Goal: Transaction & Acquisition: Book appointment/travel/reservation

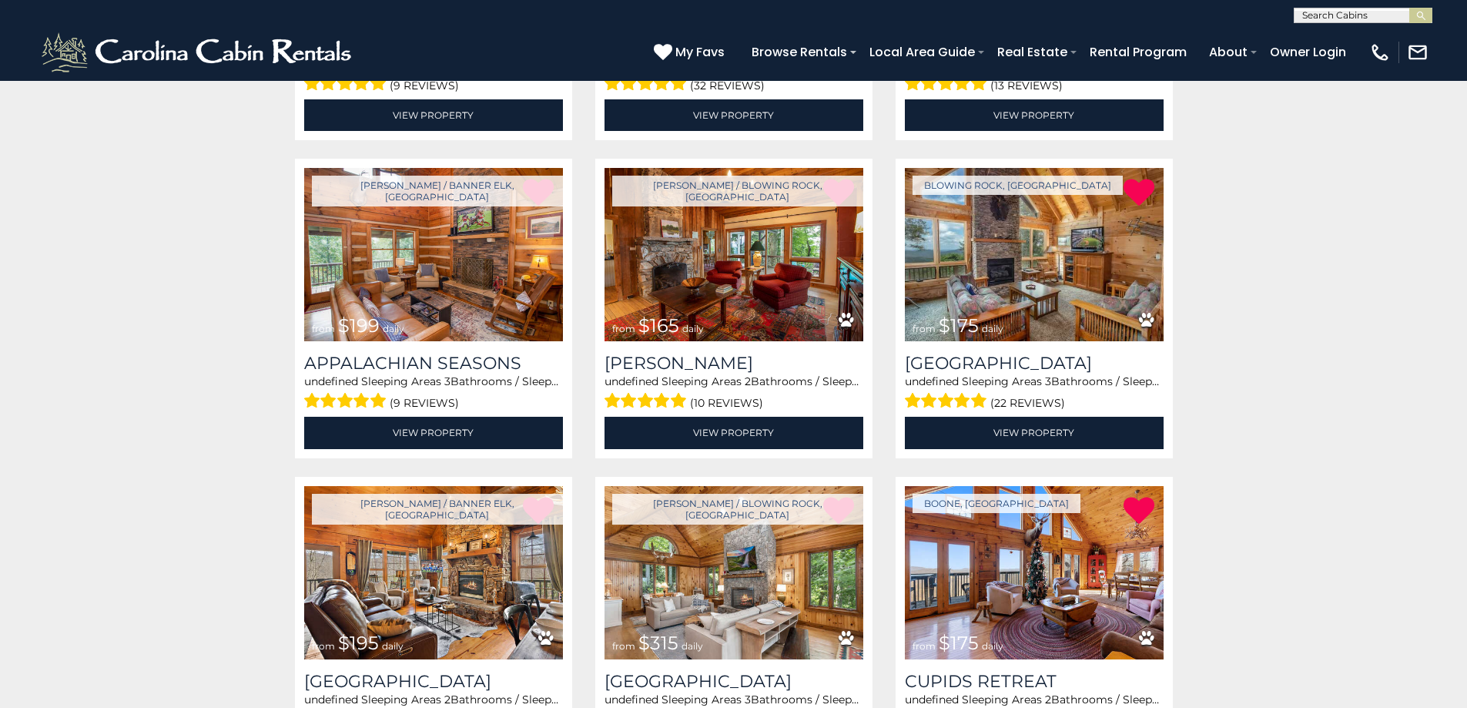
scroll to position [616, 0]
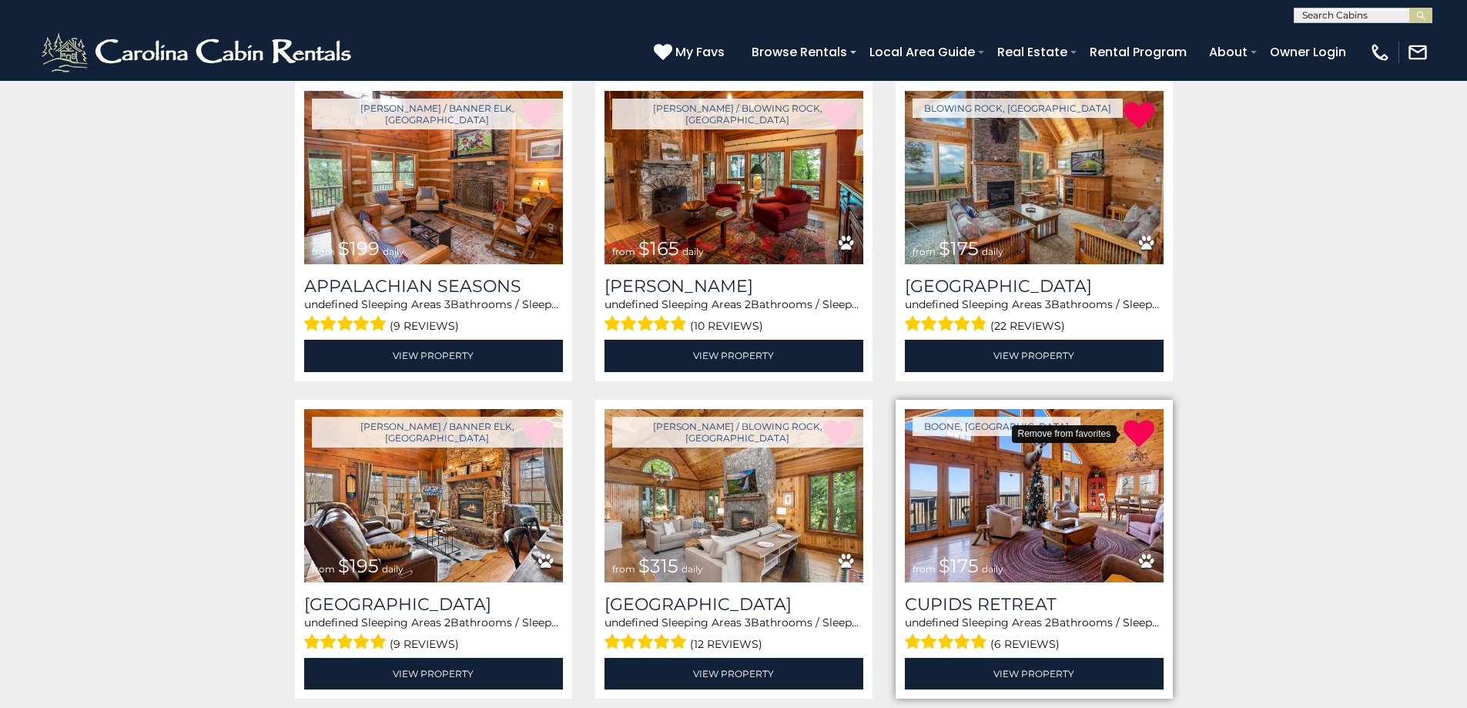
click at [1148, 437] on icon at bounding box center [1139, 433] width 31 height 31
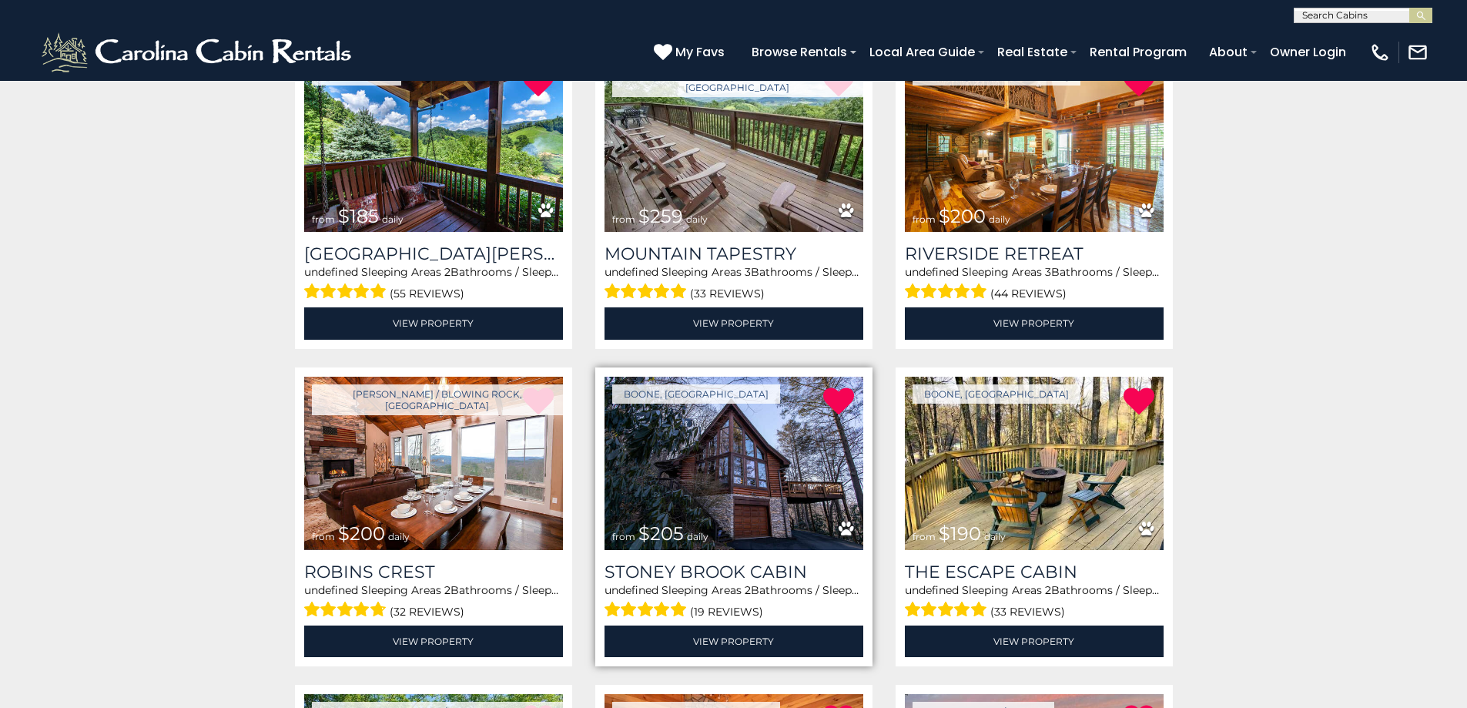
scroll to position [2079, 0]
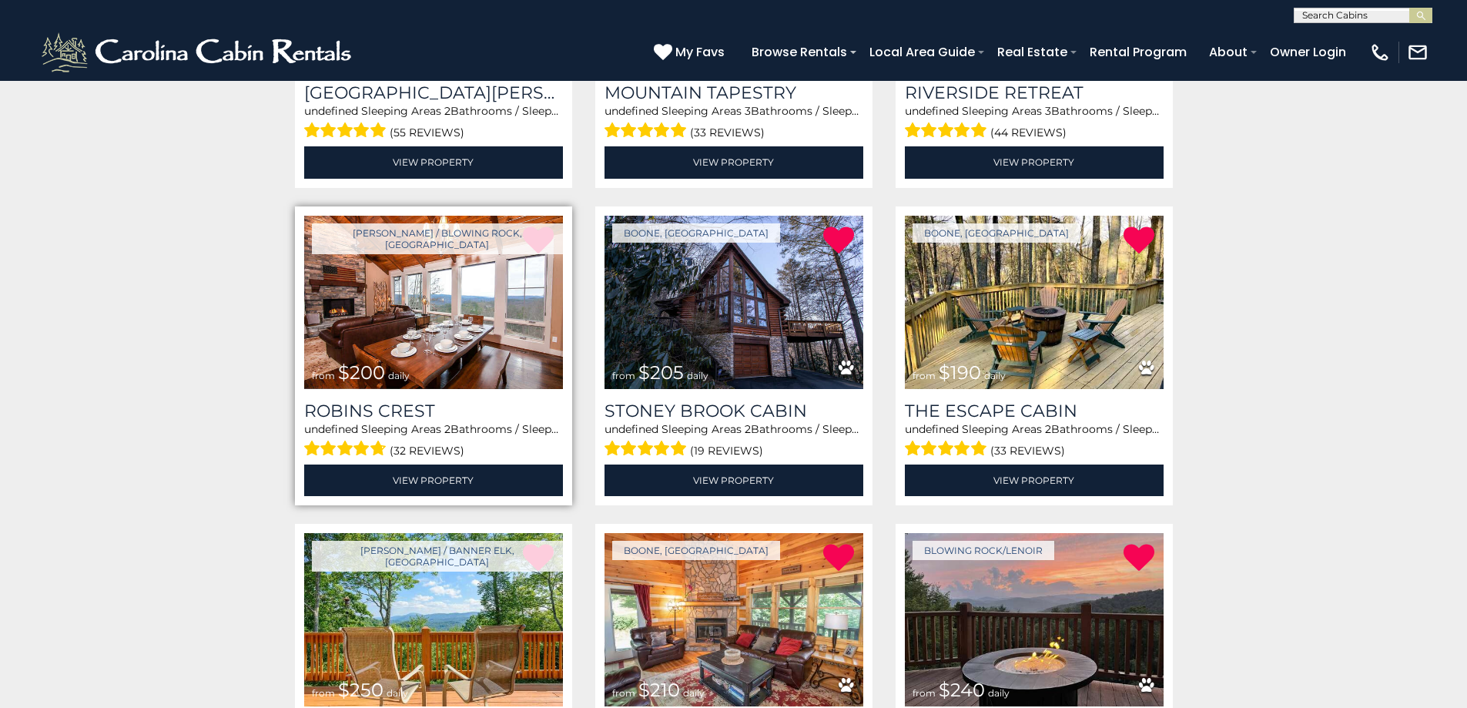
click at [407, 300] on img at bounding box center [433, 302] width 259 height 173
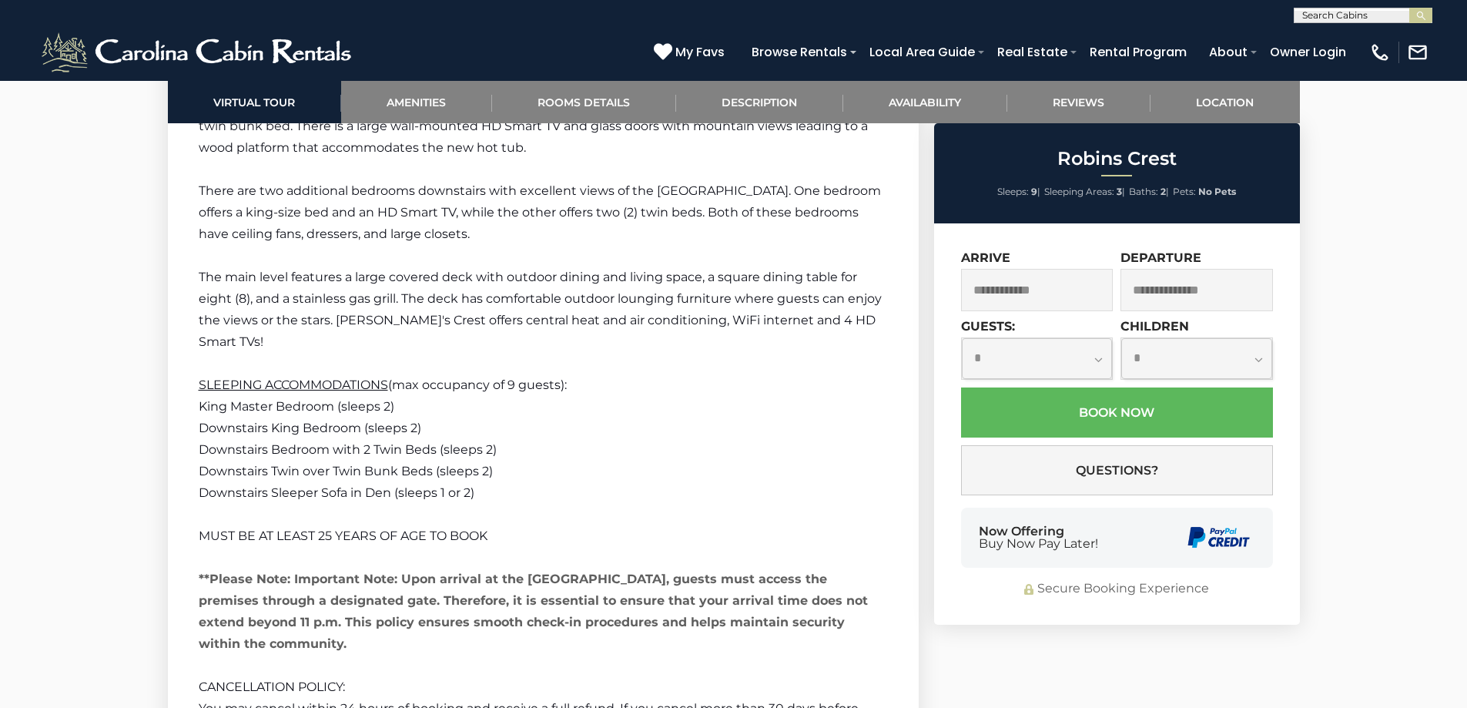
scroll to position [3928, 0]
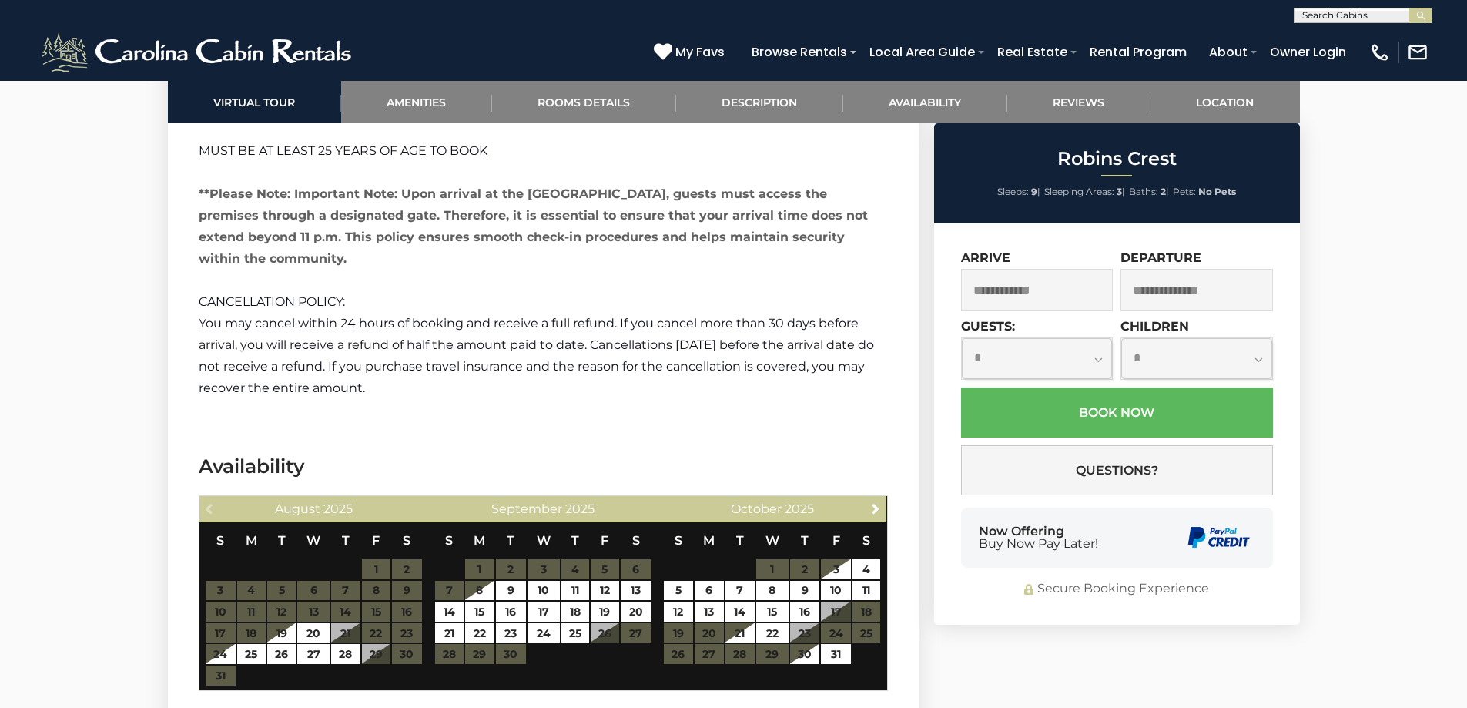
click at [773, 568] on table "S M T W T F S 1 2 3 4 5 6 7 8 9 10 11 12 13 14 15 16 17 18 19 20 21 22 23 24 25…" at bounding box center [772, 601] width 218 height 158
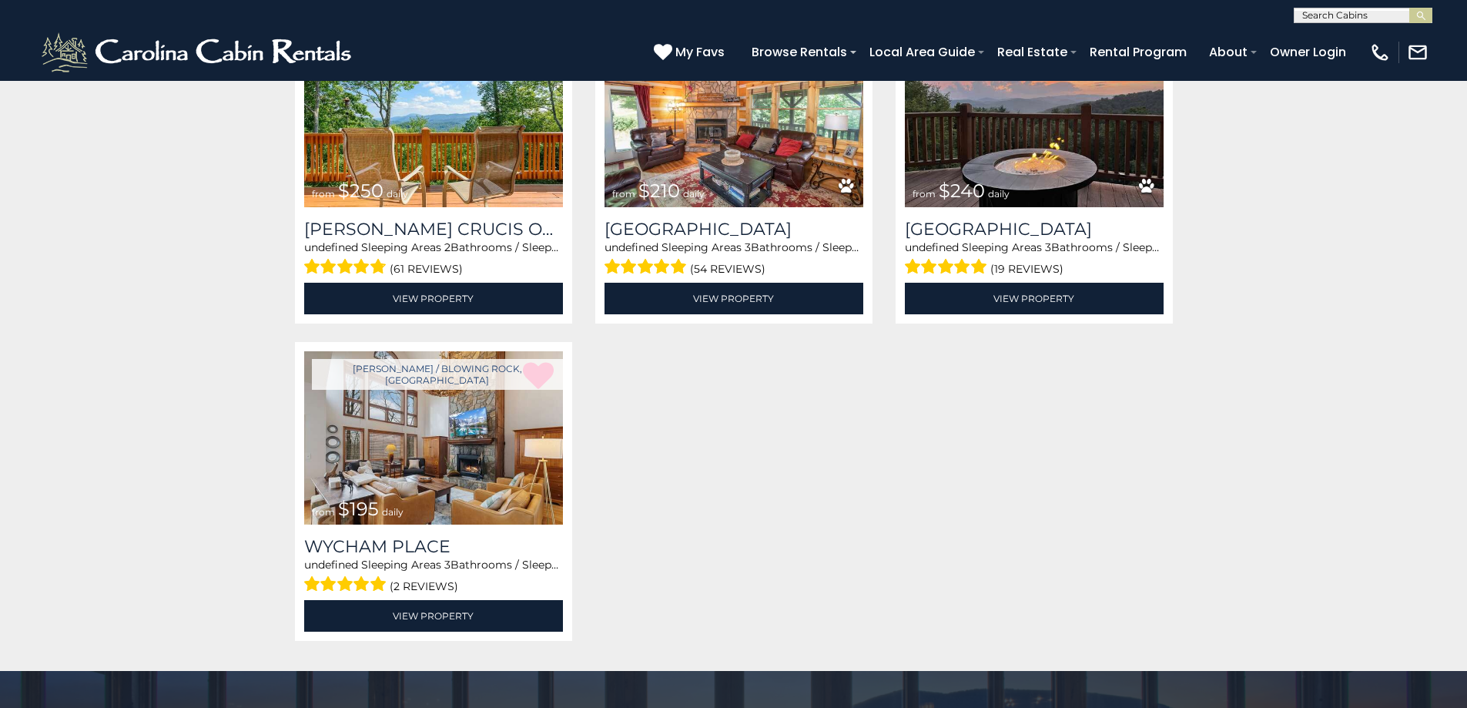
scroll to position [2558, 0]
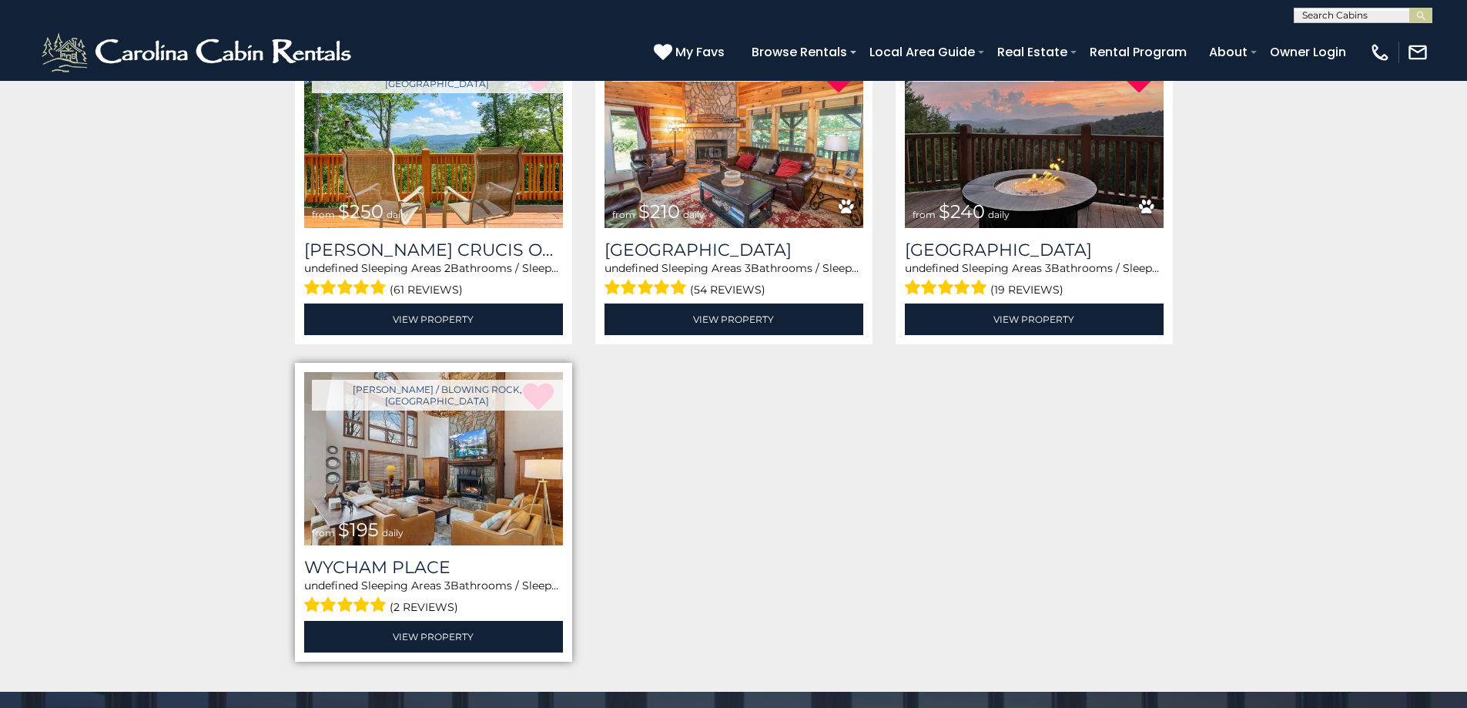
click at [461, 449] on img at bounding box center [433, 458] width 259 height 173
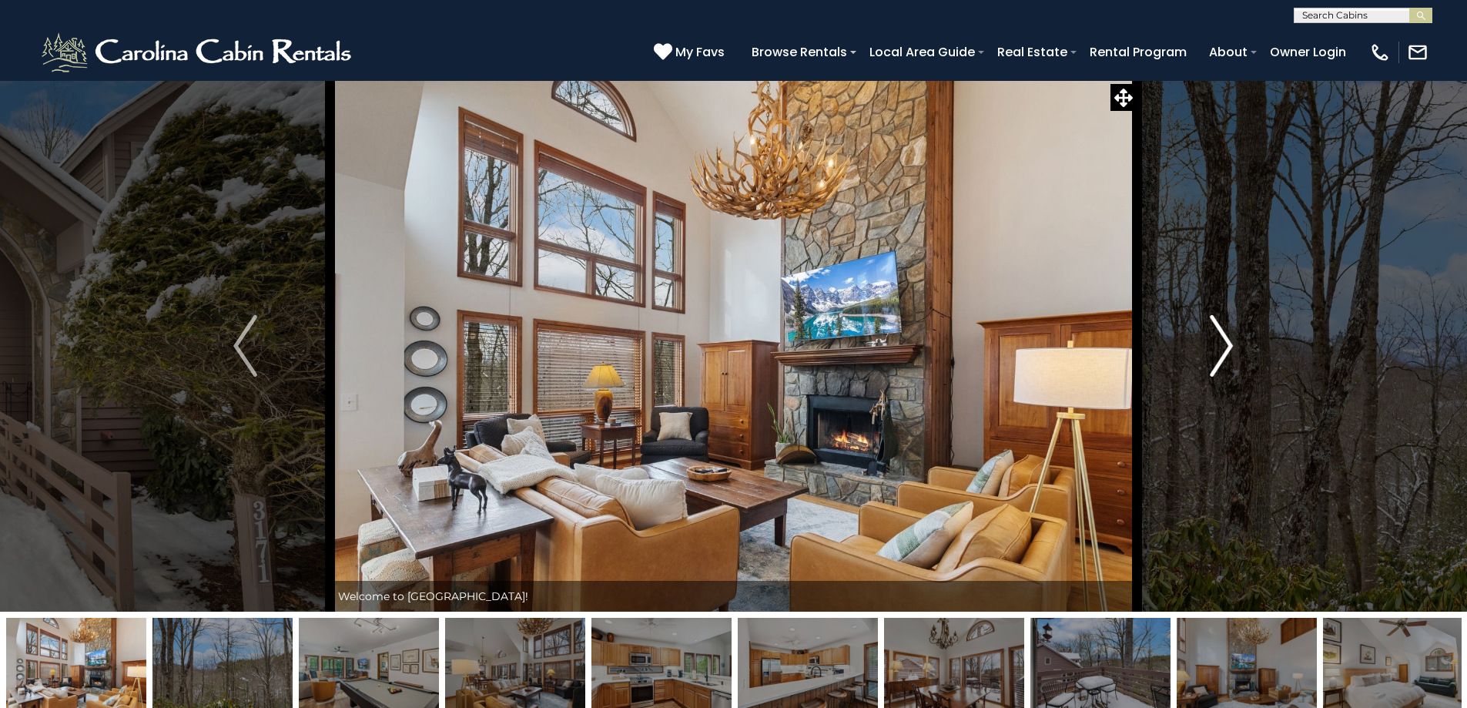
click at [1227, 363] on img "Next" at bounding box center [1221, 346] width 23 height 62
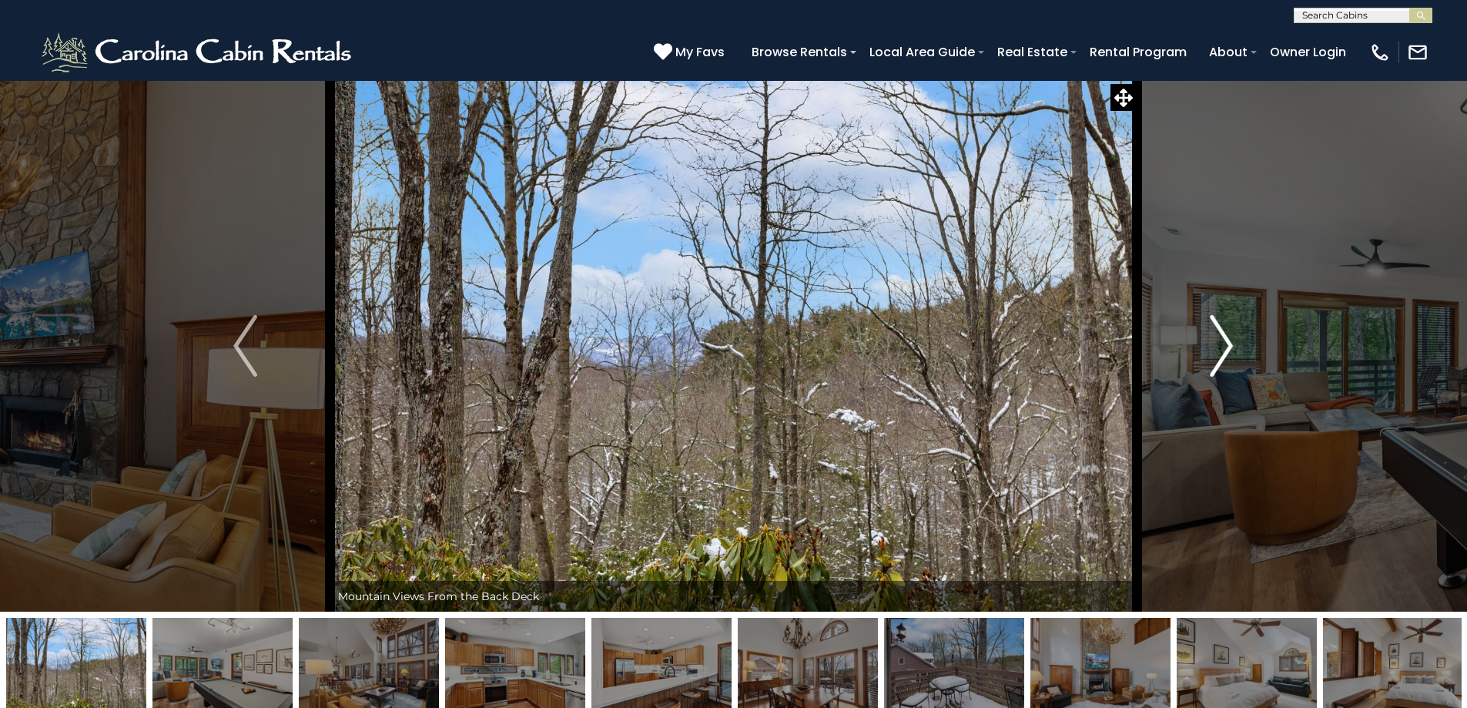
click at [1225, 364] on img "Next" at bounding box center [1221, 346] width 23 height 62
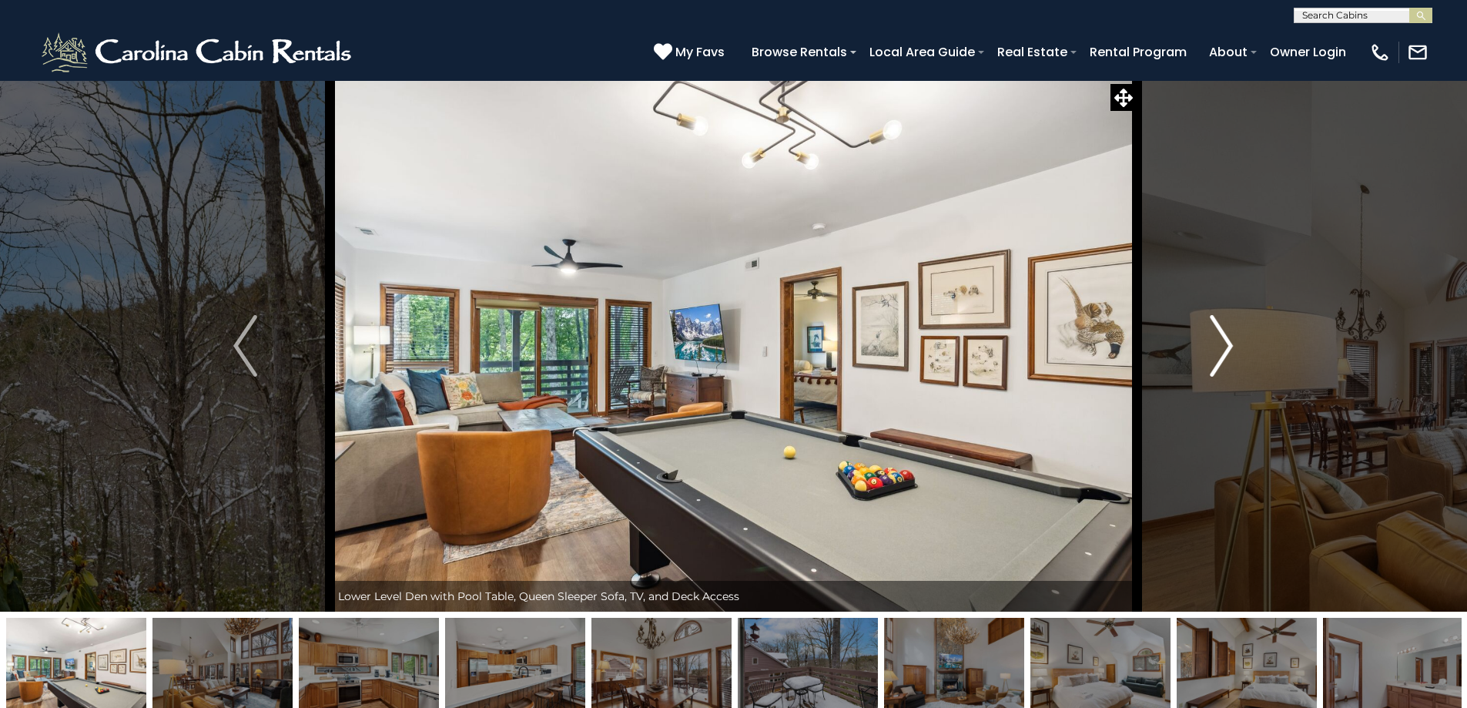
click at [1225, 364] on img "Next" at bounding box center [1221, 346] width 23 height 62
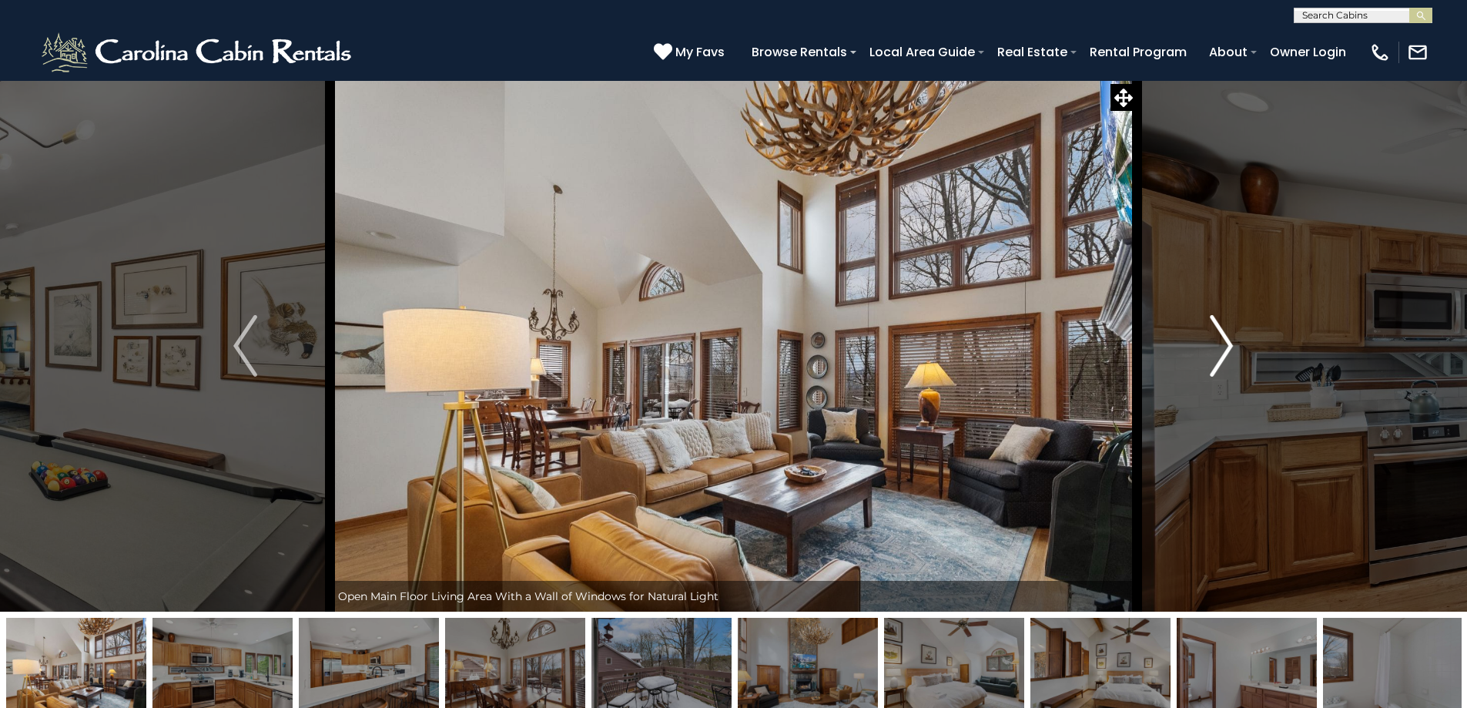
click at [1225, 364] on img "Next" at bounding box center [1221, 346] width 23 height 62
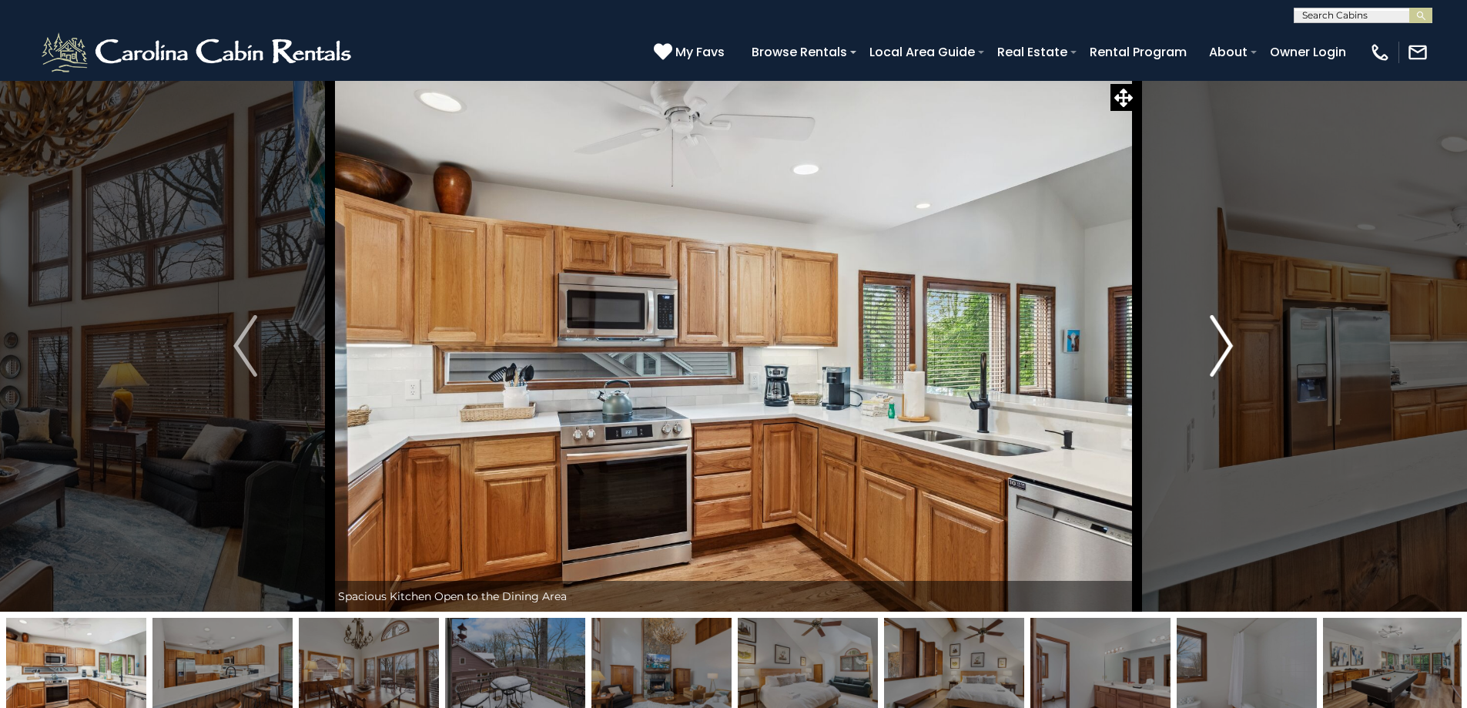
click at [1225, 364] on img "Next" at bounding box center [1221, 346] width 23 height 62
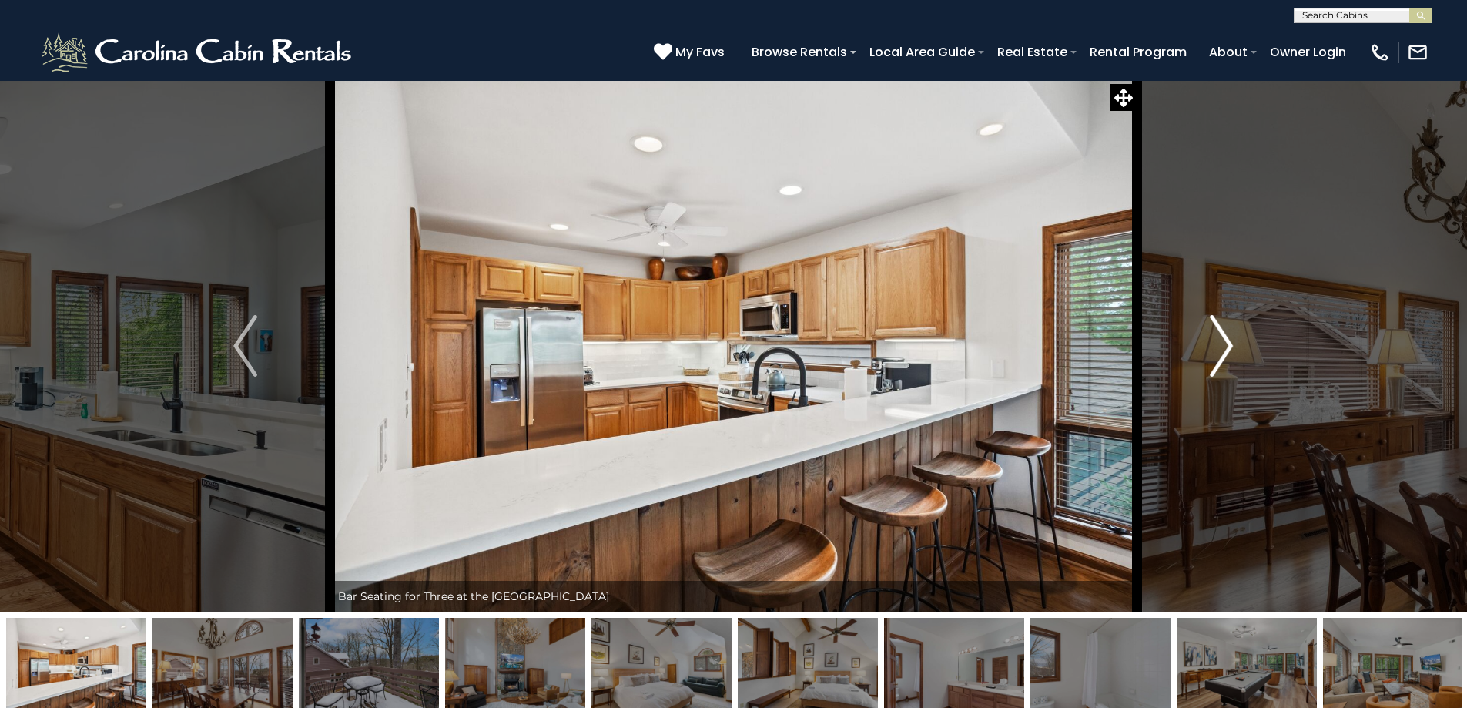
click at [1225, 364] on img "Next" at bounding box center [1221, 346] width 23 height 62
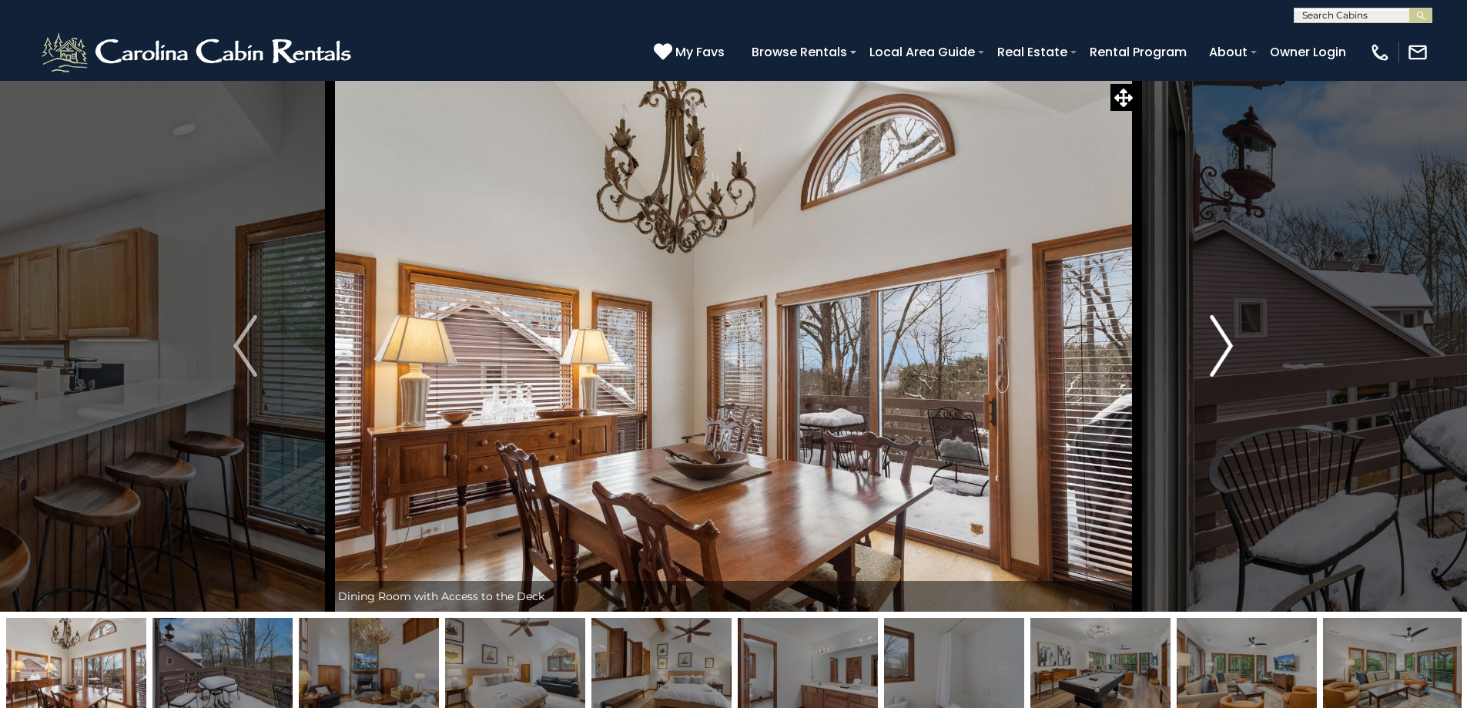
click at [1225, 364] on img "Next" at bounding box center [1221, 346] width 23 height 62
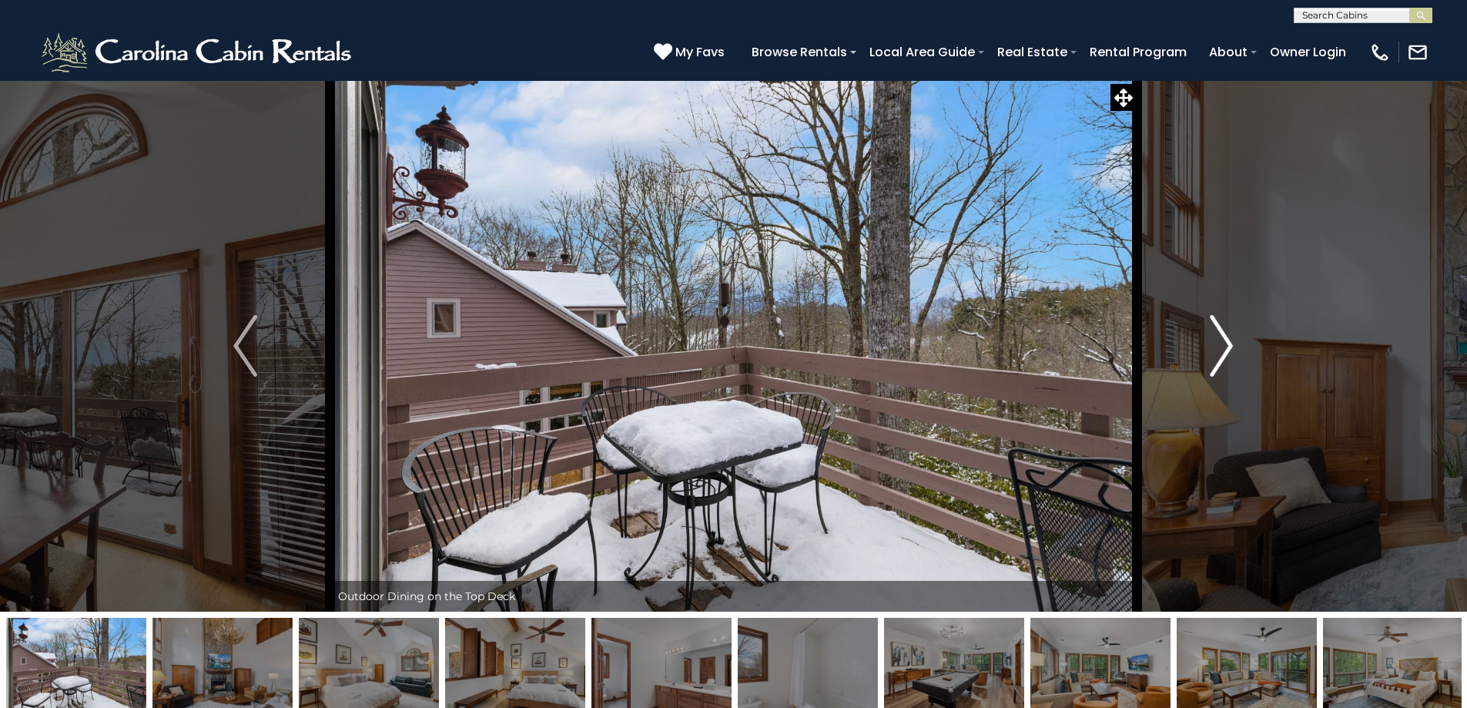
click at [1225, 364] on img "Next" at bounding box center [1221, 346] width 23 height 62
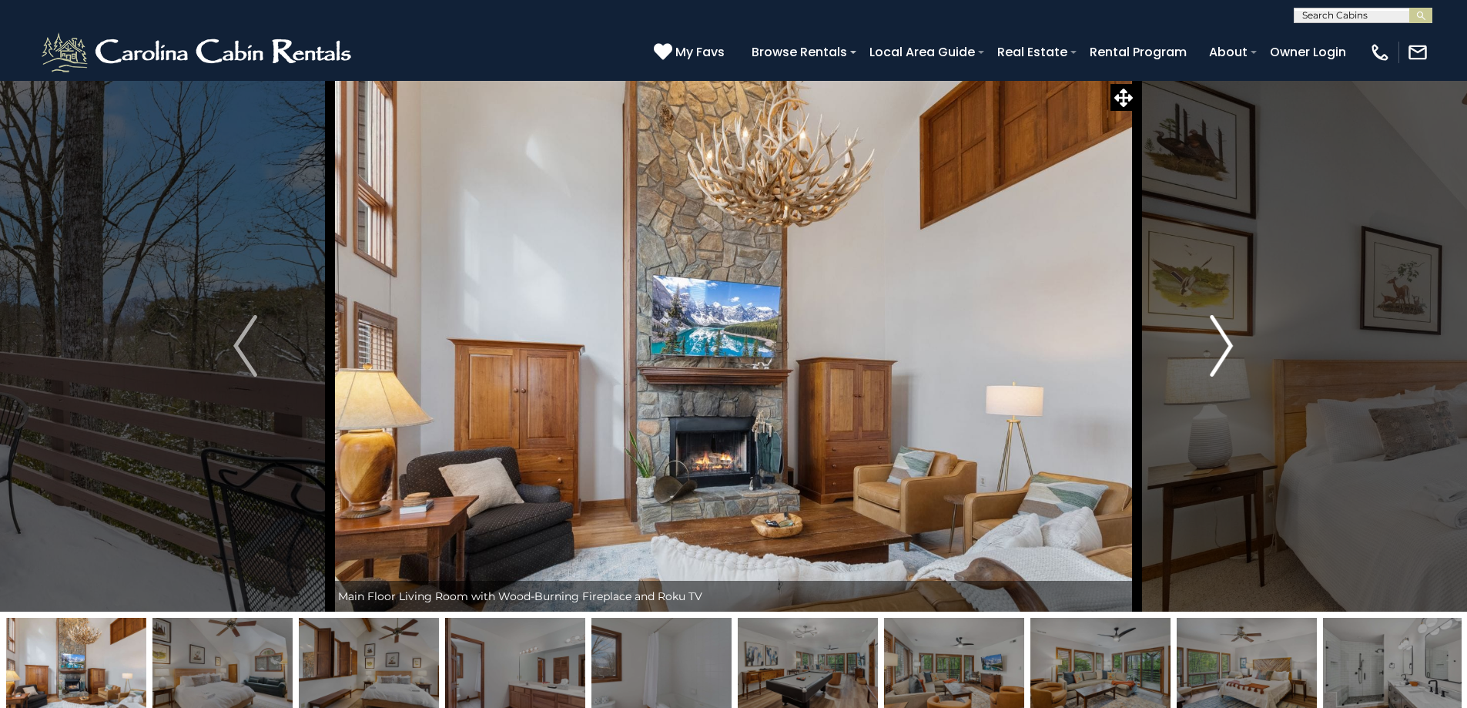
click at [1225, 364] on img "Next" at bounding box center [1221, 346] width 23 height 62
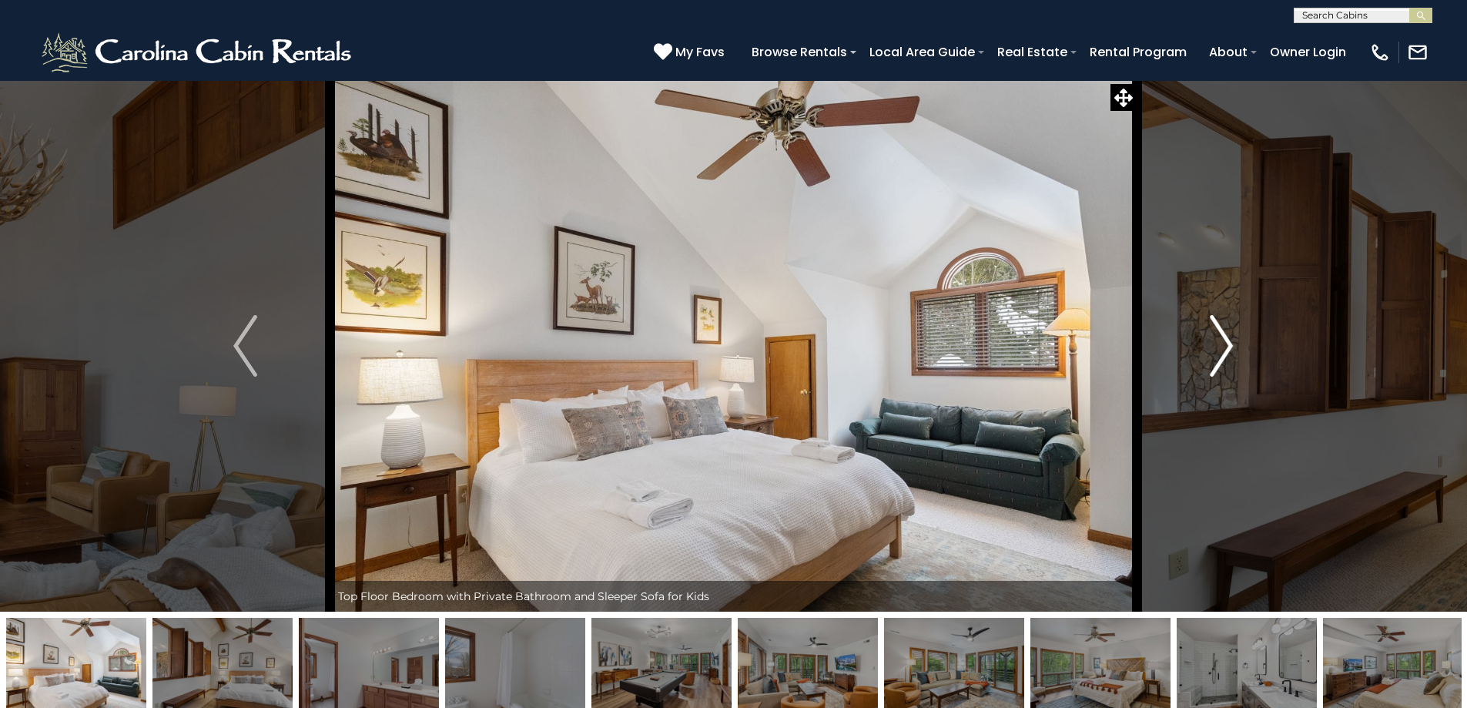
click at [1225, 364] on img "Next" at bounding box center [1221, 346] width 23 height 62
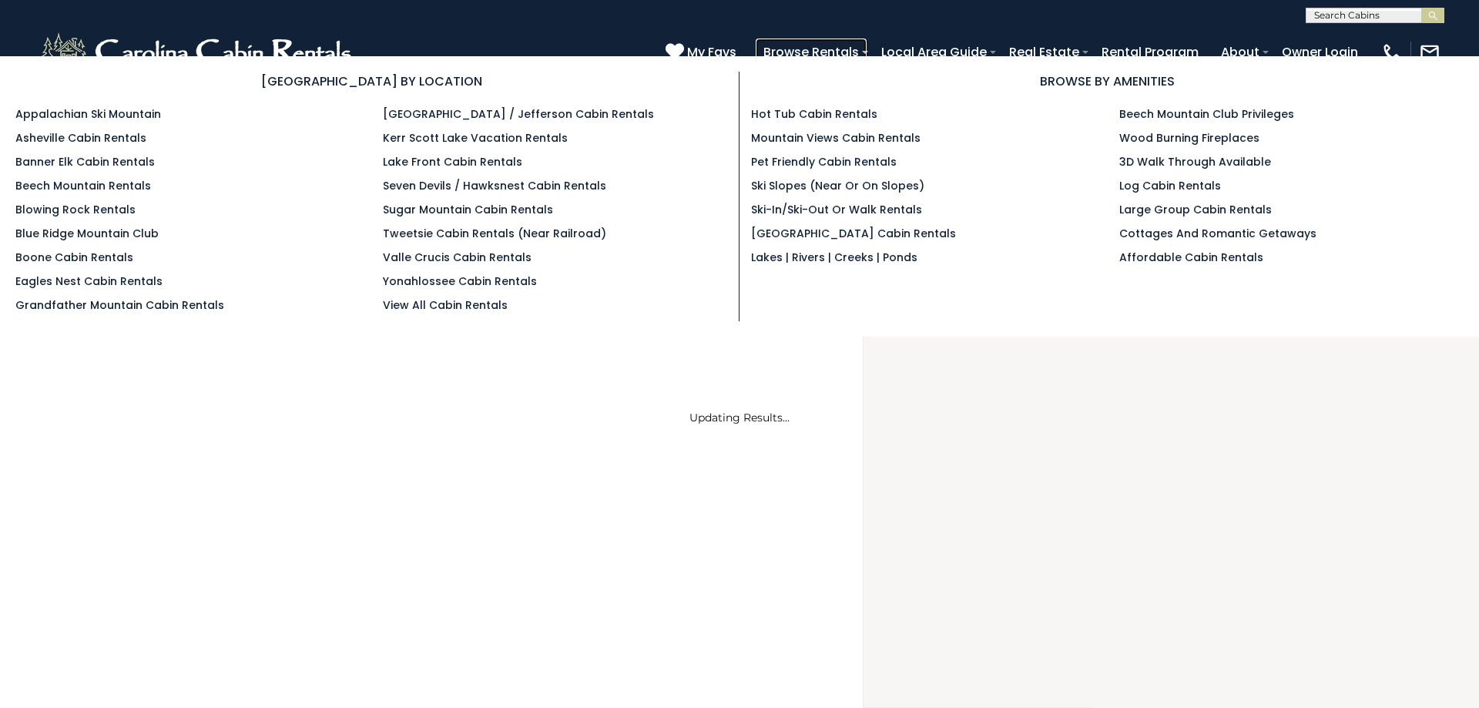
click at [817, 48] on link "Browse Rentals" at bounding box center [811, 52] width 111 height 27
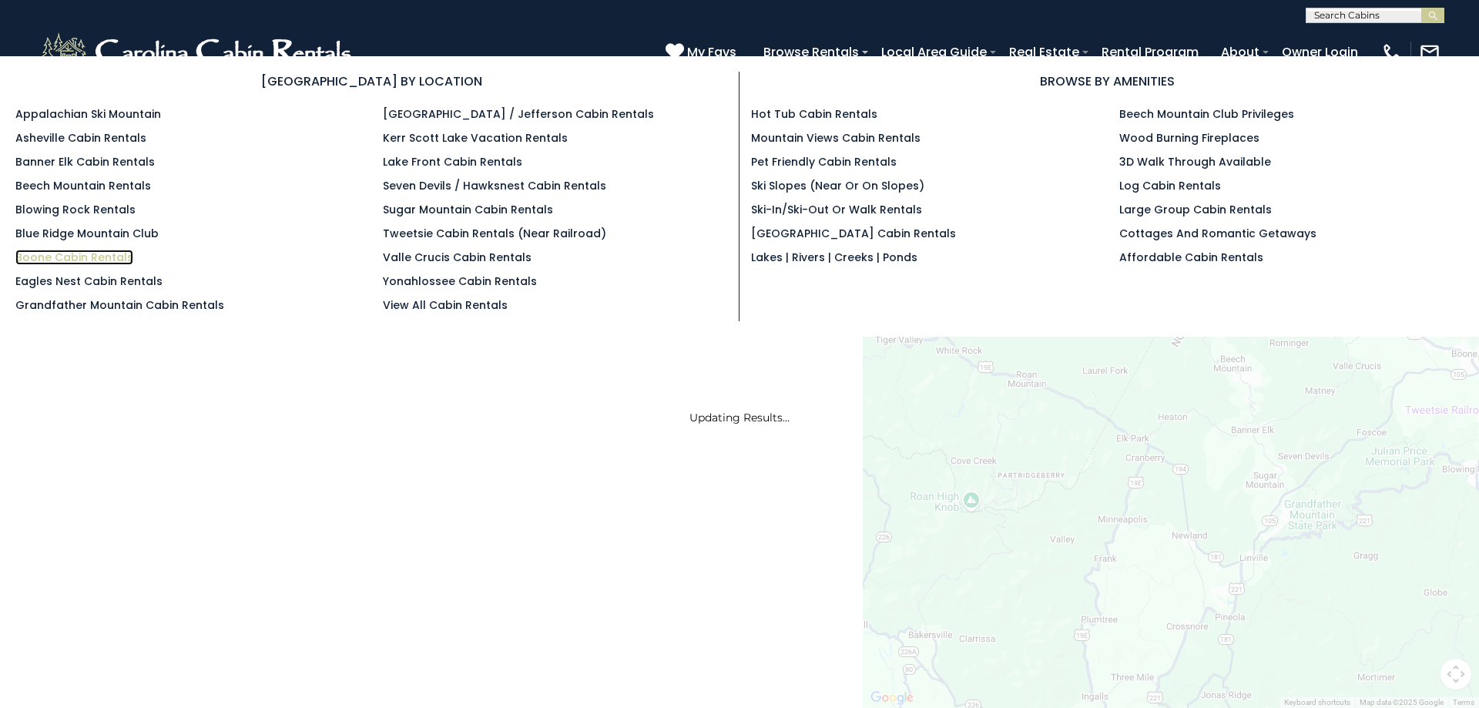
click at [72, 259] on link "Boone Cabin Rentals" at bounding box center [74, 257] width 118 height 15
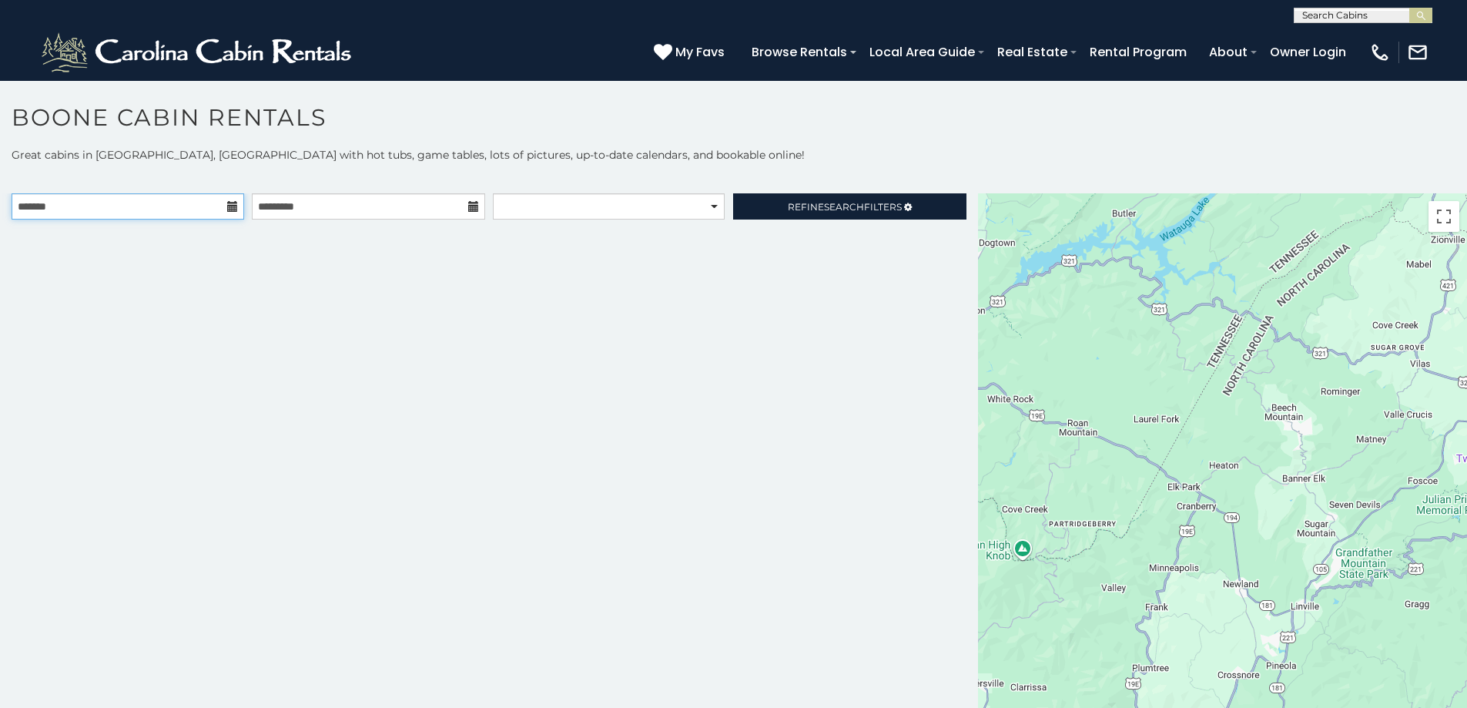
click at [147, 206] on input "text" at bounding box center [128, 206] width 233 height 26
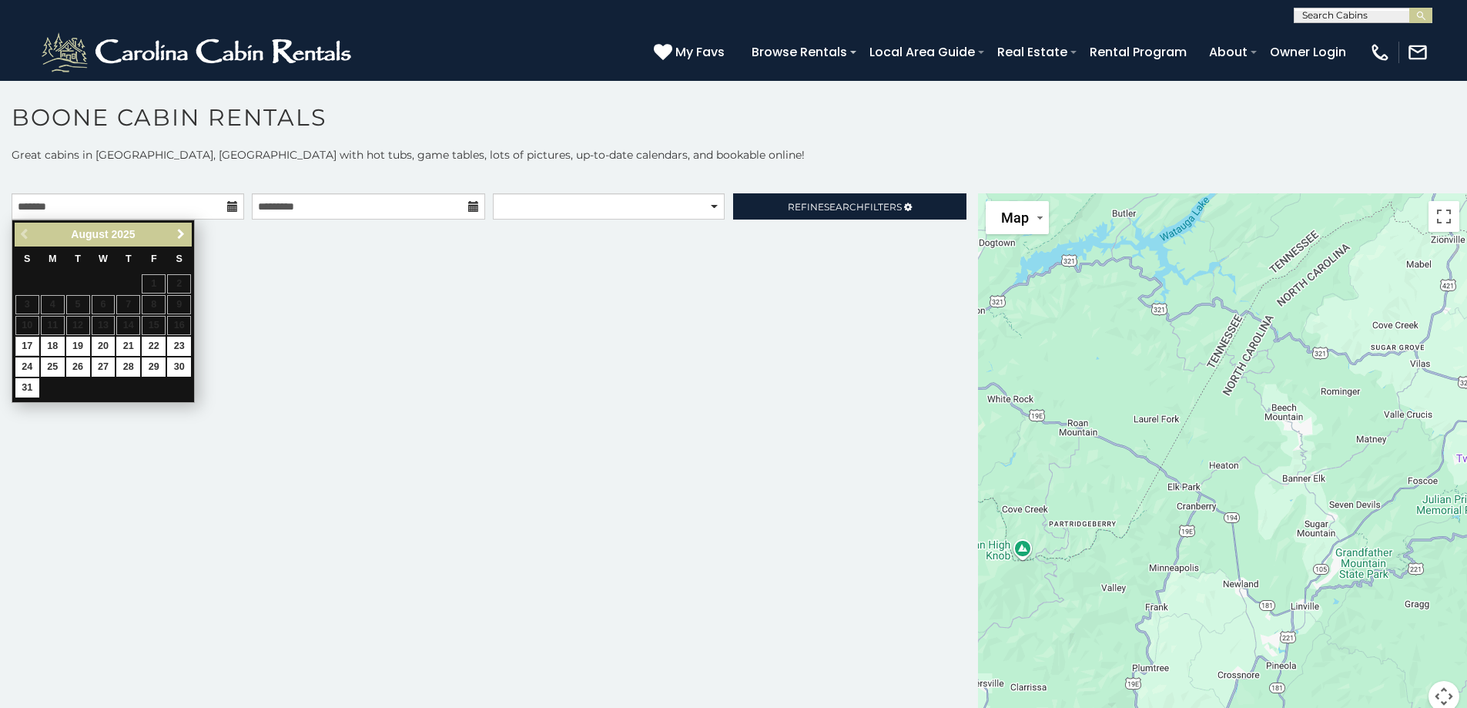
click at [183, 233] on span "Next" at bounding box center [181, 234] width 12 height 12
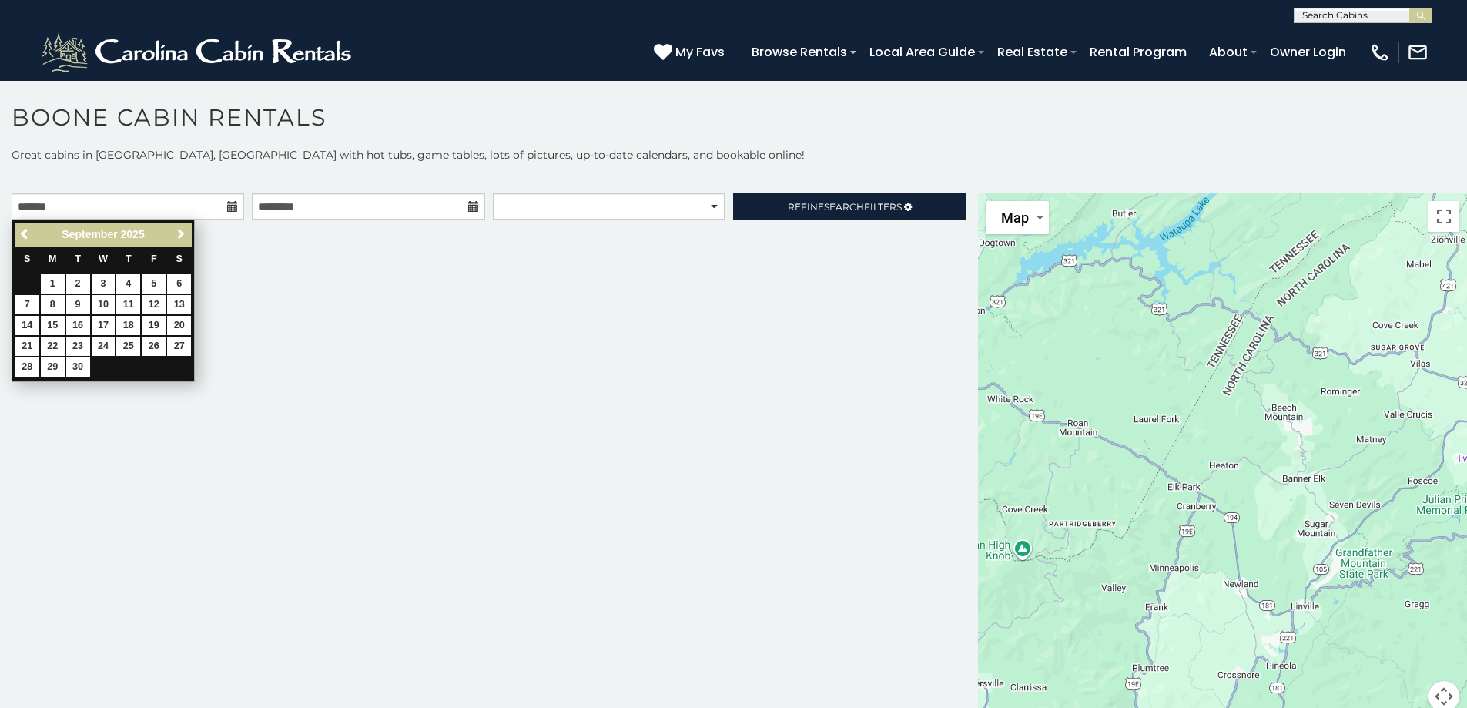
click at [183, 229] on span "Next" at bounding box center [181, 234] width 12 height 12
click at [28, 366] on link "26" at bounding box center [27, 366] width 24 height 19
type input "**********"
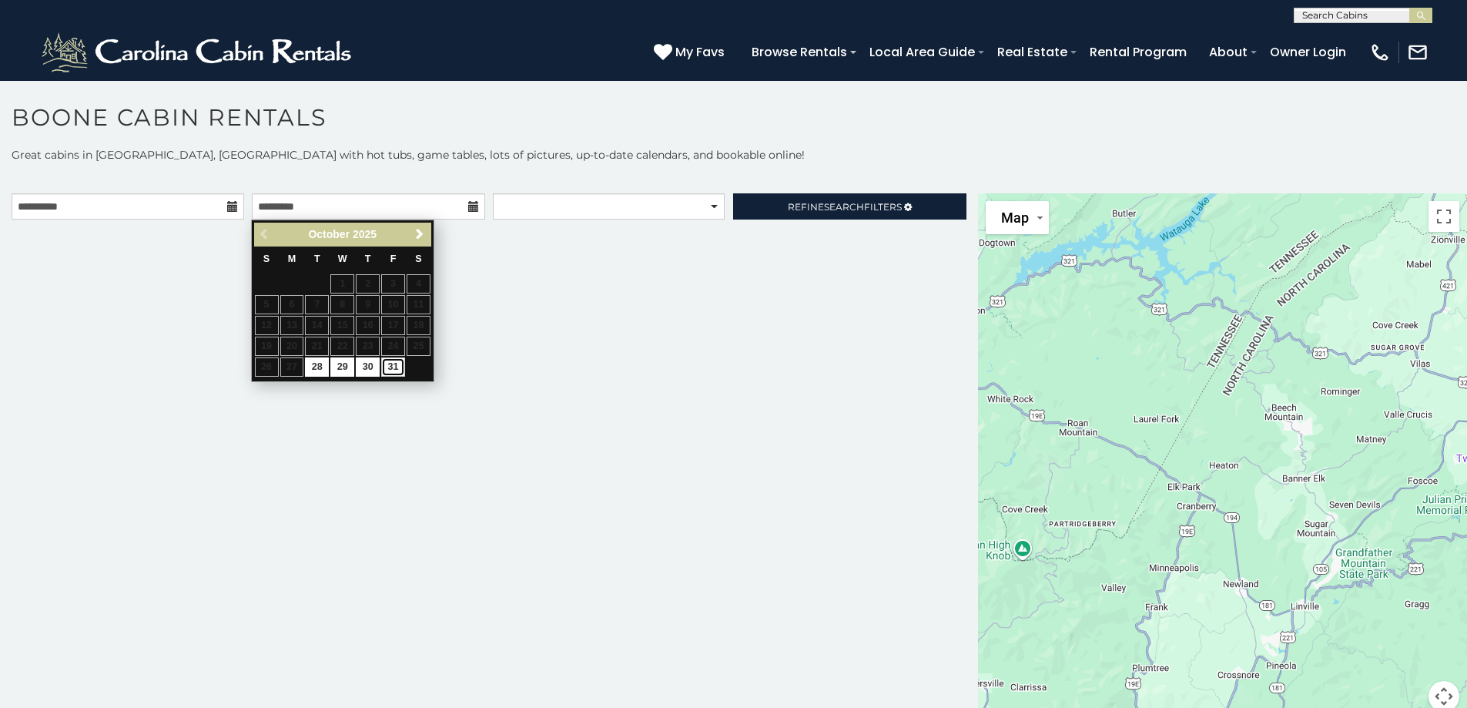
click at [391, 364] on link "31" at bounding box center [393, 366] width 24 height 19
type input "**********"
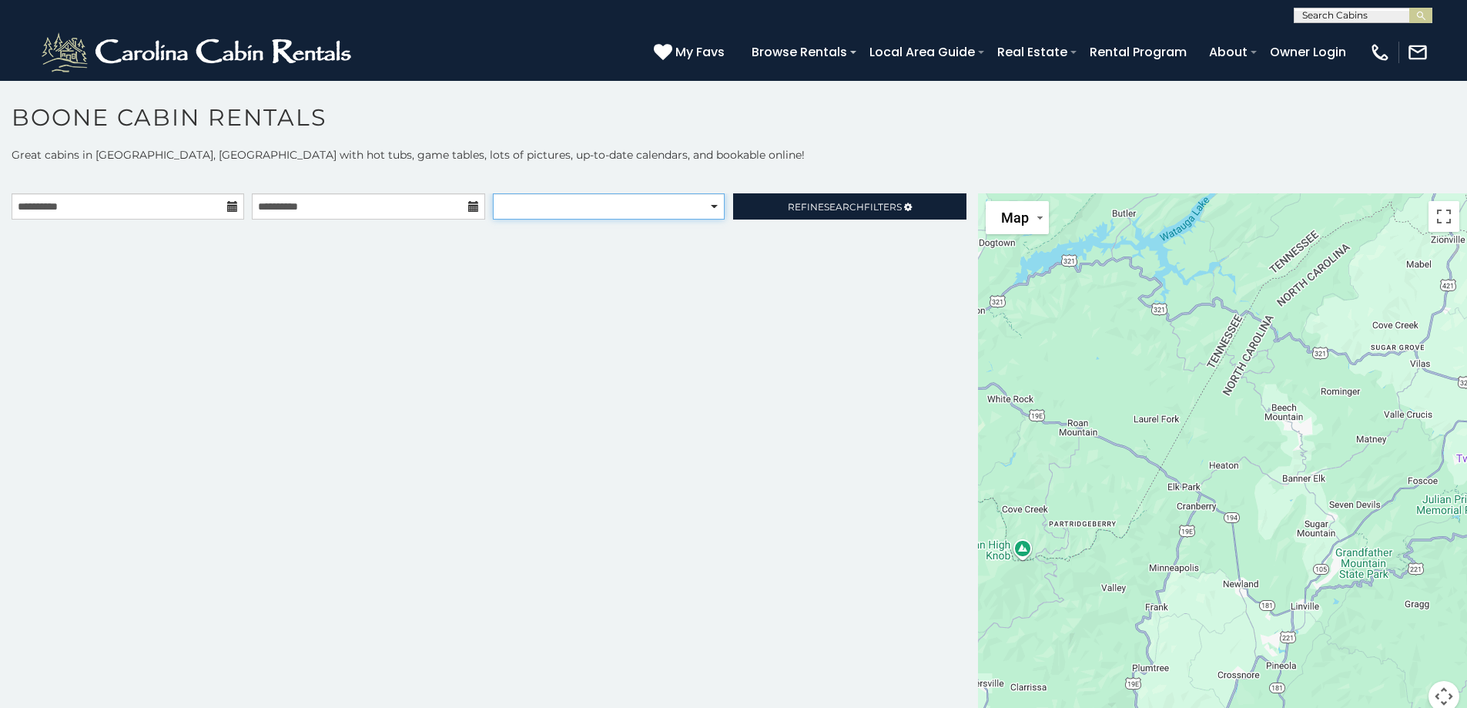
click at [709, 203] on select "**********" at bounding box center [609, 206] width 232 height 26
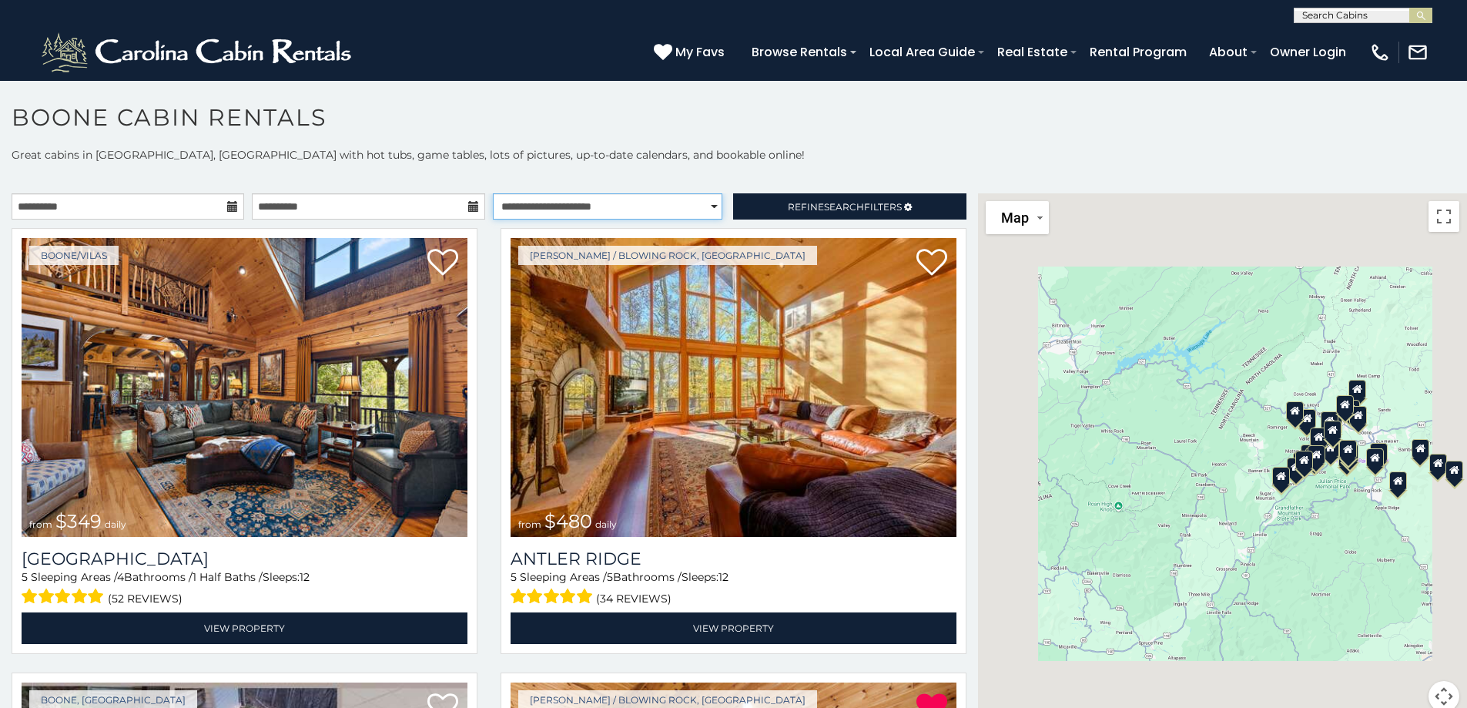
click at [493, 193] on select "**********" at bounding box center [608, 206] width 230 height 26
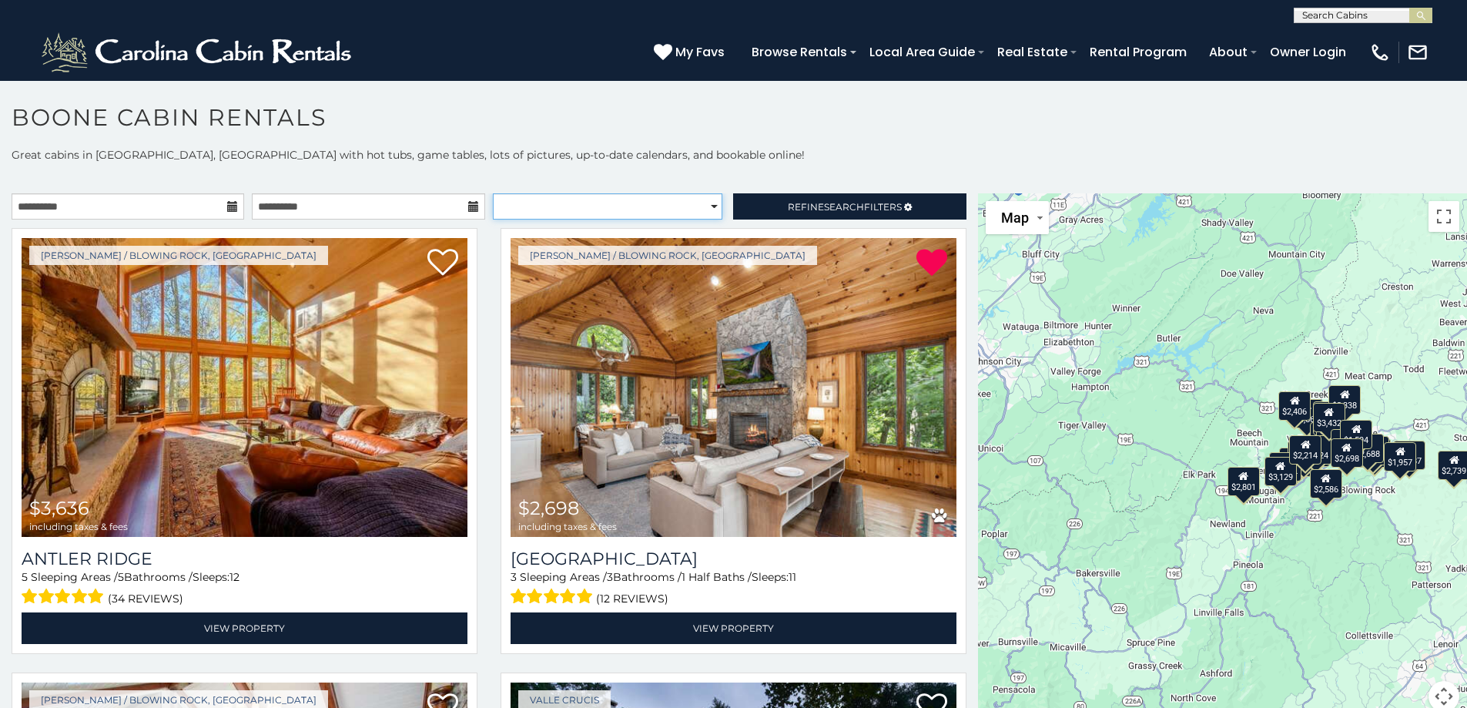
select select "**********"
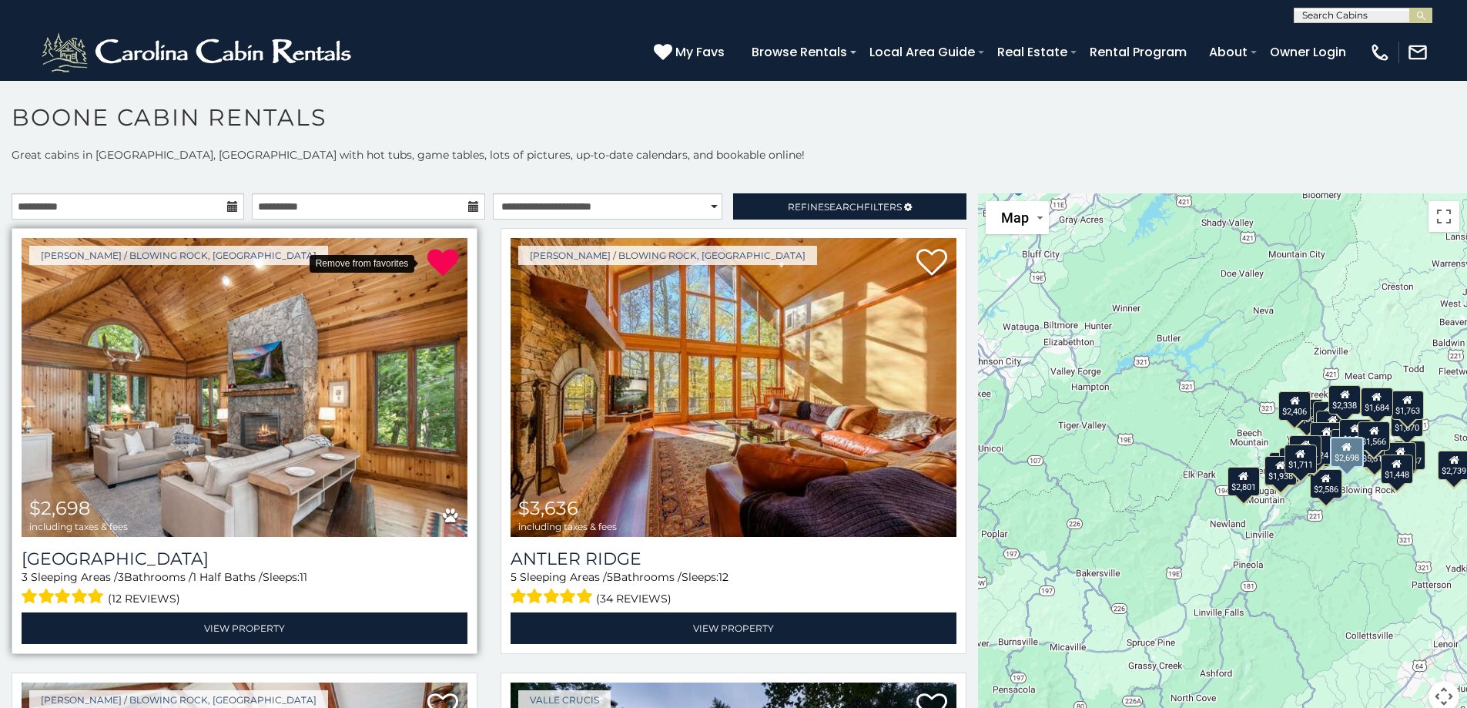
click at [434, 263] on icon at bounding box center [442, 262] width 31 height 31
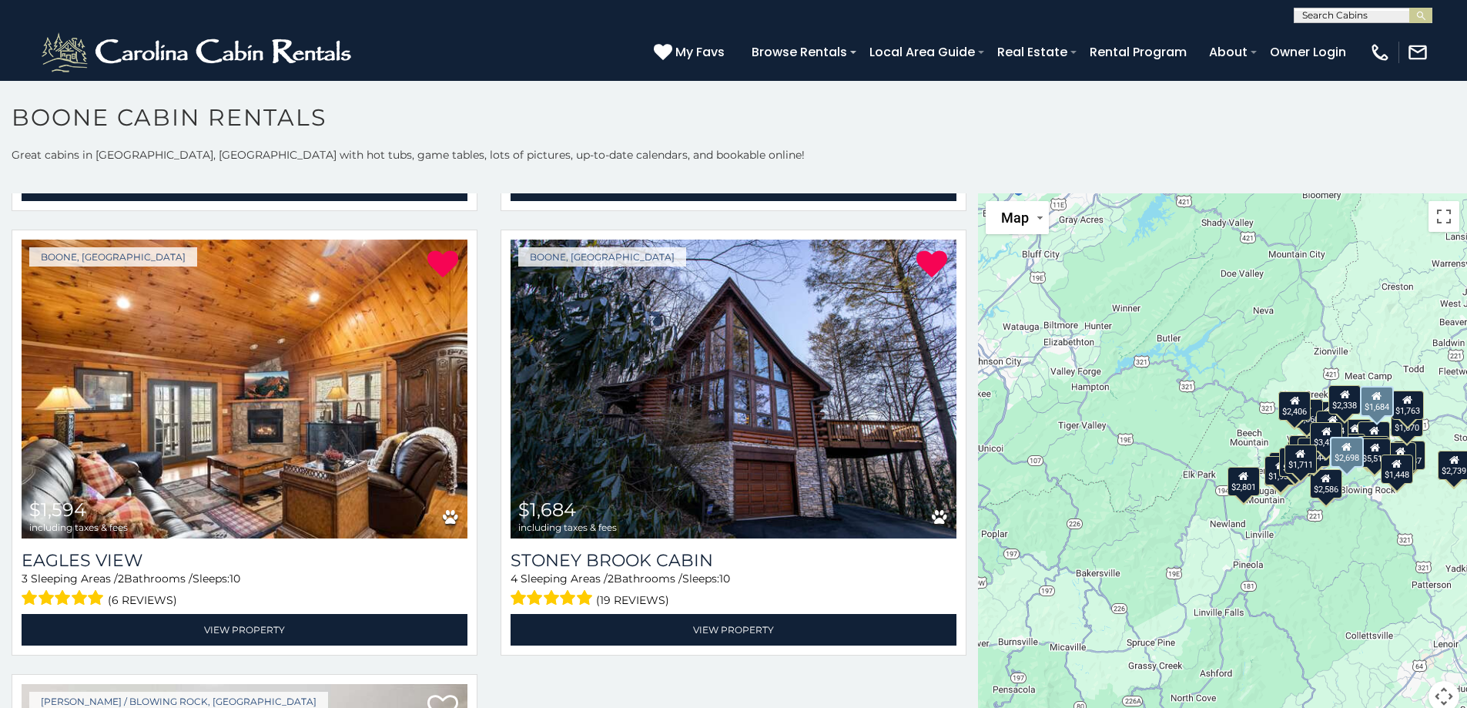
scroll to position [5699, 0]
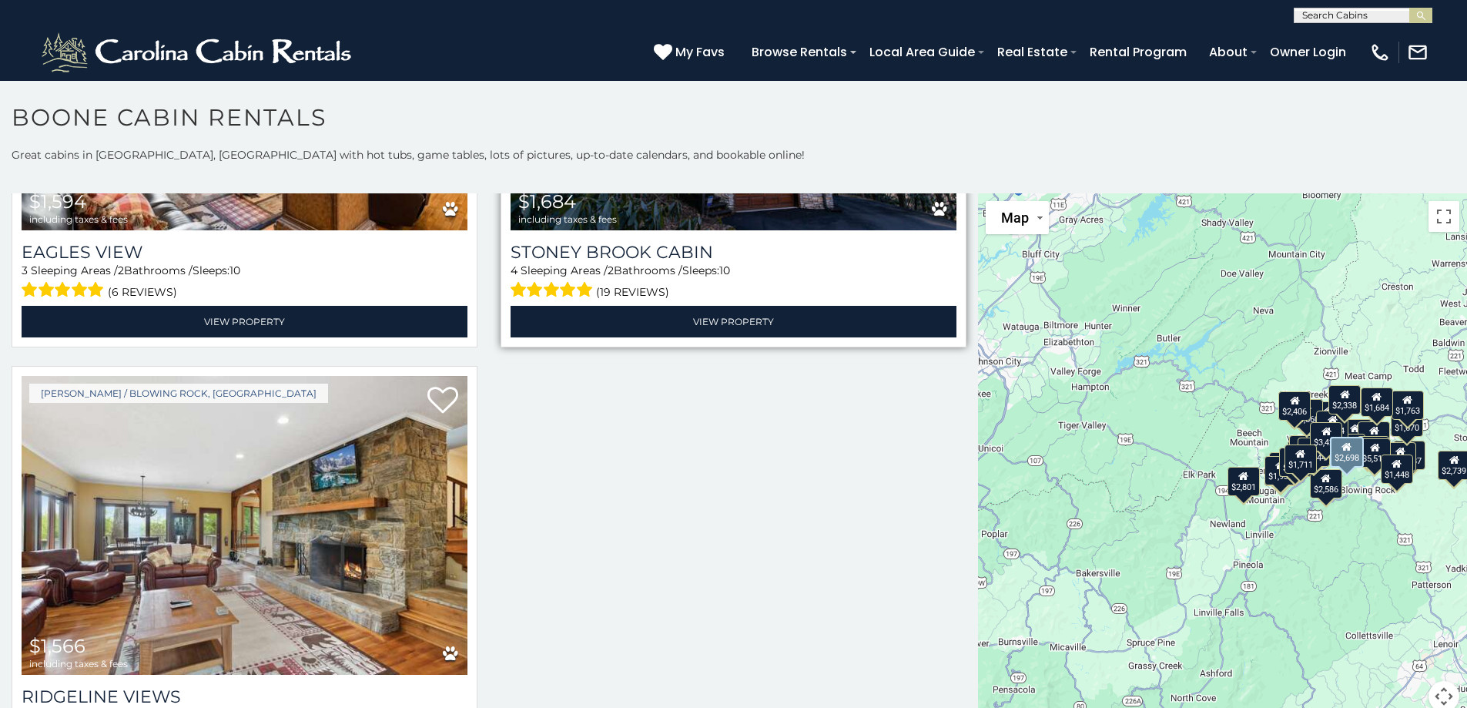
scroll to position [6100, 0]
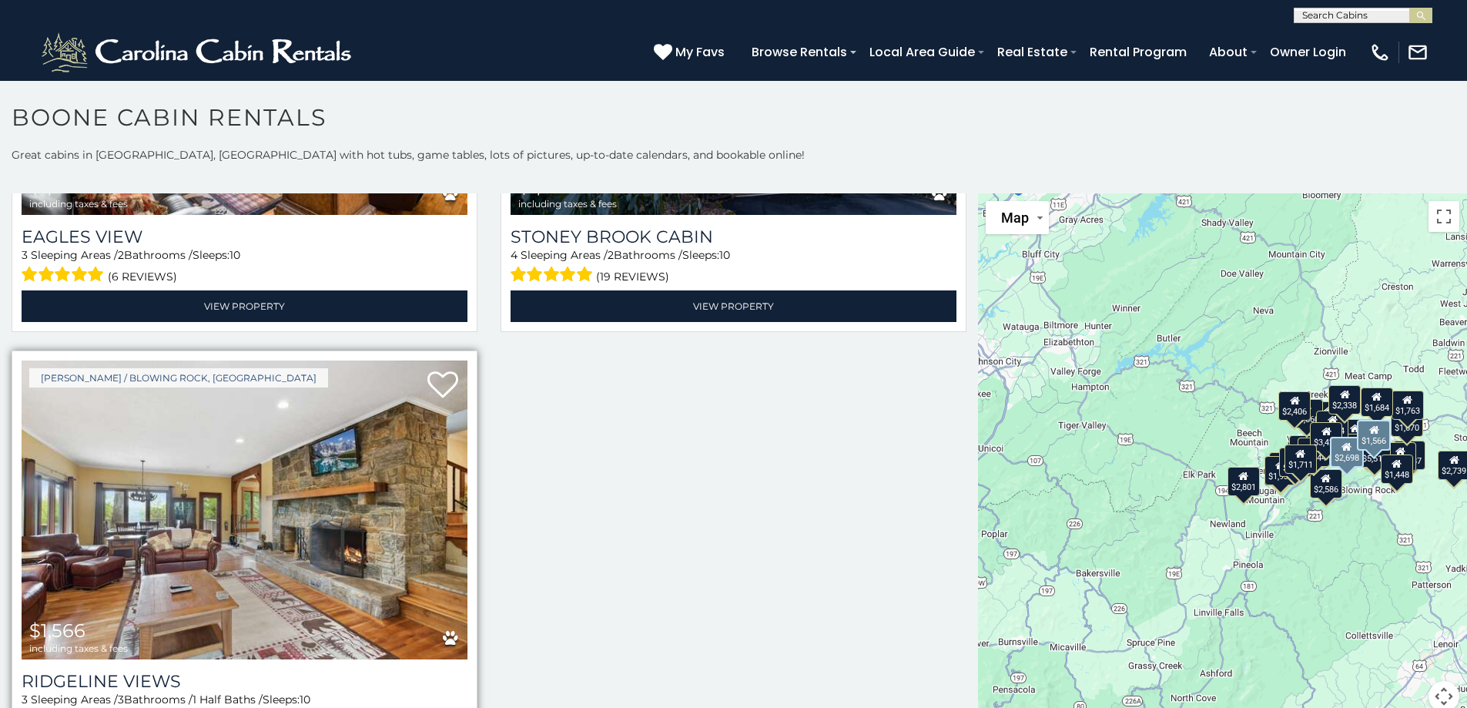
click at [172, 439] on img at bounding box center [245, 509] width 446 height 299
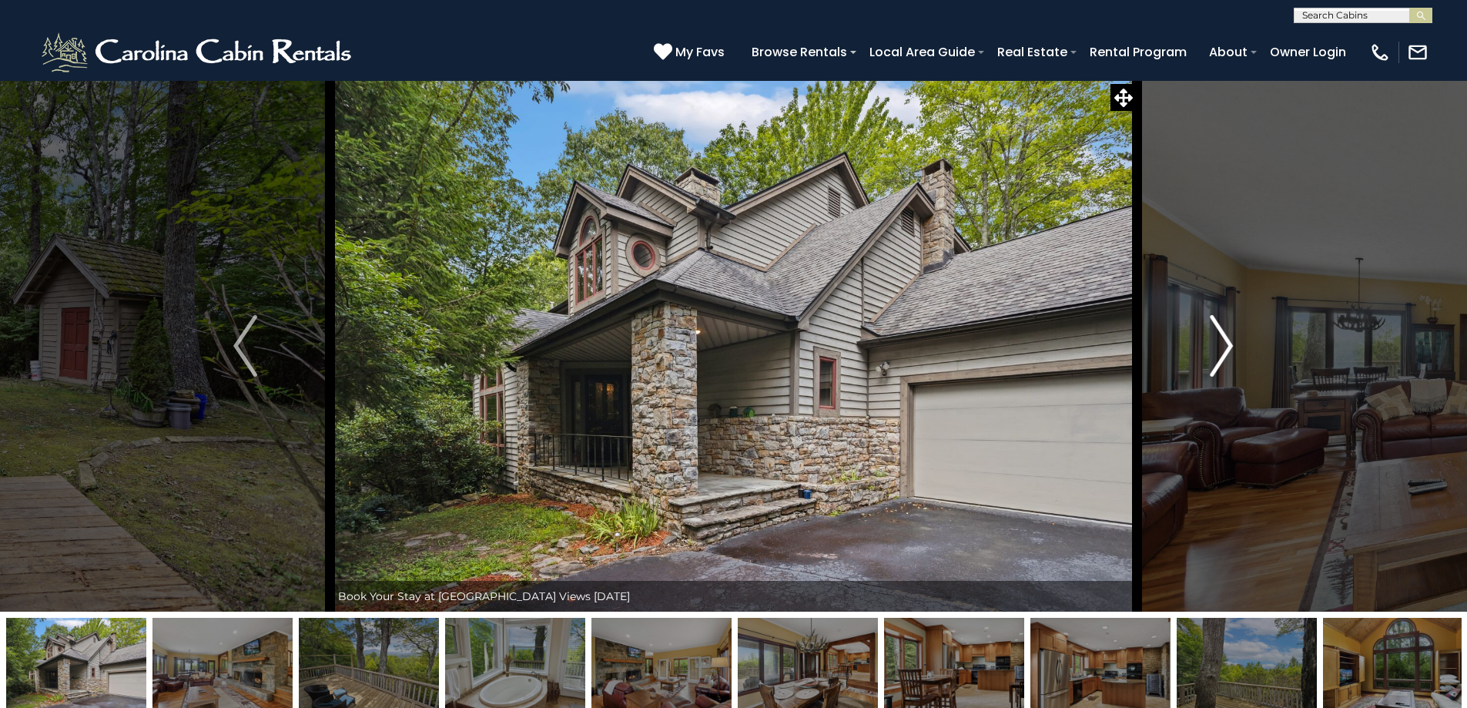
click at [1230, 362] on img "Next" at bounding box center [1221, 346] width 23 height 62
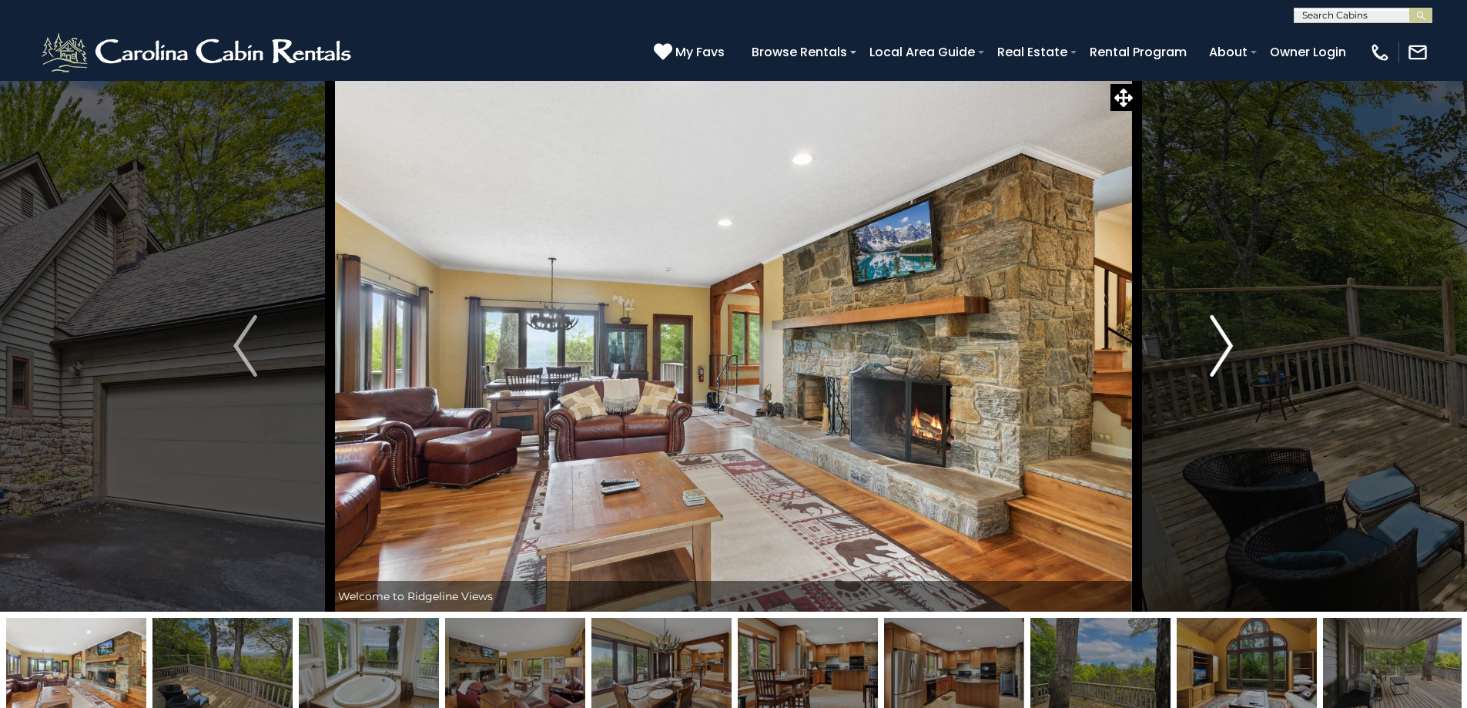
click at [1229, 362] on img "Next" at bounding box center [1221, 346] width 23 height 62
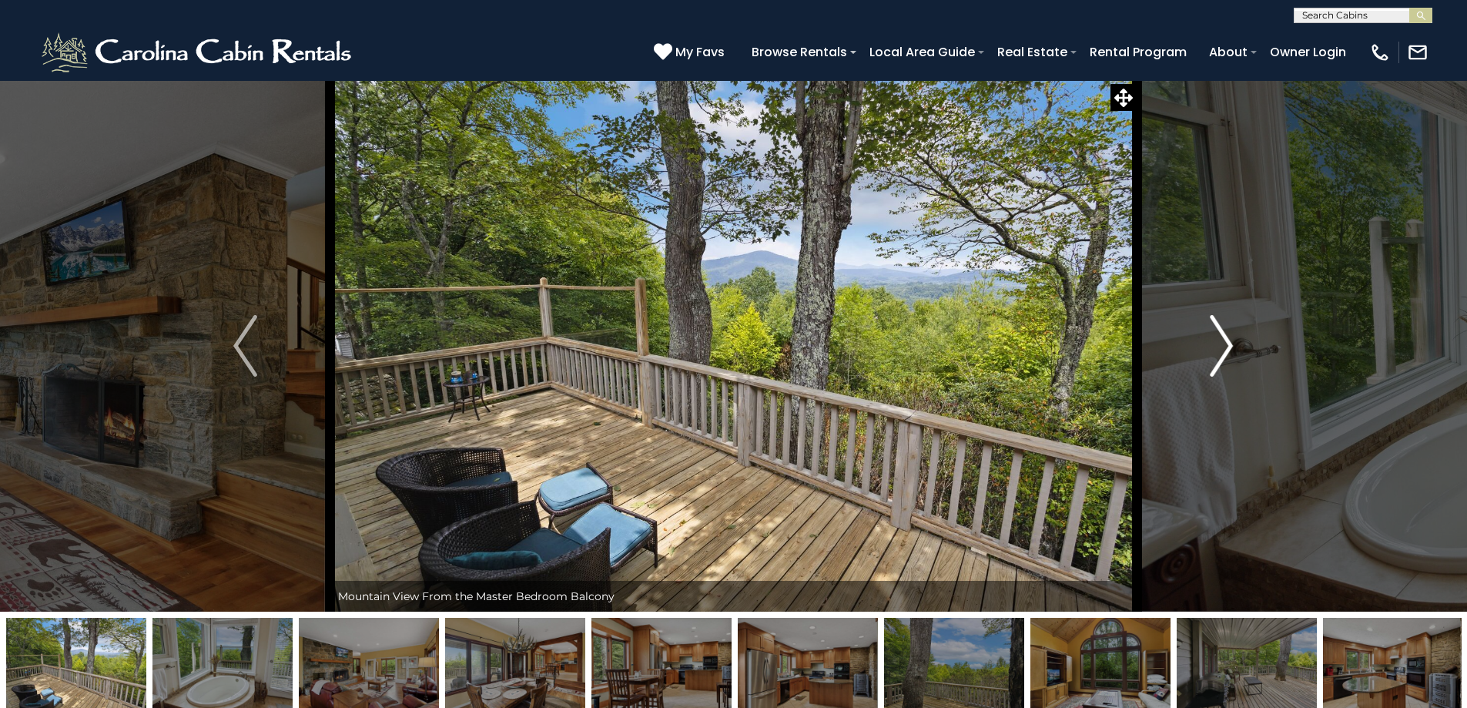
click at [1229, 362] on img "Next" at bounding box center [1221, 346] width 23 height 62
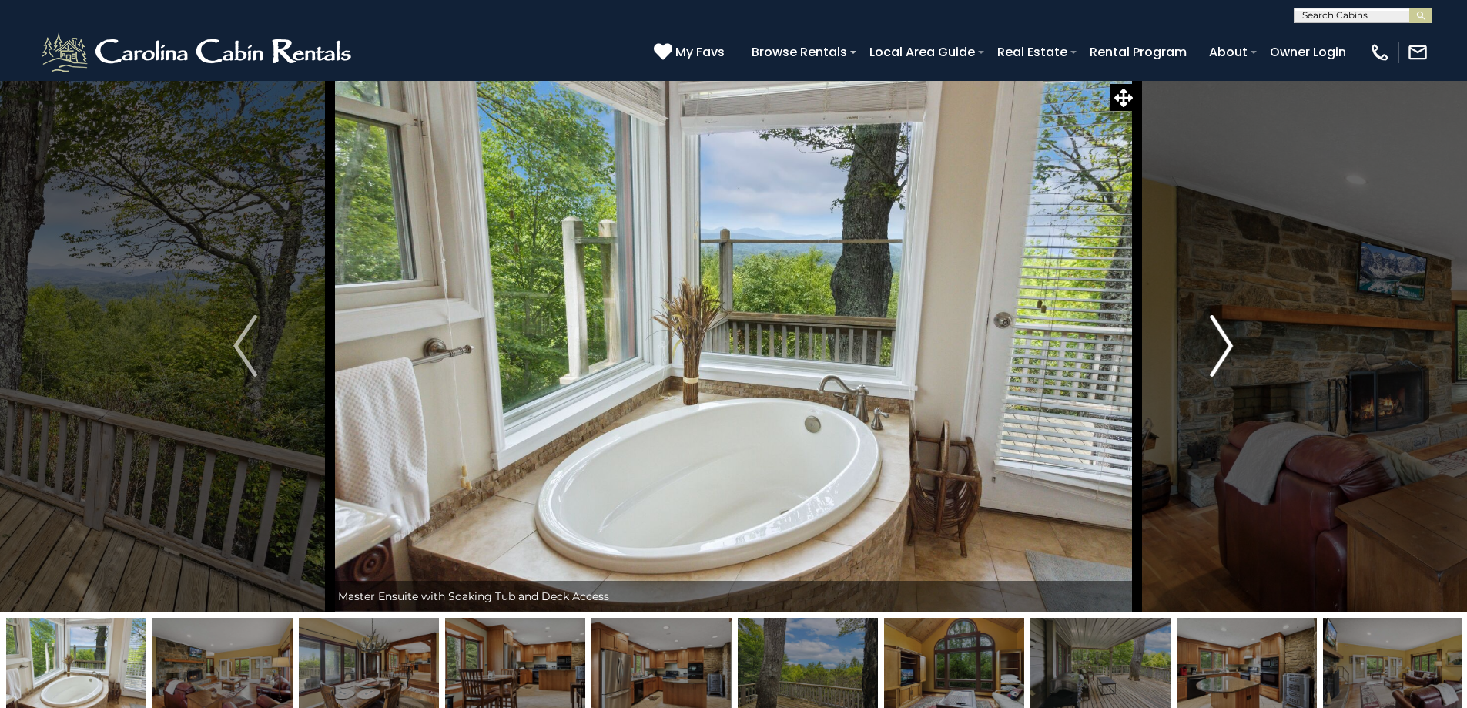
click at [1229, 362] on img "Next" at bounding box center [1221, 346] width 23 height 62
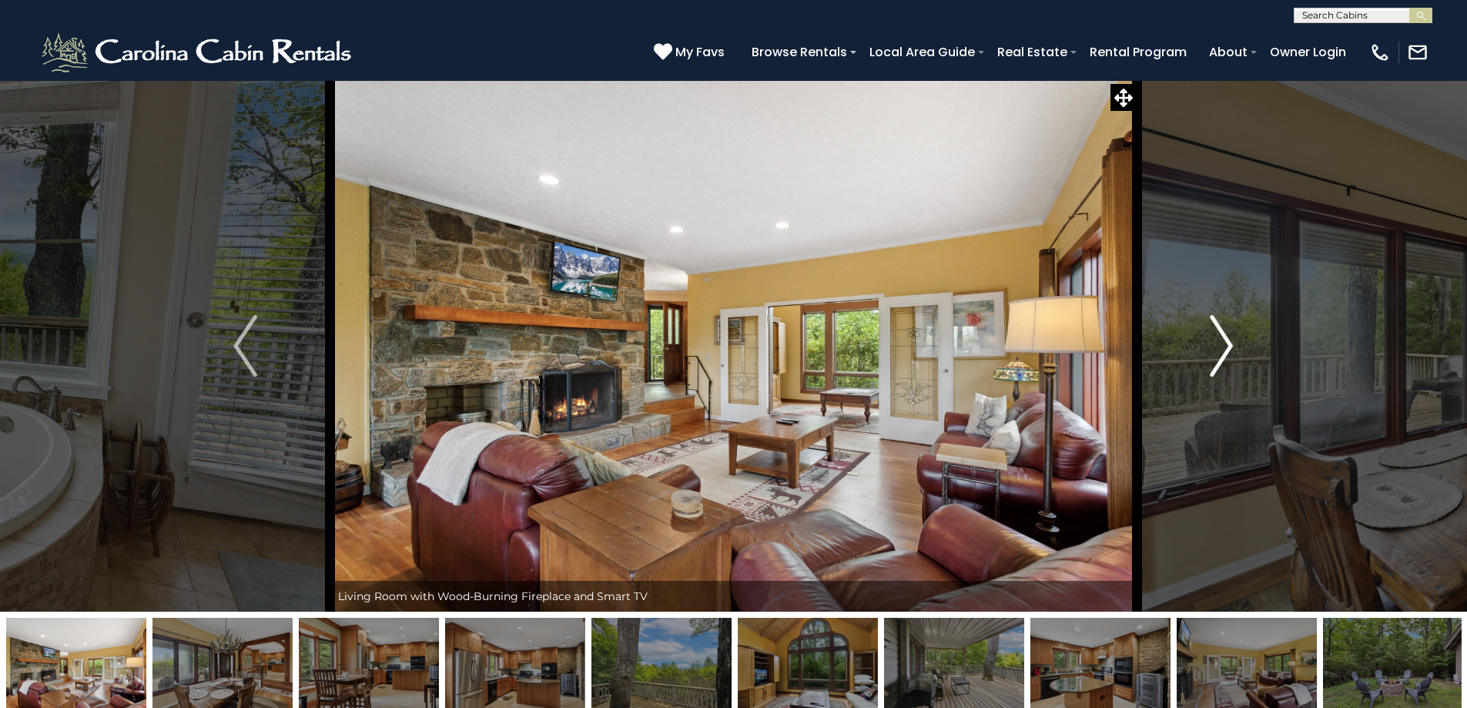
click at [1229, 362] on img "Next" at bounding box center [1221, 346] width 23 height 62
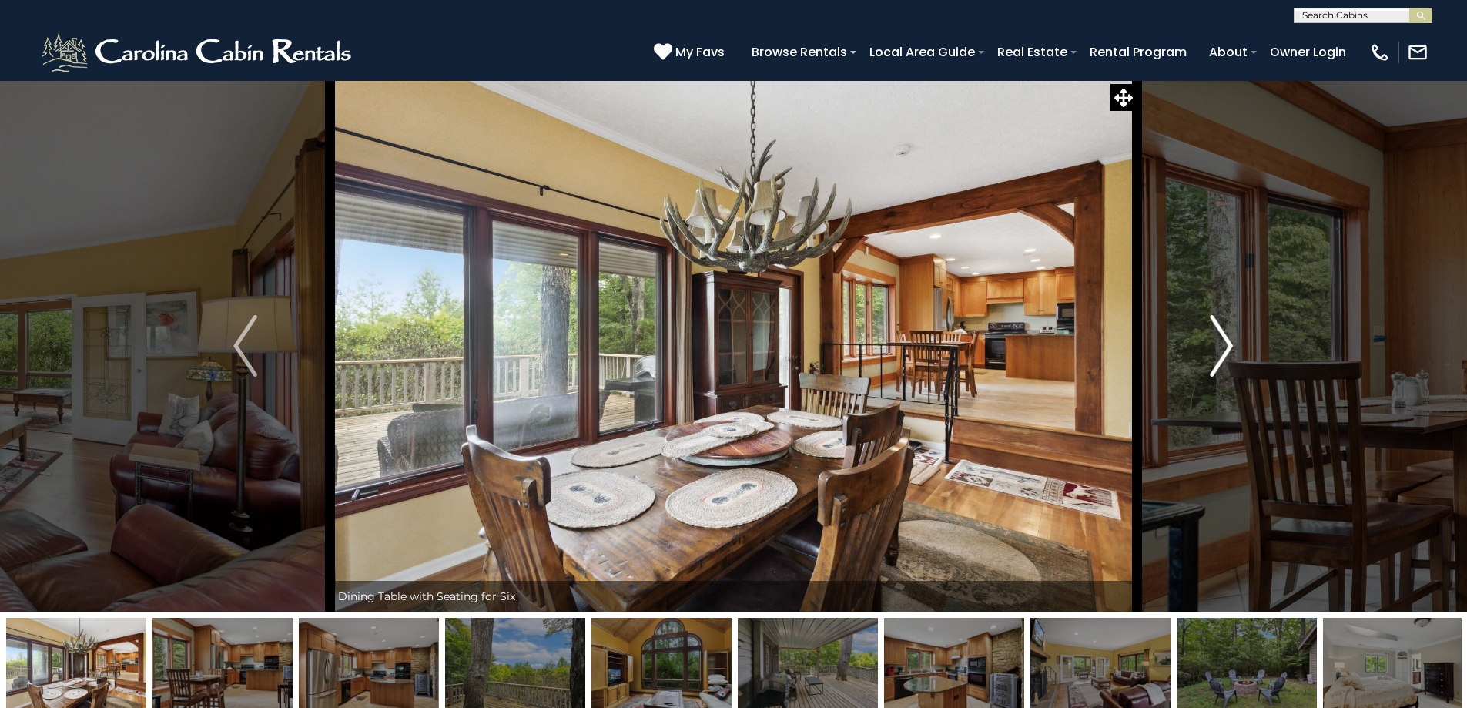
click at [1229, 362] on img "Next" at bounding box center [1221, 346] width 23 height 62
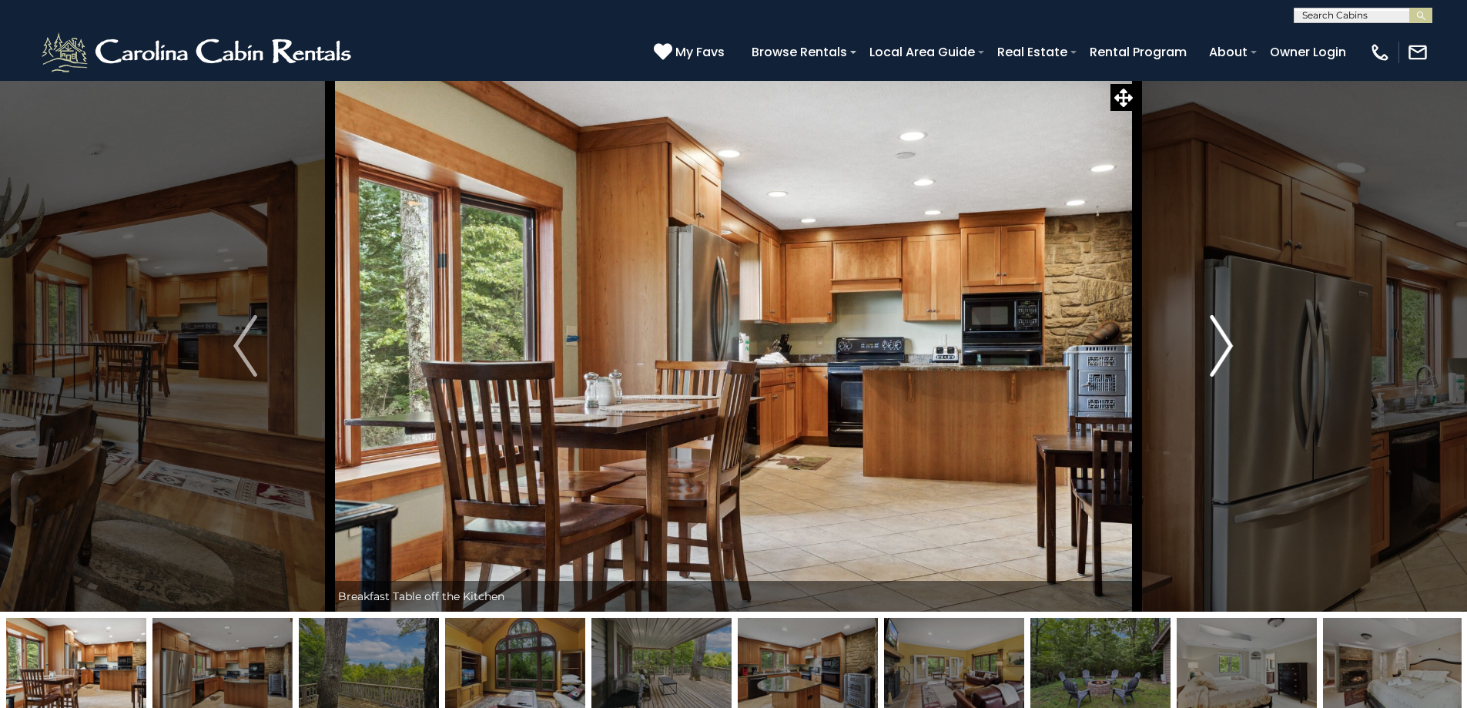
click at [1229, 362] on img "Next" at bounding box center [1221, 346] width 23 height 62
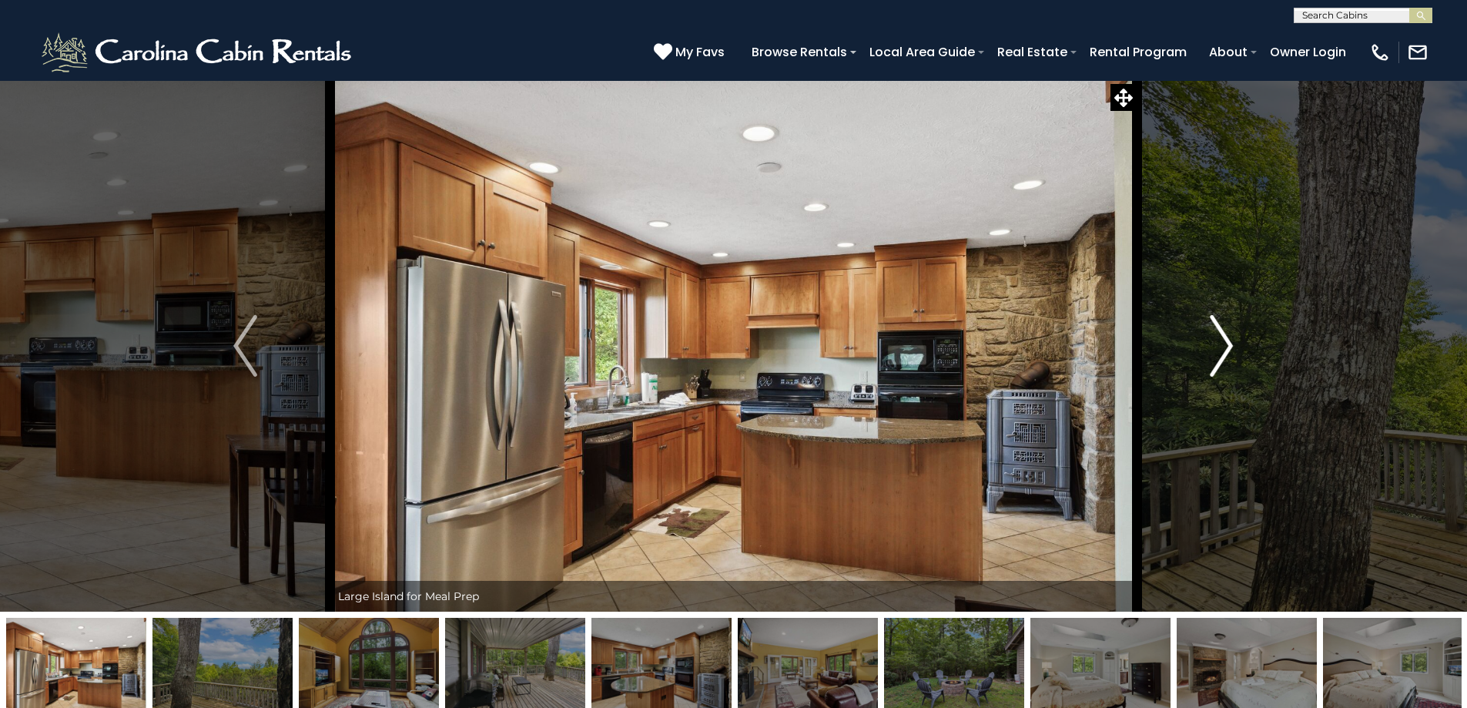
click at [1229, 362] on img "Next" at bounding box center [1221, 346] width 23 height 62
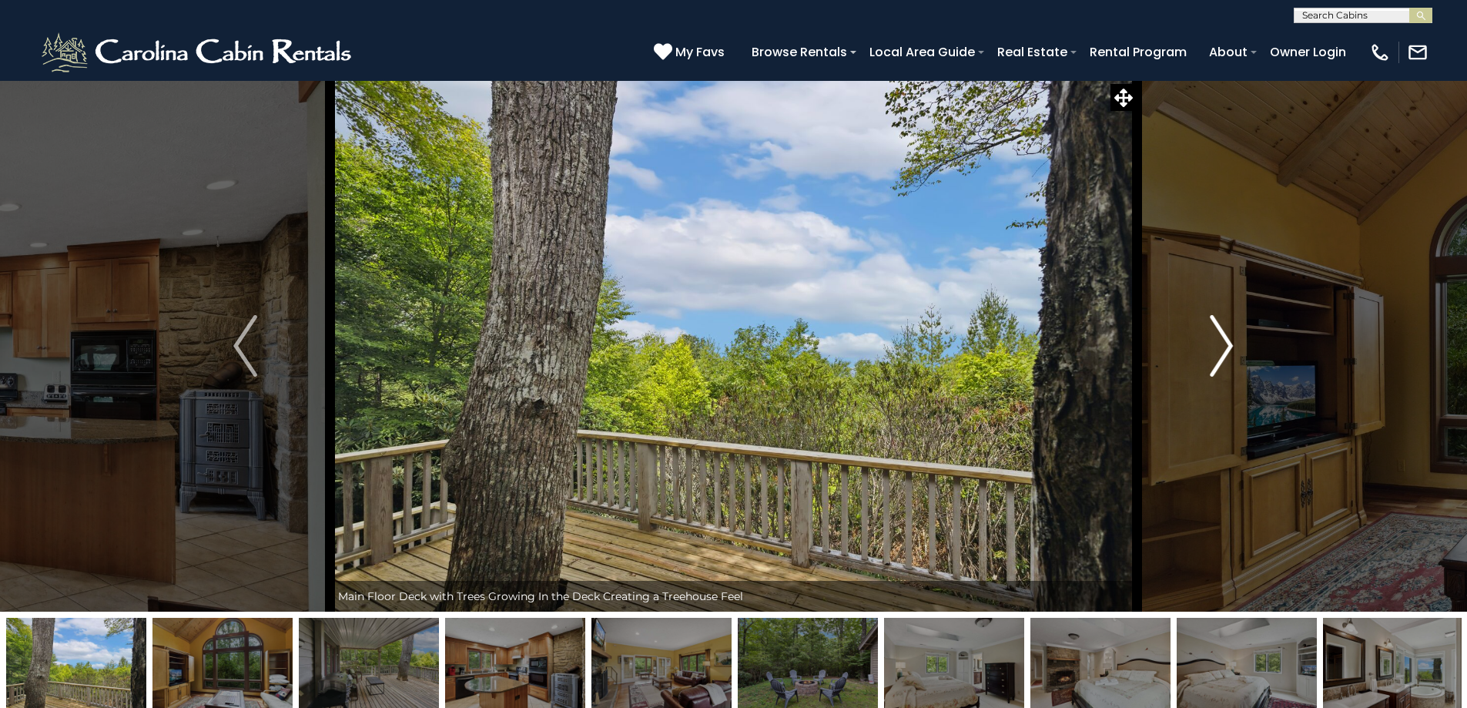
click at [1229, 362] on img "Next" at bounding box center [1221, 346] width 23 height 62
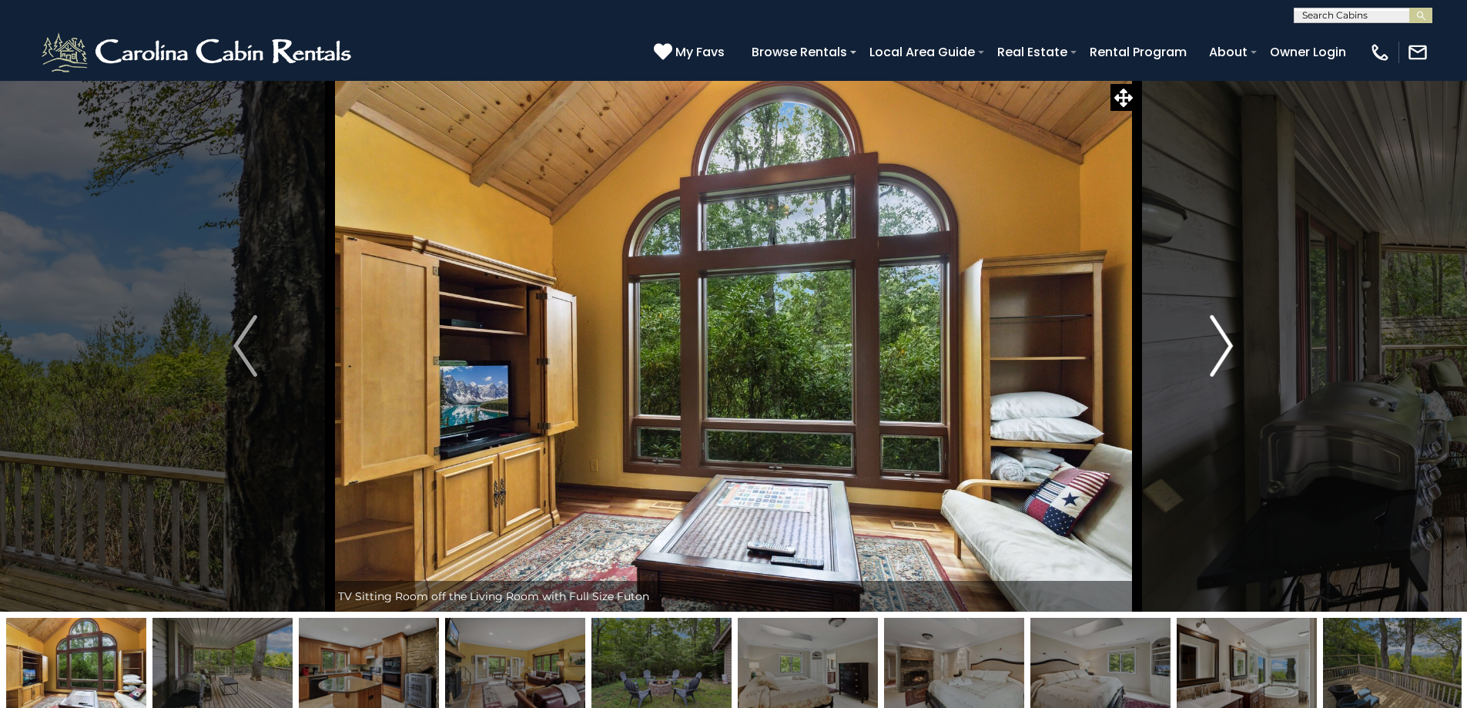
click at [1229, 362] on img "Next" at bounding box center [1221, 346] width 23 height 62
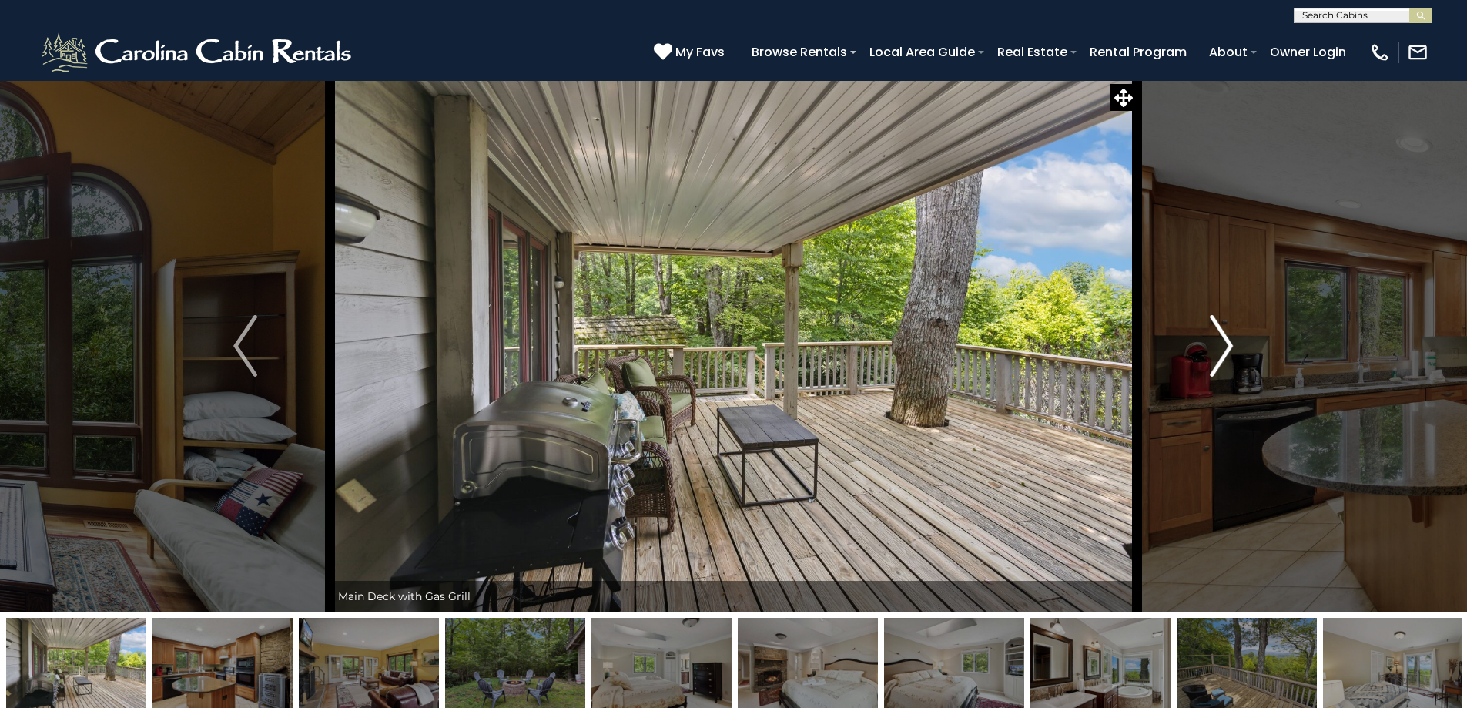
click at [1229, 362] on img "Next" at bounding box center [1221, 346] width 23 height 62
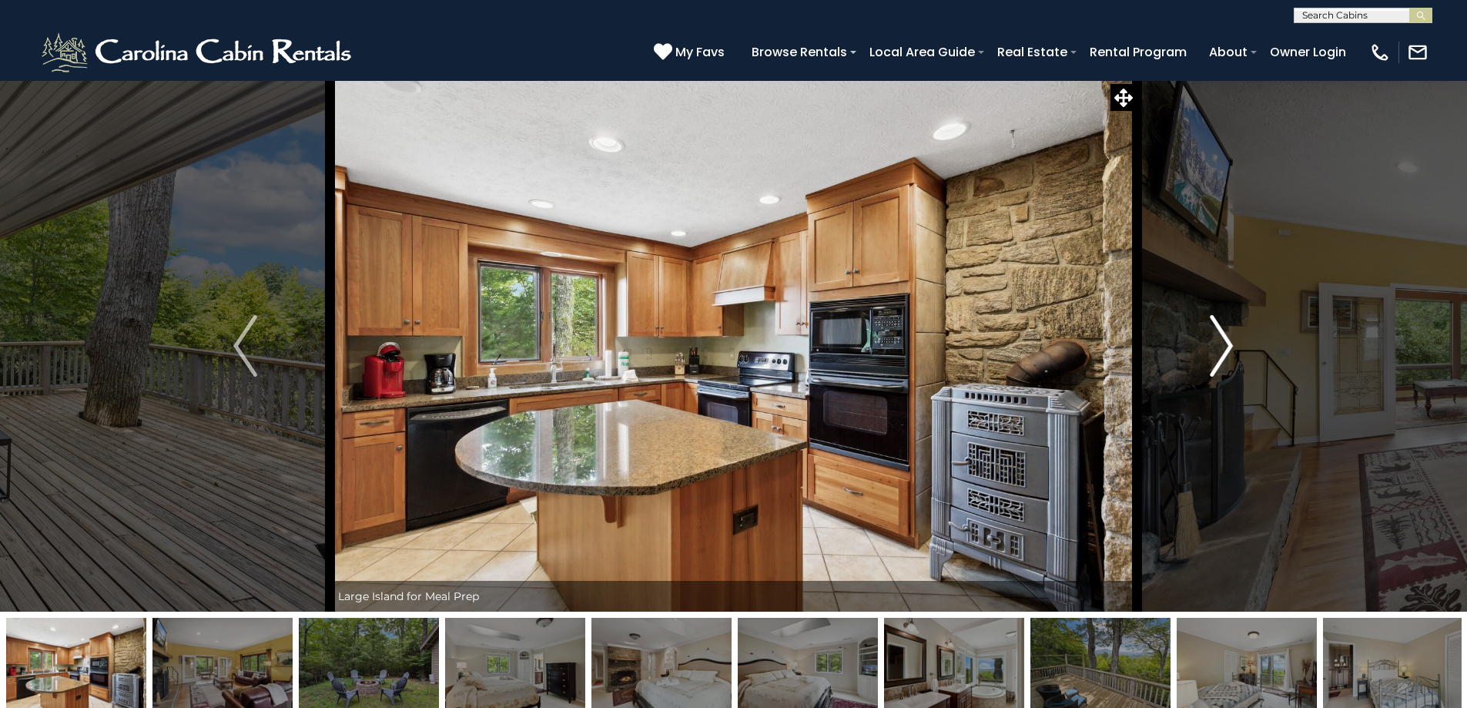
click at [1229, 362] on img "Next" at bounding box center [1221, 346] width 23 height 62
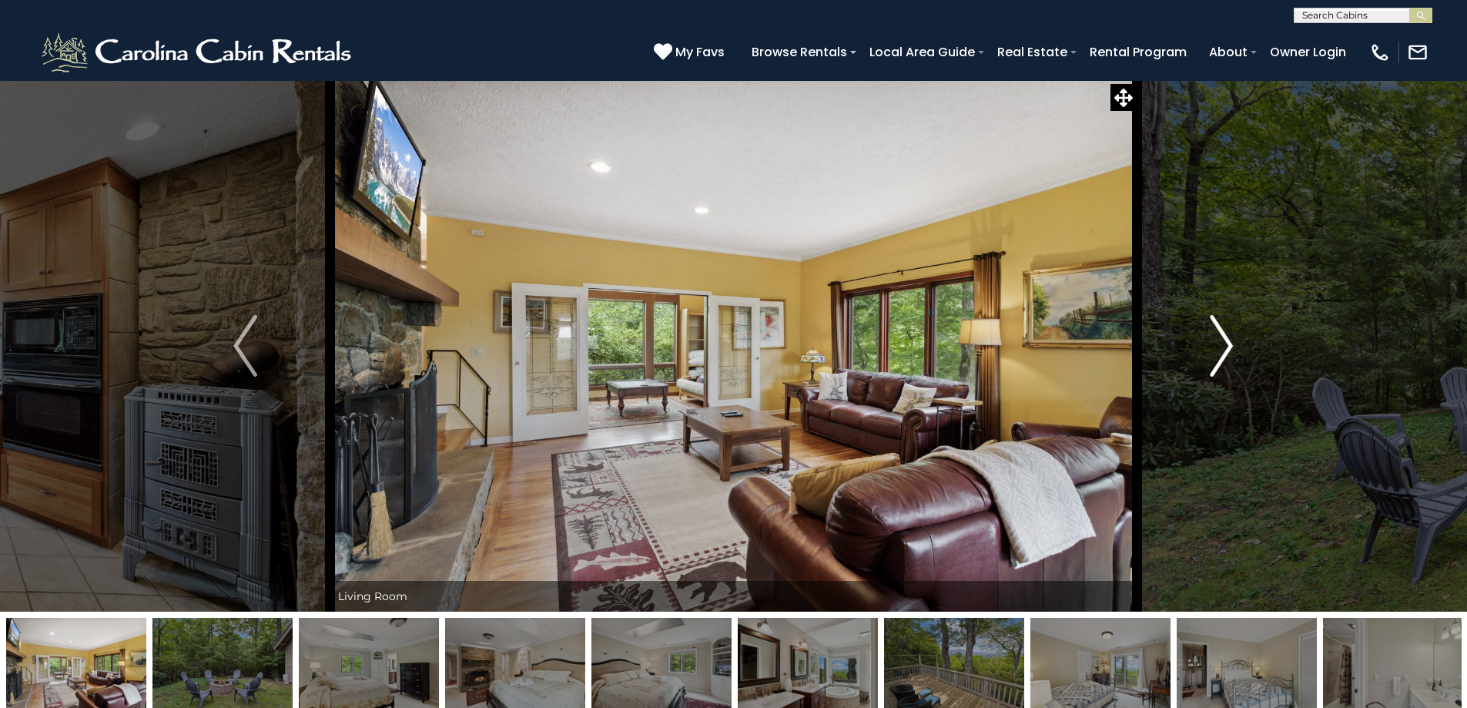
click at [1229, 362] on img "Next" at bounding box center [1221, 346] width 23 height 62
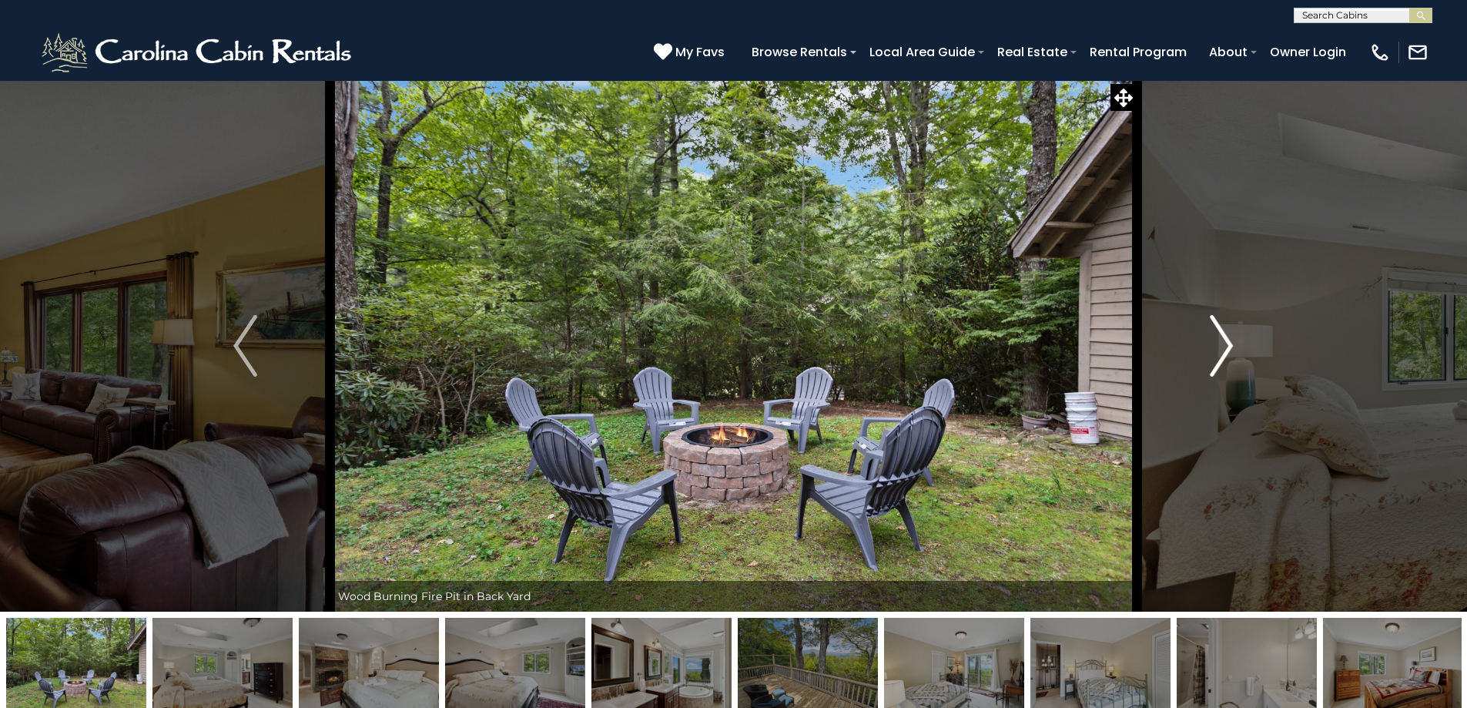
click at [1229, 362] on img "Next" at bounding box center [1221, 346] width 23 height 62
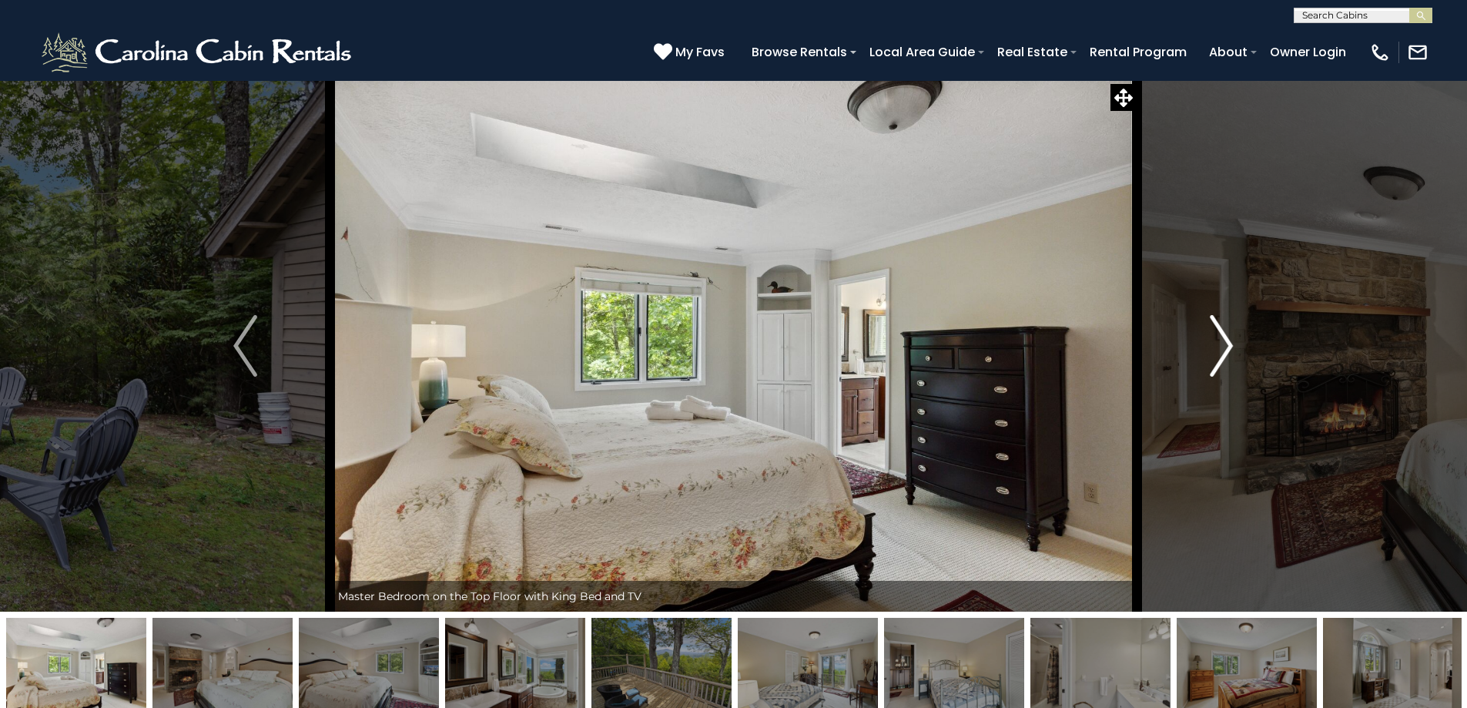
click at [1229, 362] on img "Next" at bounding box center [1221, 346] width 23 height 62
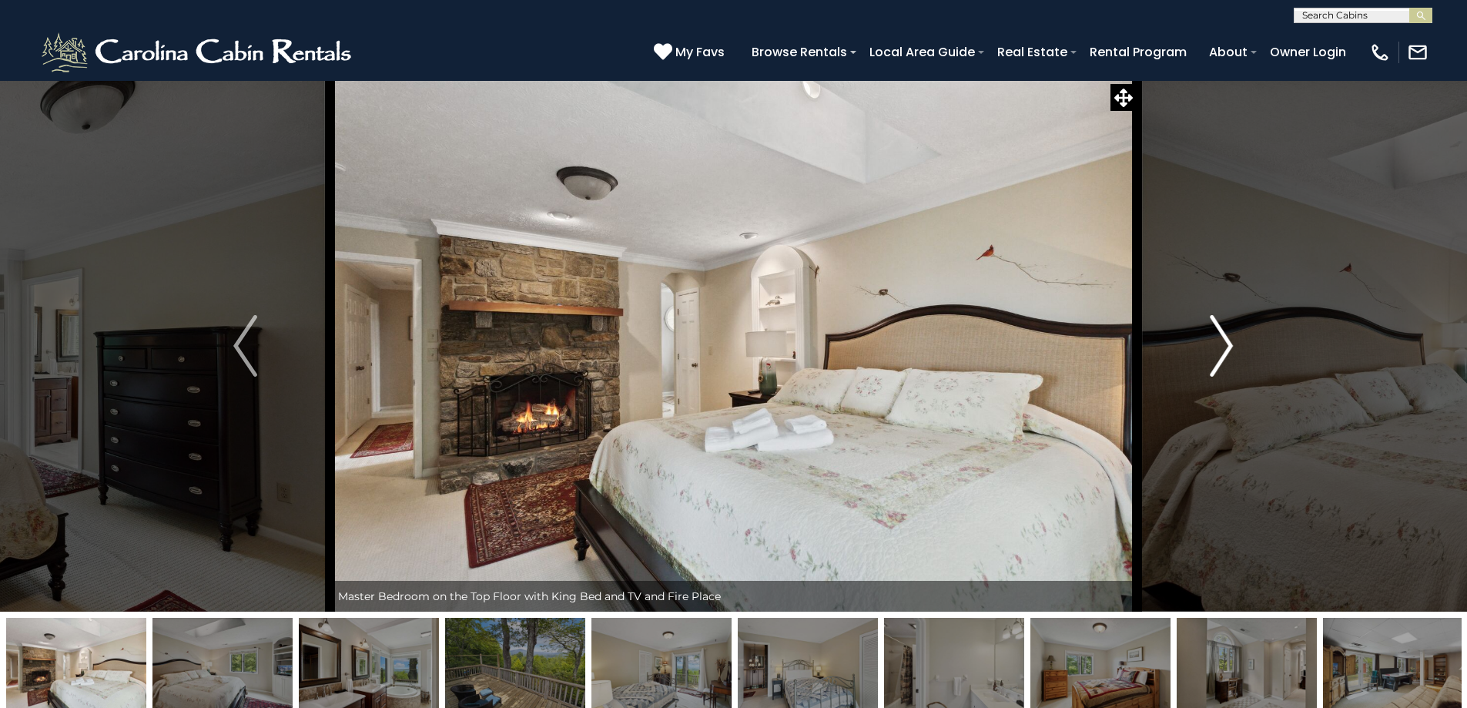
click at [1229, 362] on img "Next" at bounding box center [1221, 346] width 23 height 62
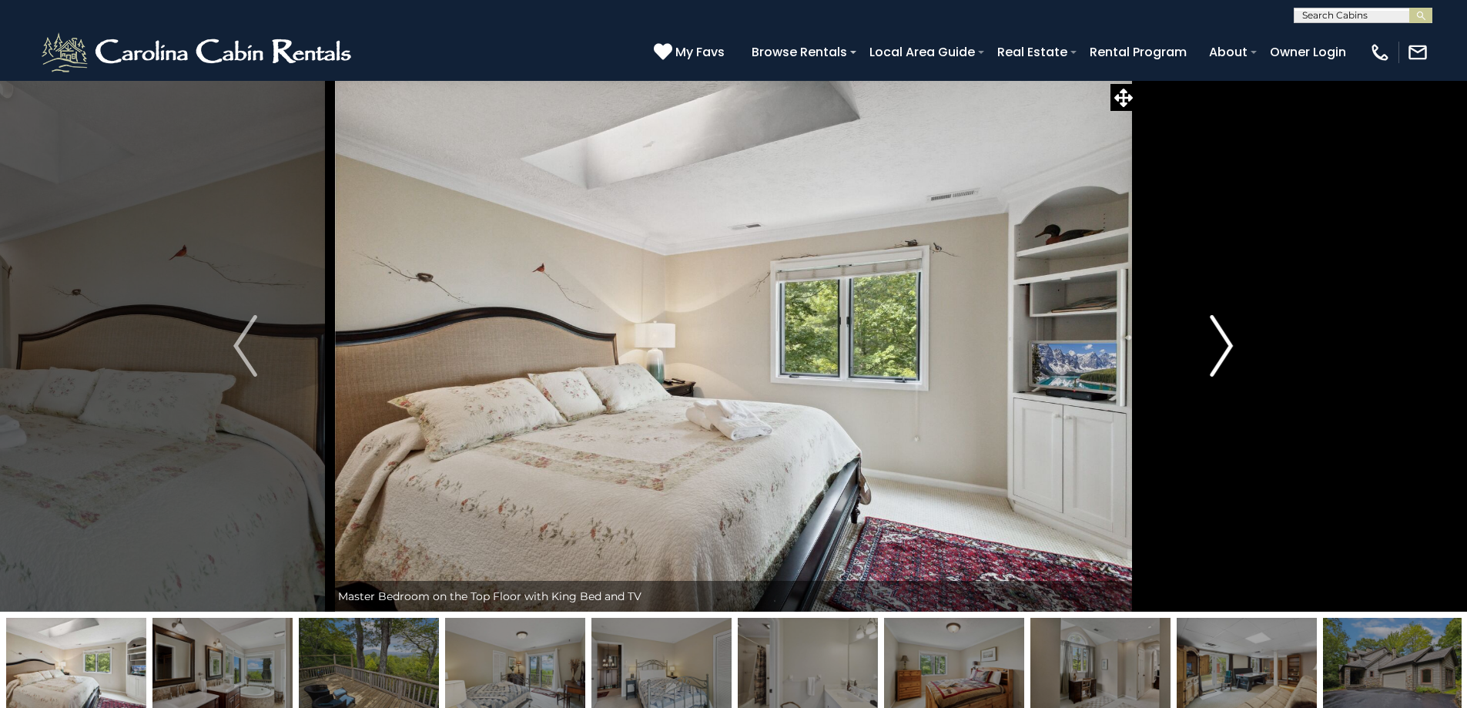
click at [1229, 362] on img "Next" at bounding box center [1221, 346] width 23 height 62
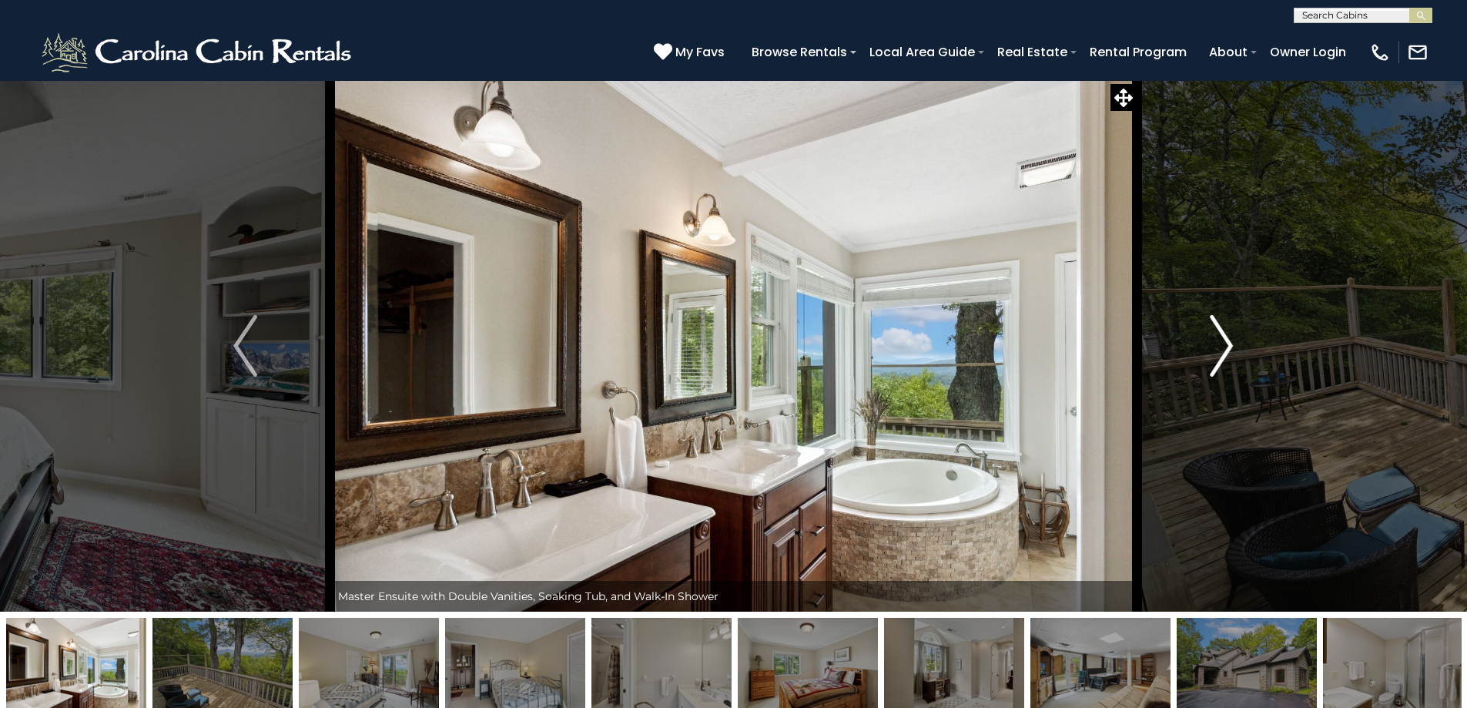
click at [1229, 362] on img "Next" at bounding box center [1221, 346] width 23 height 62
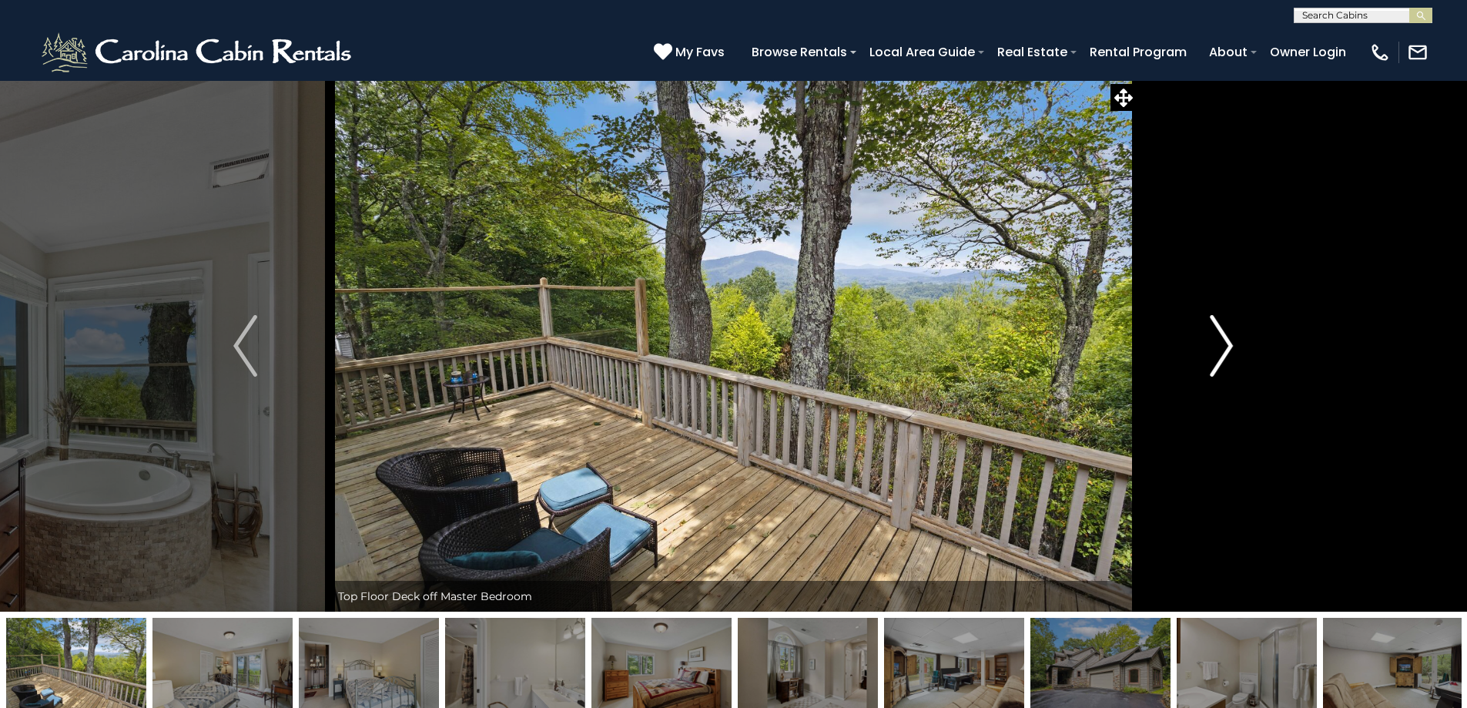
click at [1229, 362] on img "Next" at bounding box center [1221, 346] width 23 height 62
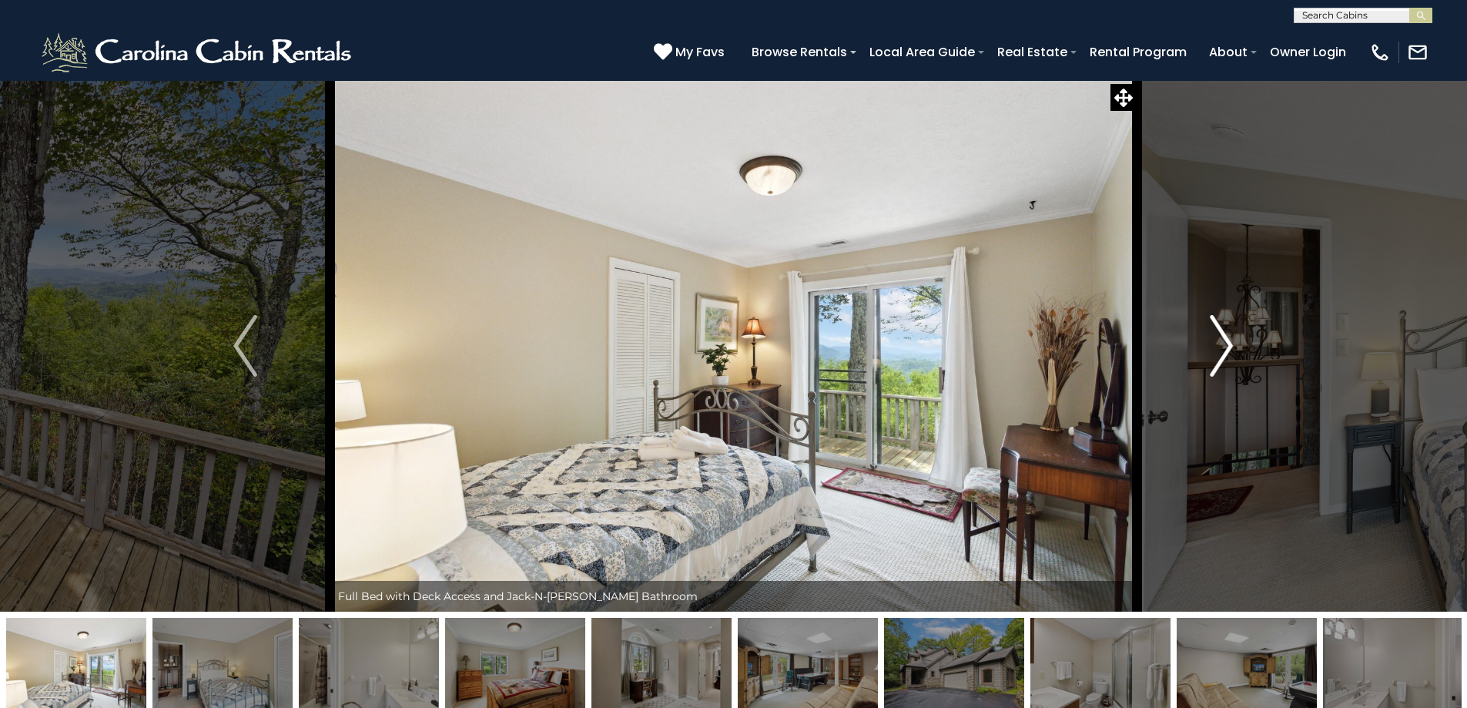
click at [1229, 362] on img "Next" at bounding box center [1221, 346] width 23 height 62
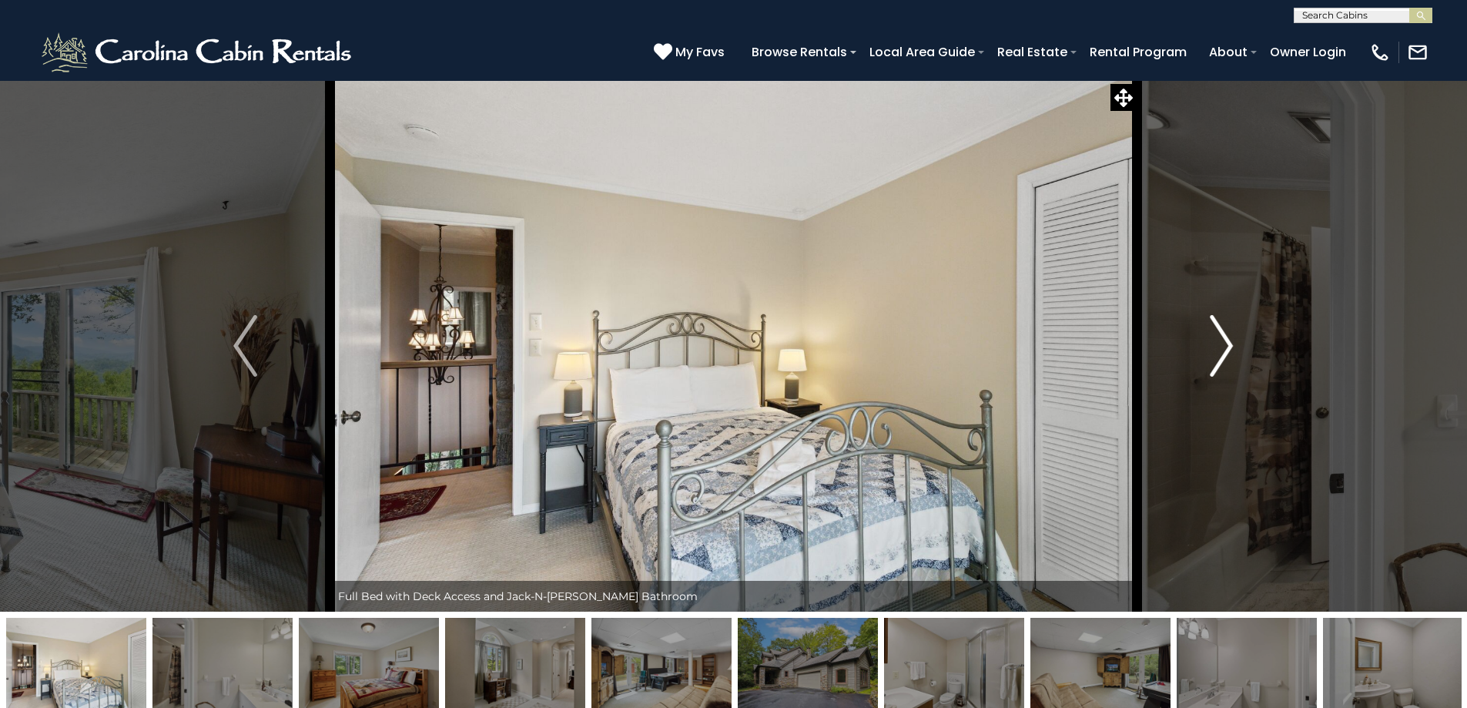
click at [1229, 362] on img "Next" at bounding box center [1221, 346] width 23 height 62
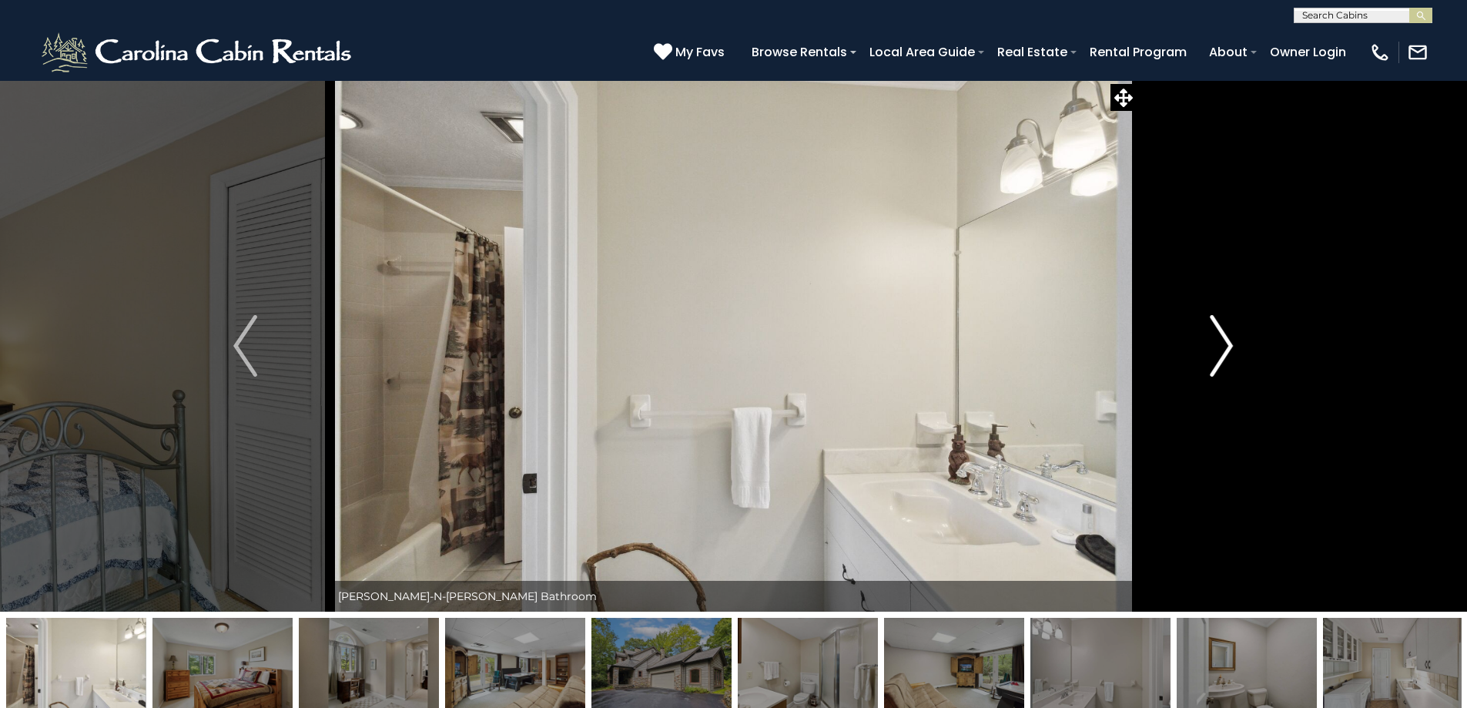
click at [1229, 362] on img "Next" at bounding box center [1221, 346] width 23 height 62
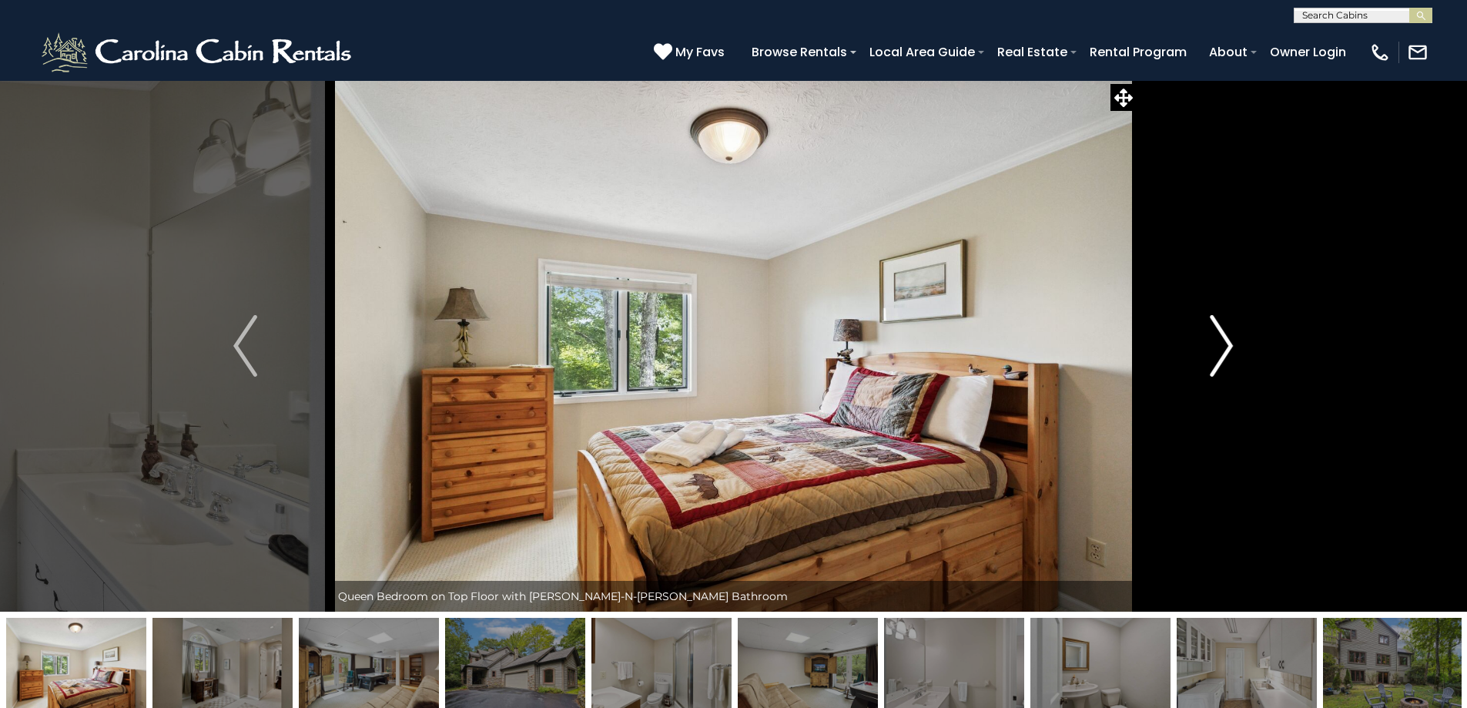
click at [1229, 362] on img "Next" at bounding box center [1221, 346] width 23 height 62
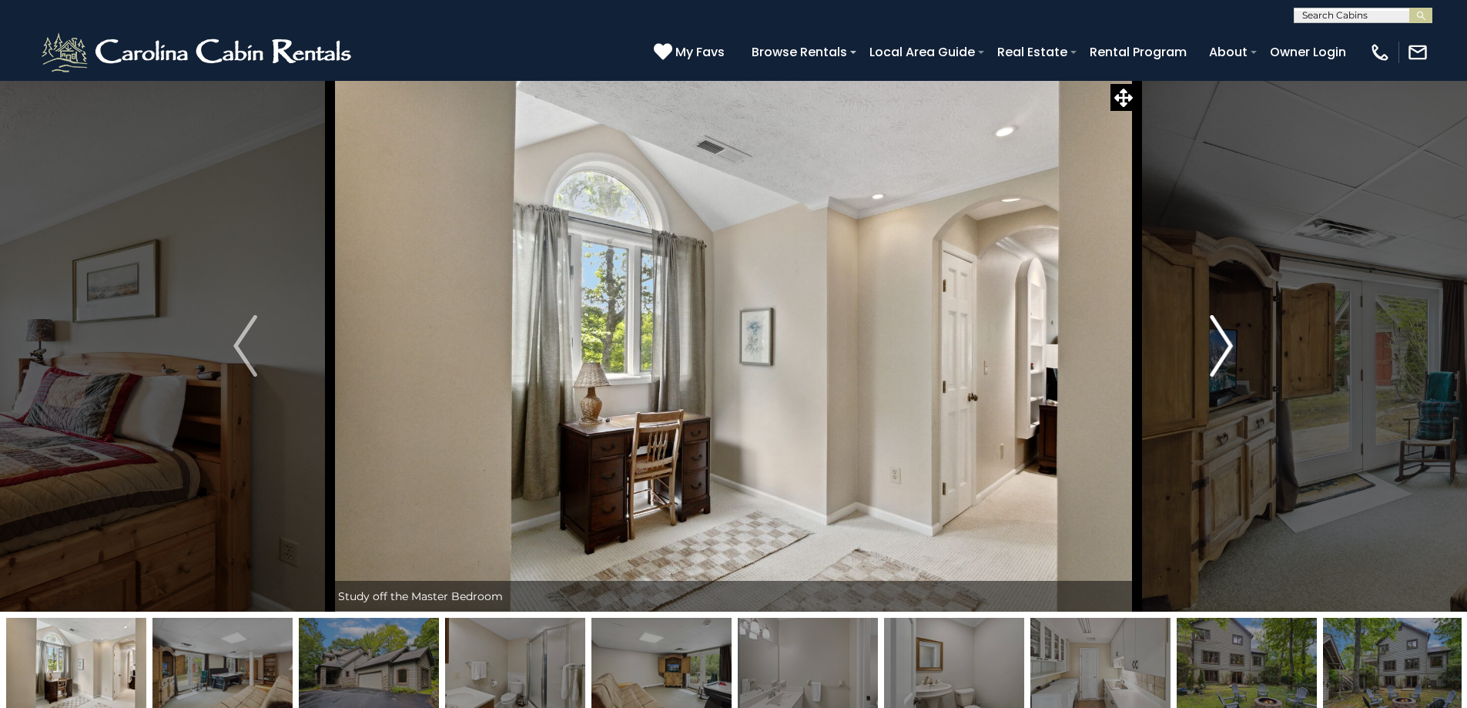
click at [1229, 362] on img "Next" at bounding box center [1221, 346] width 23 height 62
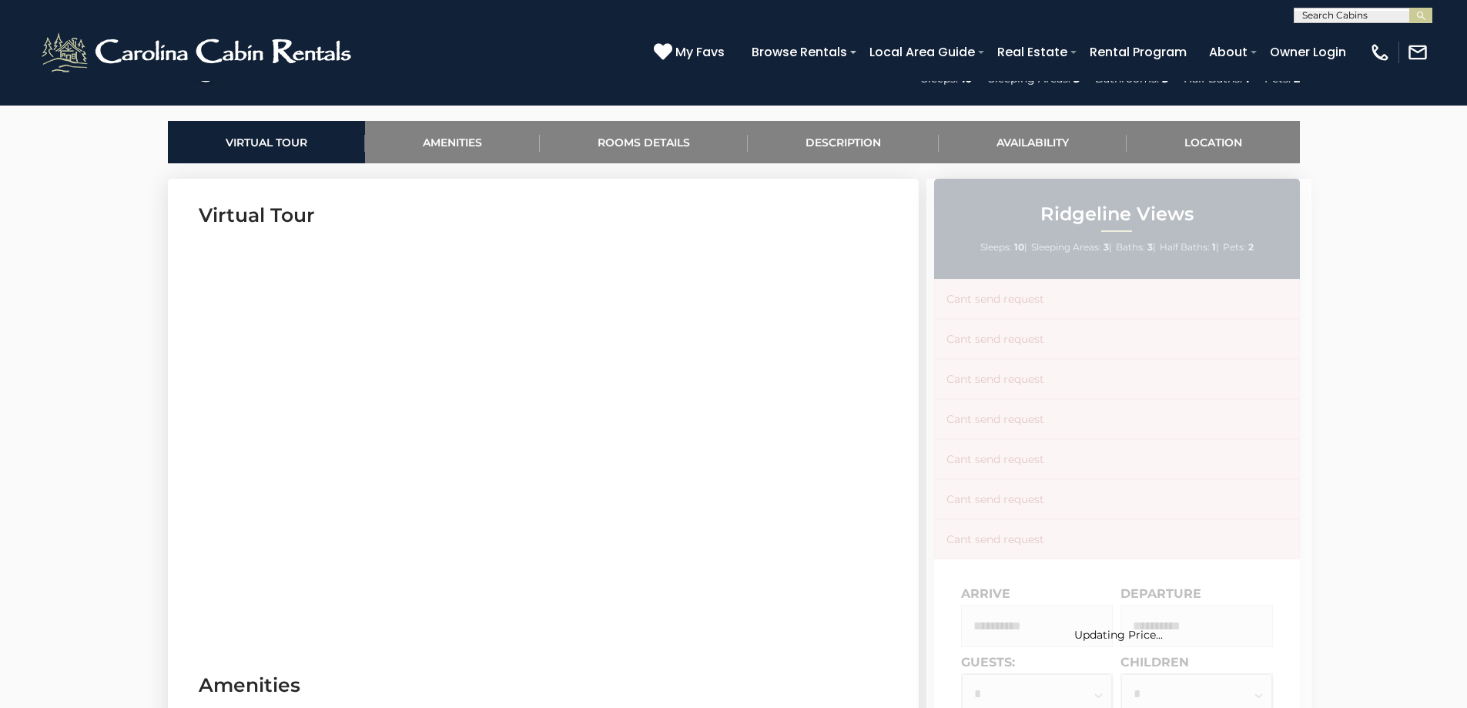
scroll to position [693, 0]
click at [1020, 132] on link "Availability" at bounding box center [1033, 141] width 188 height 42
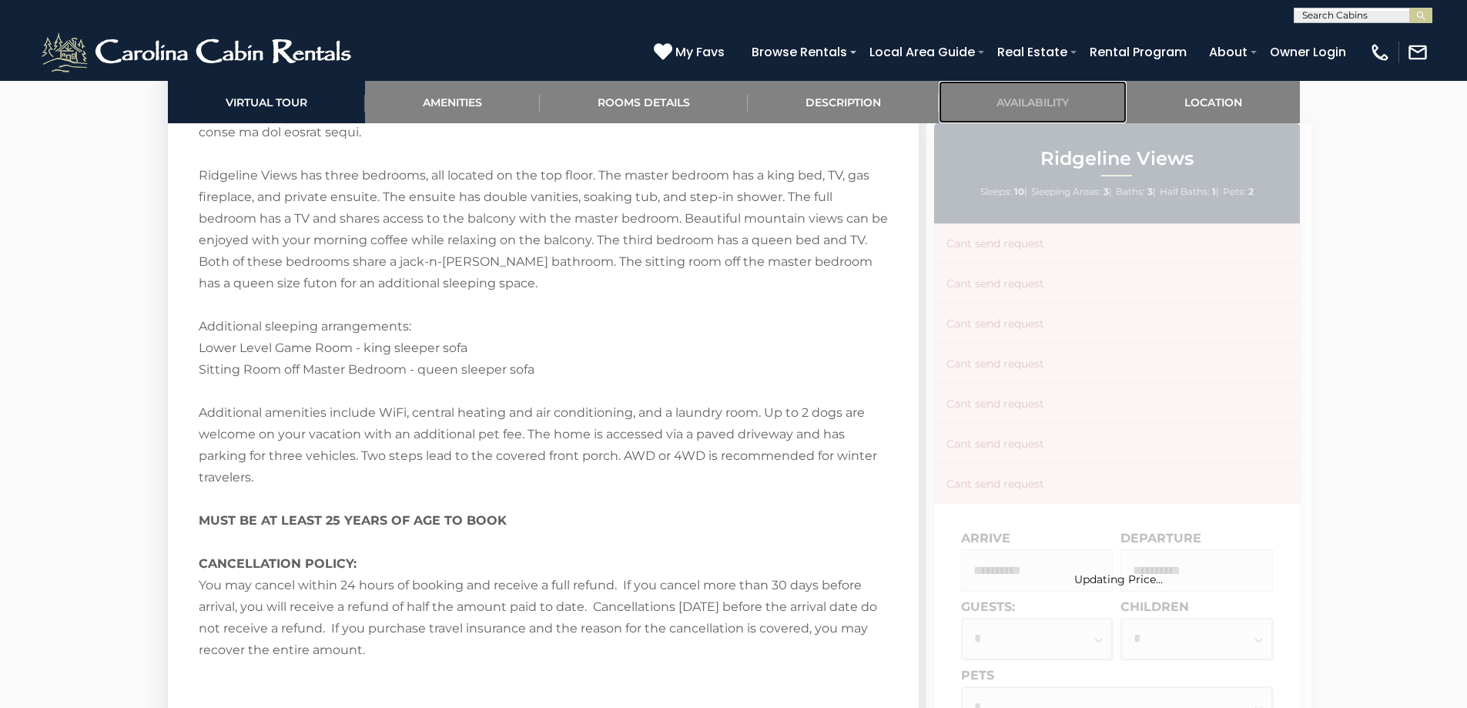
scroll to position [3353, 0]
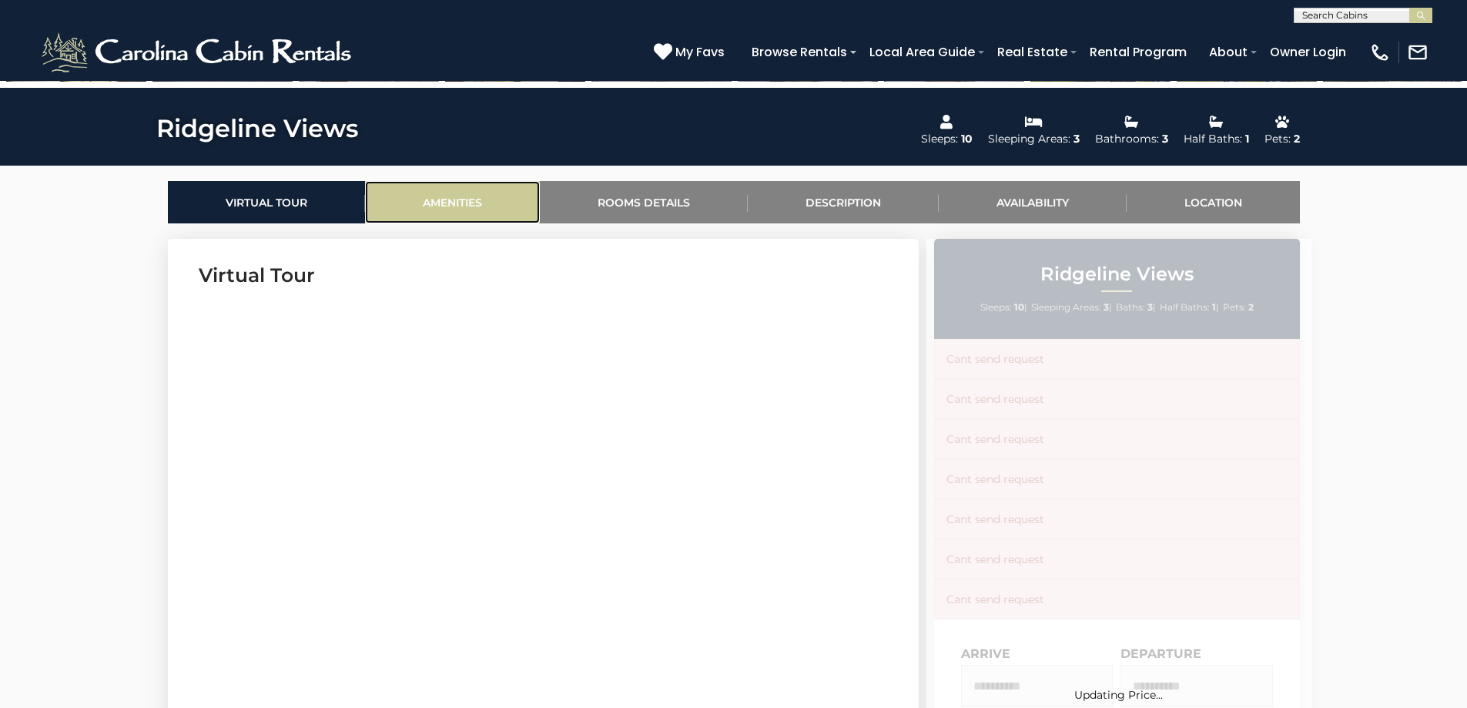
click at [443, 197] on link "Amenities" at bounding box center [452, 202] width 175 height 42
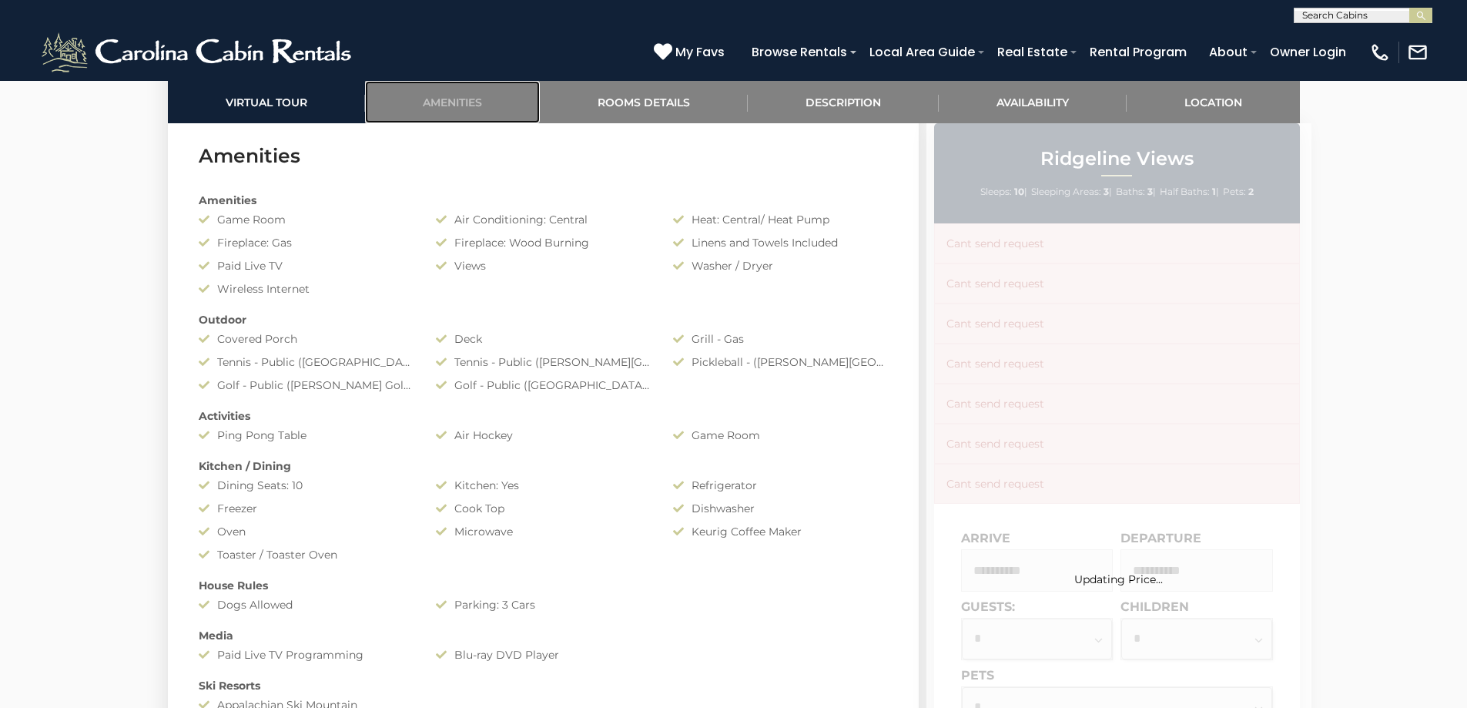
scroll to position [1225, 0]
click at [639, 108] on link "Rooms Details" at bounding box center [644, 102] width 208 height 42
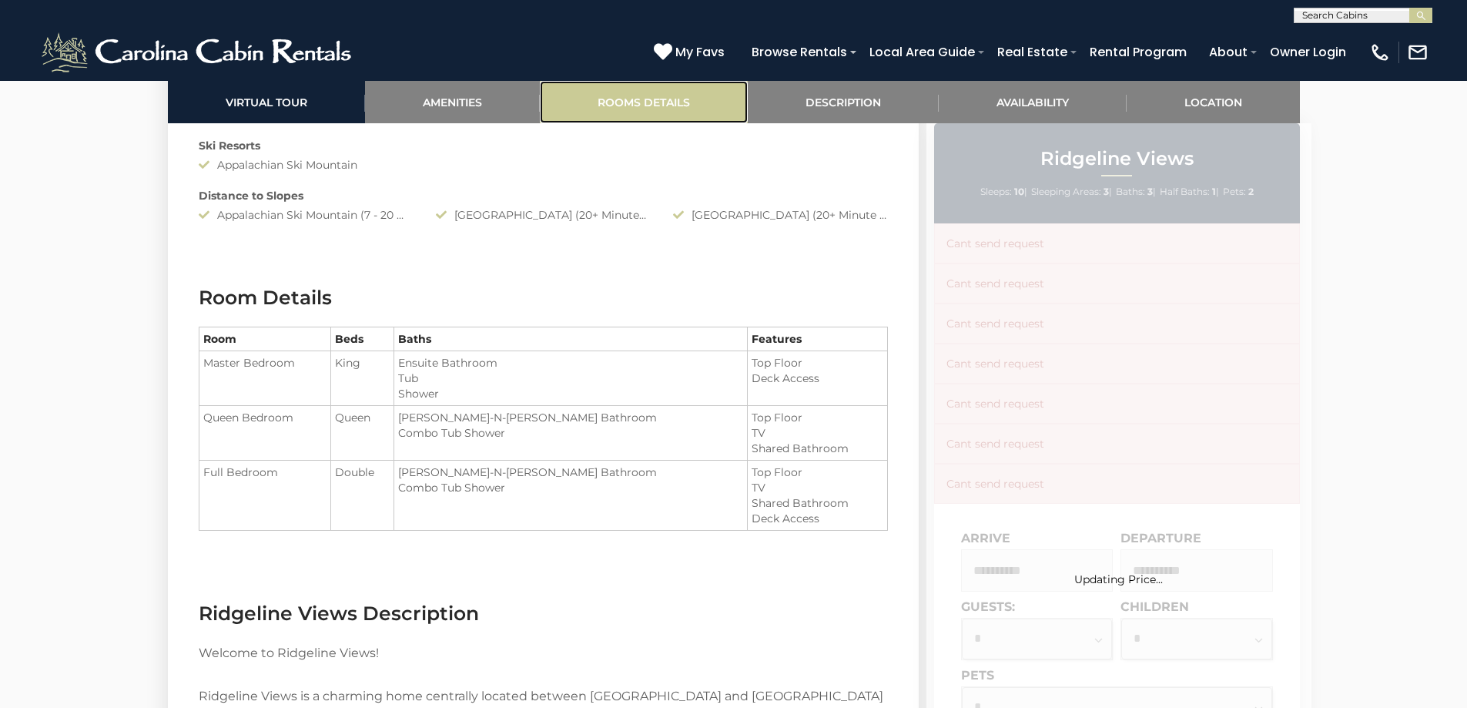
scroll to position [1906, 0]
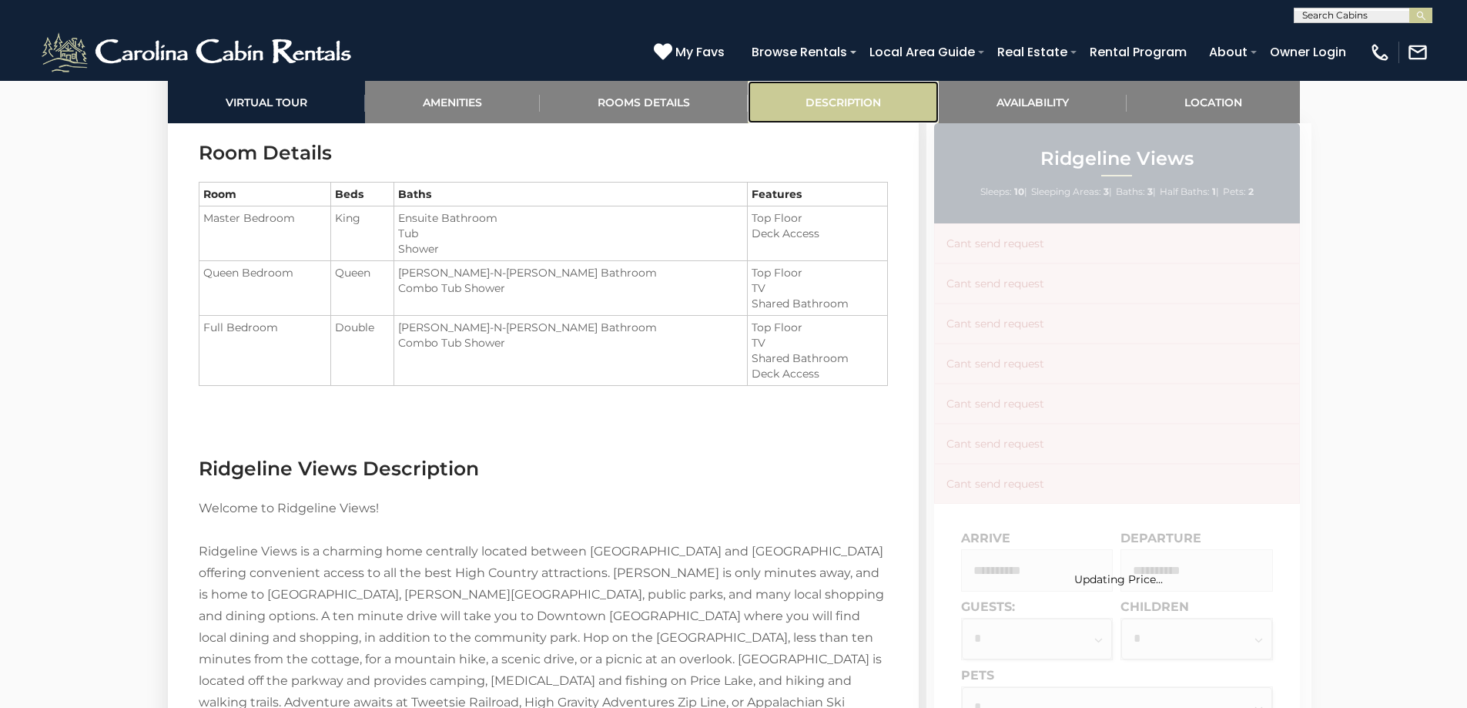
click at [846, 101] on link "Description" at bounding box center [843, 102] width 191 height 42
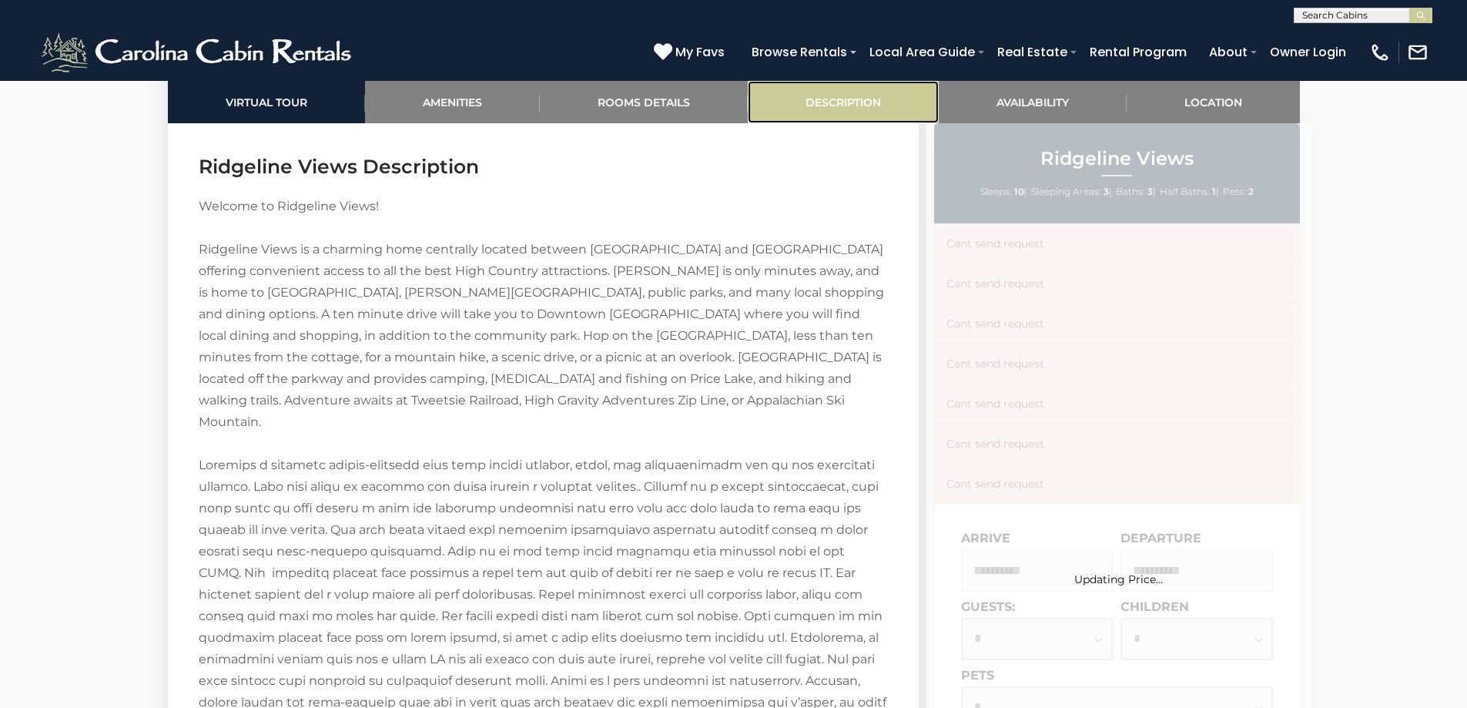
scroll to position [2222, 0]
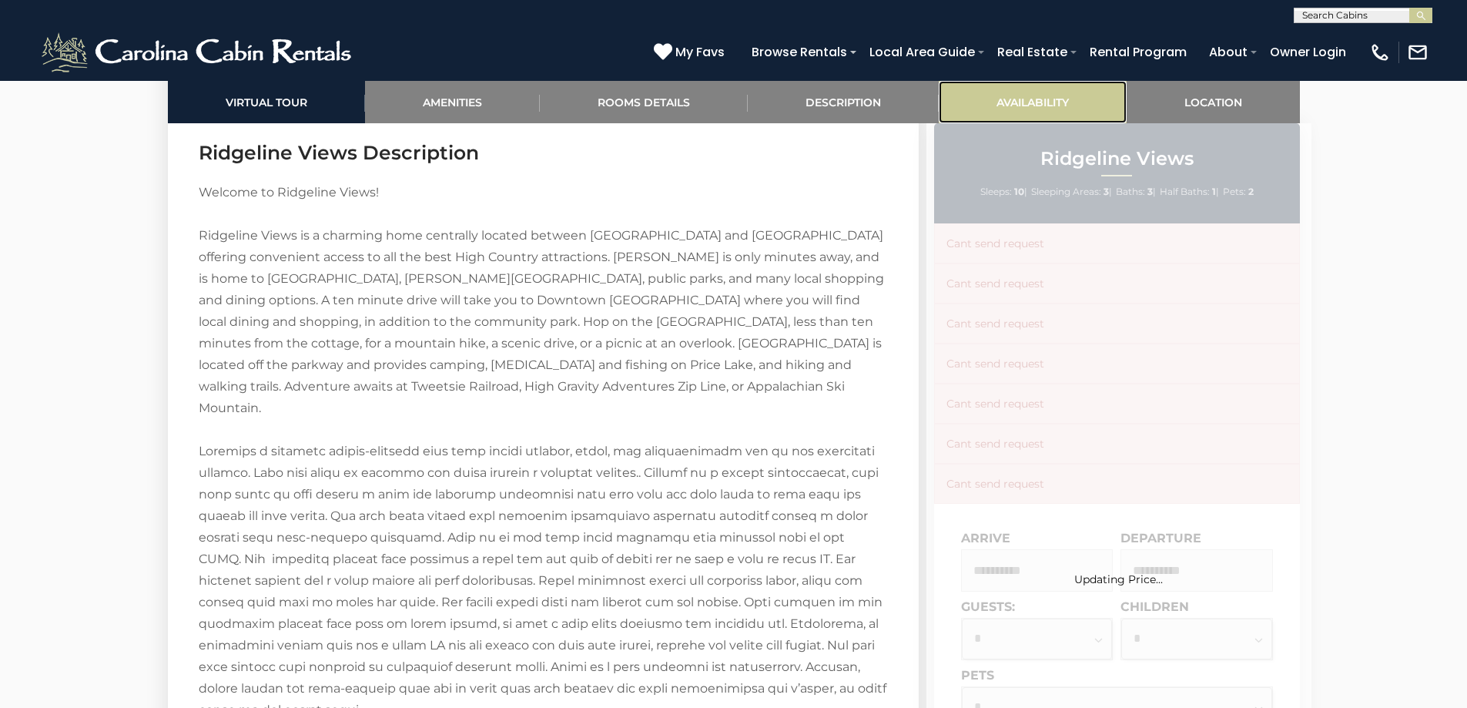
click at [999, 93] on link "Availability" at bounding box center [1033, 102] width 188 height 42
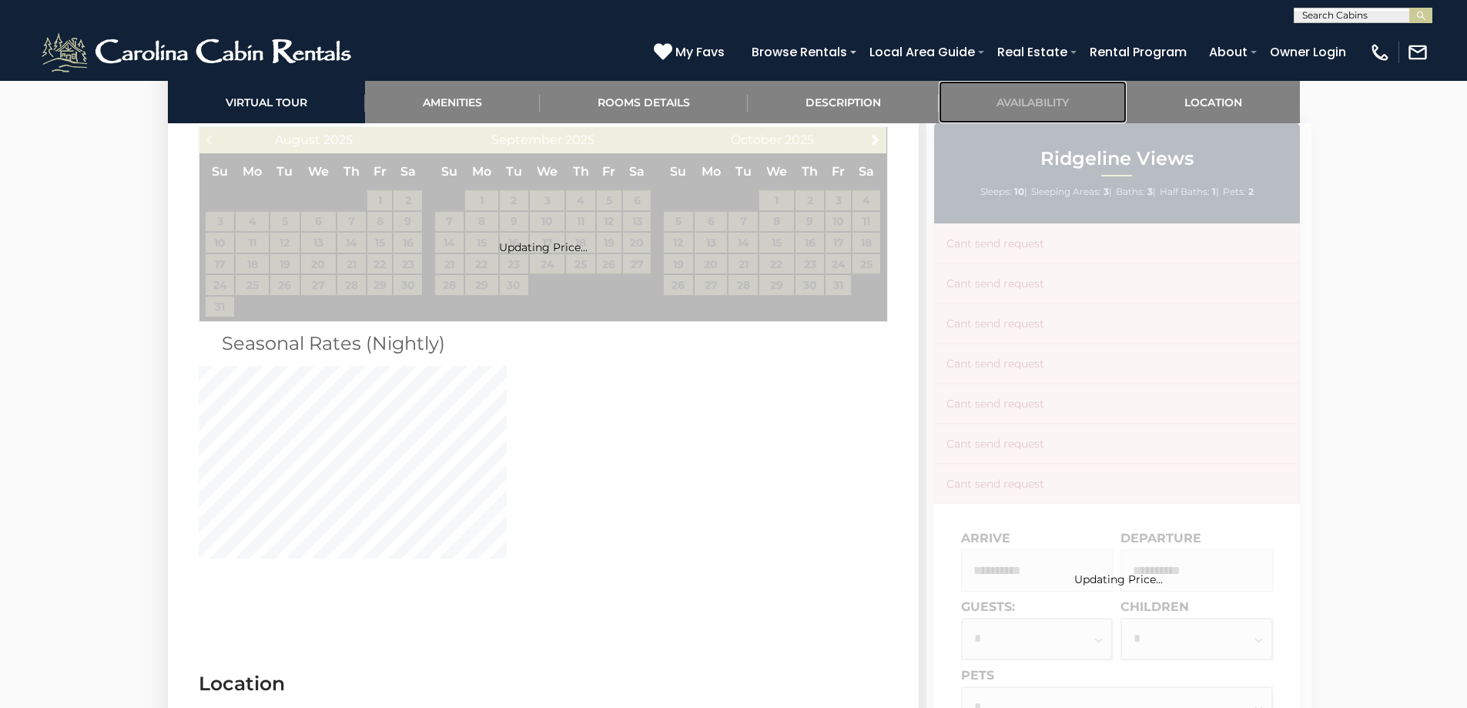
scroll to position [3353, 0]
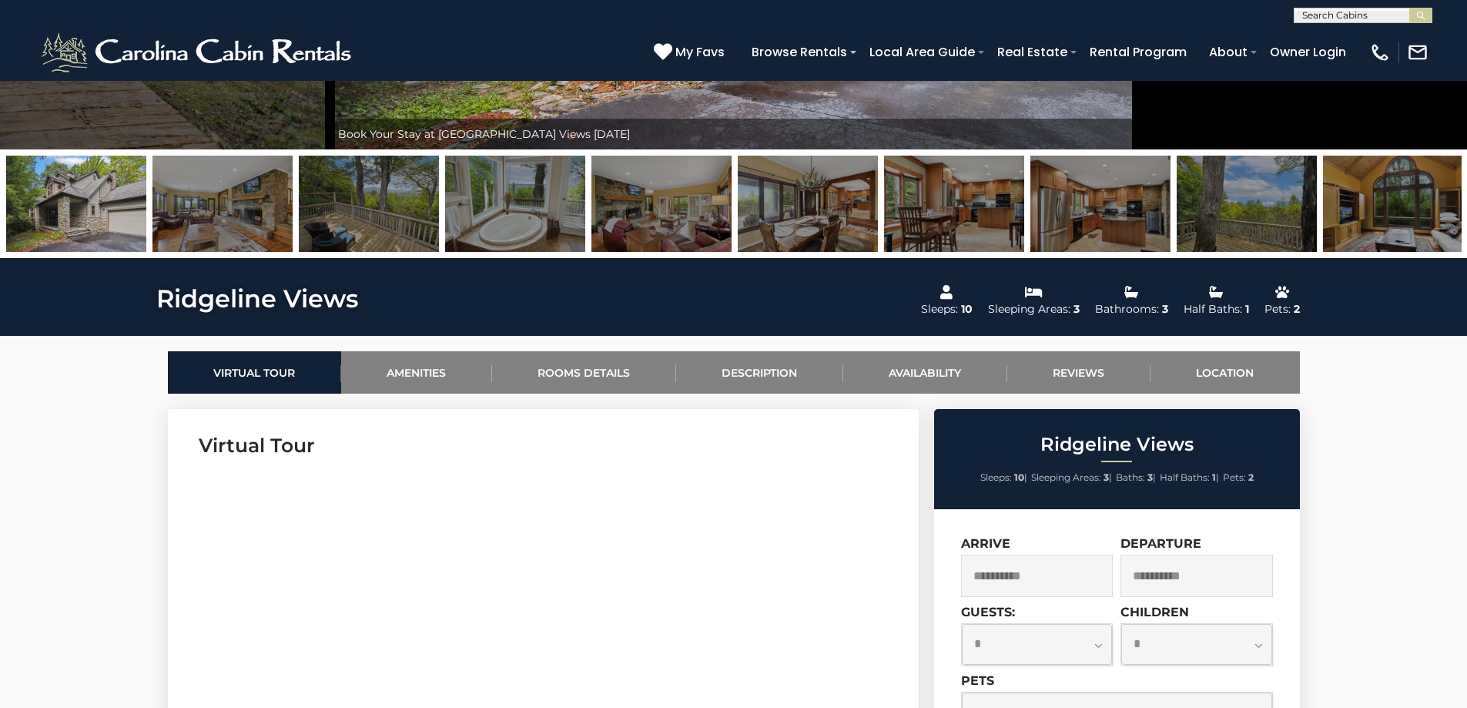
scroll to position [77, 0]
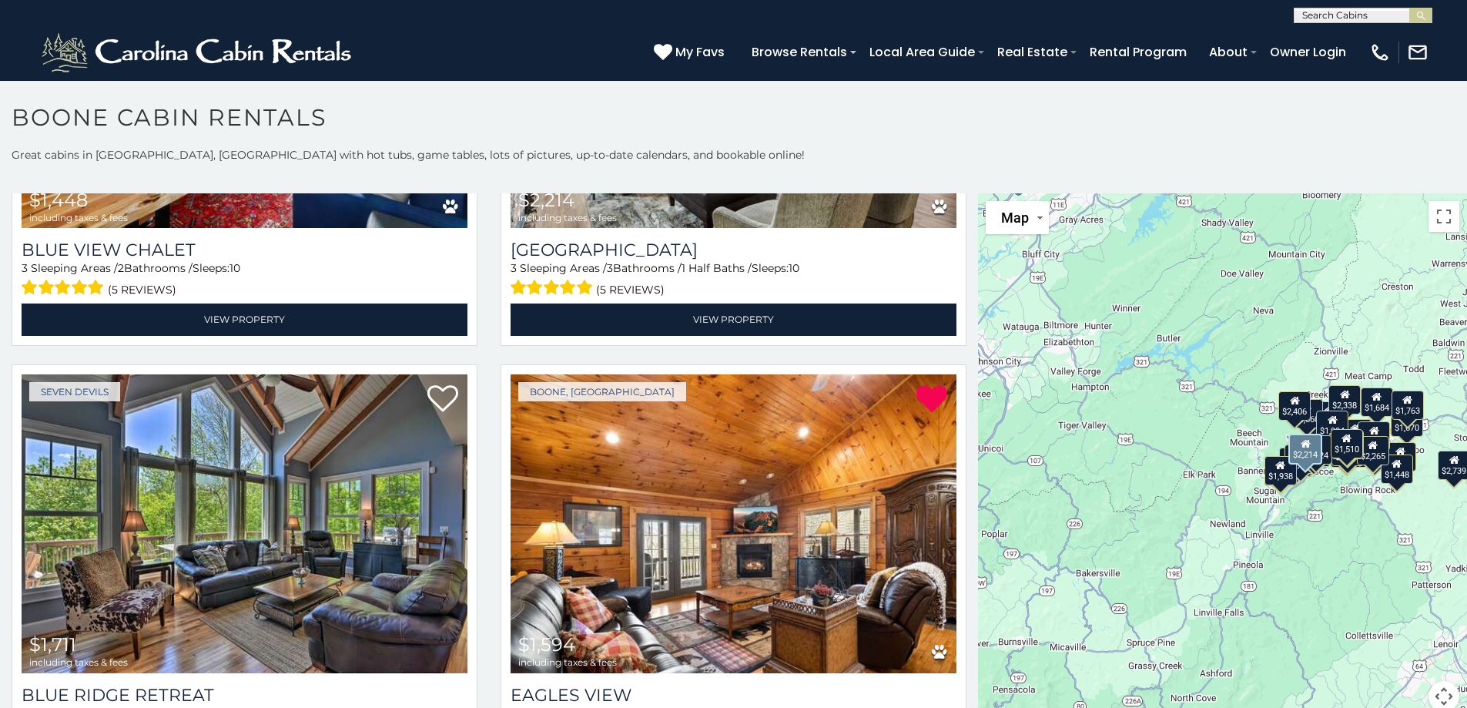
scroll to position [5776, 0]
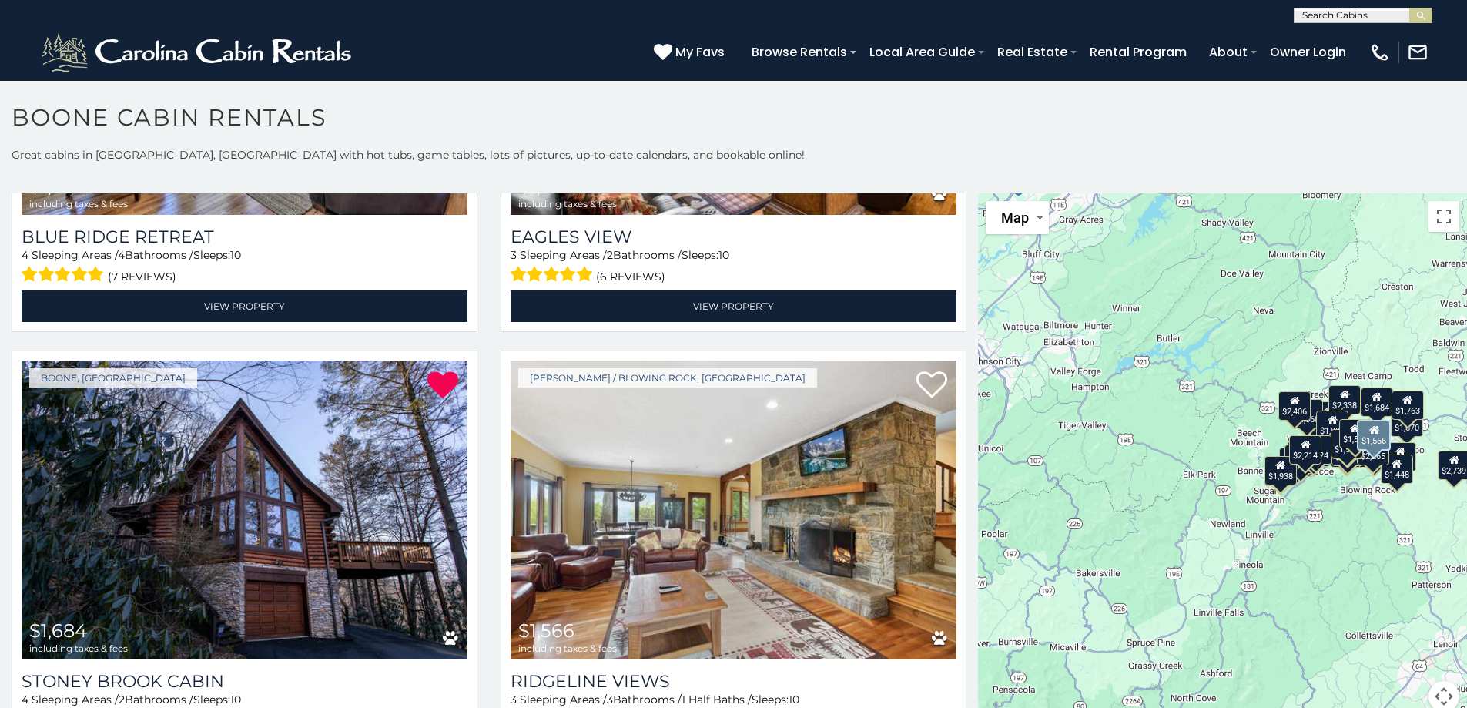
scroll to position [14, 0]
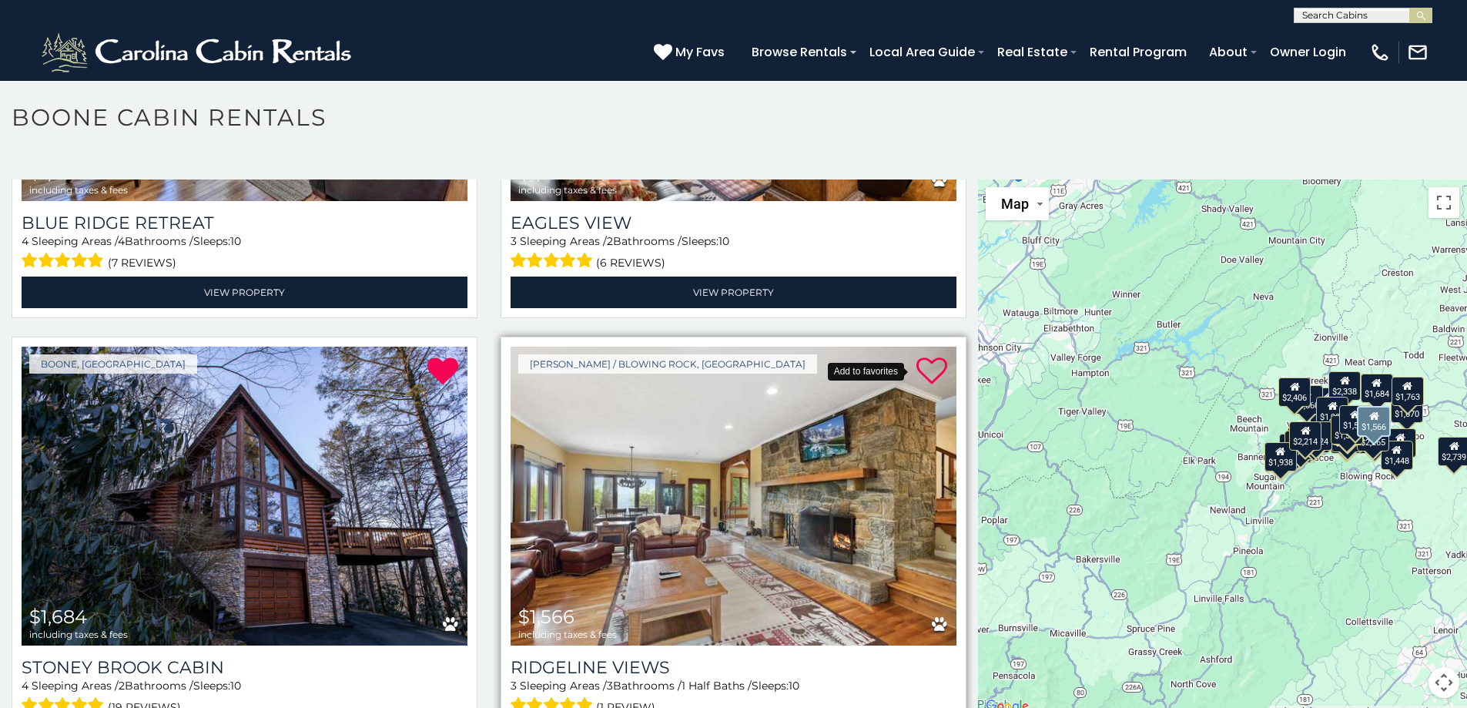
click at [920, 356] on icon at bounding box center [932, 371] width 31 height 31
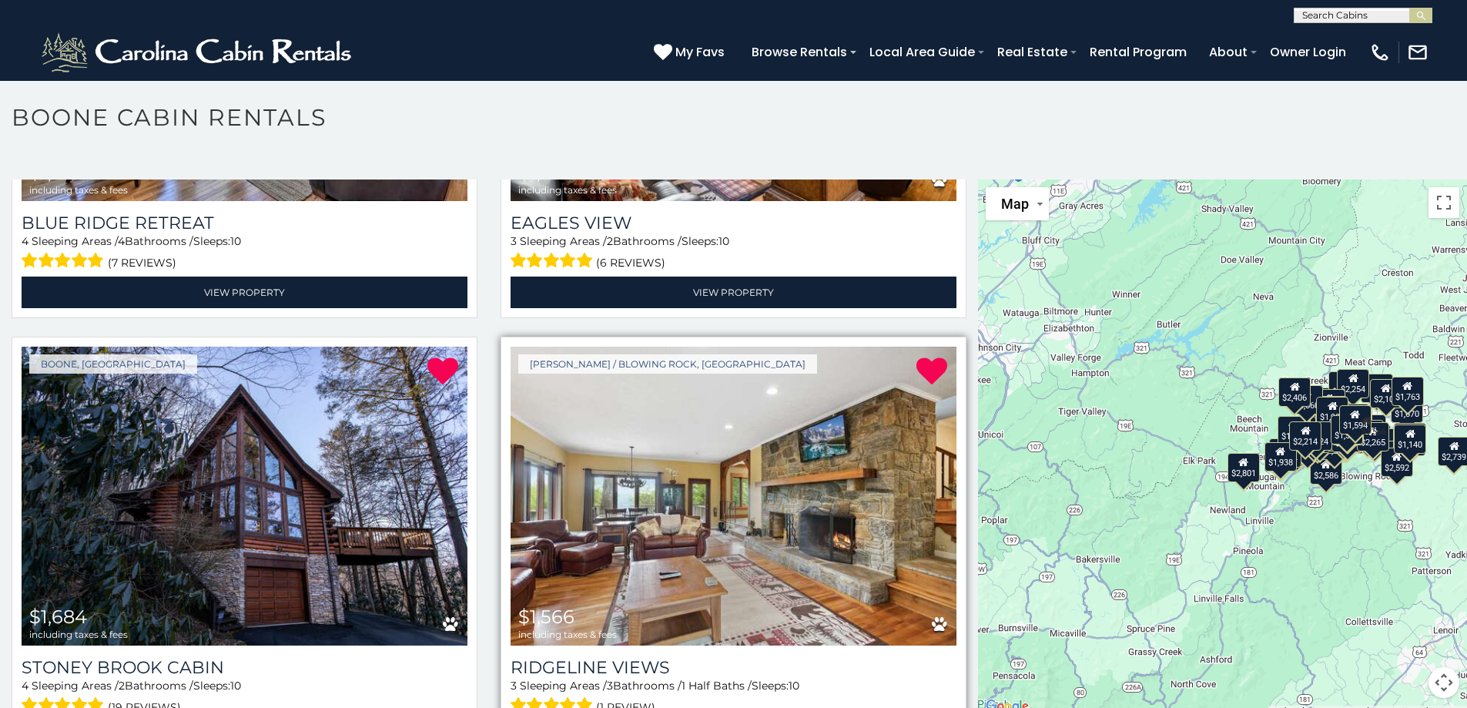
scroll to position [8, 0]
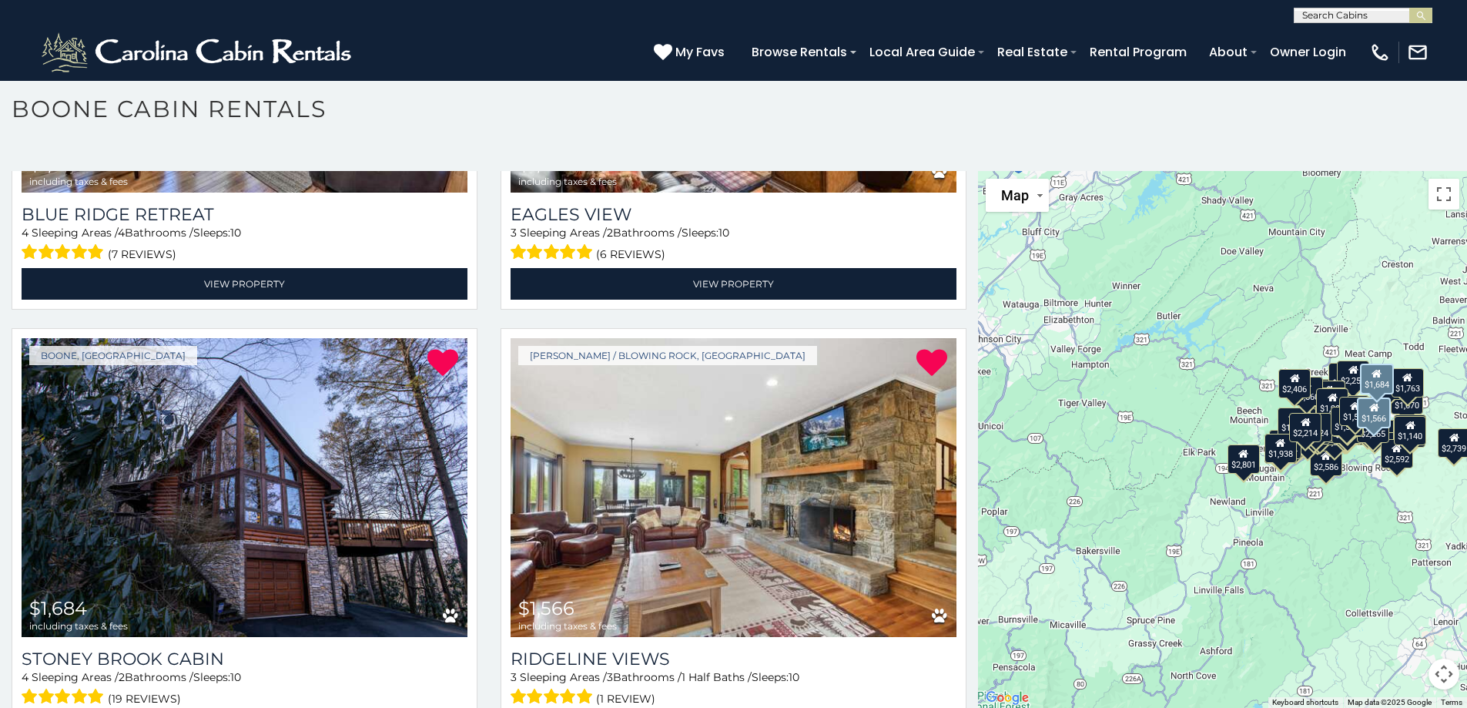
drag, startPoint x: 220, startPoint y: 652, endPoint x: 437, endPoint y: 705, distance: 224.5
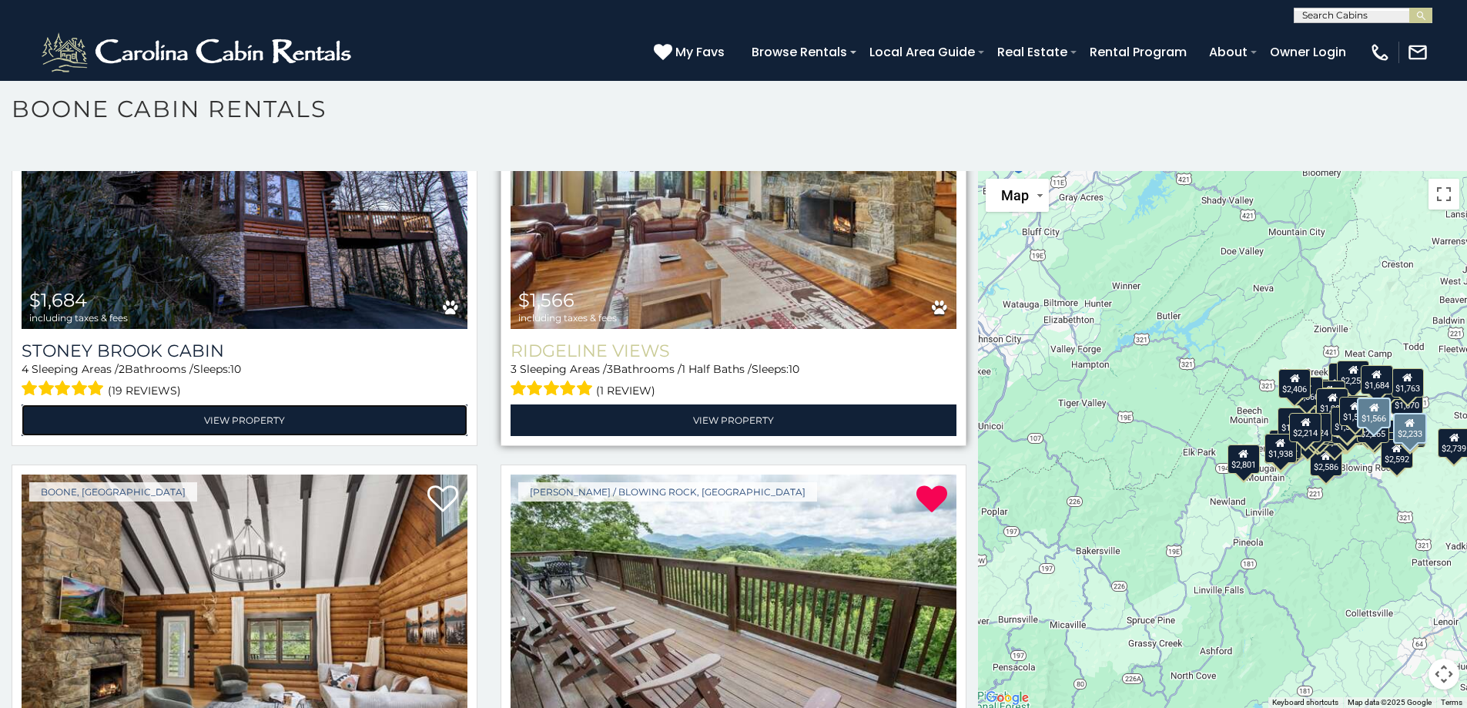
scroll to position [6639, 0]
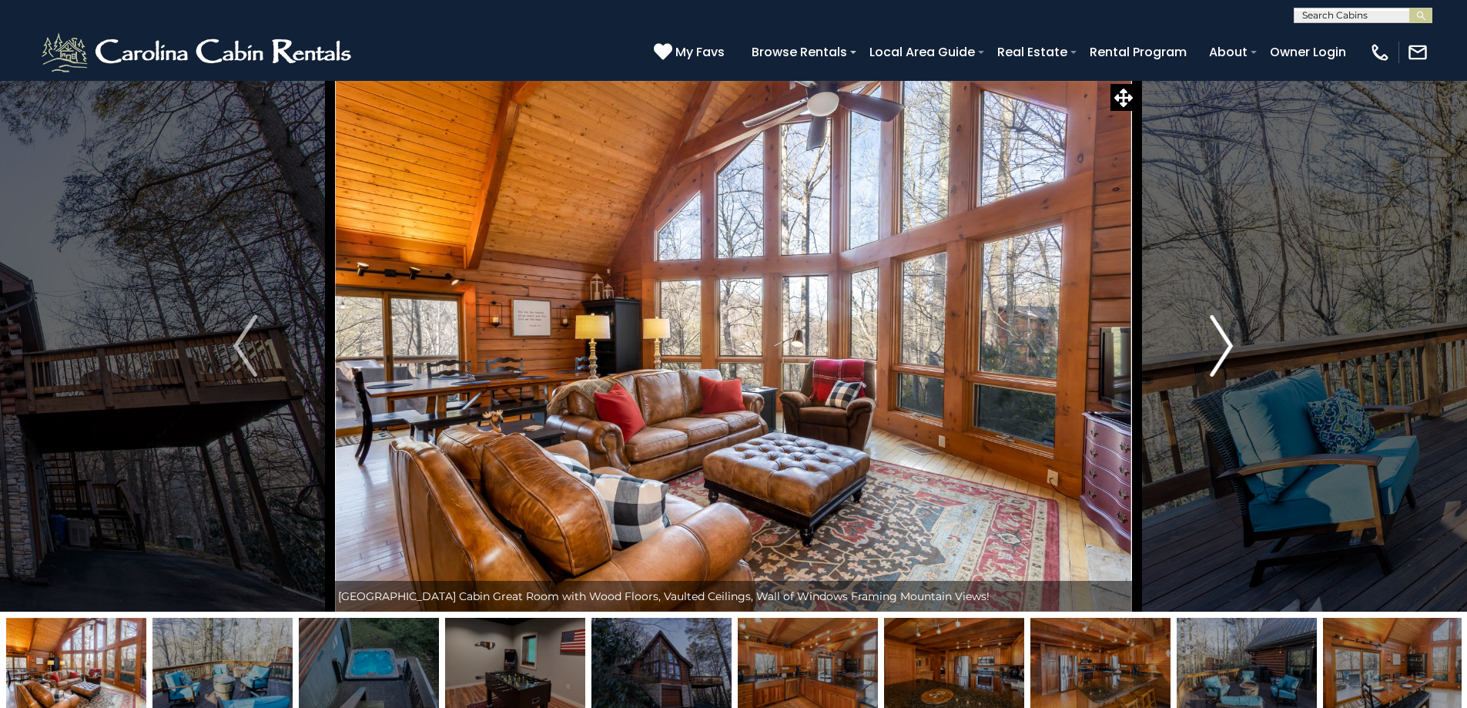
click at [1212, 349] on img "Next" at bounding box center [1221, 346] width 23 height 62
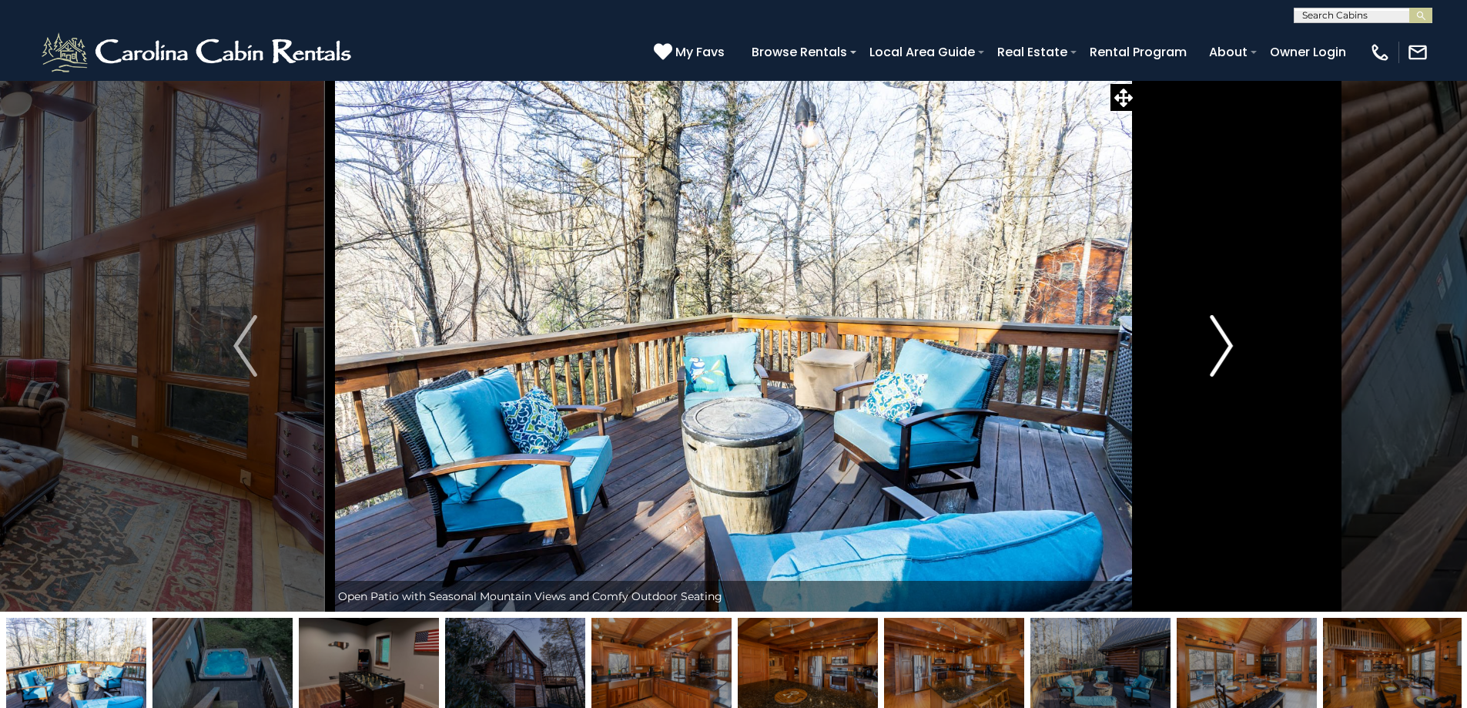
click at [1212, 349] on img "Next" at bounding box center [1221, 346] width 23 height 62
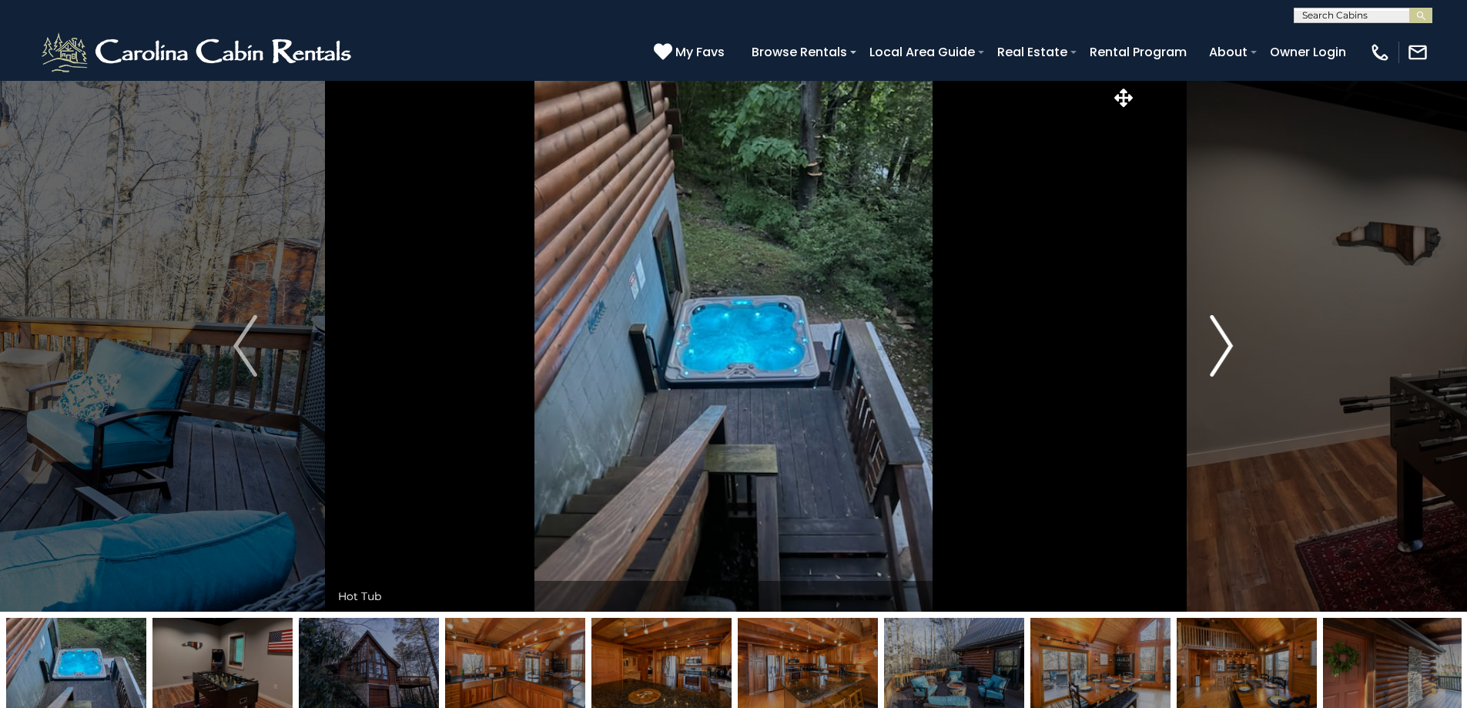
click at [1212, 349] on img "Next" at bounding box center [1221, 346] width 23 height 62
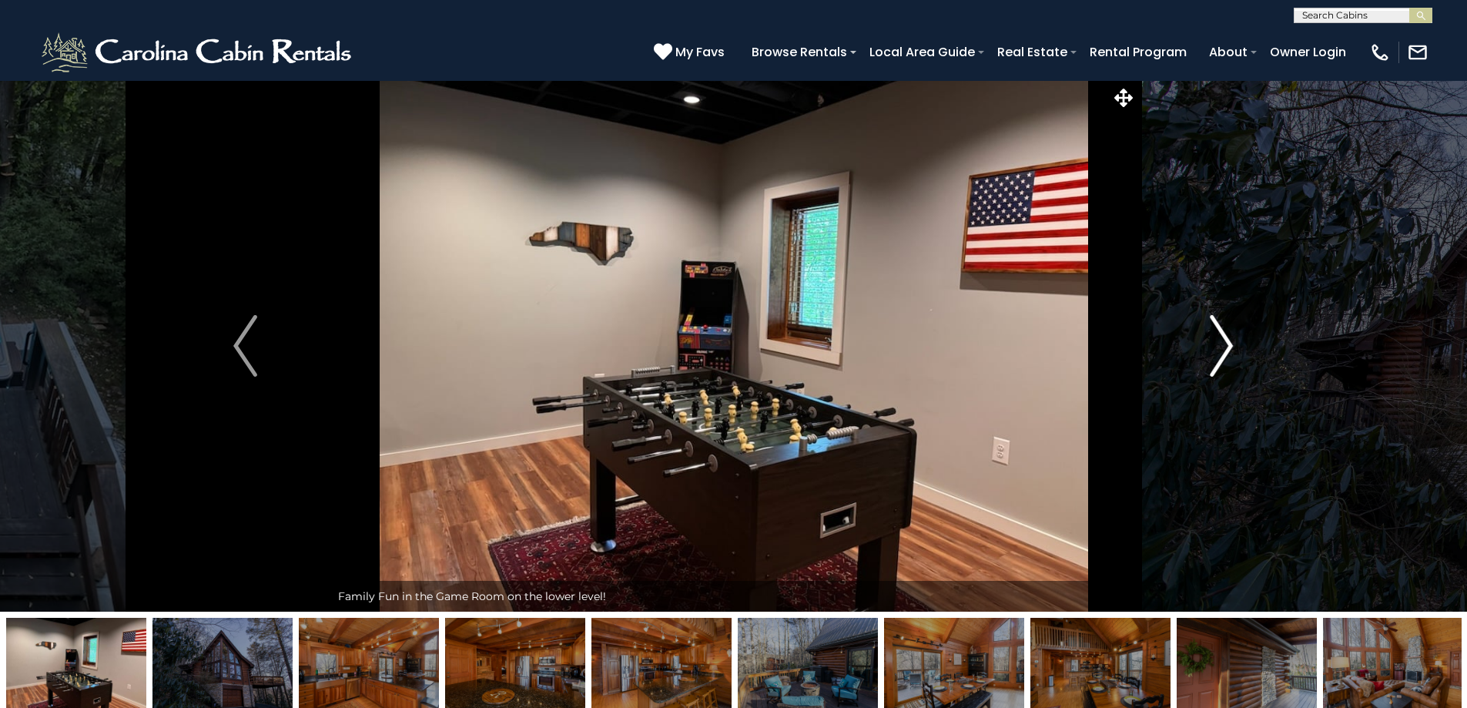
click at [1212, 349] on img "Next" at bounding box center [1221, 346] width 23 height 62
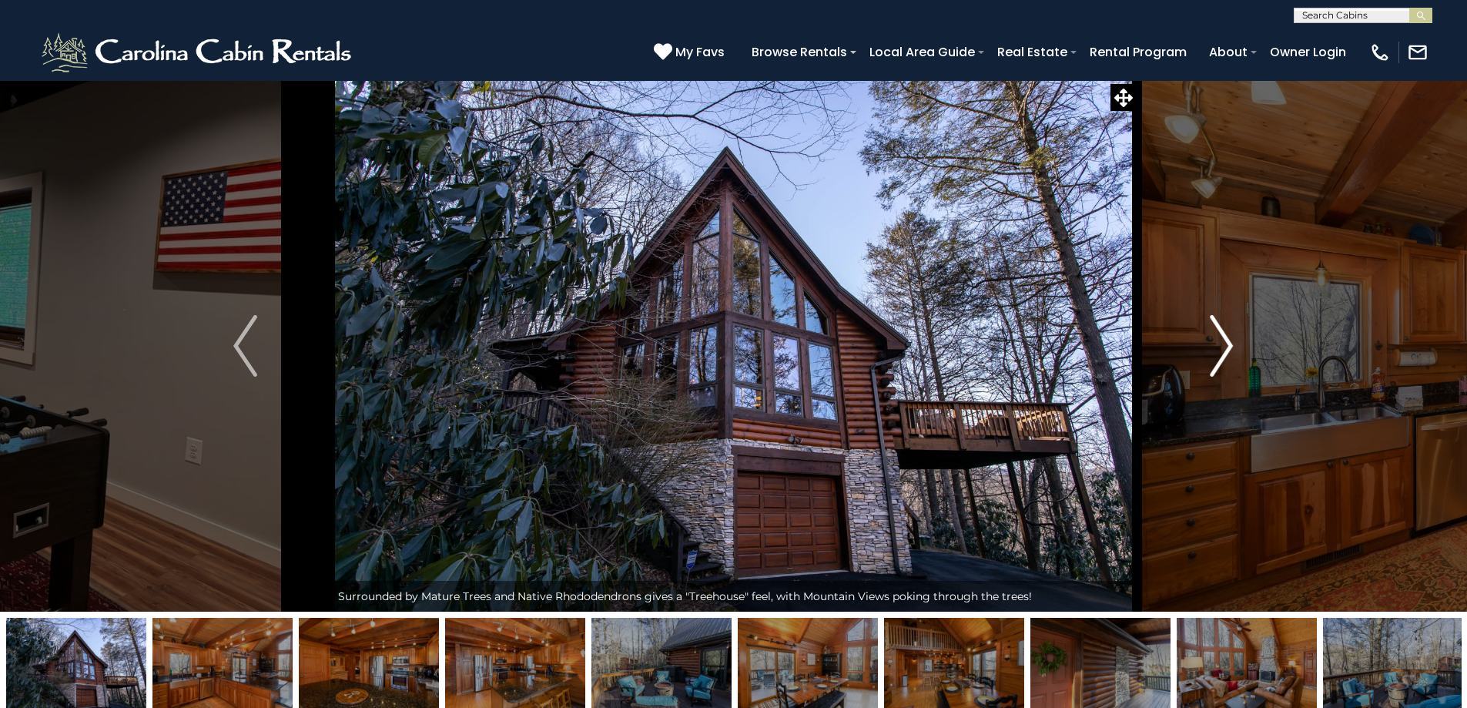
click at [1212, 349] on img "Next" at bounding box center [1221, 346] width 23 height 62
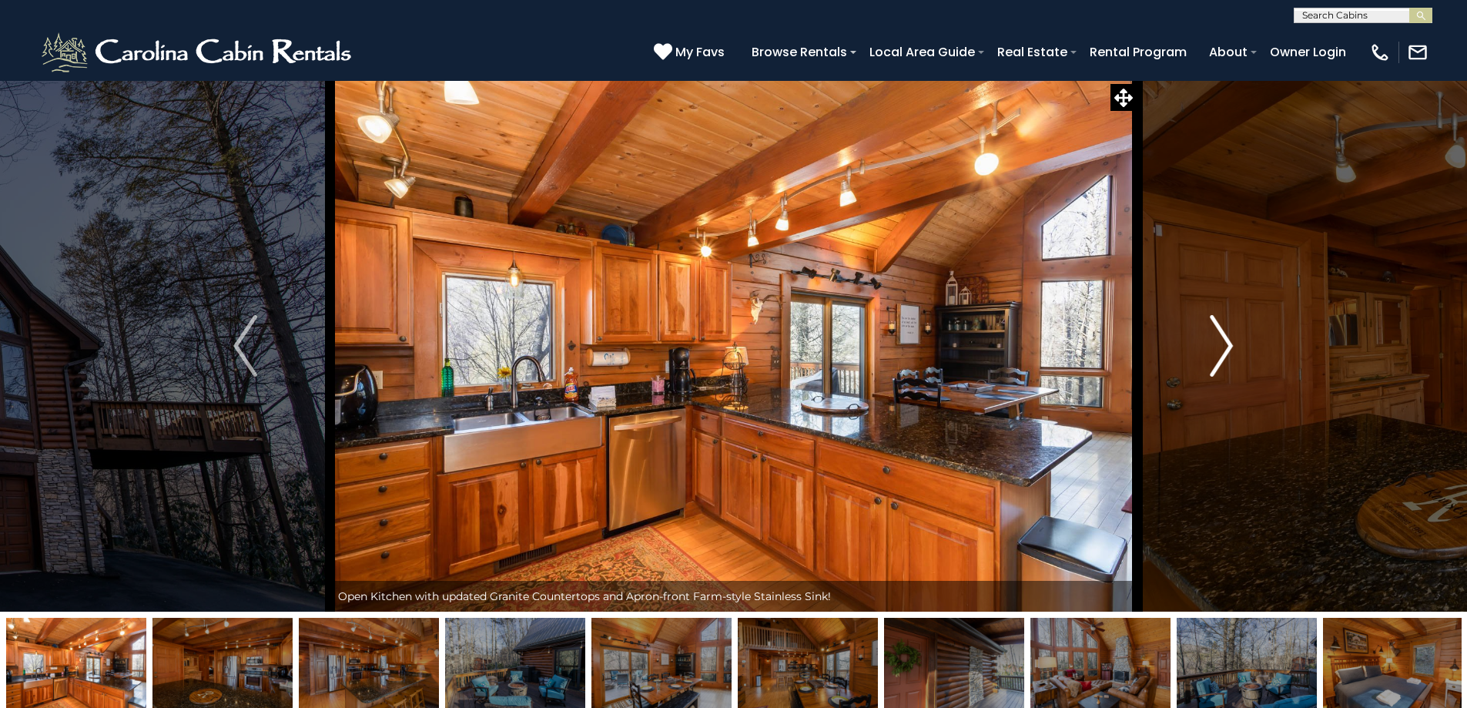
click at [1212, 349] on img "Next" at bounding box center [1221, 346] width 23 height 62
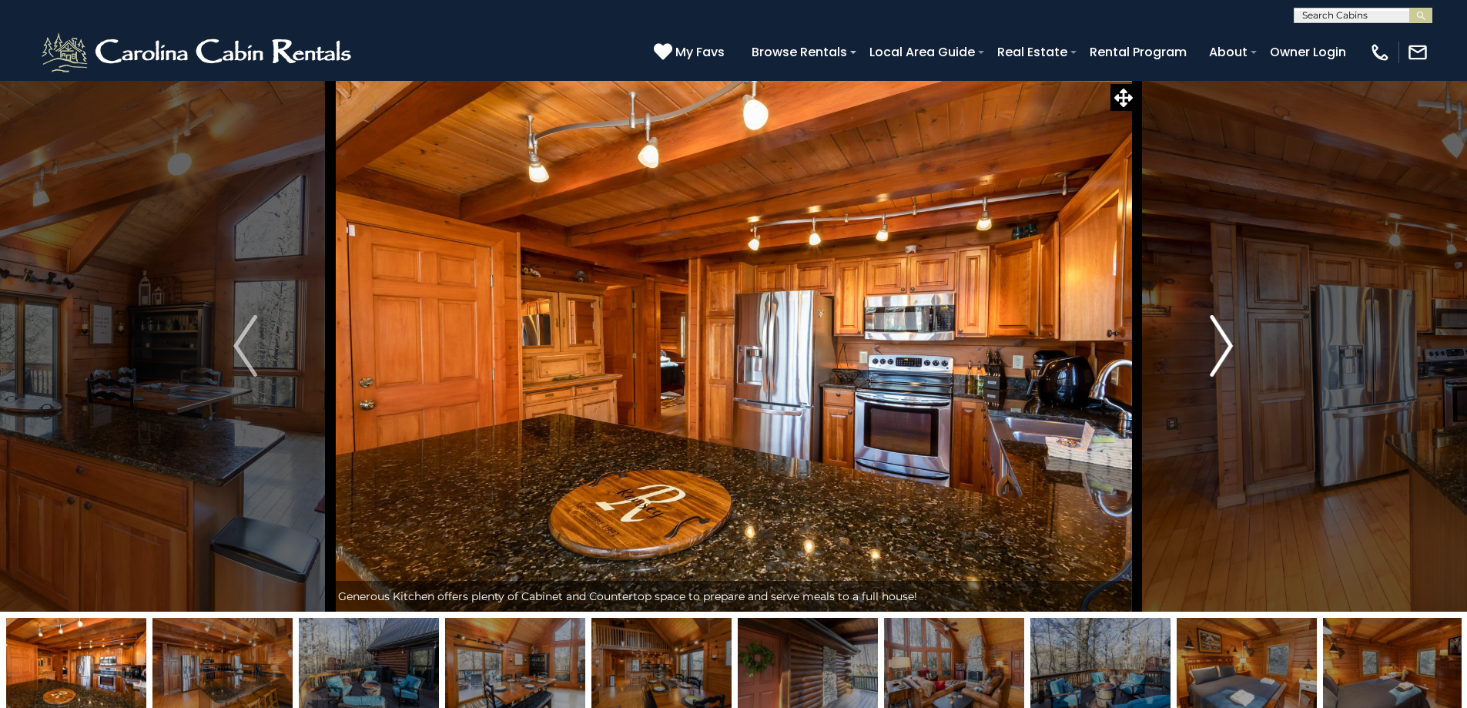
click at [1212, 349] on img "Next" at bounding box center [1221, 346] width 23 height 62
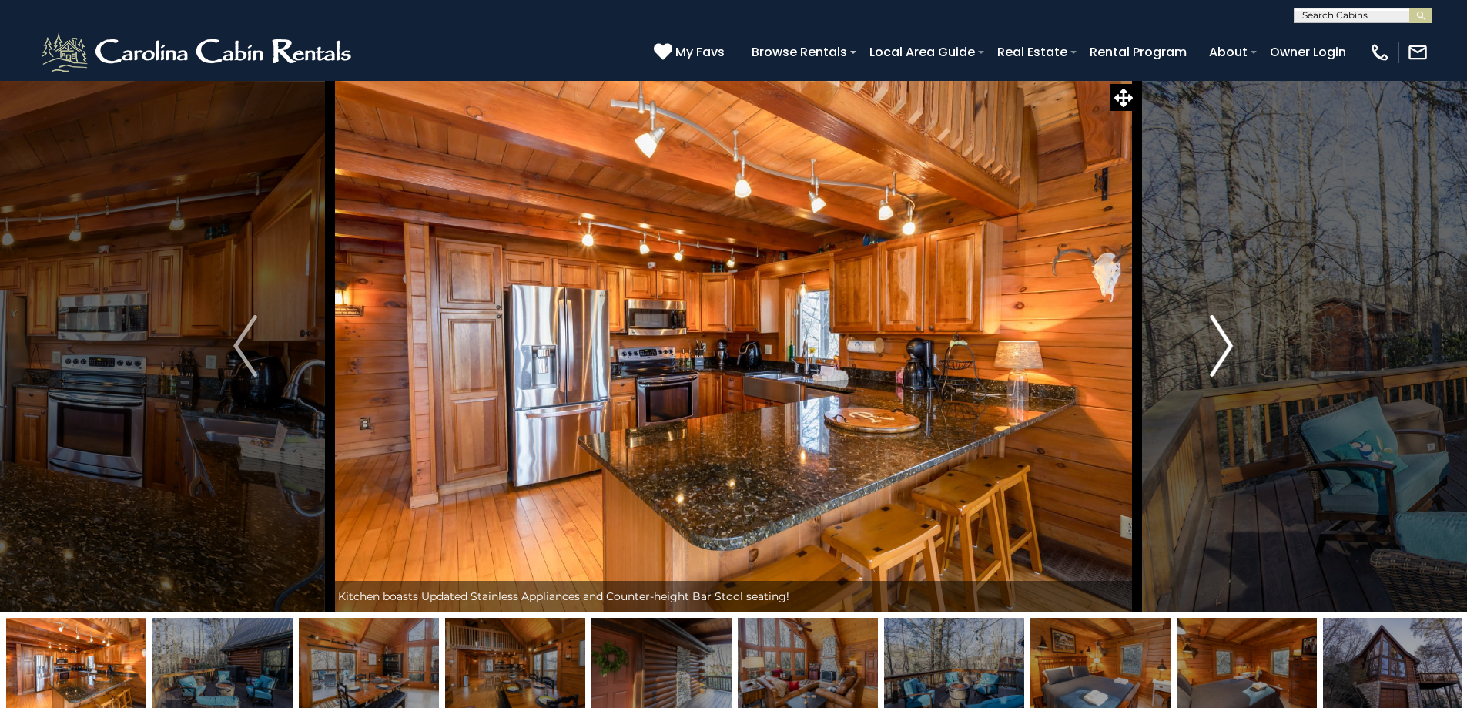
click at [1212, 349] on img "Next" at bounding box center [1221, 346] width 23 height 62
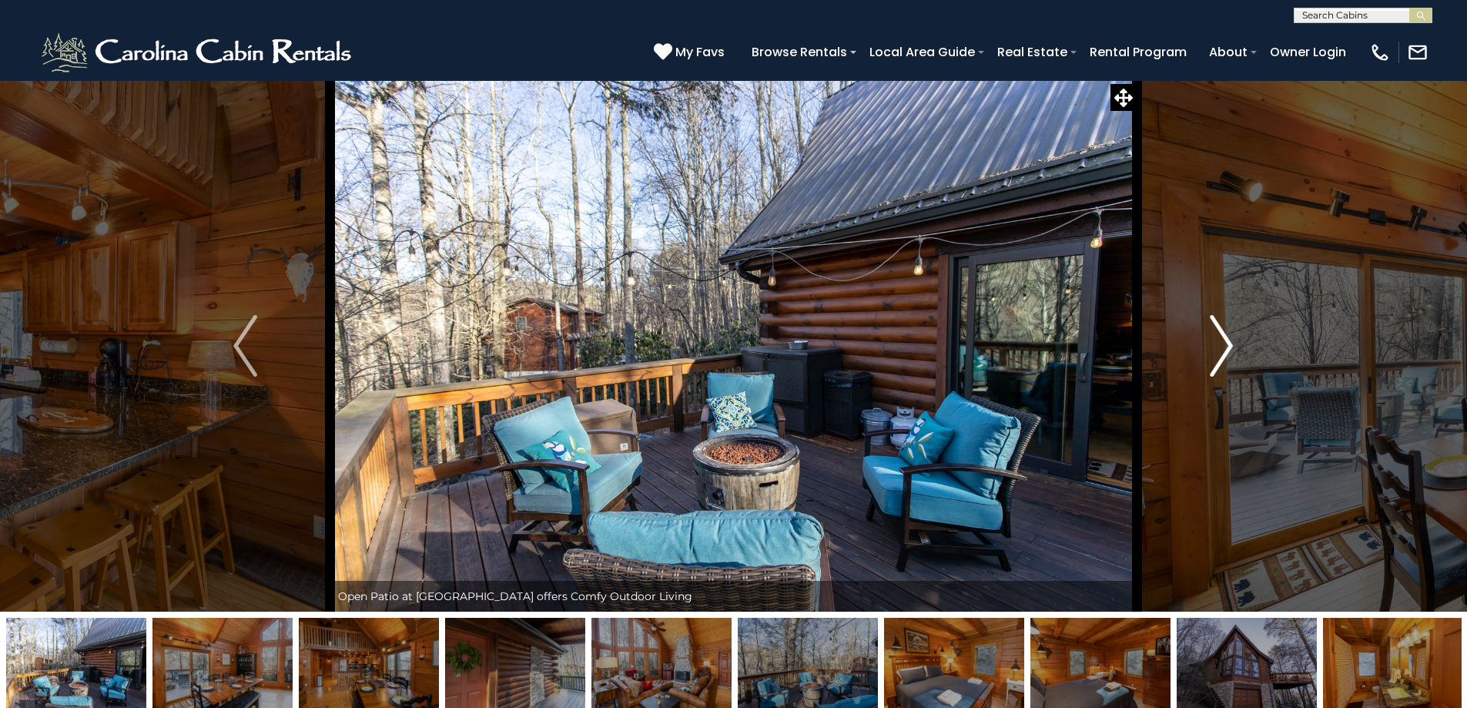
click at [1212, 349] on img "Next" at bounding box center [1221, 346] width 23 height 62
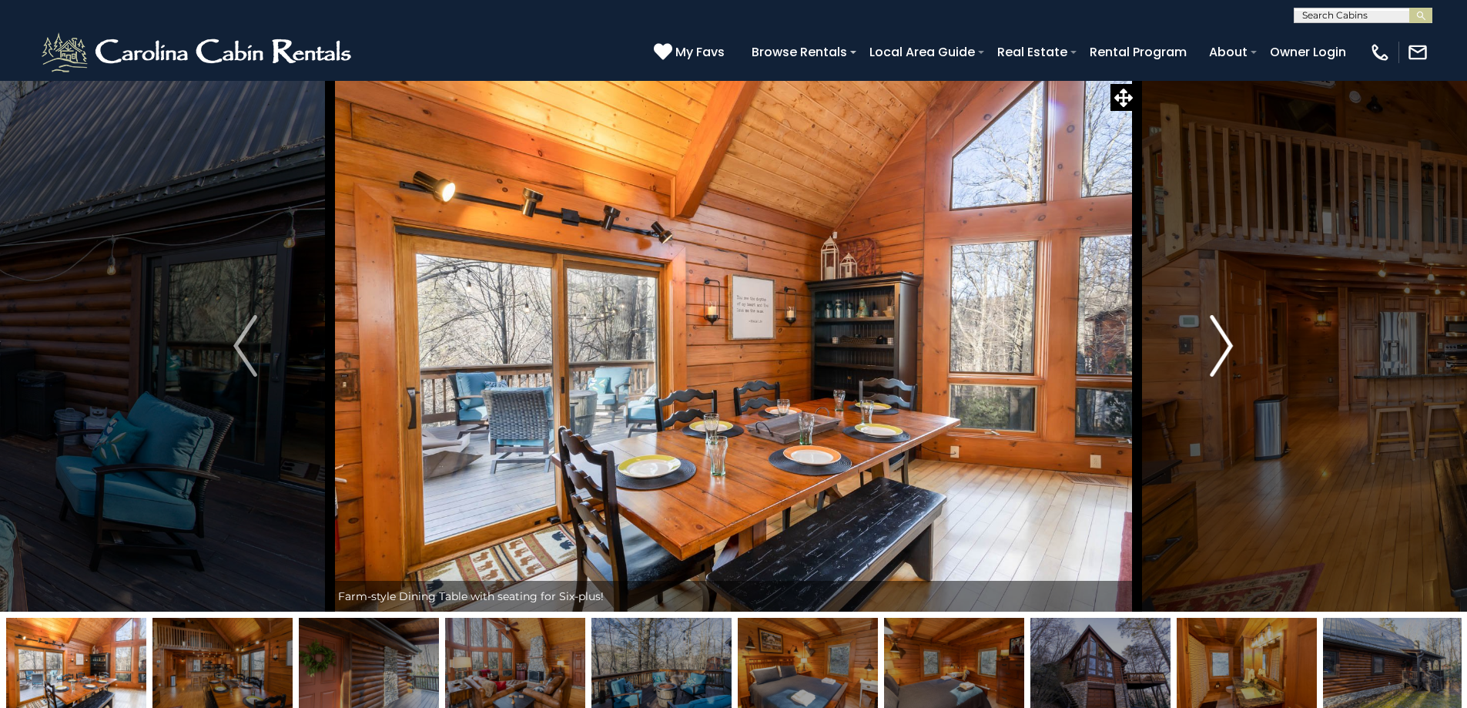
click at [1212, 349] on img "Next" at bounding box center [1221, 346] width 23 height 62
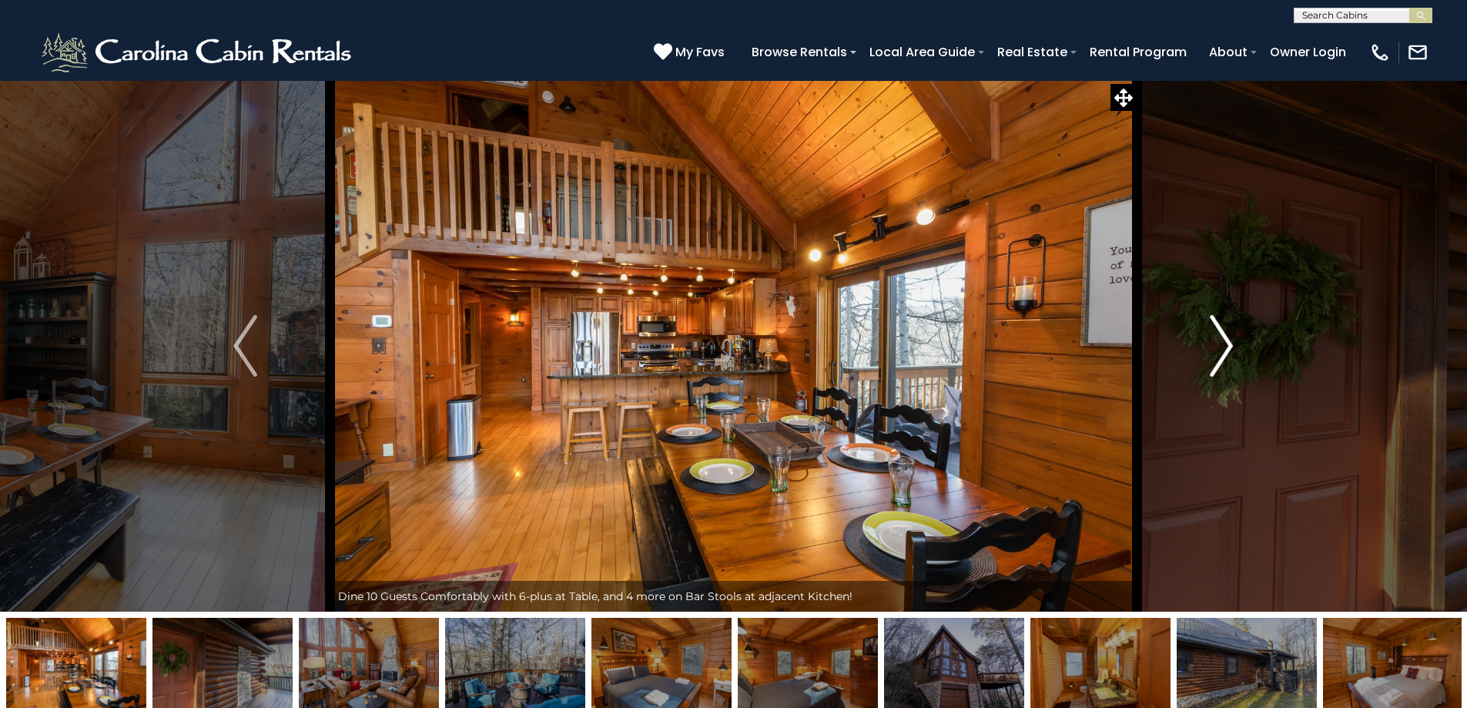
click at [1212, 349] on img "Next" at bounding box center [1221, 346] width 23 height 62
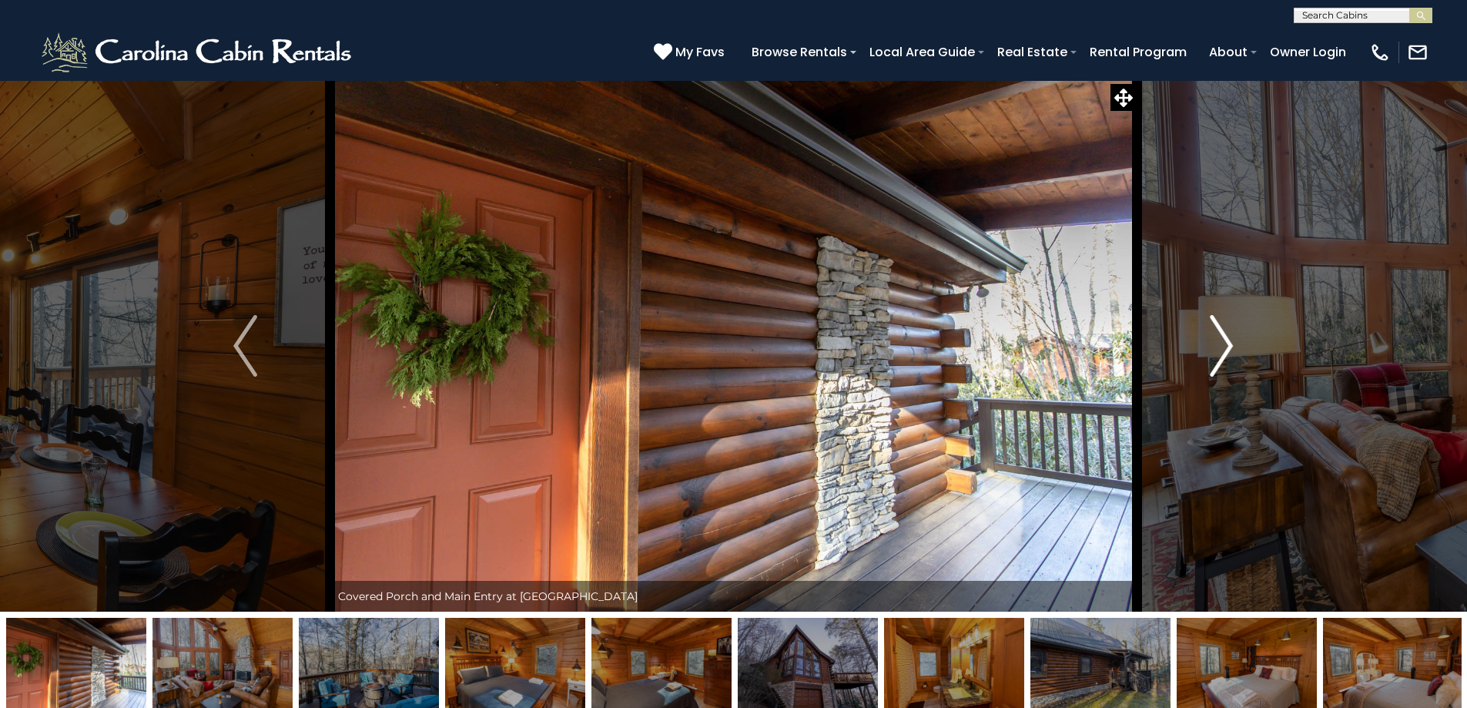
click at [1212, 349] on img "Next" at bounding box center [1221, 346] width 23 height 62
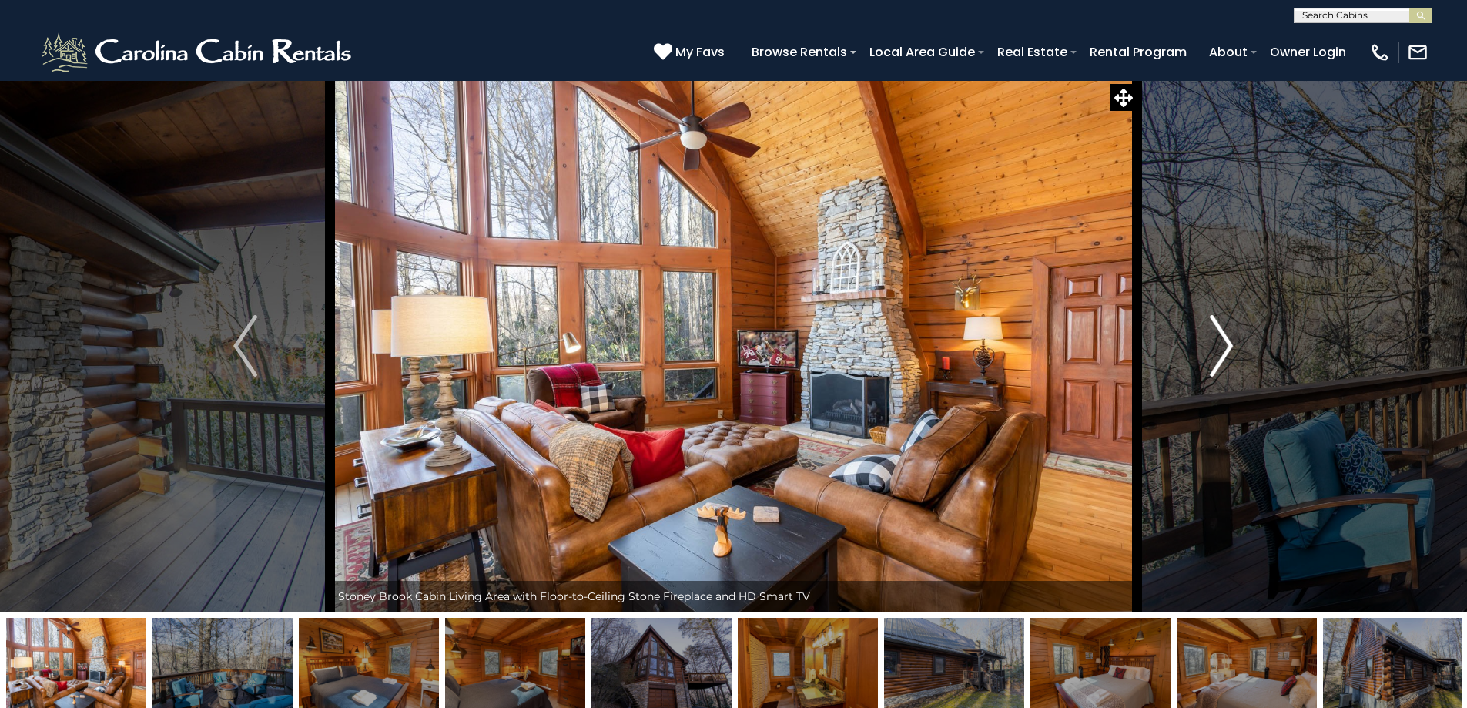
click at [1212, 349] on img "Next" at bounding box center [1221, 346] width 23 height 62
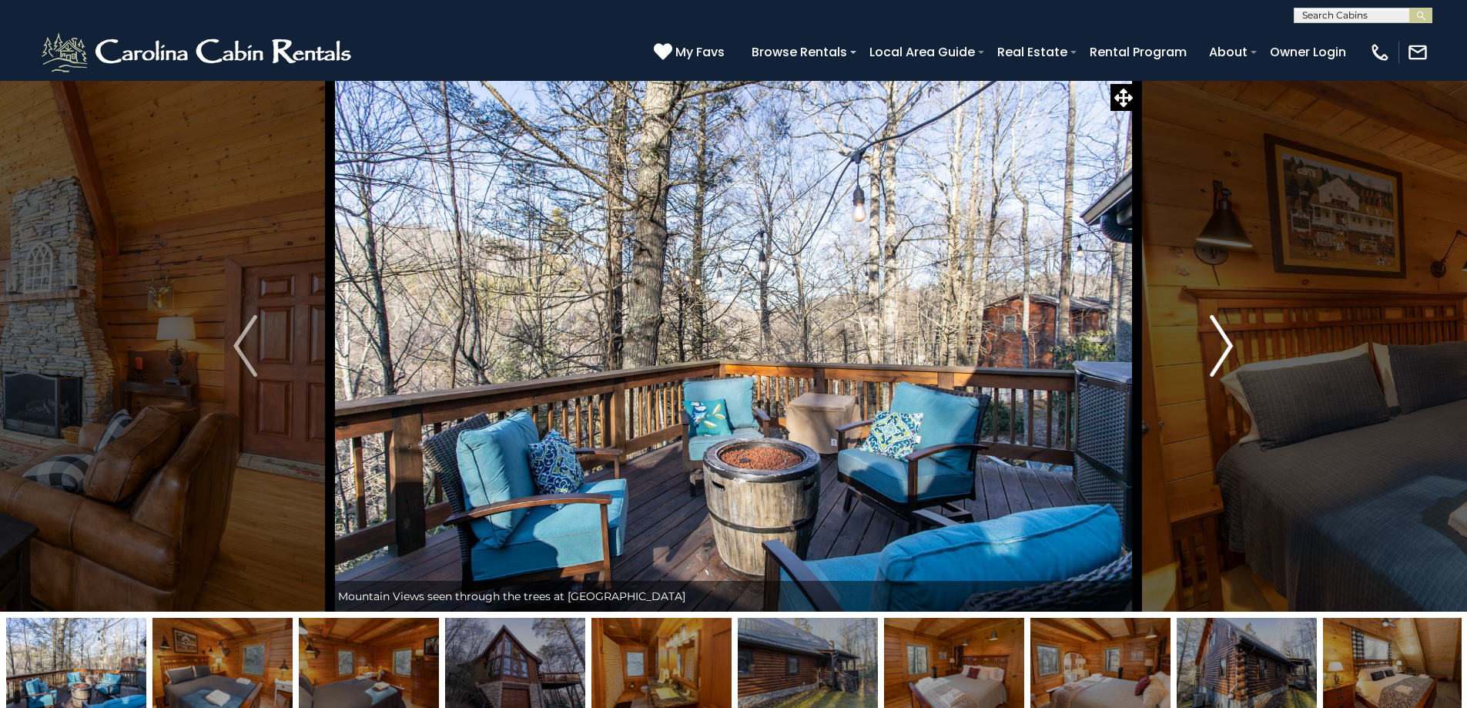
click at [1212, 349] on img "Next" at bounding box center [1221, 346] width 23 height 62
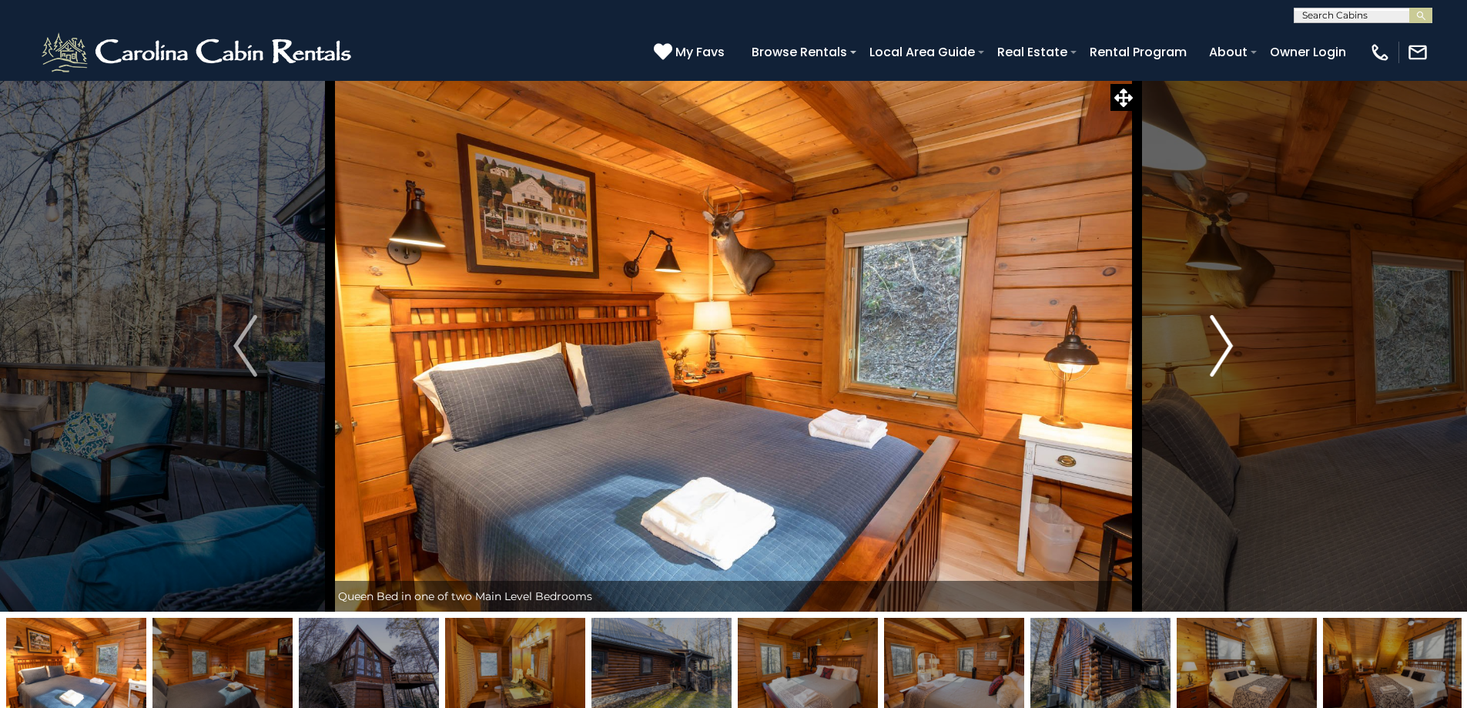
click at [1212, 349] on img "Next" at bounding box center [1221, 346] width 23 height 62
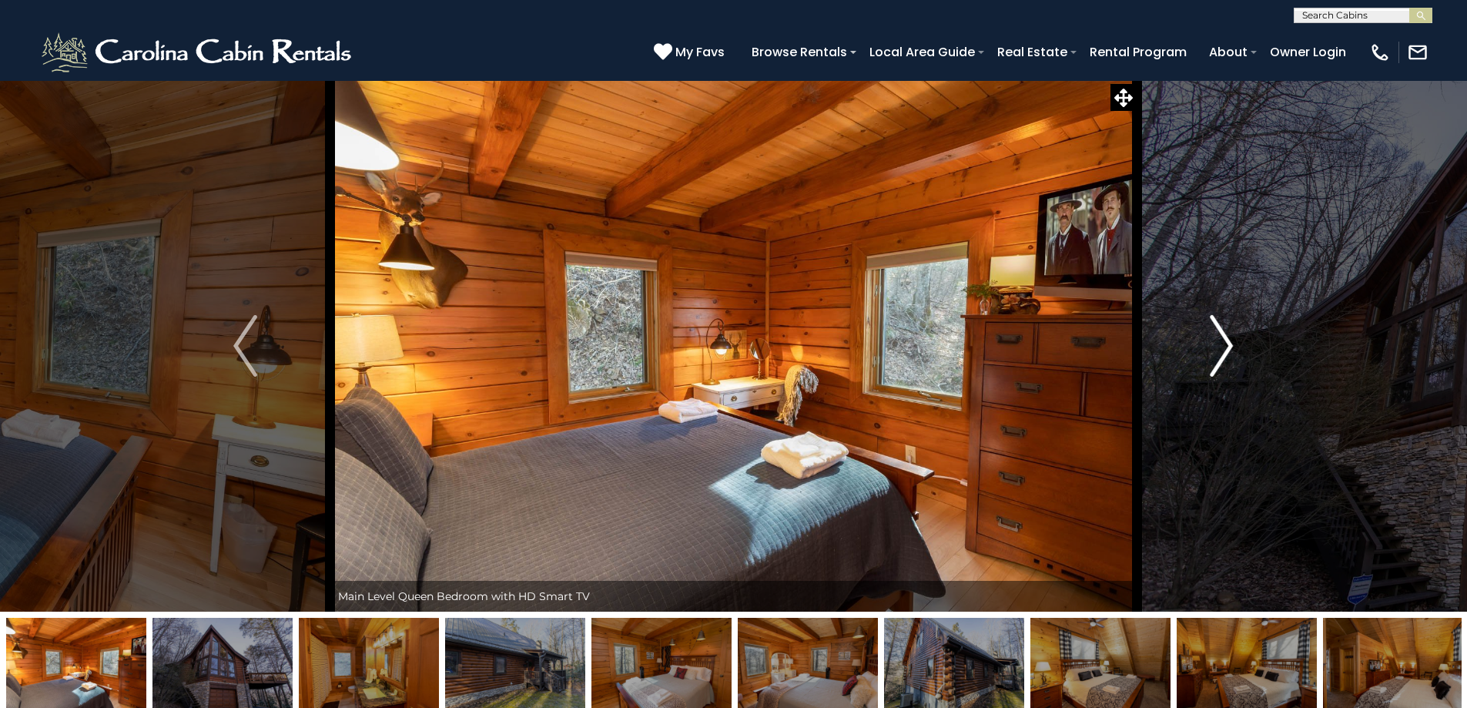
click at [1212, 349] on img "Next" at bounding box center [1221, 346] width 23 height 62
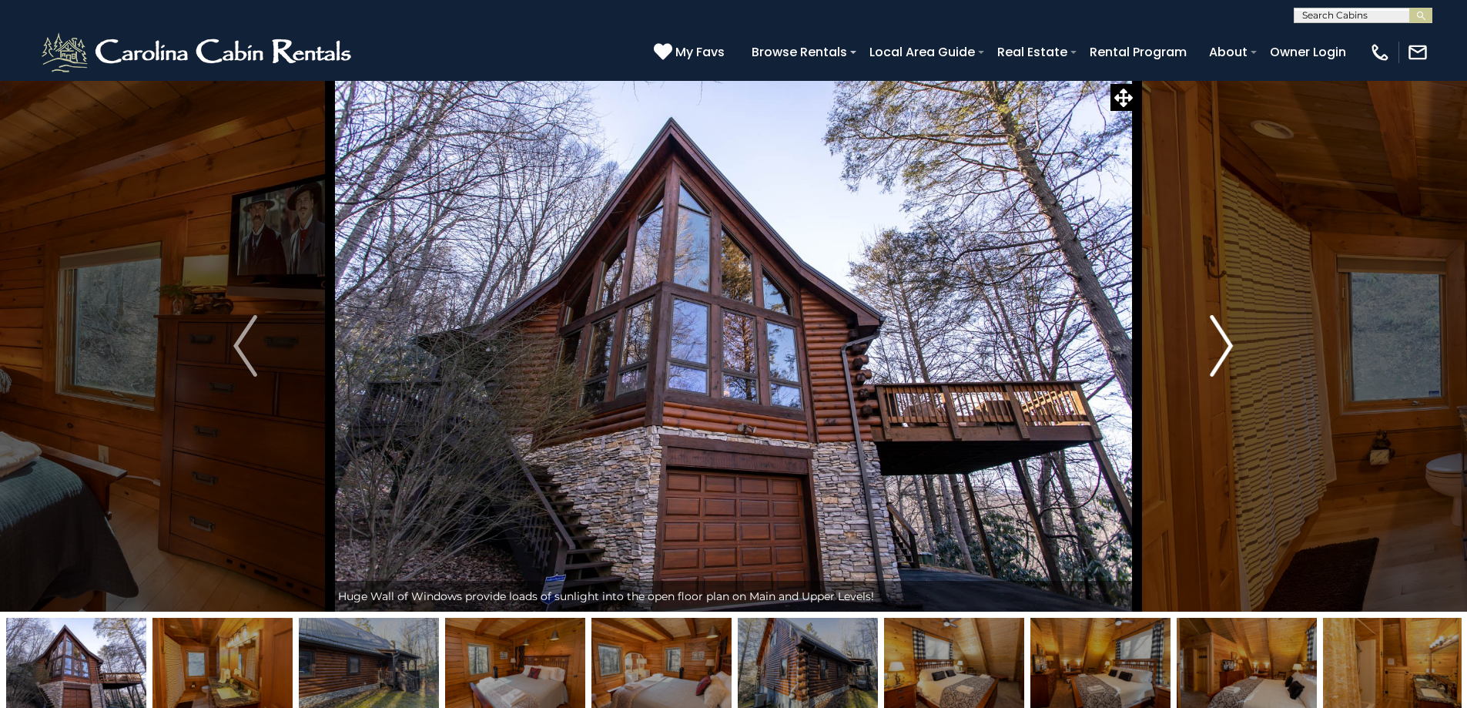
click at [1212, 349] on img "Next" at bounding box center [1221, 346] width 23 height 62
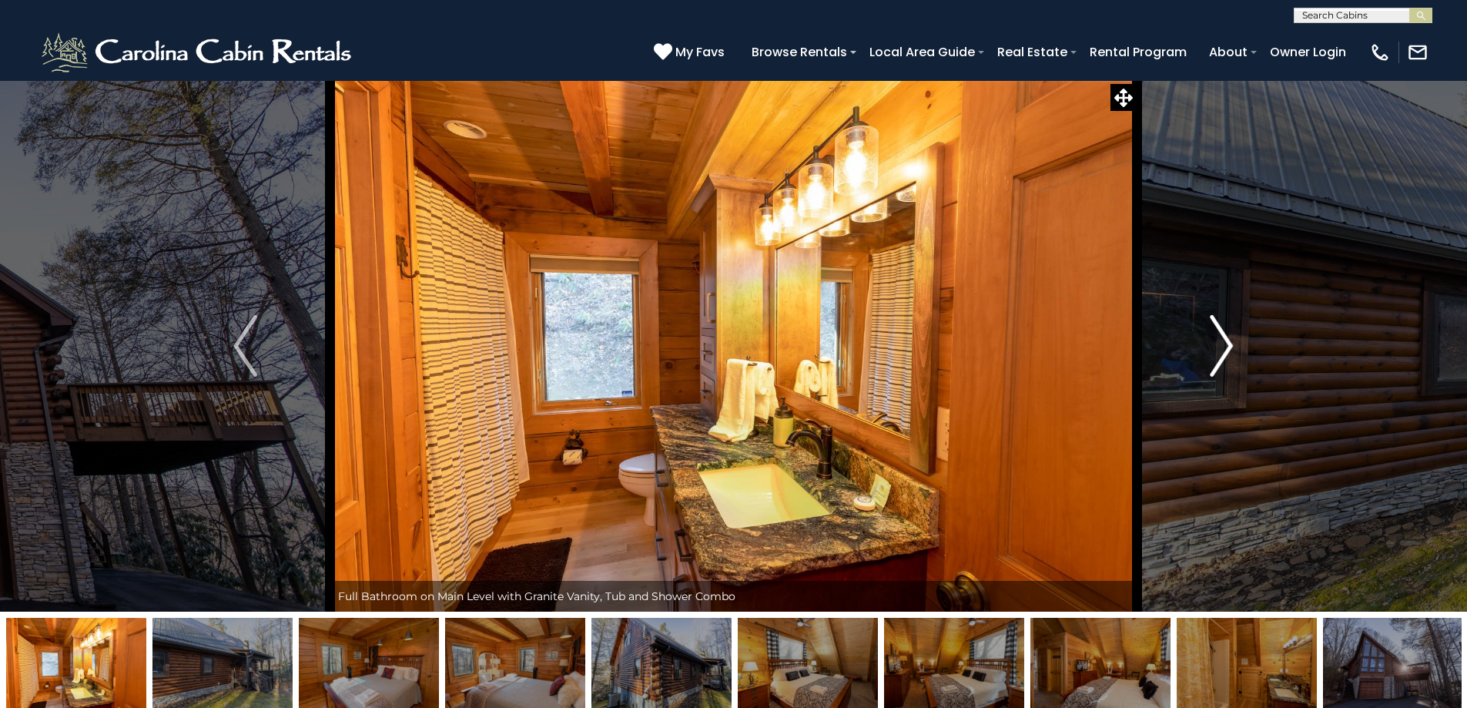
click at [1212, 349] on img "Next" at bounding box center [1221, 346] width 23 height 62
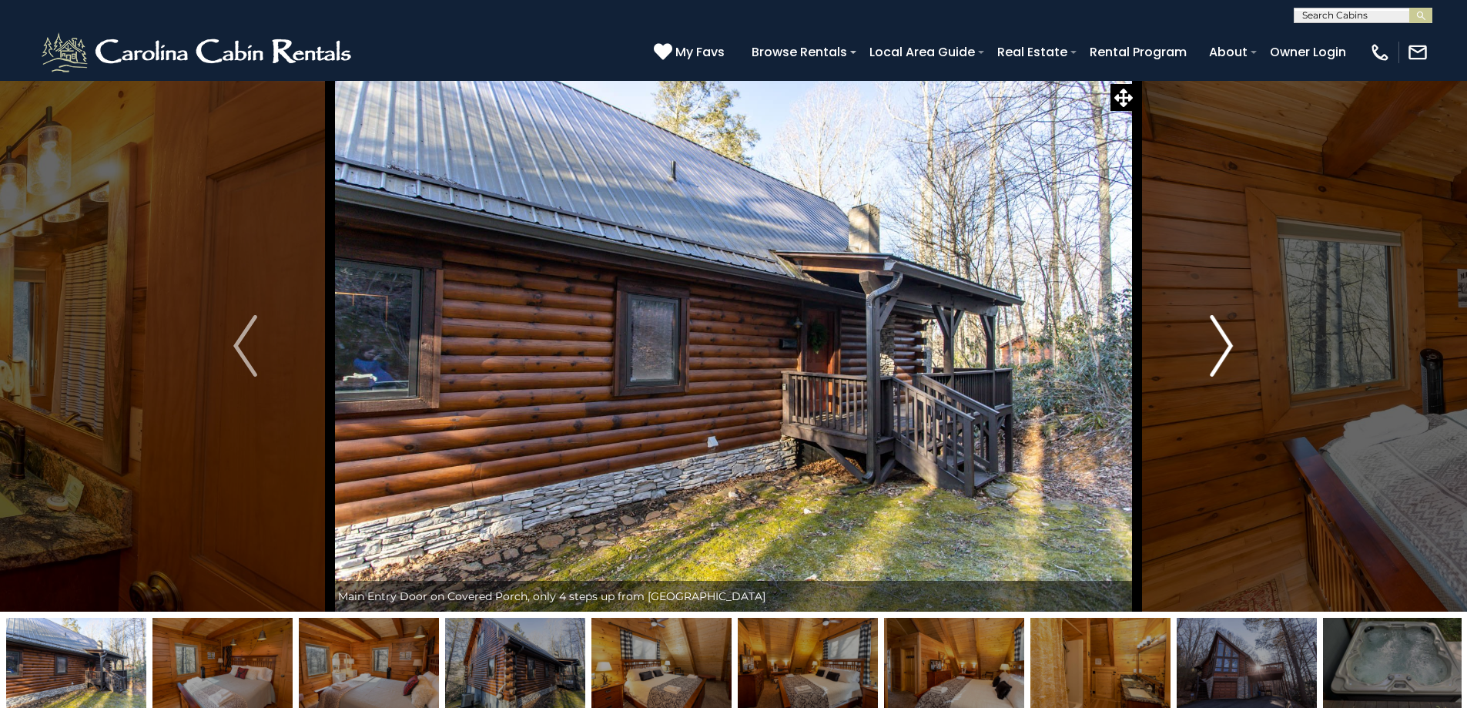
click at [1212, 349] on img "Next" at bounding box center [1221, 346] width 23 height 62
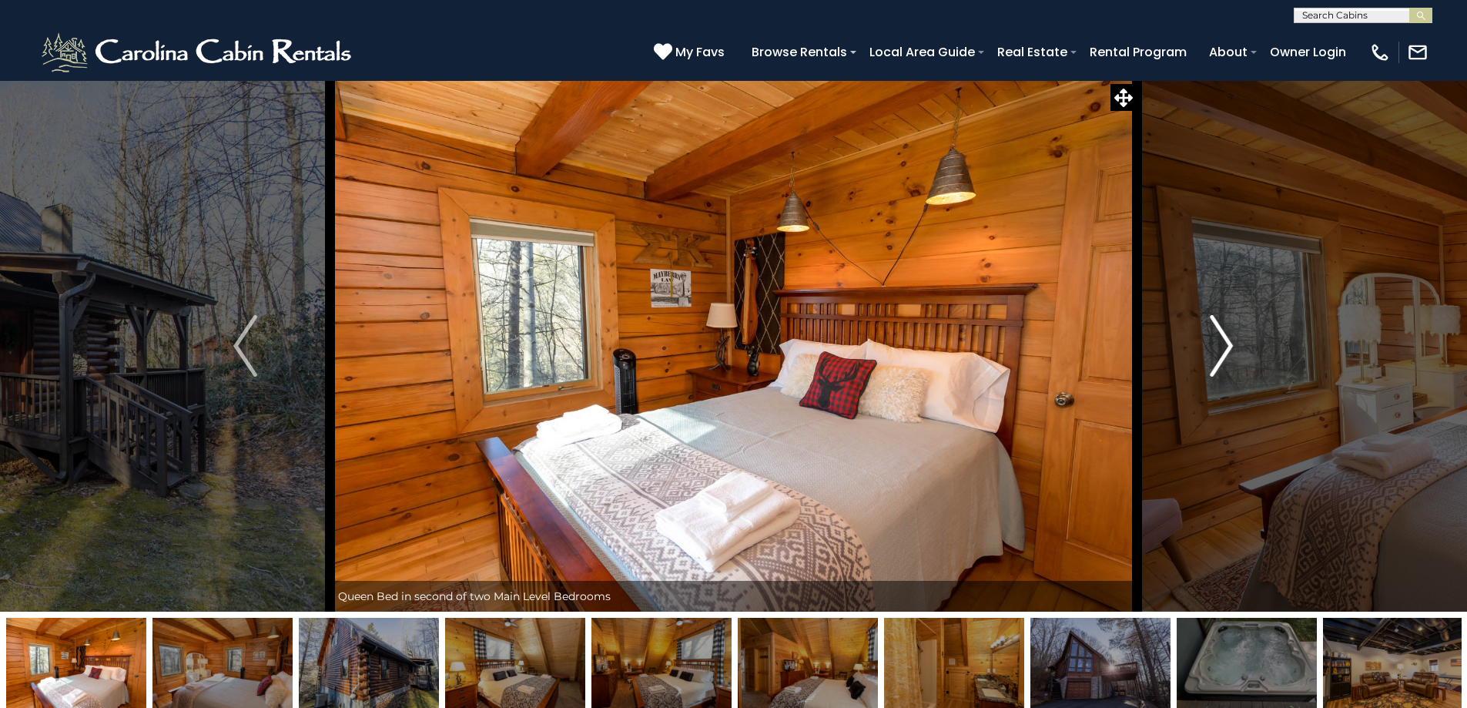
click at [1212, 349] on img "Next" at bounding box center [1221, 346] width 23 height 62
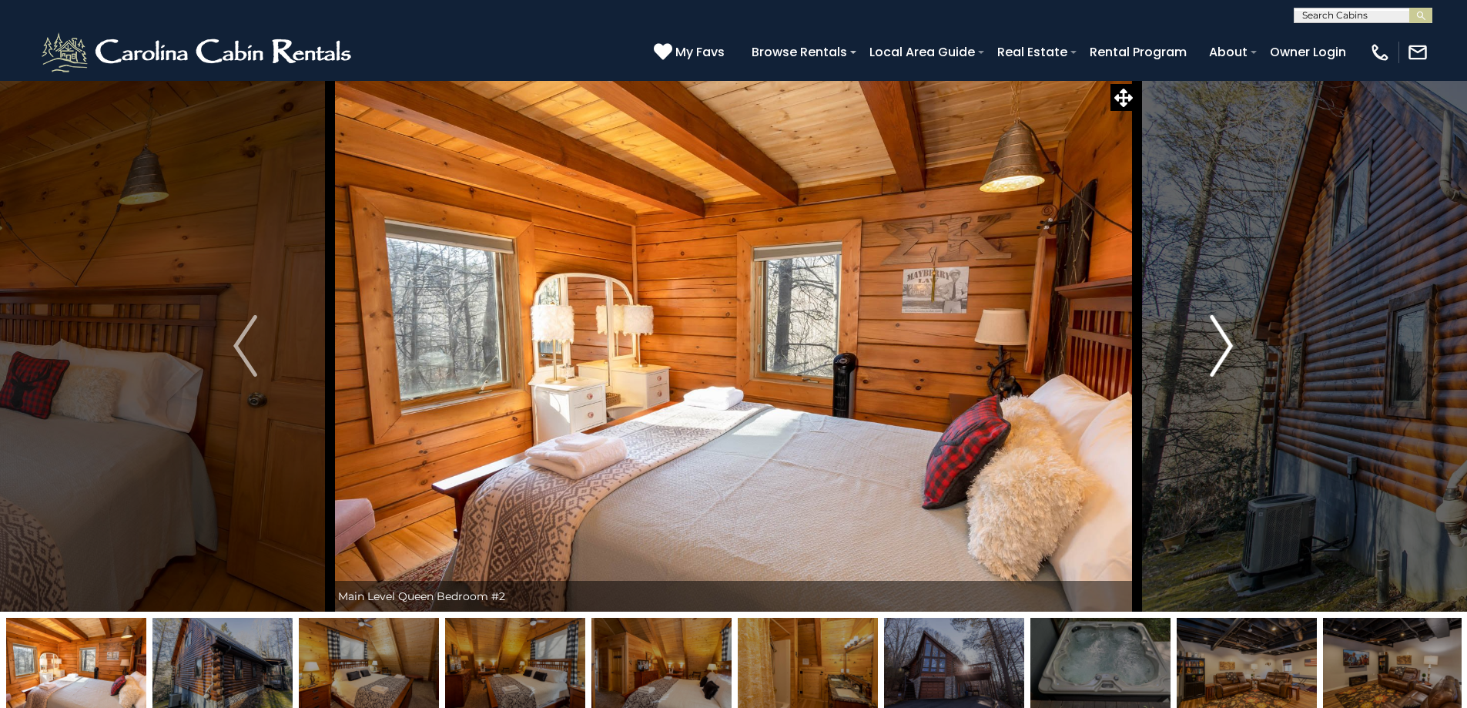
click at [1212, 349] on img "Next" at bounding box center [1221, 346] width 23 height 62
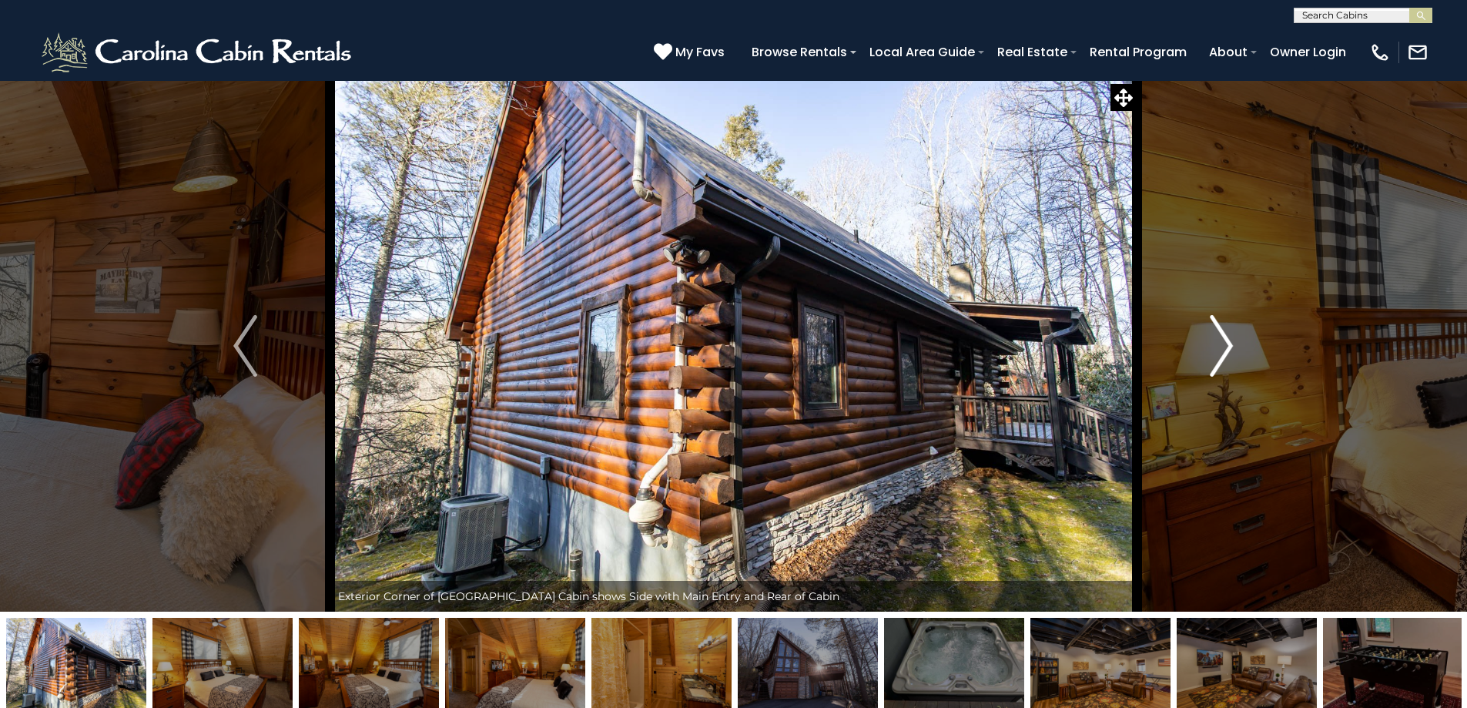
click at [1212, 349] on img "Next" at bounding box center [1221, 346] width 23 height 62
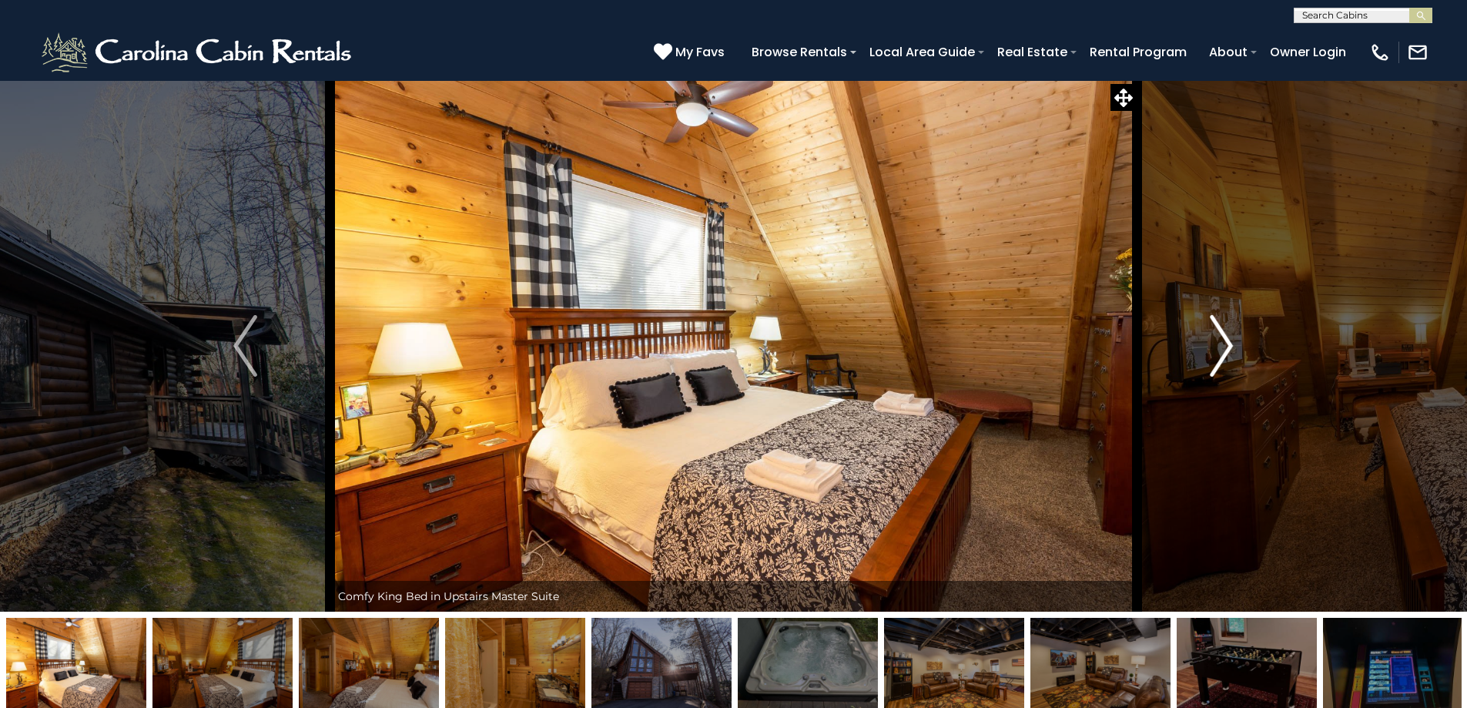
click at [1212, 349] on img "Next" at bounding box center [1221, 346] width 23 height 62
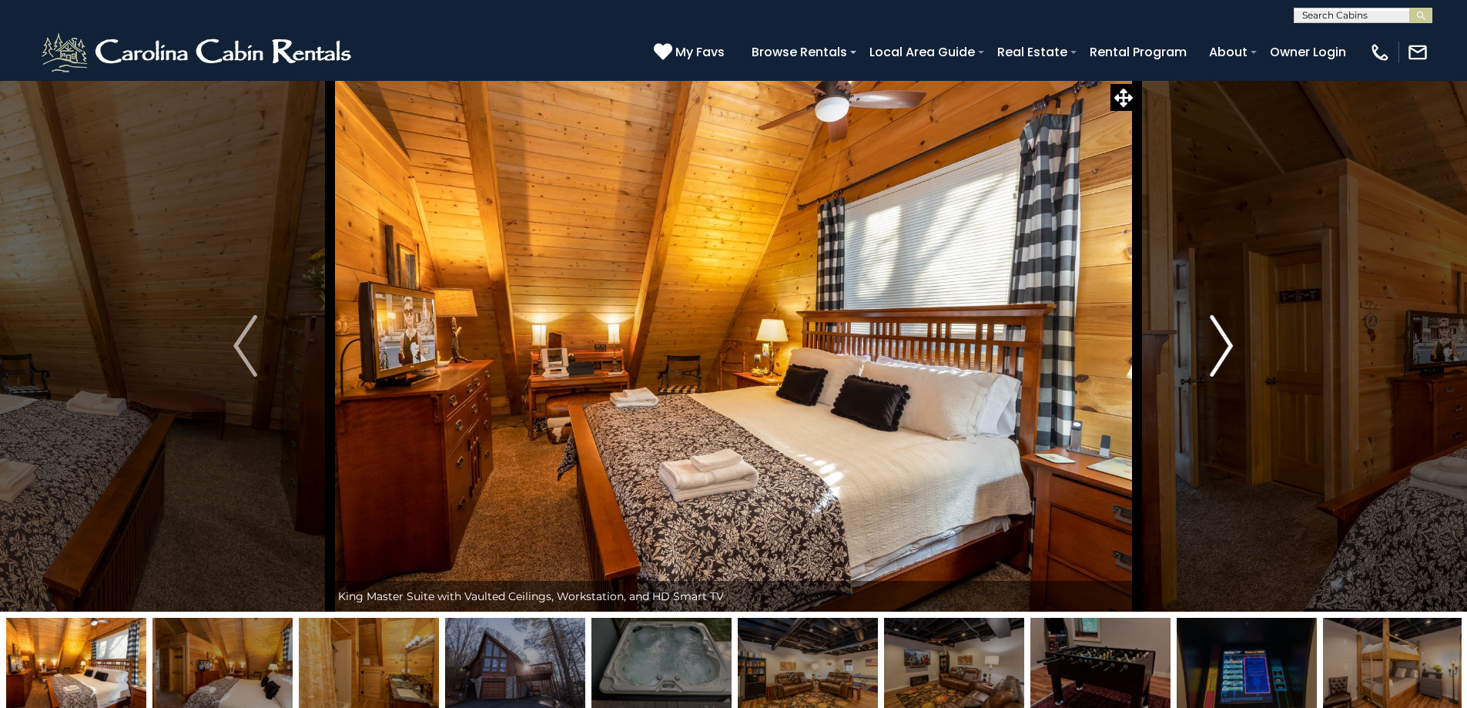
click at [1212, 349] on img "Next" at bounding box center [1221, 346] width 23 height 62
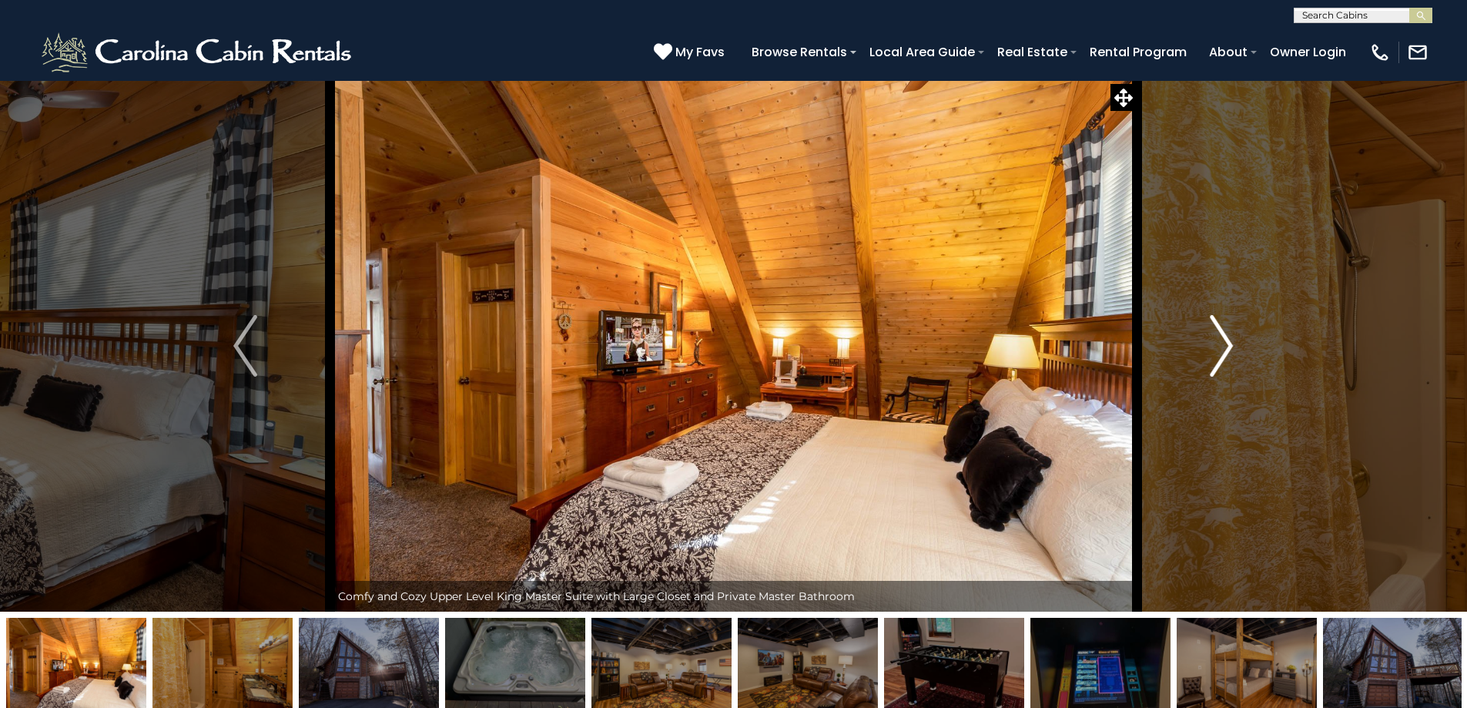
click at [1212, 349] on img "Next" at bounding box center [1221, 346] width 23 height 62
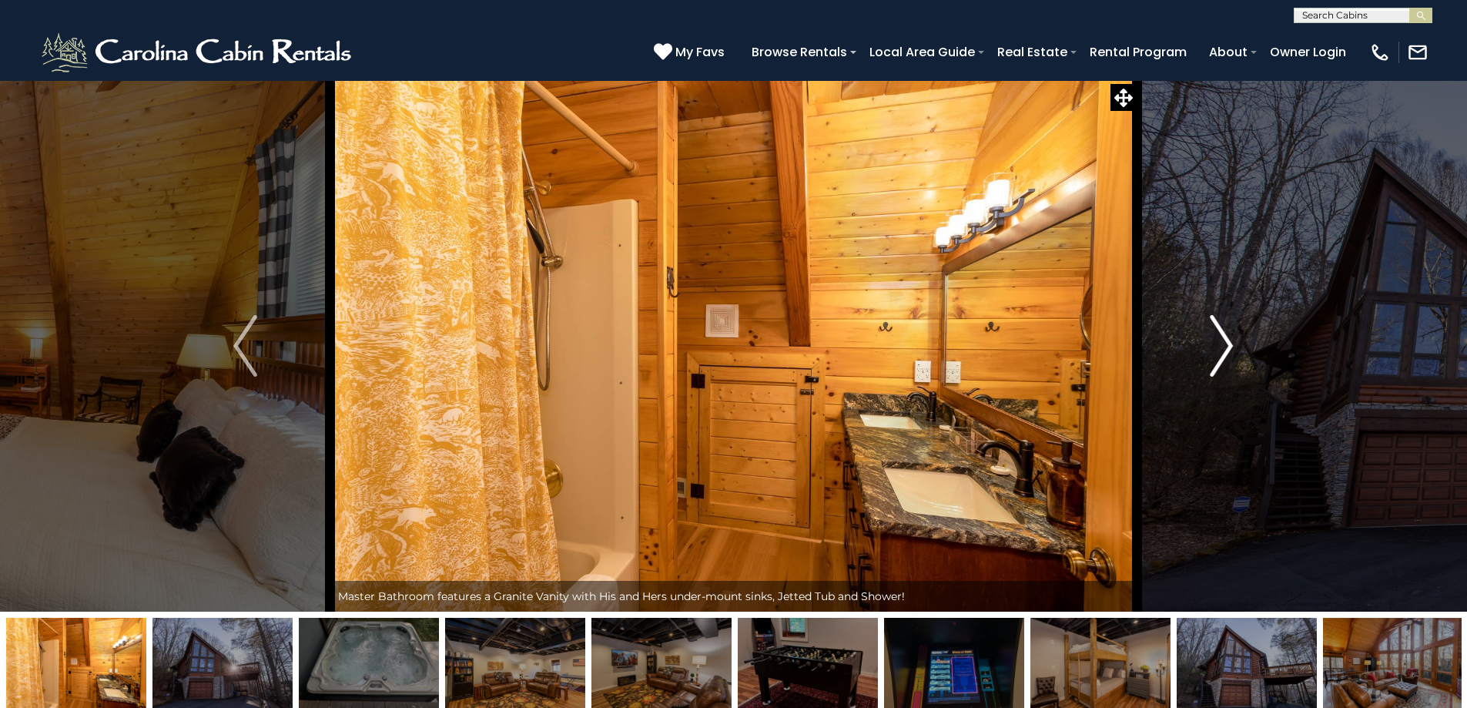
click at [1212, 349] on img "Next" at bounding box center [1221, 346] width 23 height 62
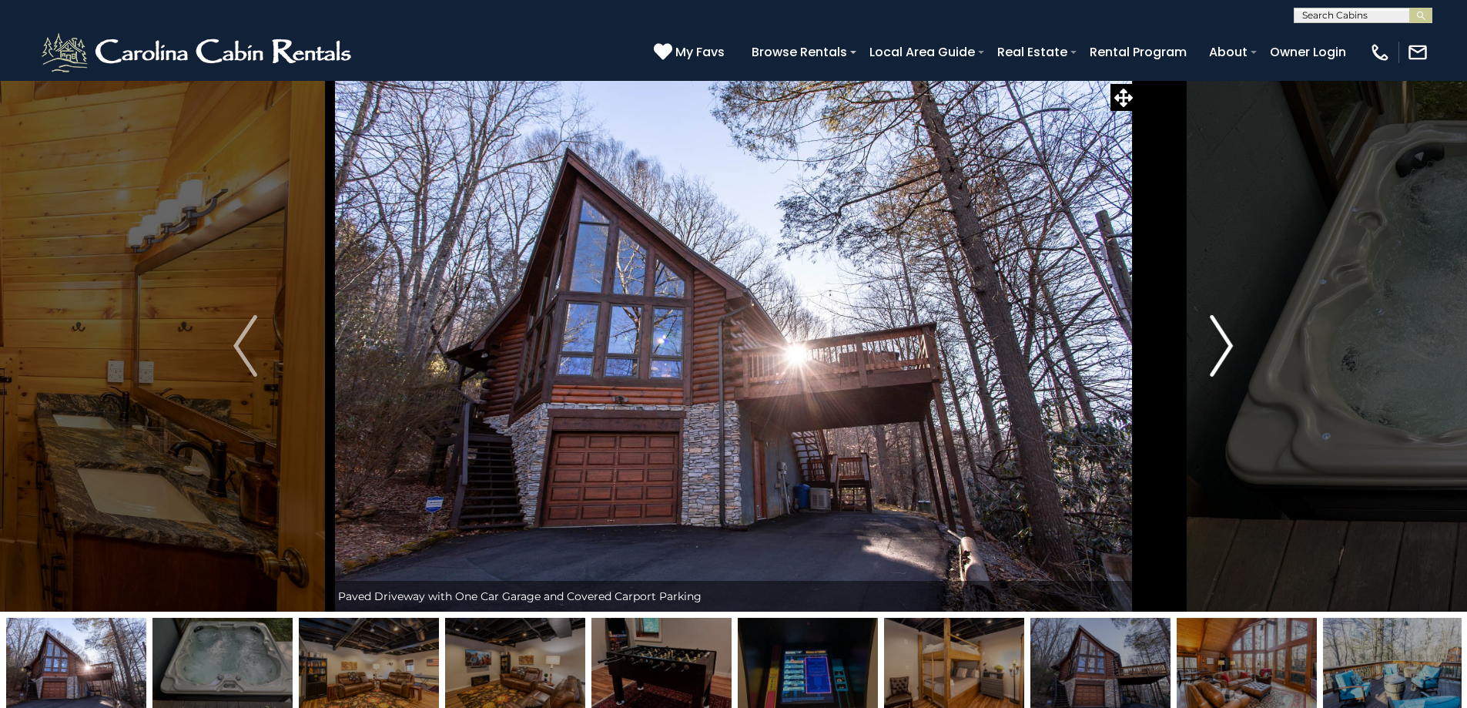
click at [1219, 357] on img "Next" at bounding box center [1221, 346] width 23 height 62
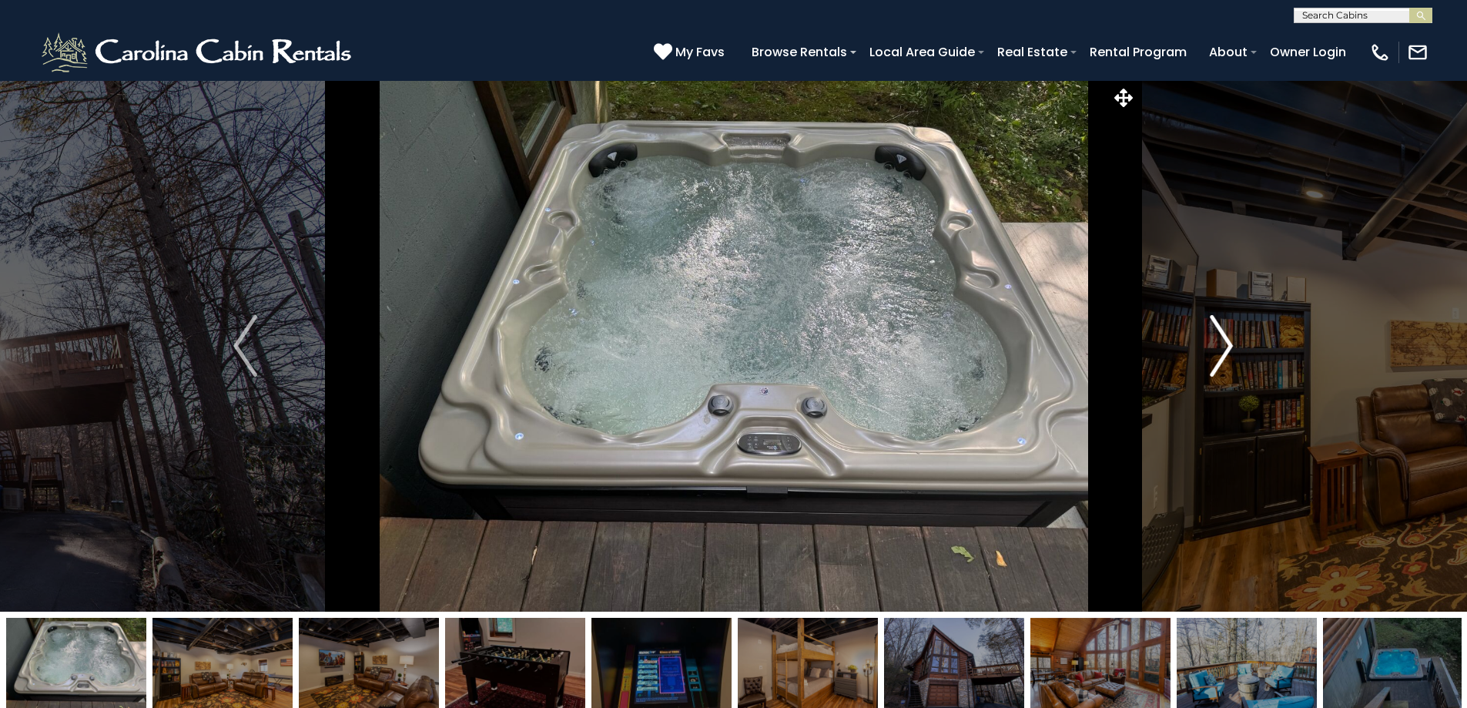
click at [1225, 358] on img "Next" at bounding box center [1221, 346] width 23 height 62
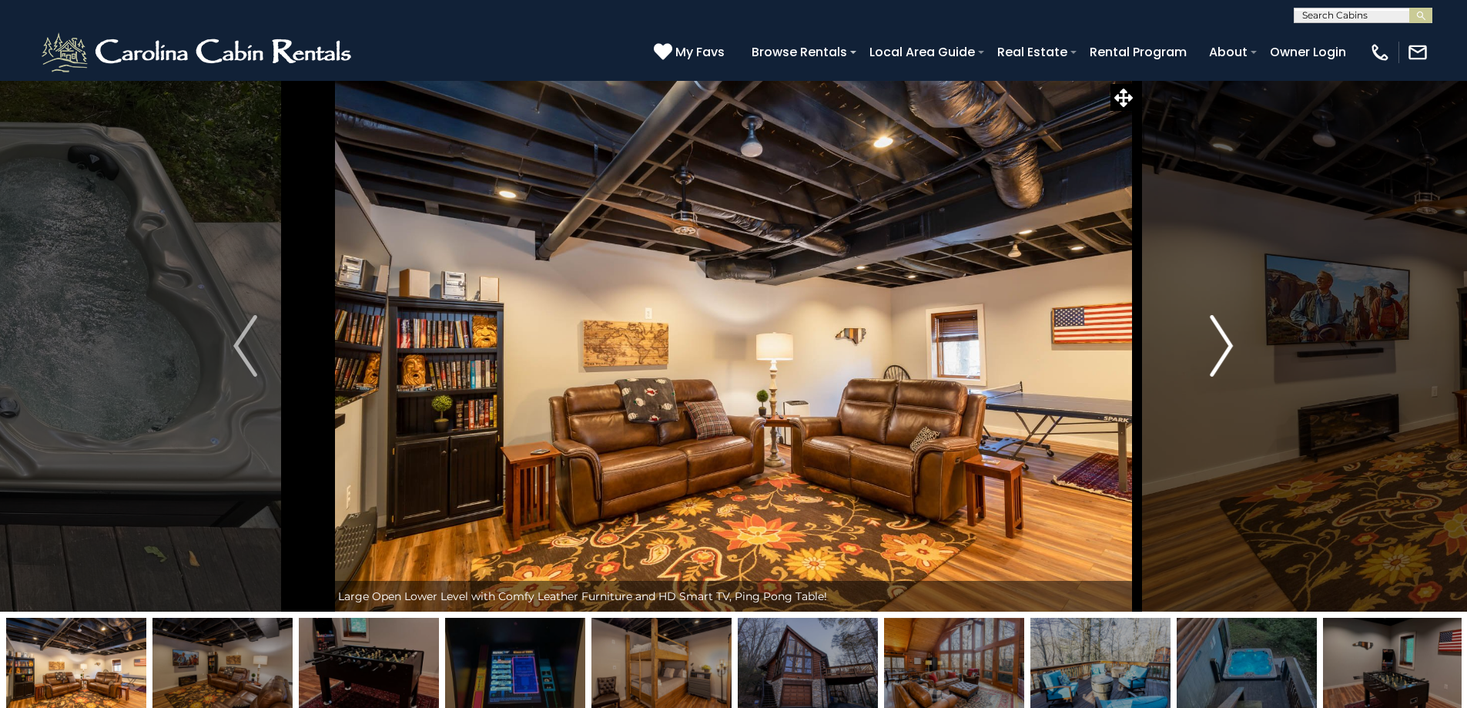
click at [1225, 358] on img "Next" at bounding box center [1221, 346] width 23 height 62
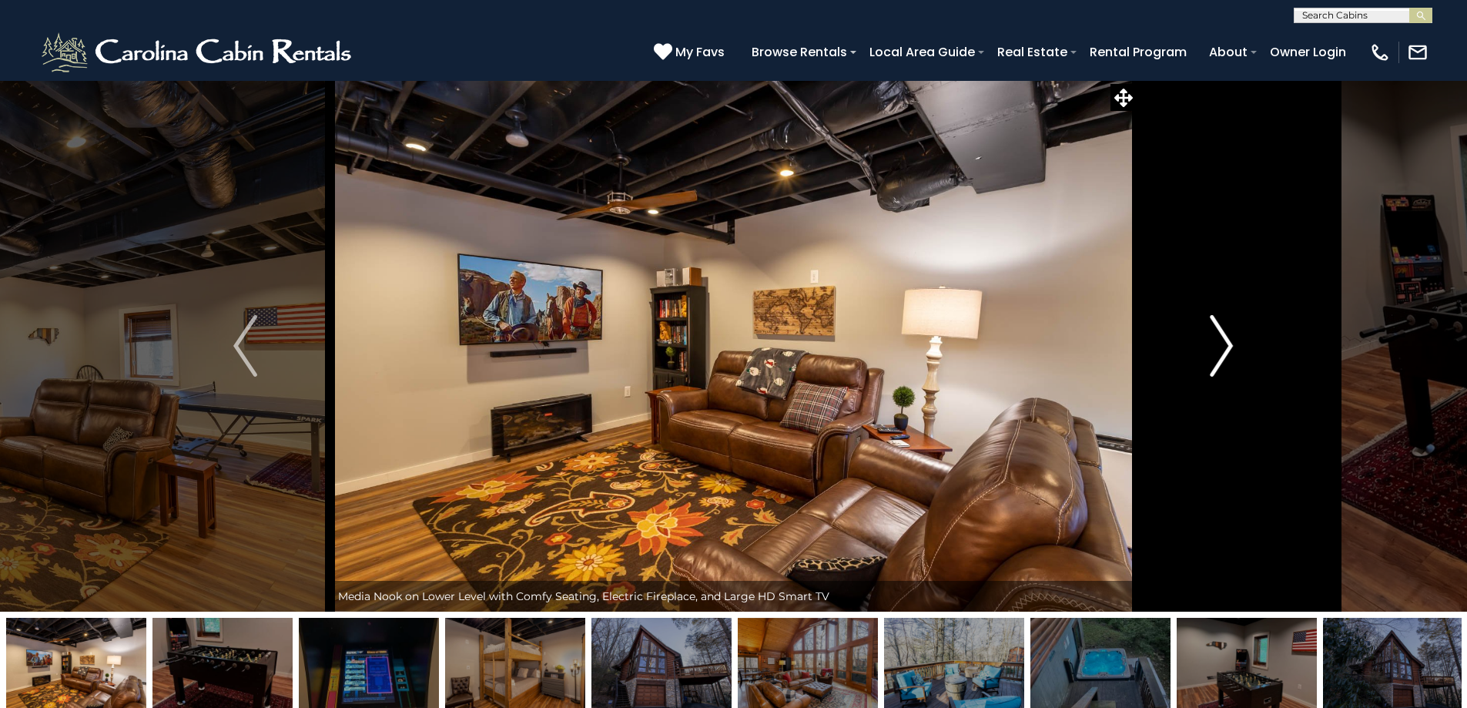
click at [1225, 358] on img "Next" at bounding box center [1221, 346] width 23 height 62
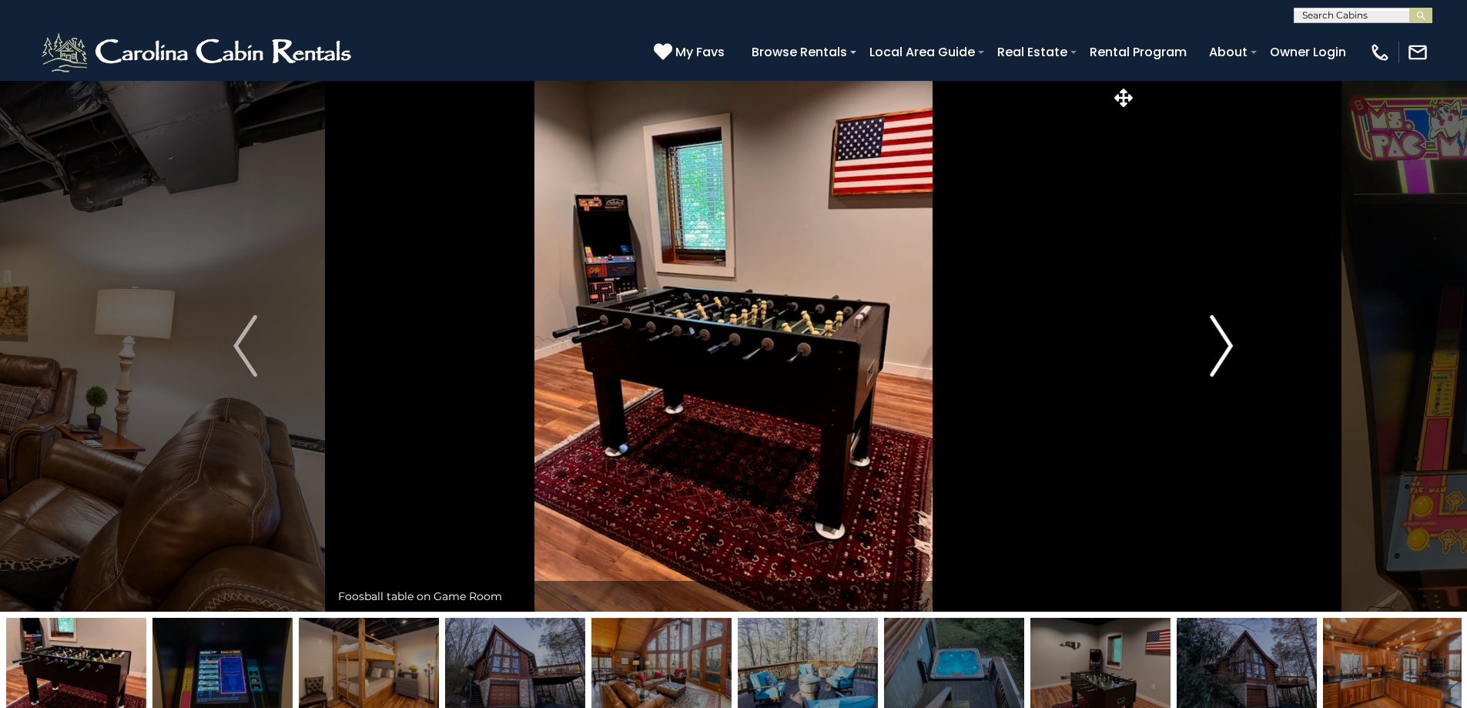
click at [1225, 358] on img "Next" at bounding box center [1221, 346] width 23 height 62
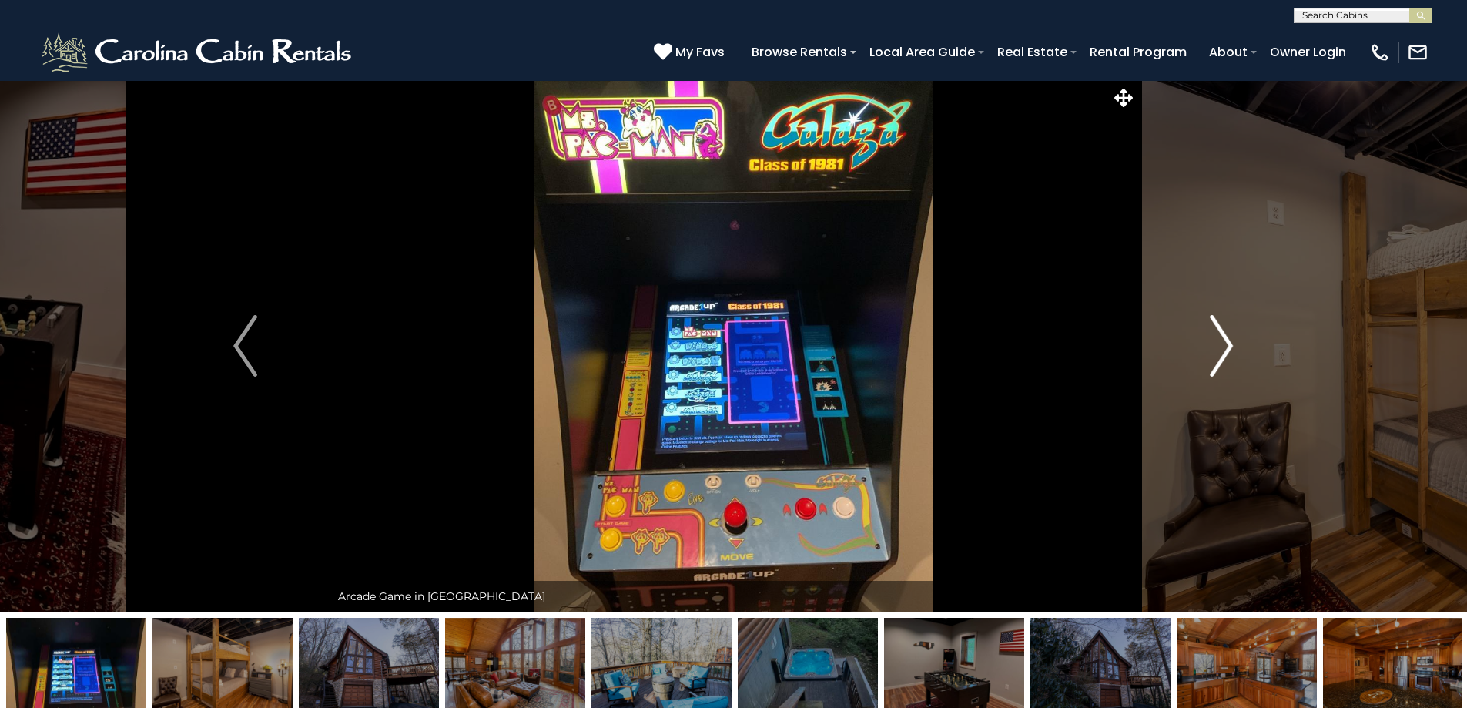
click at [1225, 358] on img "Next" at bounding box center [1221, 346] width 23 height 62
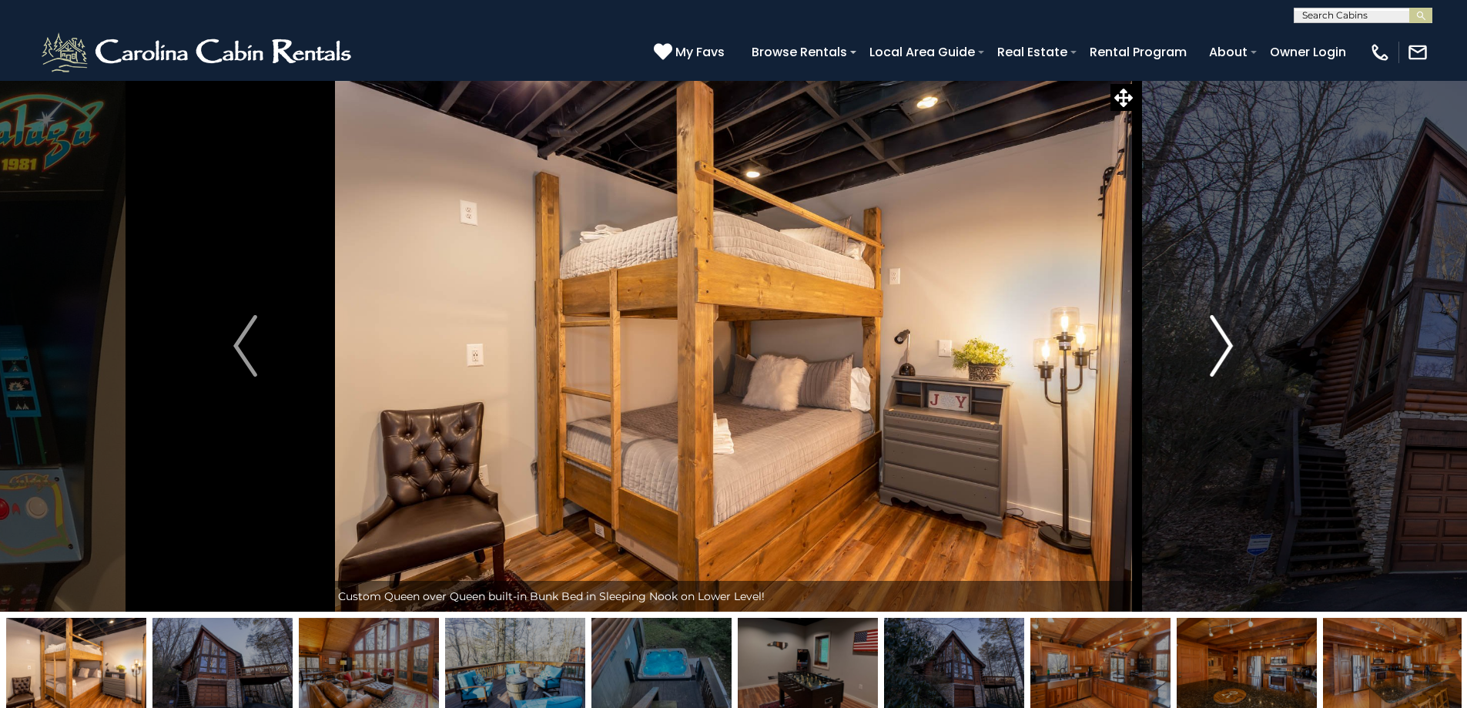
click at [1225, 358] on img "Next" at bounding box center [1221, 346] width 23 height 62
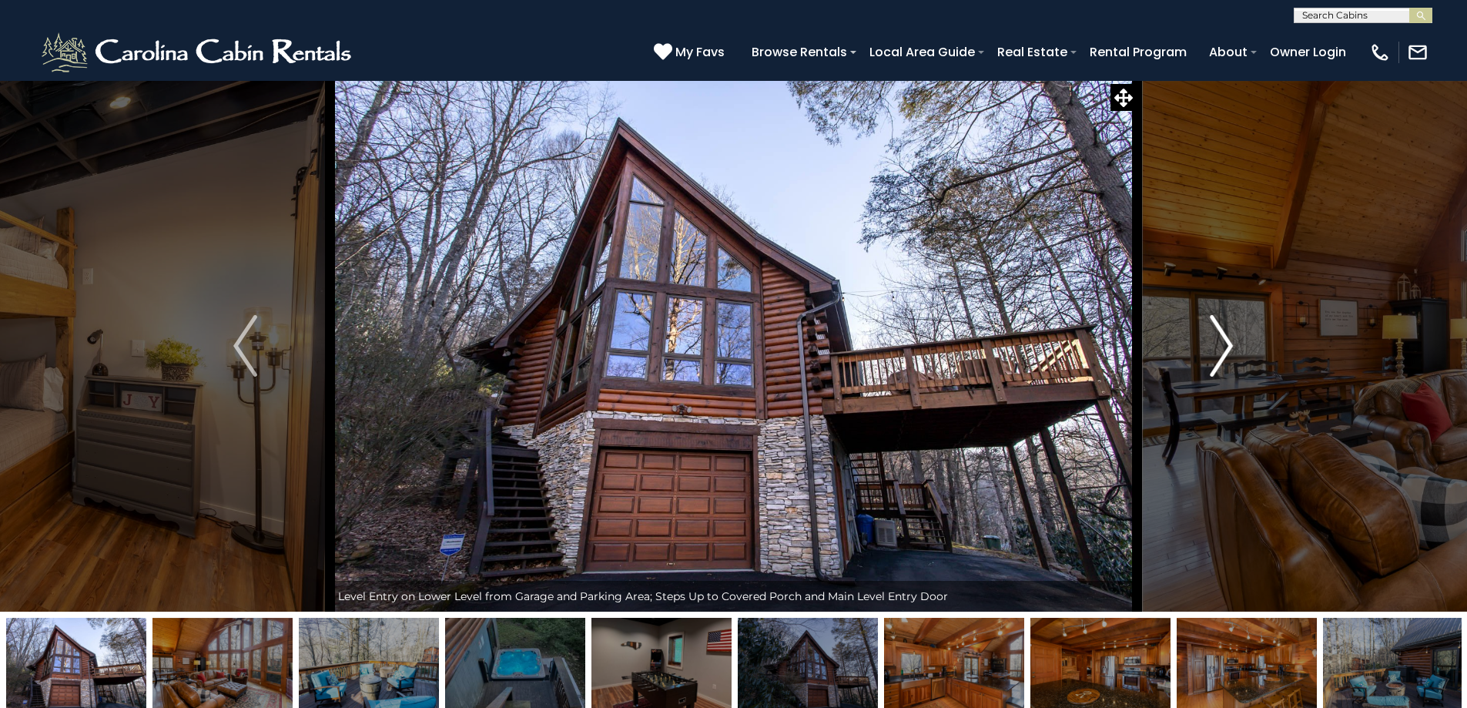
click at [1225, 358] on img "Next" at bounding box center [1221, 346] width 23 height 62
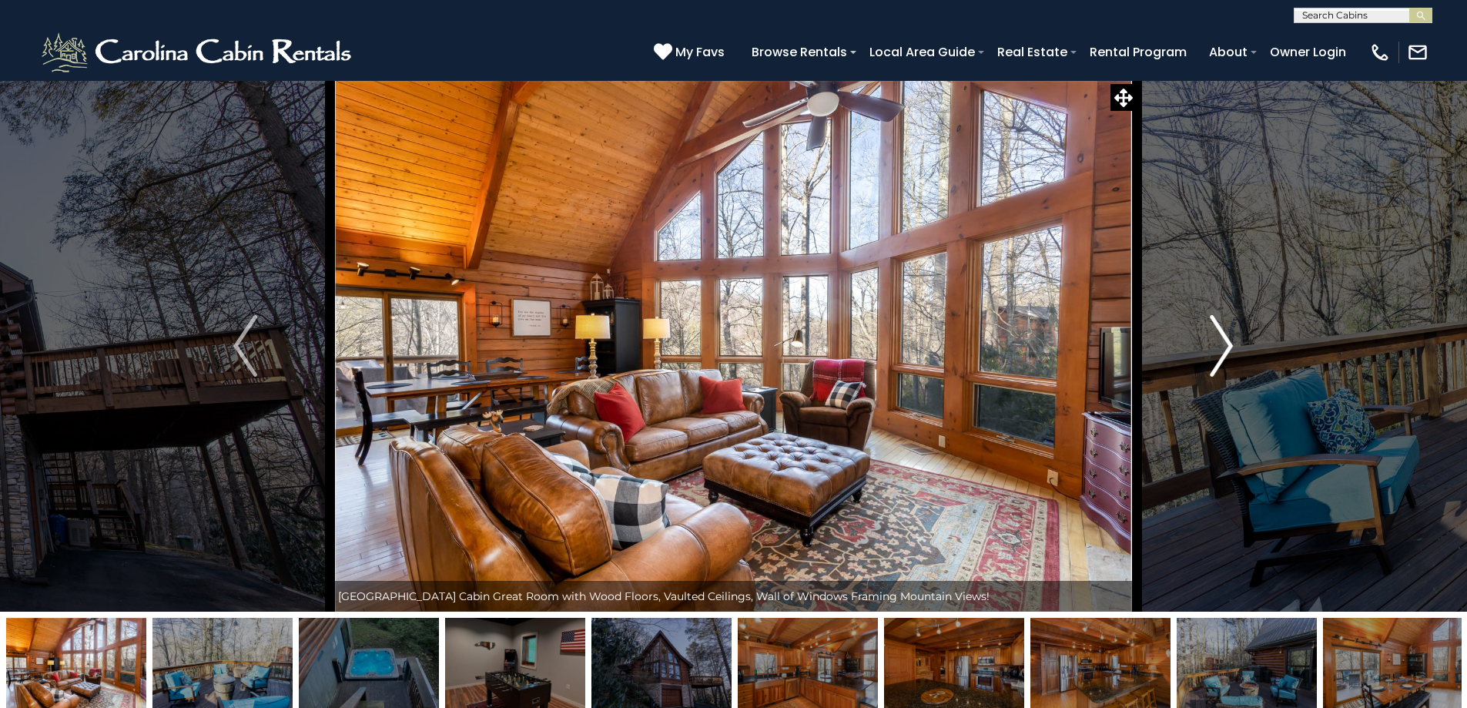
click at [1225, 358] on img "Next" at bounding box center [1221, 346] width 23 height 62
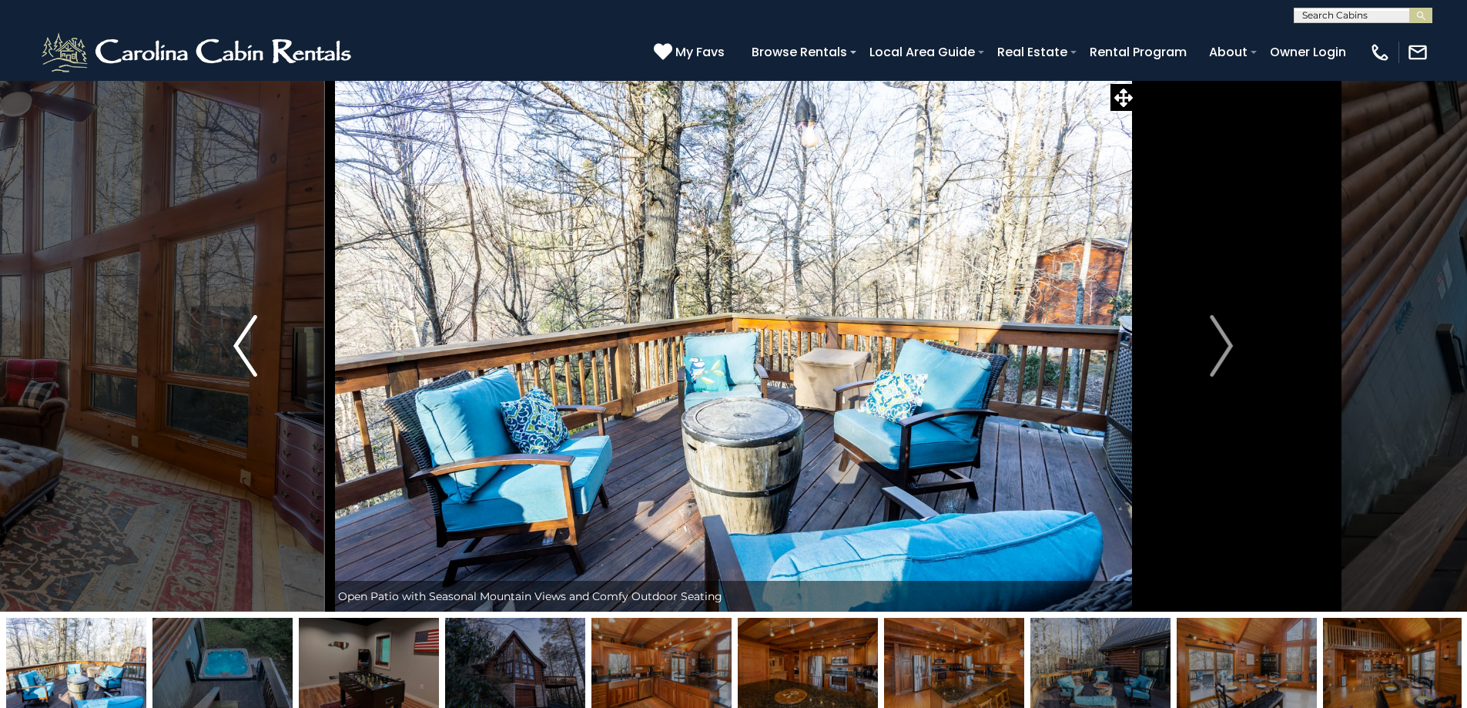
click at [245, 377] on button "Previous" at bounding box center [244, 345] width 169 height 531
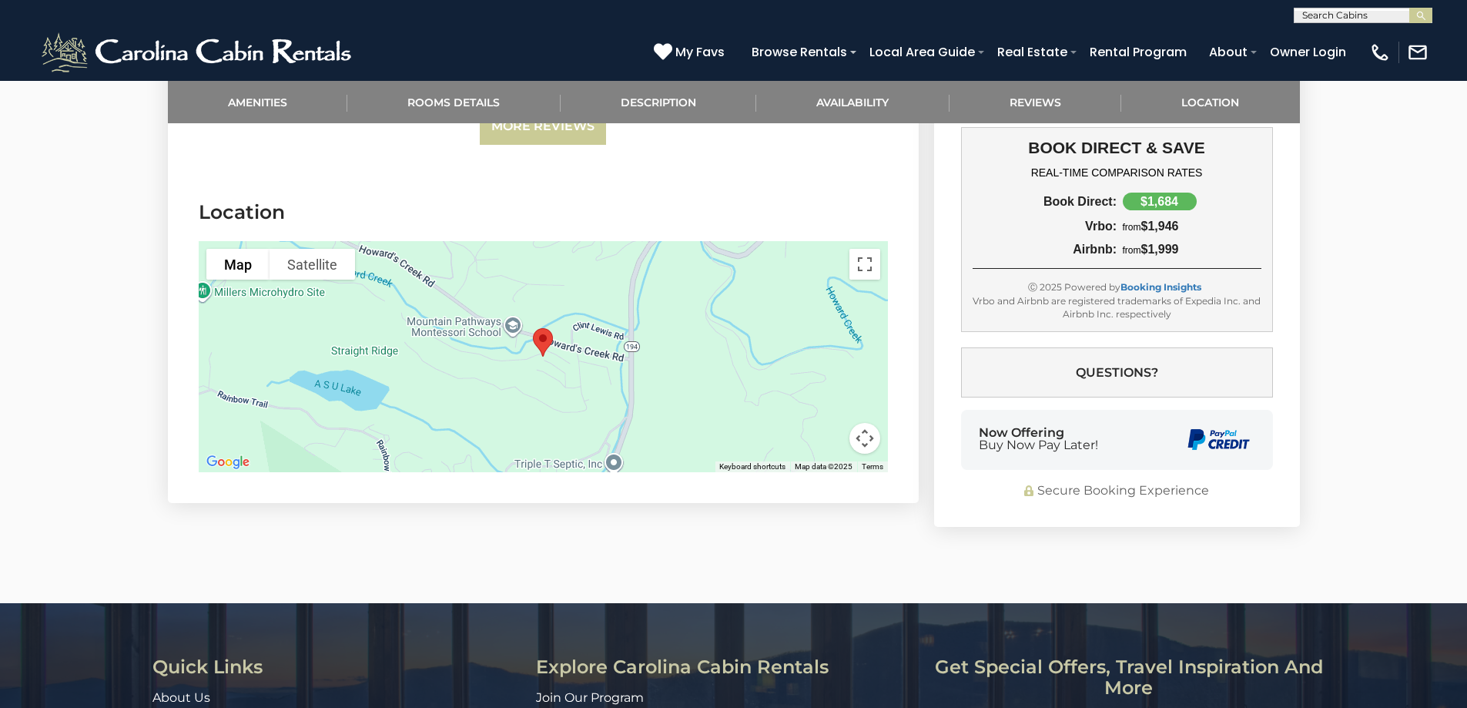
scroll to position [3851, 0]
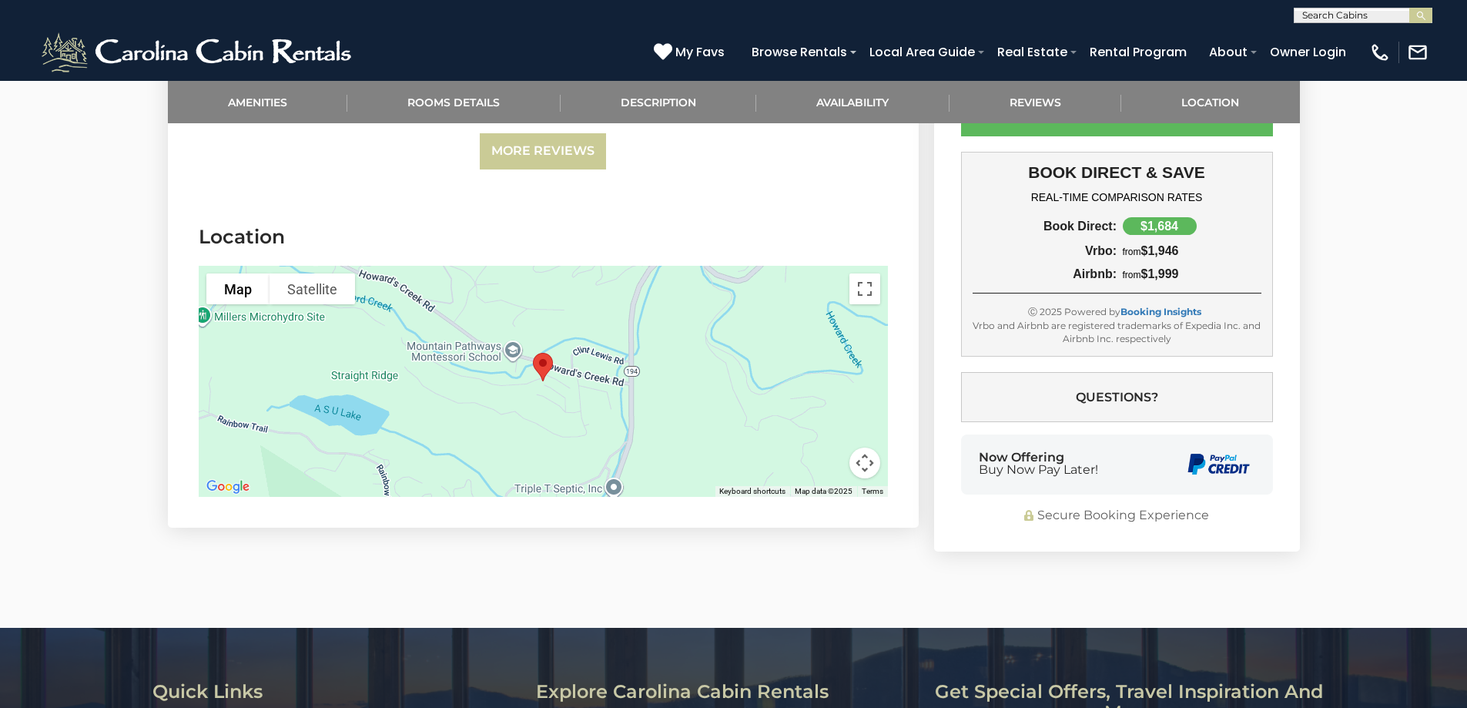
click at [551, 365] on img "Stoney Brook Cabin" at bounding box center [543, 367] width 32 height 41
click at [866, 451] on button "Map camera controls" at bounding box center [865, 462] width 31 height 31
click at [873, 283] on button "Toggle fullscreen view" at bounding box center [865, 288] width 31 height 31
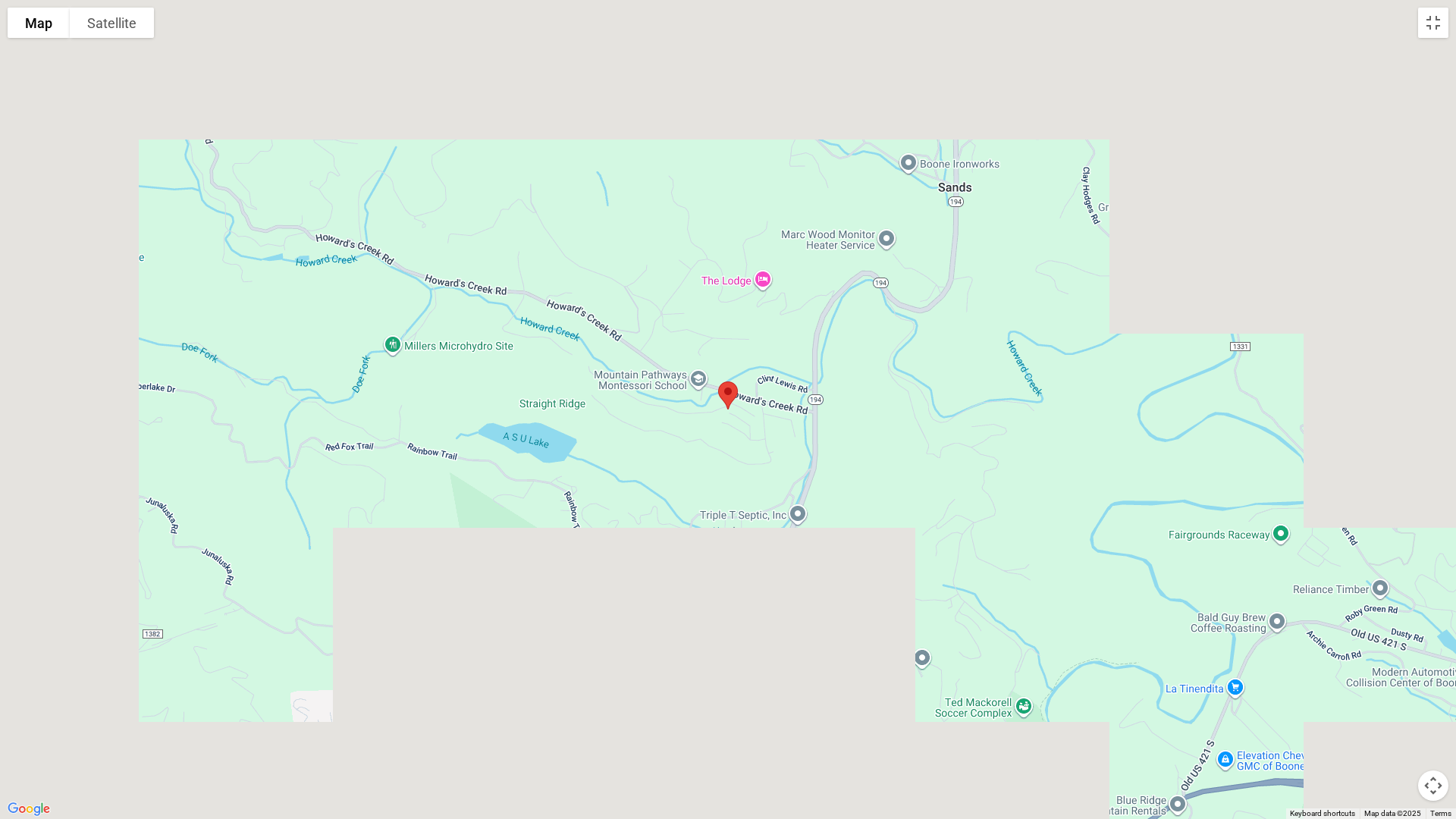
click at [642, 440] on div at bounding box center [728, 410] width 1456 height 819
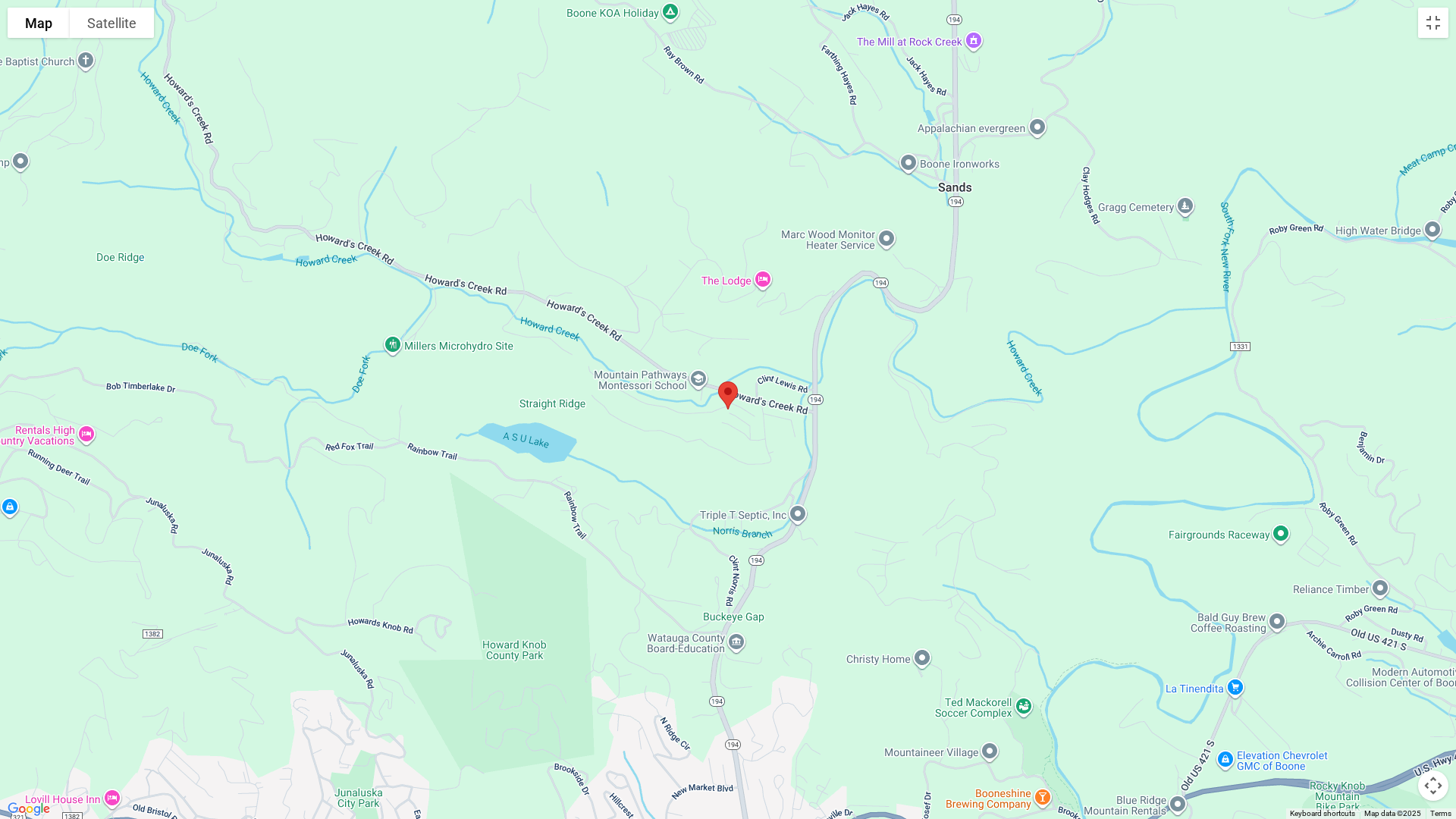
click at [669, 424] on div at bounding box center [728, 410] width 1456 height 819
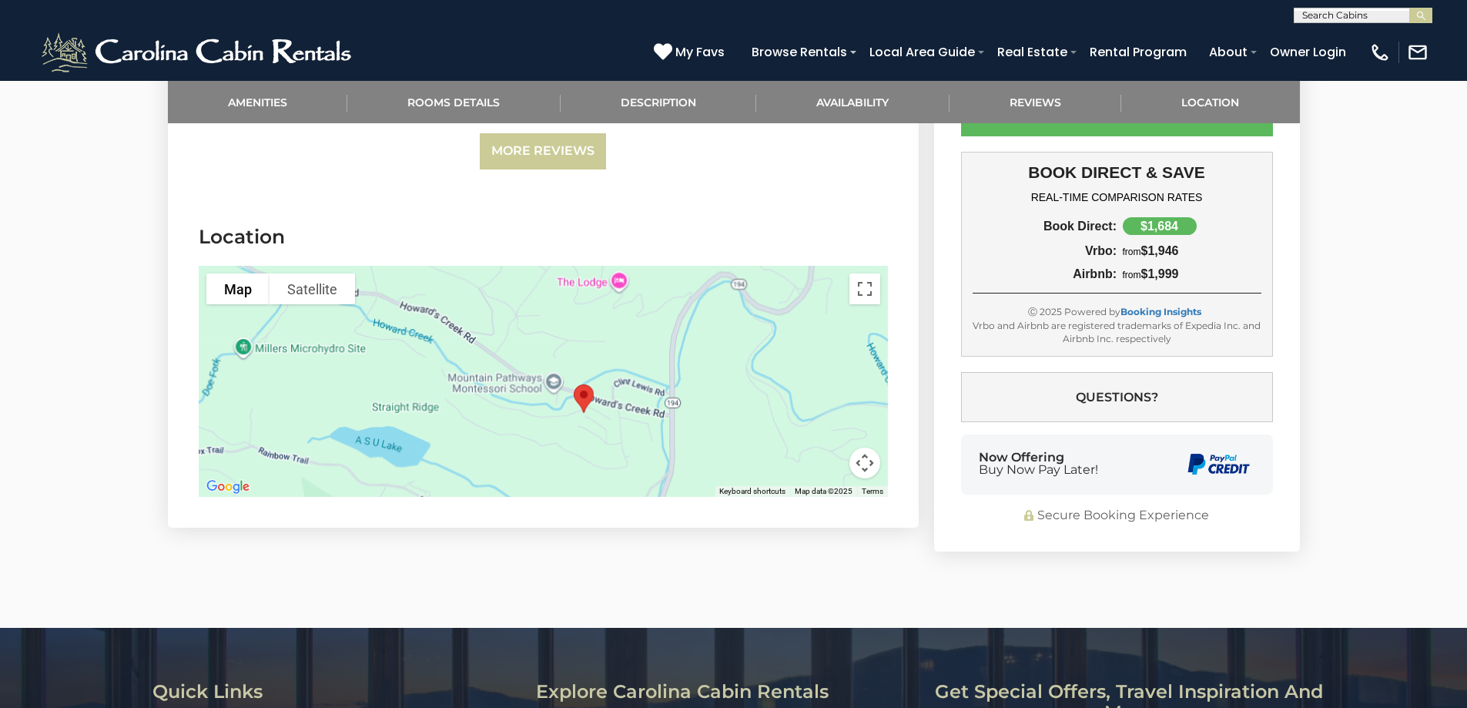
drag, startPoint x: 602, startPoint y: 370, endPoint x: 644, endPoint y: 404, distance: 53.6
click at [644, 404] on div at bounding box center [543, 381] width 689 height 231
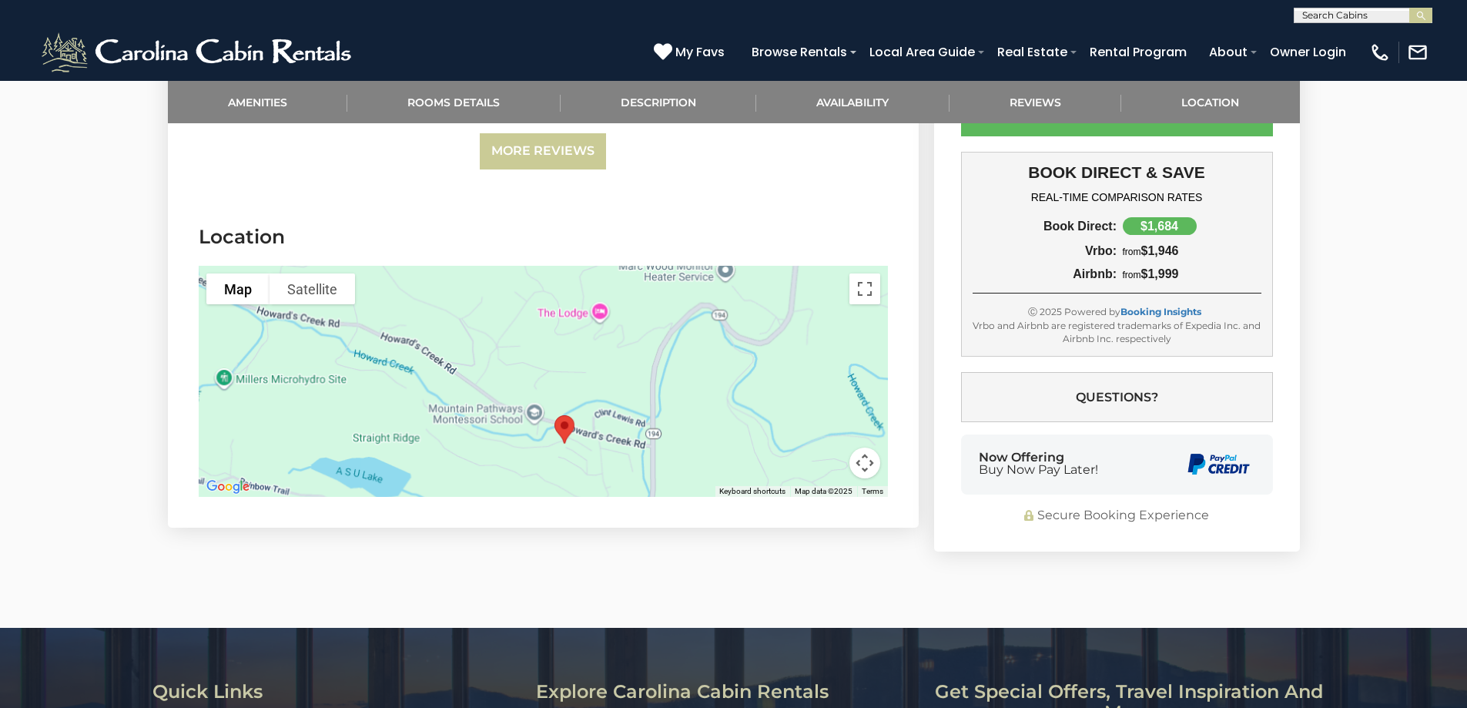
drag, startPoint x: 618, startPoint y: 351, endPoint x: 598, endPoint y: 384, distance: 38.7
click at [598, 384] on div at bounding box center [543, 381] width 689 height 231
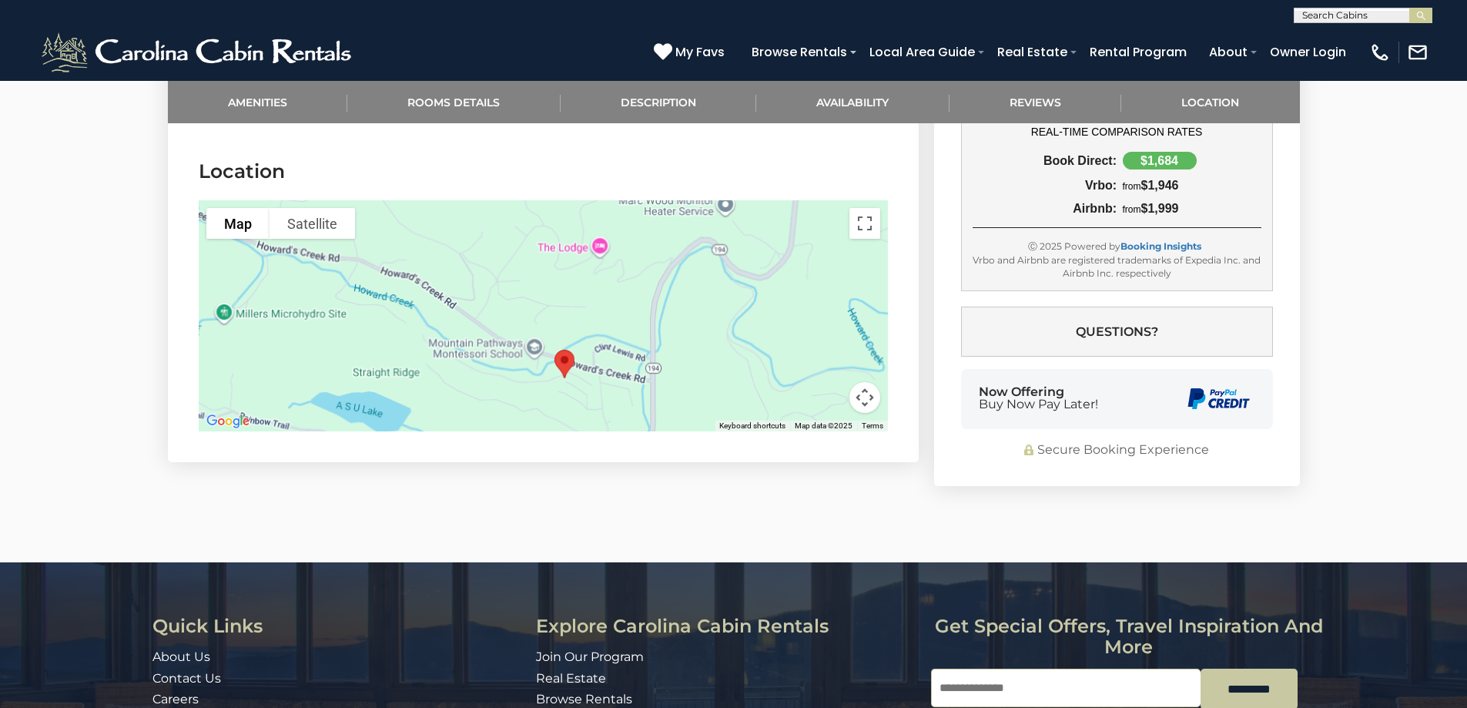
scroll to position [3928, 0]
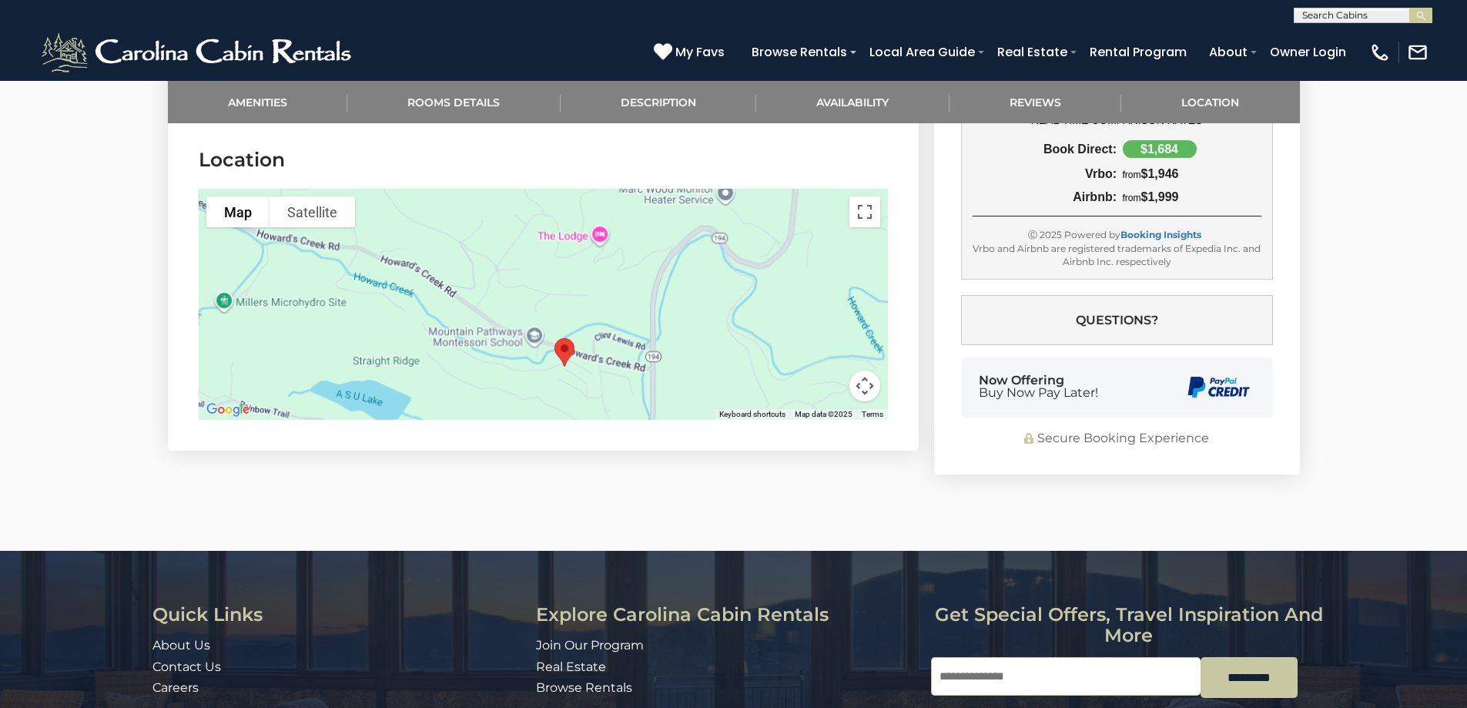
click at [634, 337] on div at bounding box center [543, 304] width 689 height 231
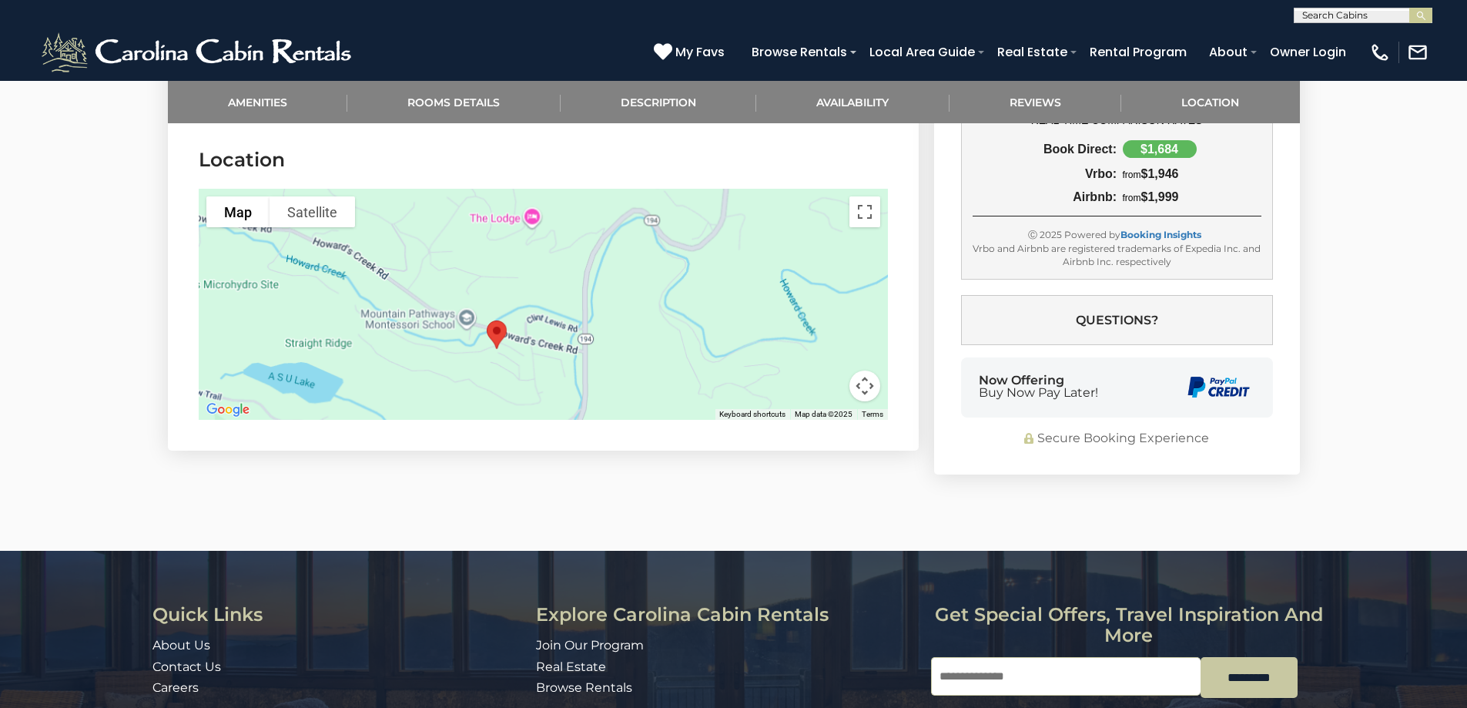
drag, startPoint x: 669, startPoint y: 328, endPoint x: 602, endPoint y: 316, distance: 68.1
click at [602, 316] on div at bounding box center [543, 304] width 689 height 231
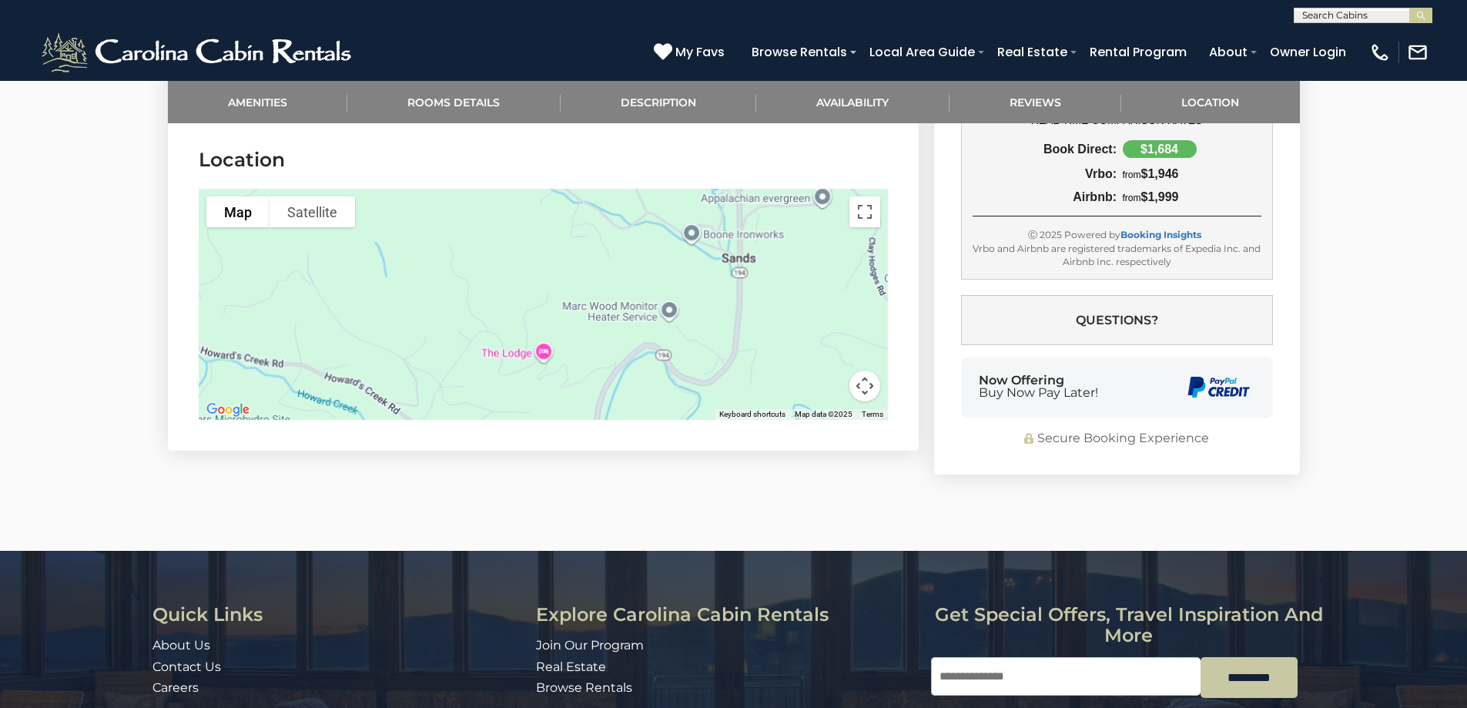
drag, startPoint x: 578, startPoint y: 223, endPoint x: 588, endPoint y: 355, distance: 132.1
click at [588, 355] on div at bounding box center [543, 304] width 689 height 231
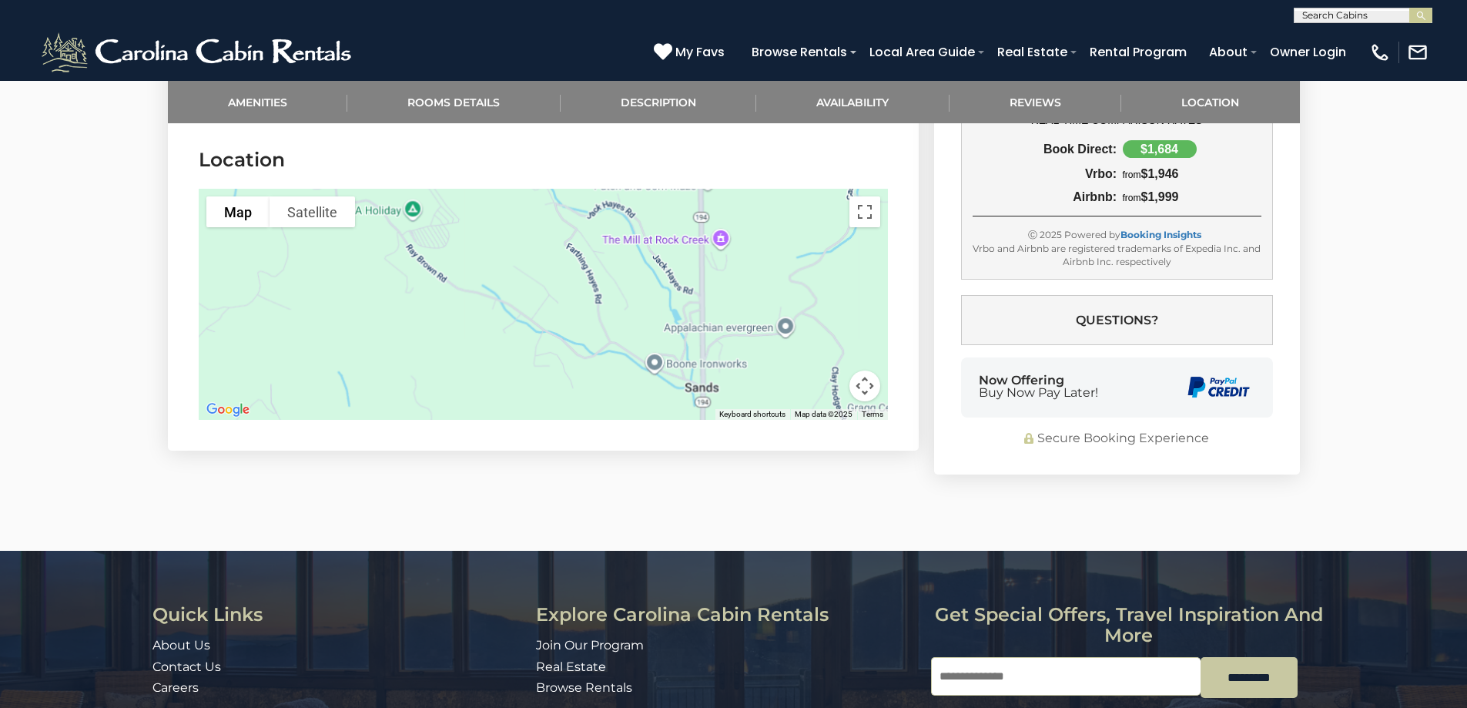
drag, startPoint x: 654, startPoint y: 252, endPoint x: 617, endPoint y: 354, distance: 108.2
click at [616, 380] on div at bounding box center [543, 304] width 689 height 231
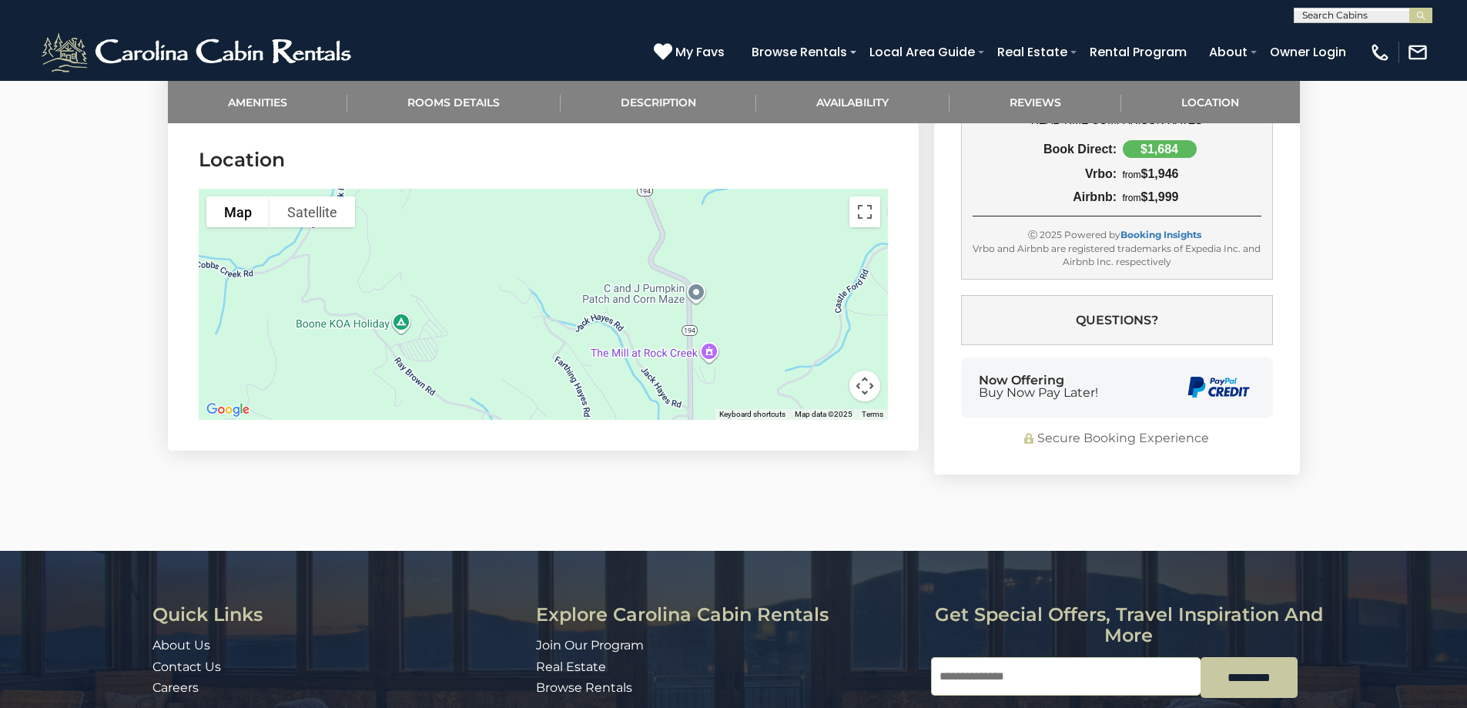
drag, startPoint x: 608, startPoint y: 226, endPoint x: 595, endPoint y: 347, distance: 122.3
click at [595, 347] on div at bounding box center [543, 304] width 689 height 231
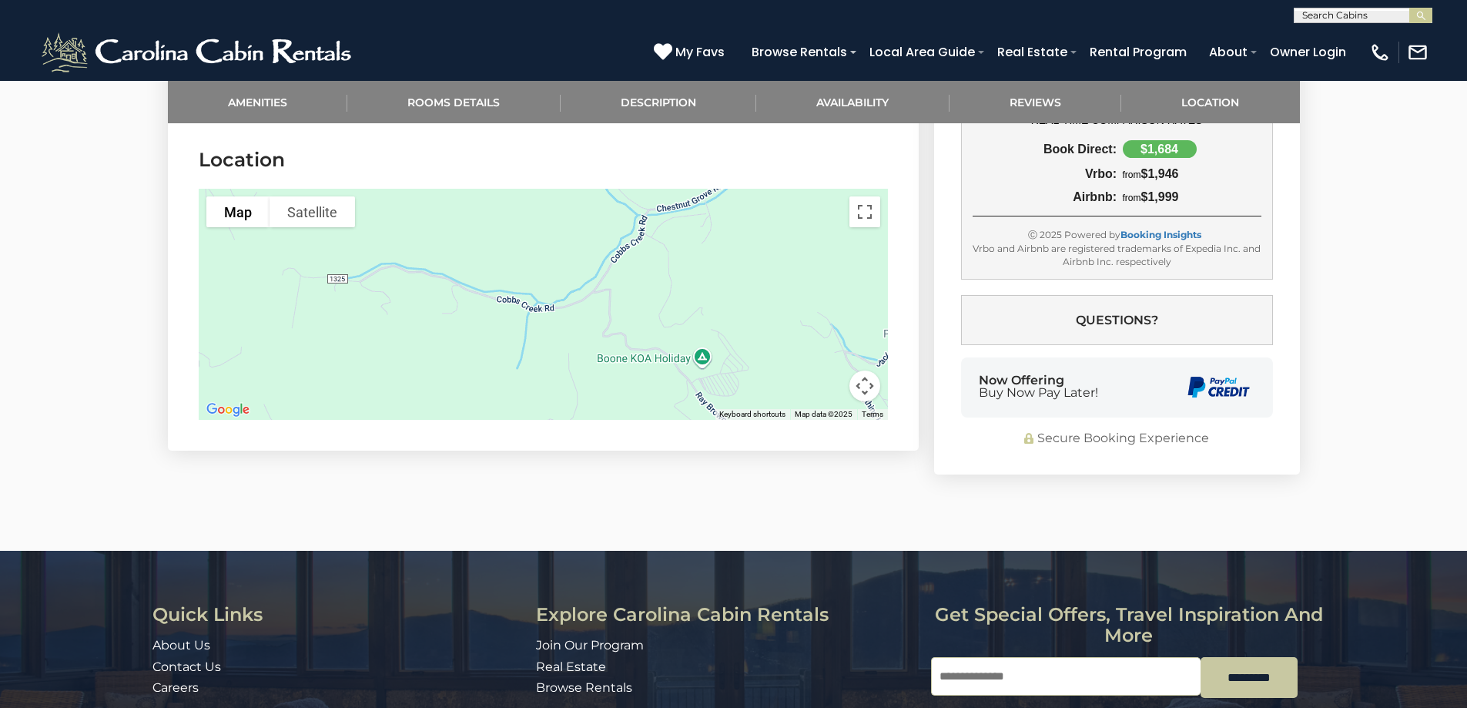
drag, startPoint x: 442, startPoint y: 298, endPoint x: 746, endPoint y: 334, distance: 306.4
click at [746, 334] on div at bounding box center [543, 304] width 689 height 231
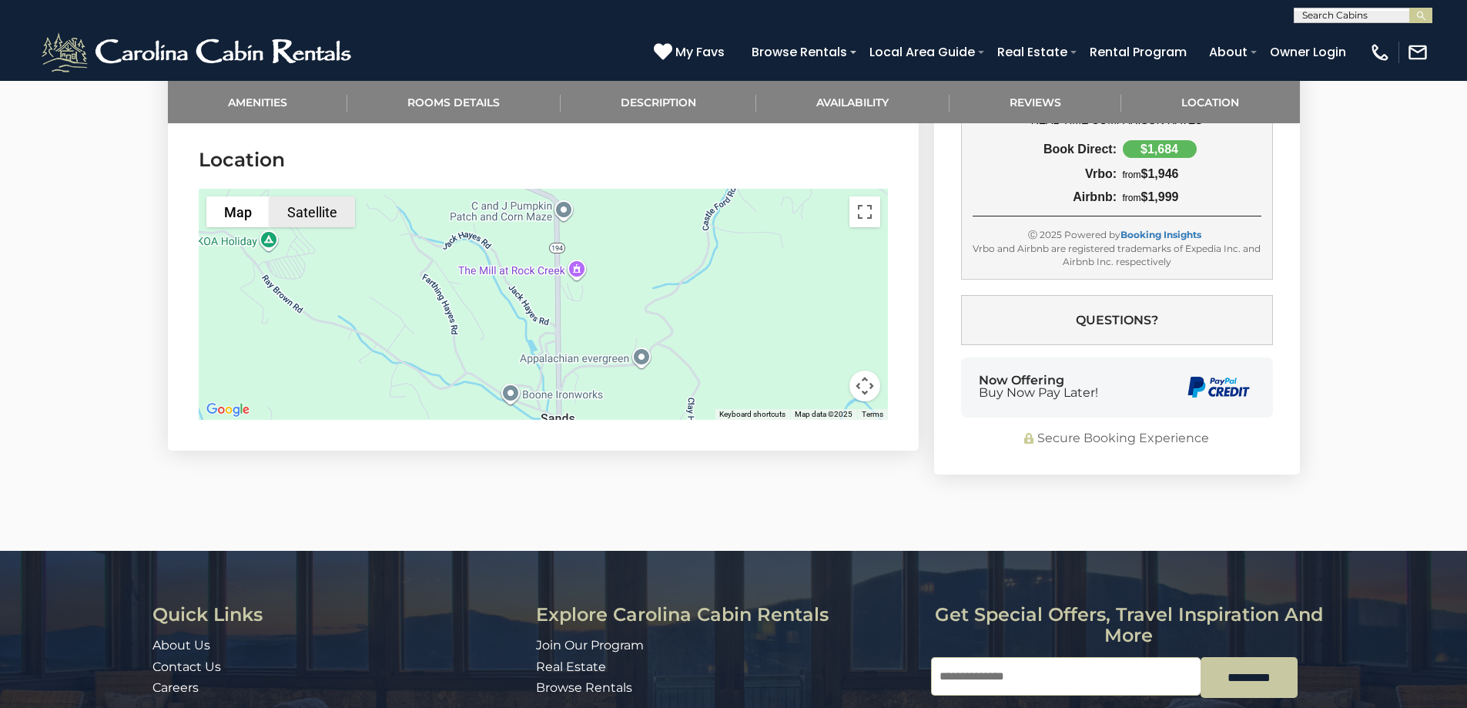
drag, startPoint x: 722, startPoint y: 326, endPoint x: 293, endPoint y: 206, distance: 444.6
click at [285, 208] on div "Map Terrain Satellite Labels Keyboard shortcuts Map Data Map data ©2025 Map dat…" at bounding box center [543, 304] width 689 height 231
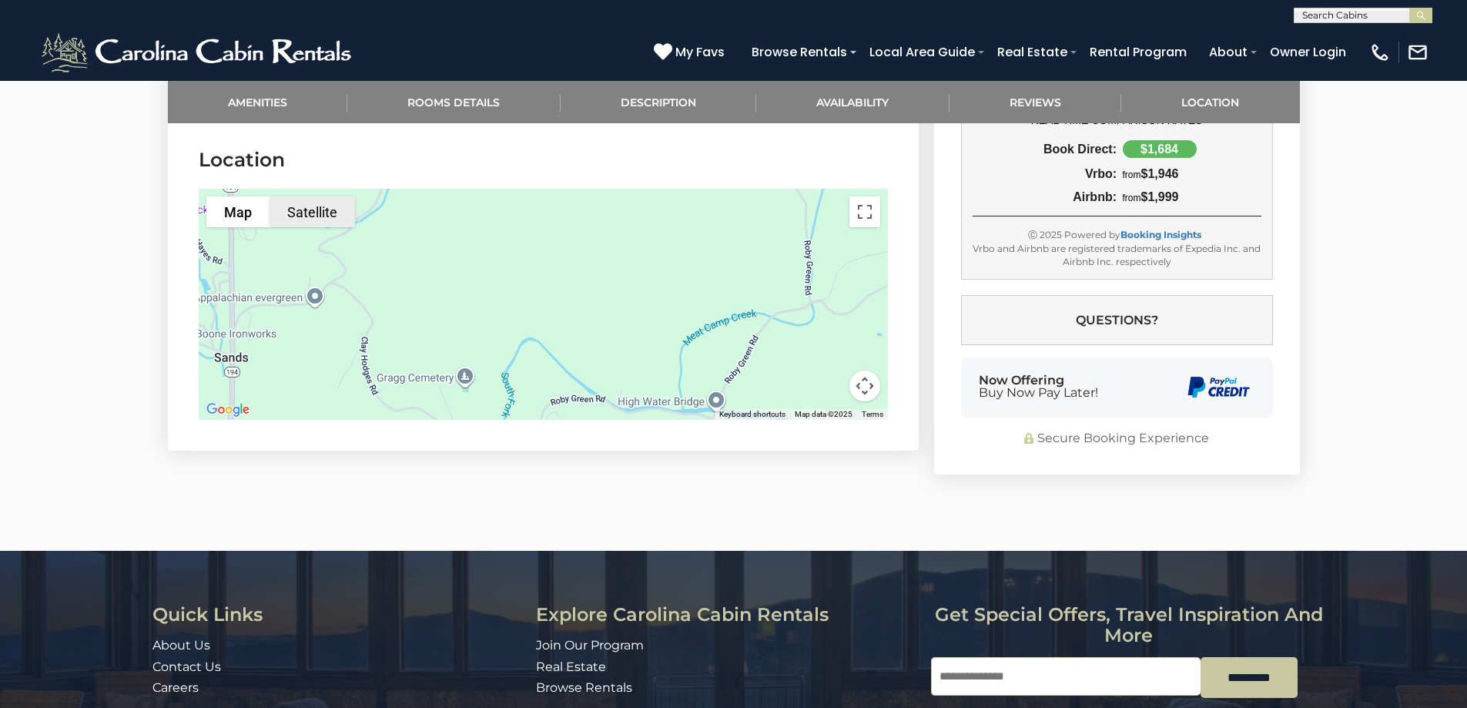
drag, startPoint x: 548, startPoint y: 267, endPoint x: 312, endPoint y: 202, distance: 245.3
click at [312, 202] on div "Map Terrain Satellite Labels Keyboard shortcuts Map Data Map data ©2025 Map dat…" at bounding box center [543, 304] width 689 height 231
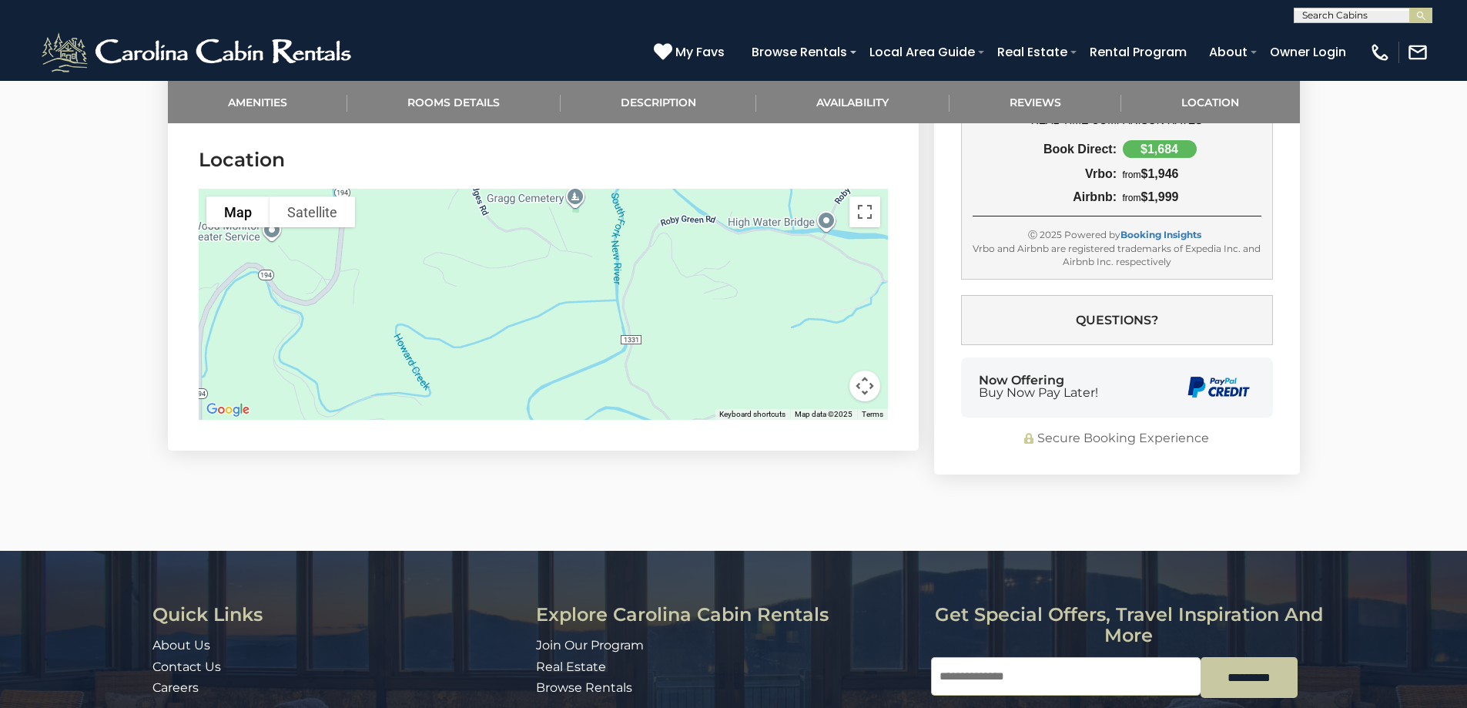
drag, startPoint x: 430, startPoint y: 344, endPoint x: 554, endPoint y: 165, distance: 218.1
click at [554, 165] on section "Location To navigate the map with touch gestures double-tap and hold your finge…" at bounding box center [543, 286] width 751 height 327
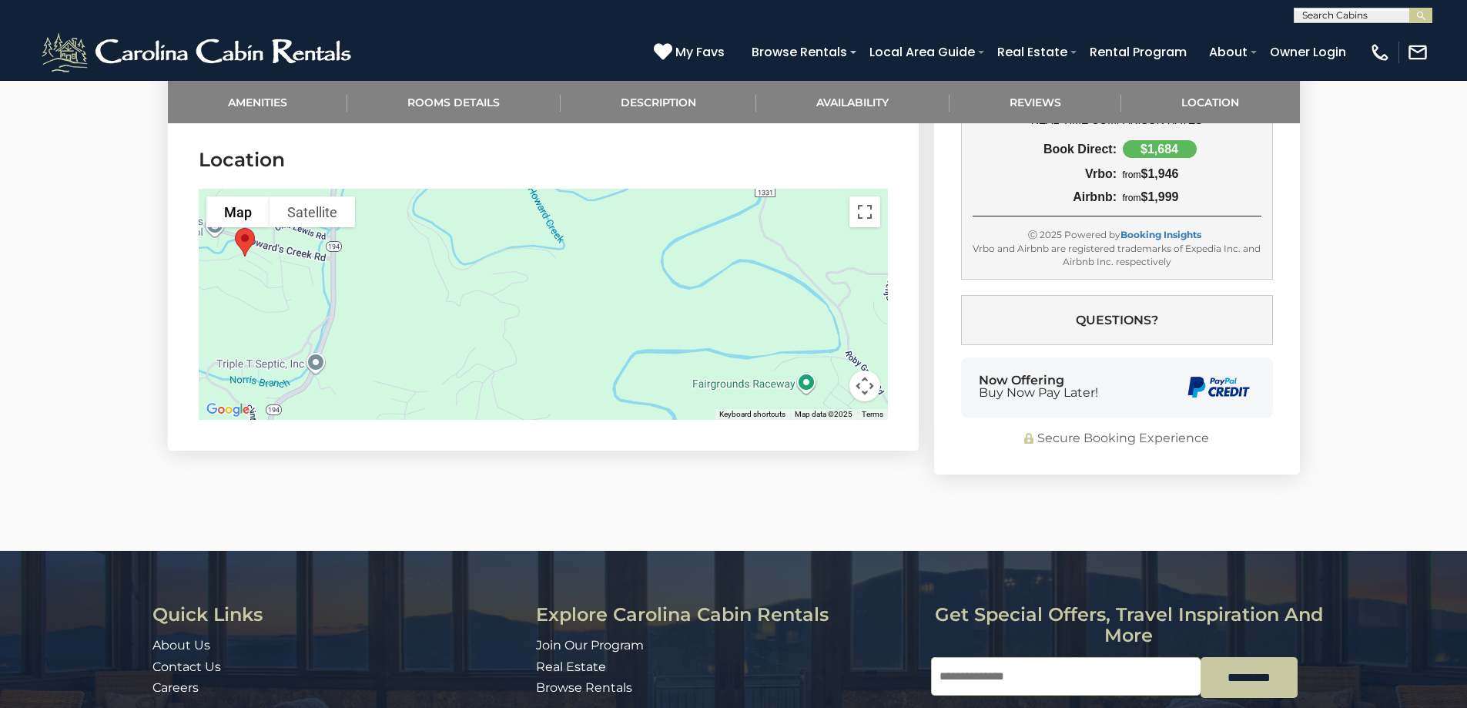
drag, startPoint x: 481, startPoint y: 323, endPoint x: 615, endPoint y: 176, distance: 200.1
click at [615, 189] on div at bounding box center [543, 304] width 689 height 231
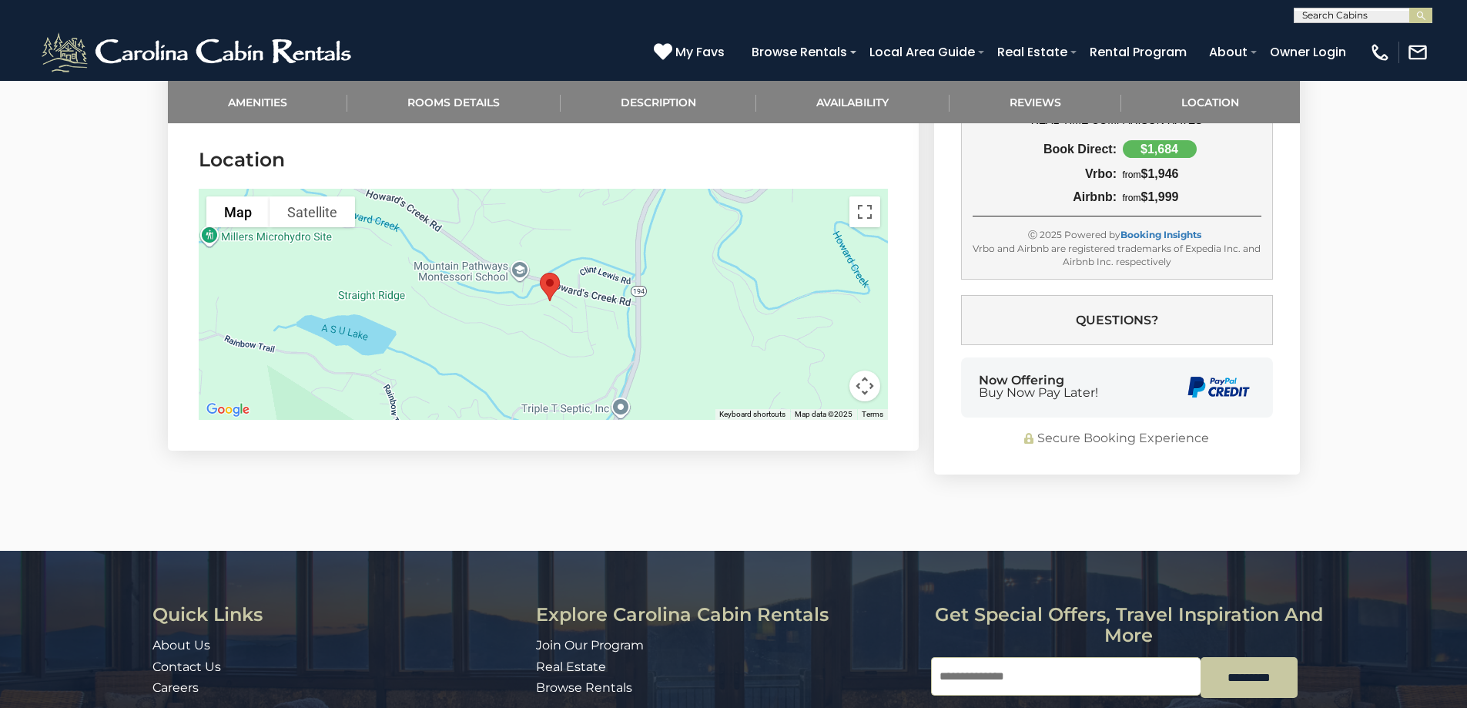
drag, startPoint x: 354, startPoint y: 273, endPoint x: 659, endPoint y: 323, distance: 309.1
click at [659, 320] on div at bounding box center [543, 304] width 689 height 231
click at [864, 196] on button "Toggle fullscreen view" at bounding box center [865, 211] width 31 height 31
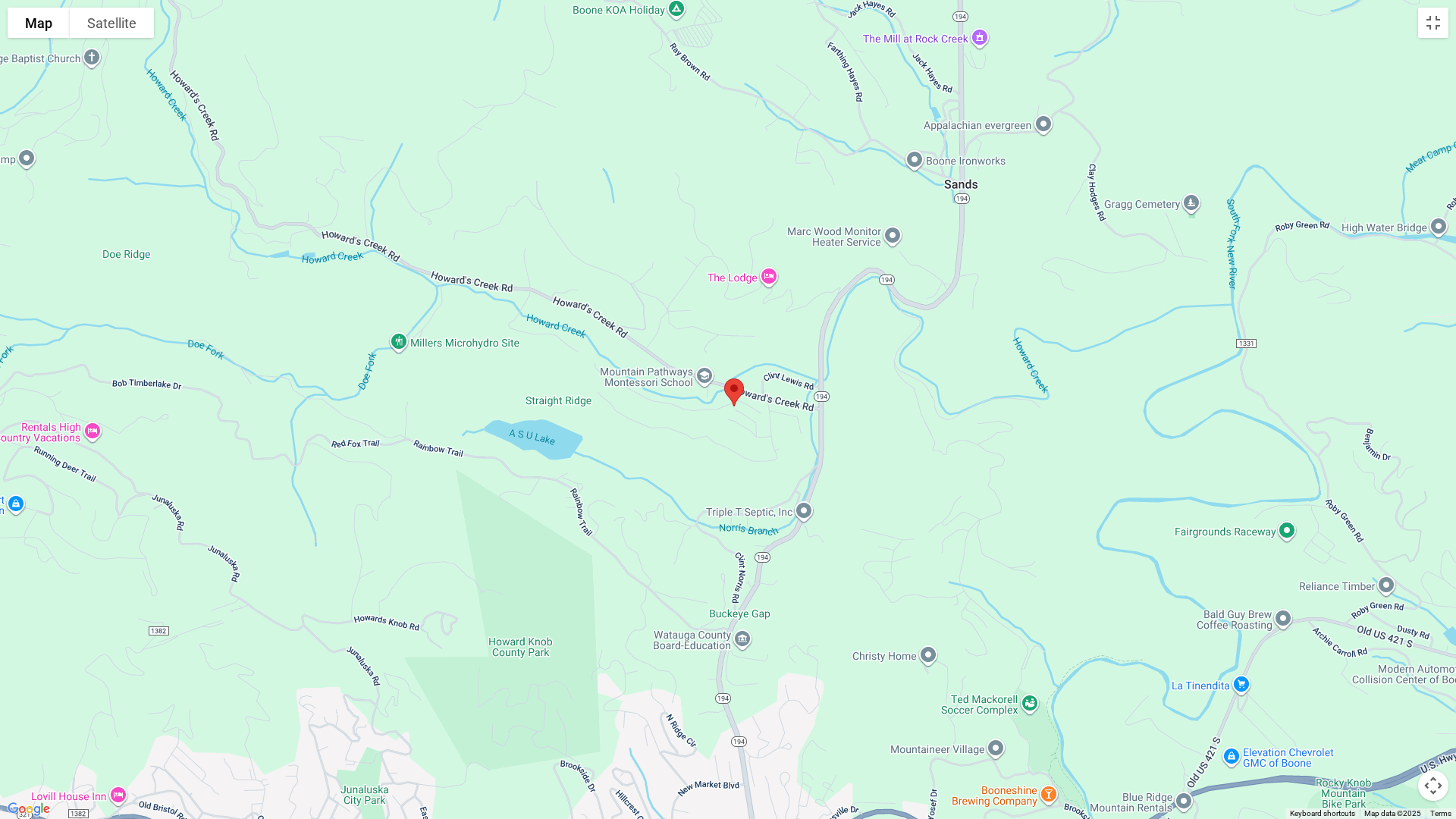
click at [683, 232] on div at bounding box center [728, 410] width 1456 height 819
click at [730, 58] on div at bounding box center [728, 410] width 1456 height 819
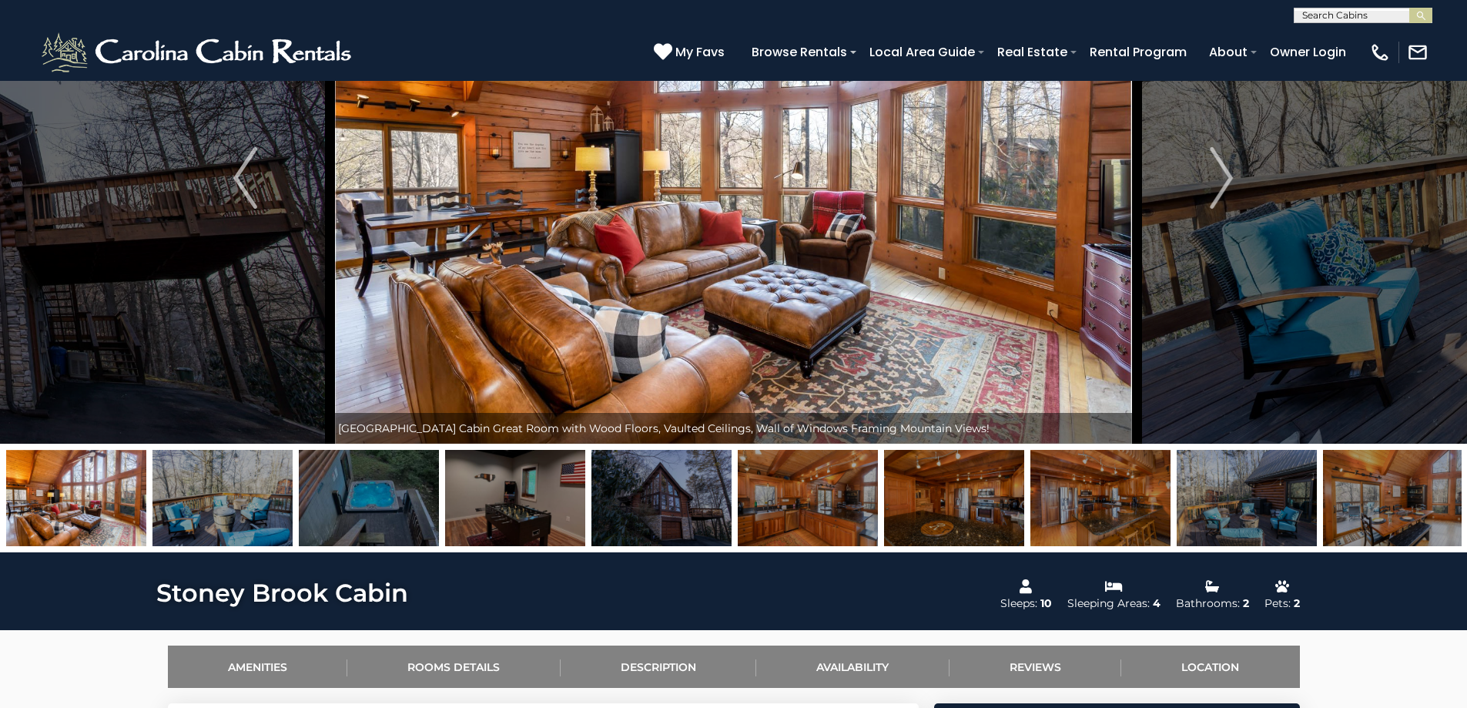
scroll to position [0, 0]
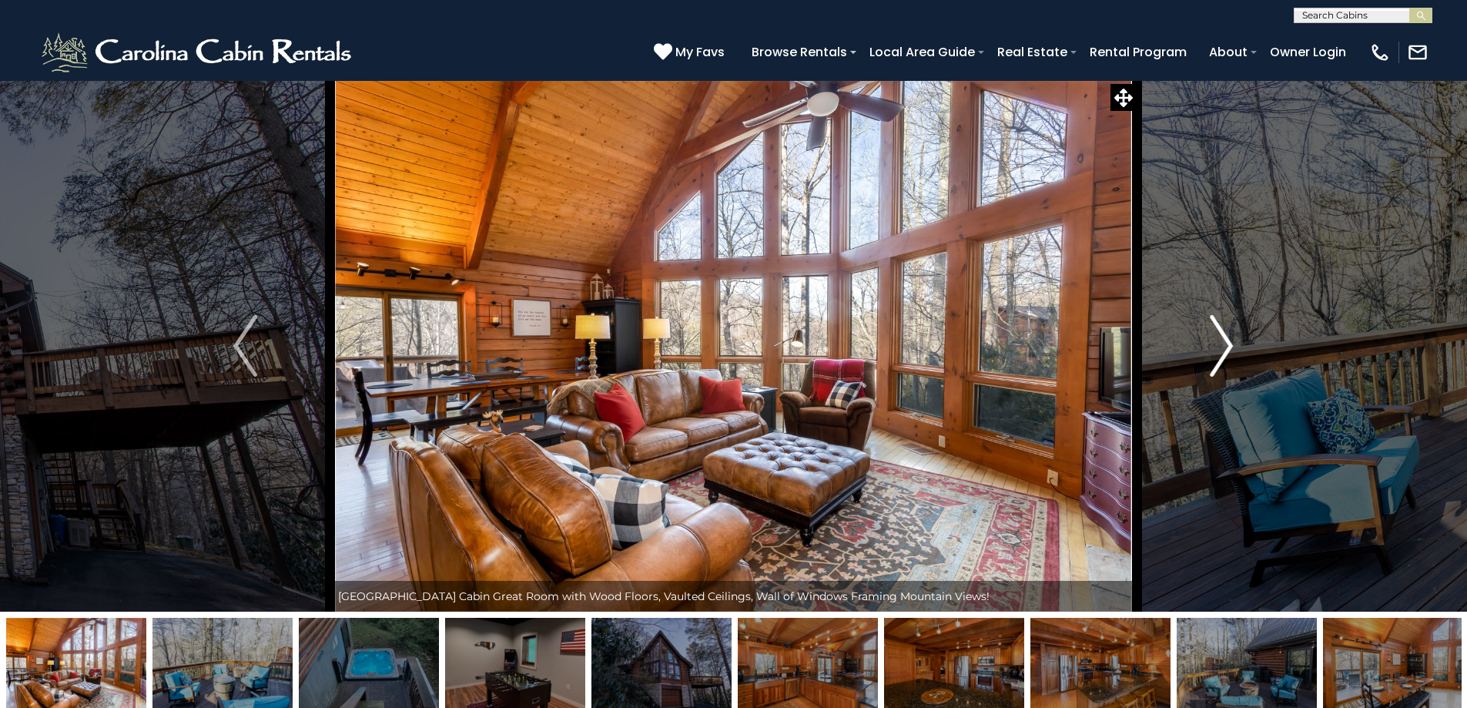
click at [1226, 347] on img "Next" at bounding box center [1221, 346] width 23 height 62
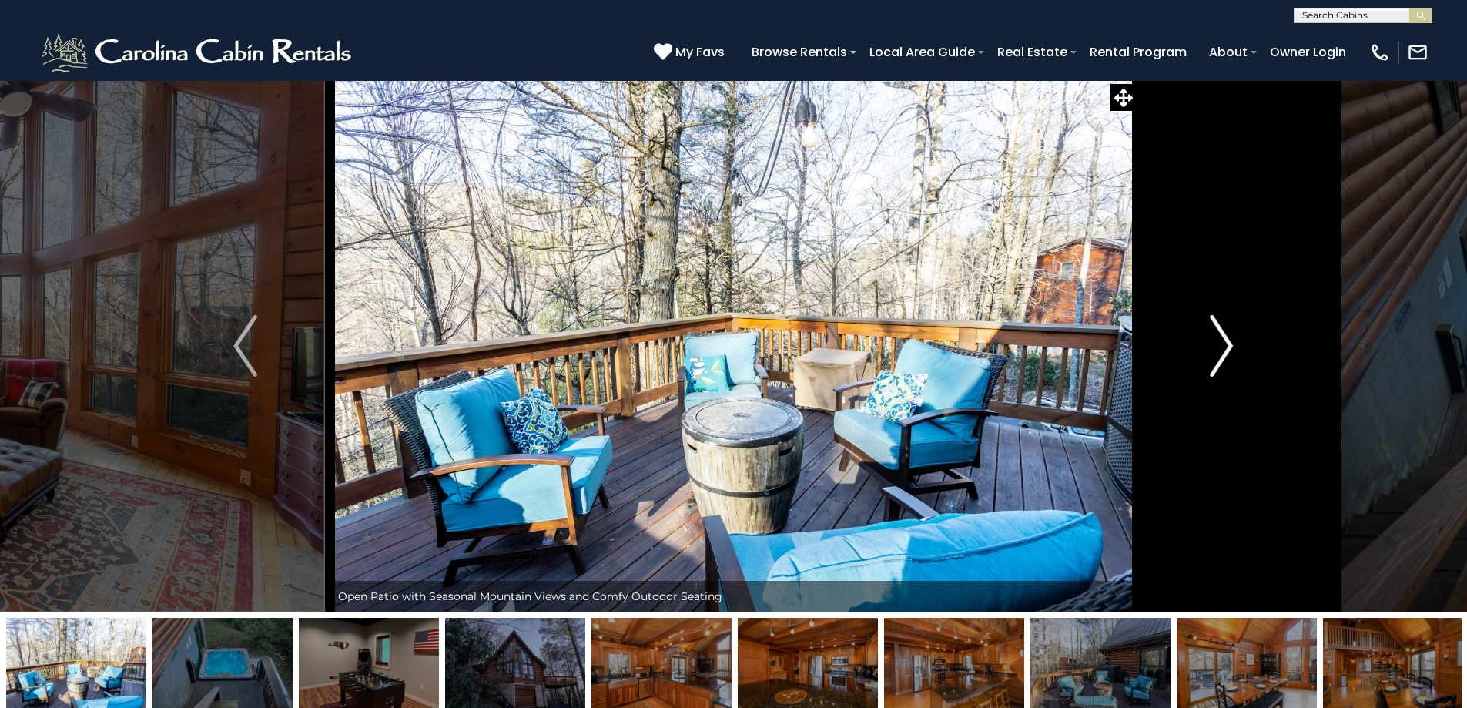
click at [1226, 347] on img "Next" at bounding box center [1221, 346] width 23 height 62
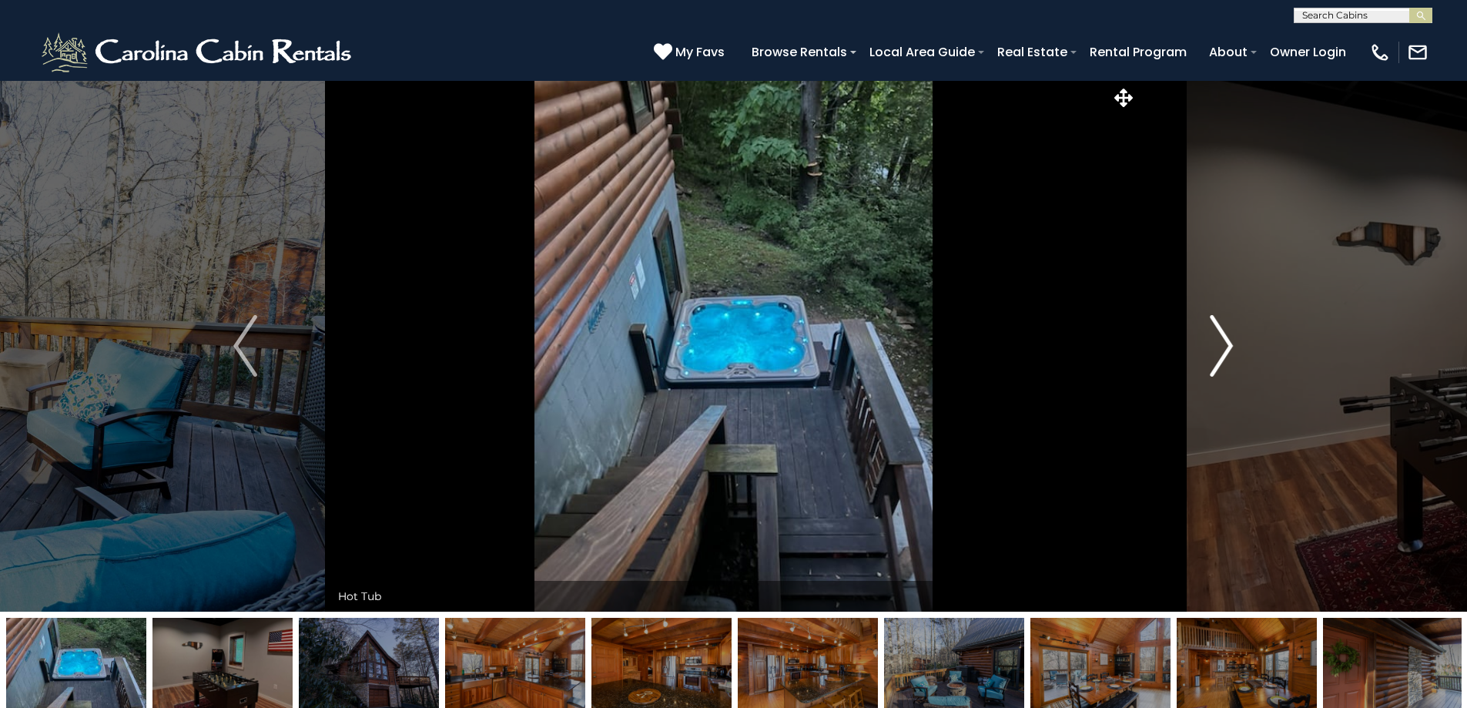
click at [1226, 347] on img "Next" at bounding box center [1221, 346] width 23 height 62
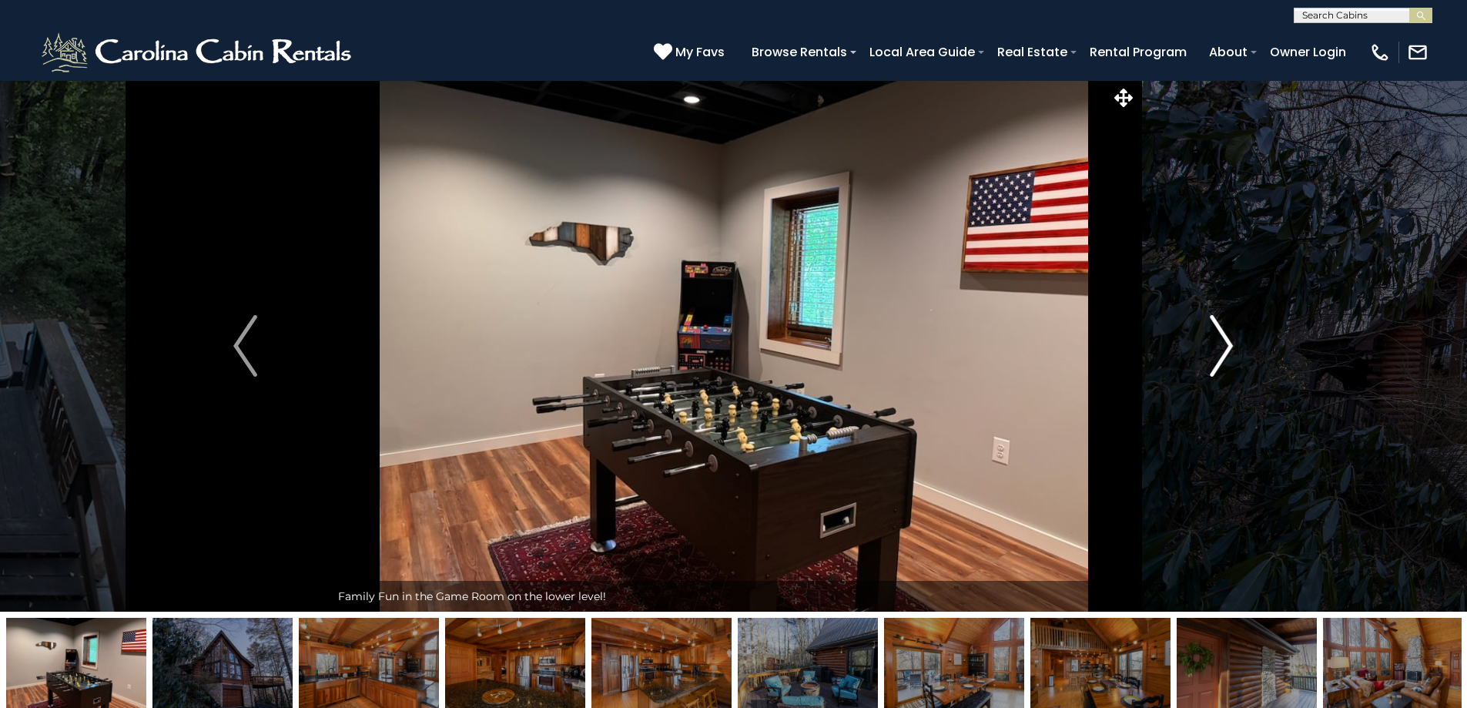
click at [1226, 347] on img "Next" at bounding box center [1221, 346] width 23 height 62
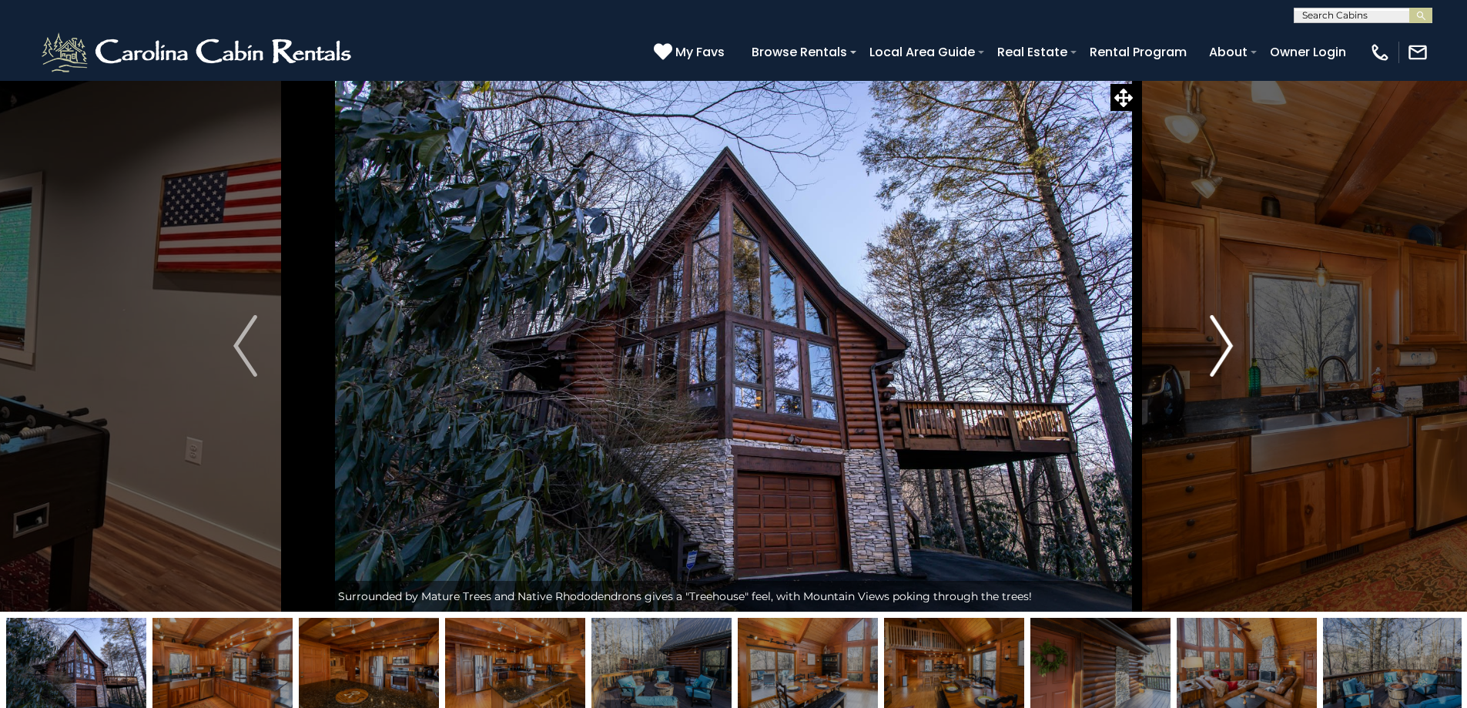
click at [1226, 347] on img "Next" at bounding box center [1221, 346] width 23 height 62
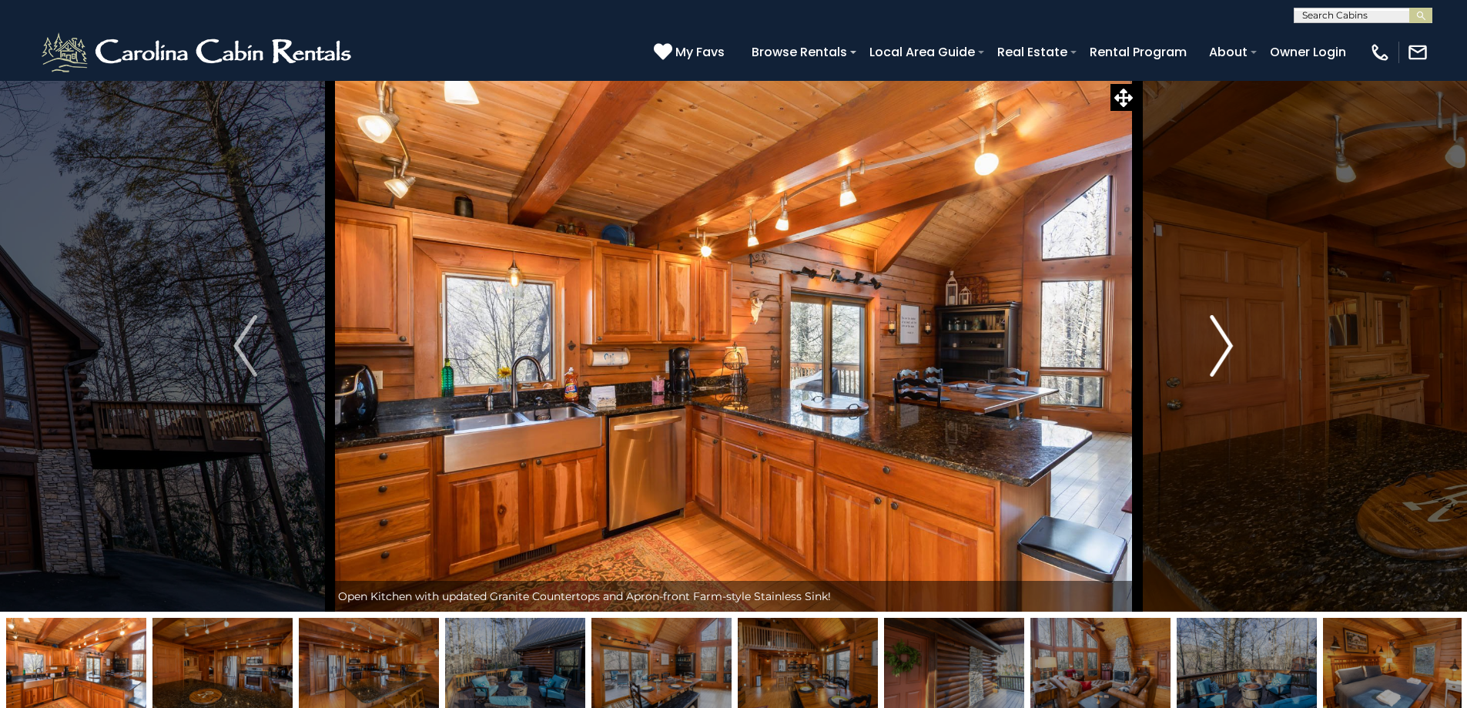
click at [1225, 347] on img "Next" at bounding box center [1221, 346] width 23 height 62
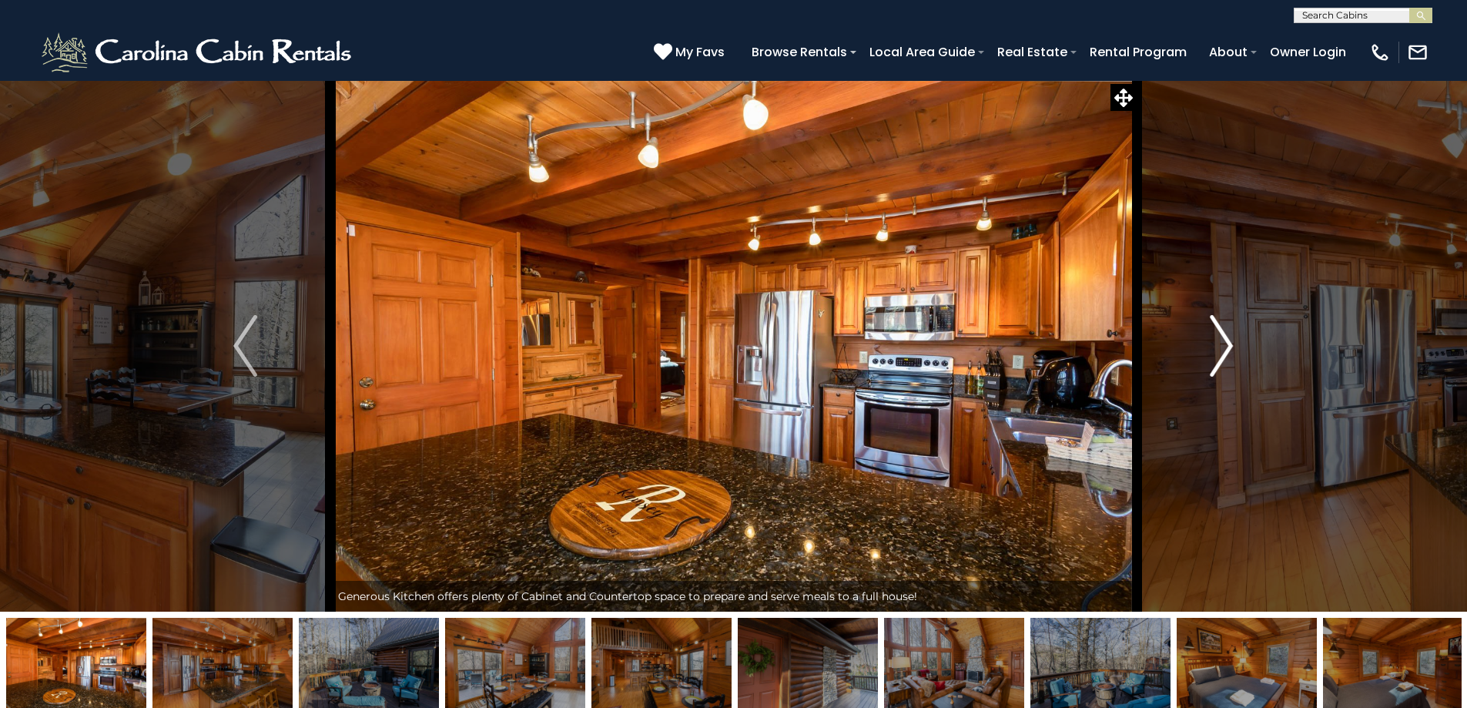
click at [1225, 347] on img "Next" at bounding box center [1221, 346] width 23 height 62
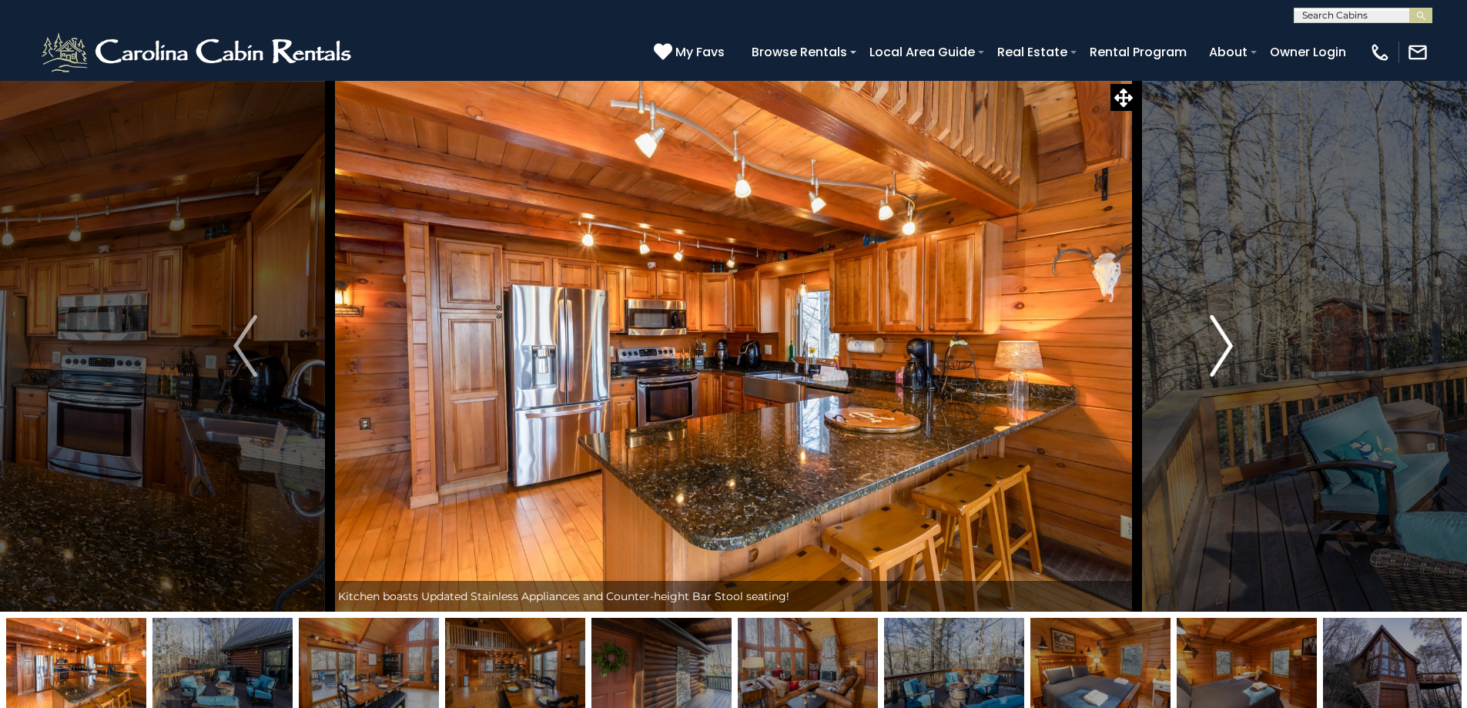
click at [1225, 347] on img "Next" at bounding box center [1221, 346] width 23 height 62
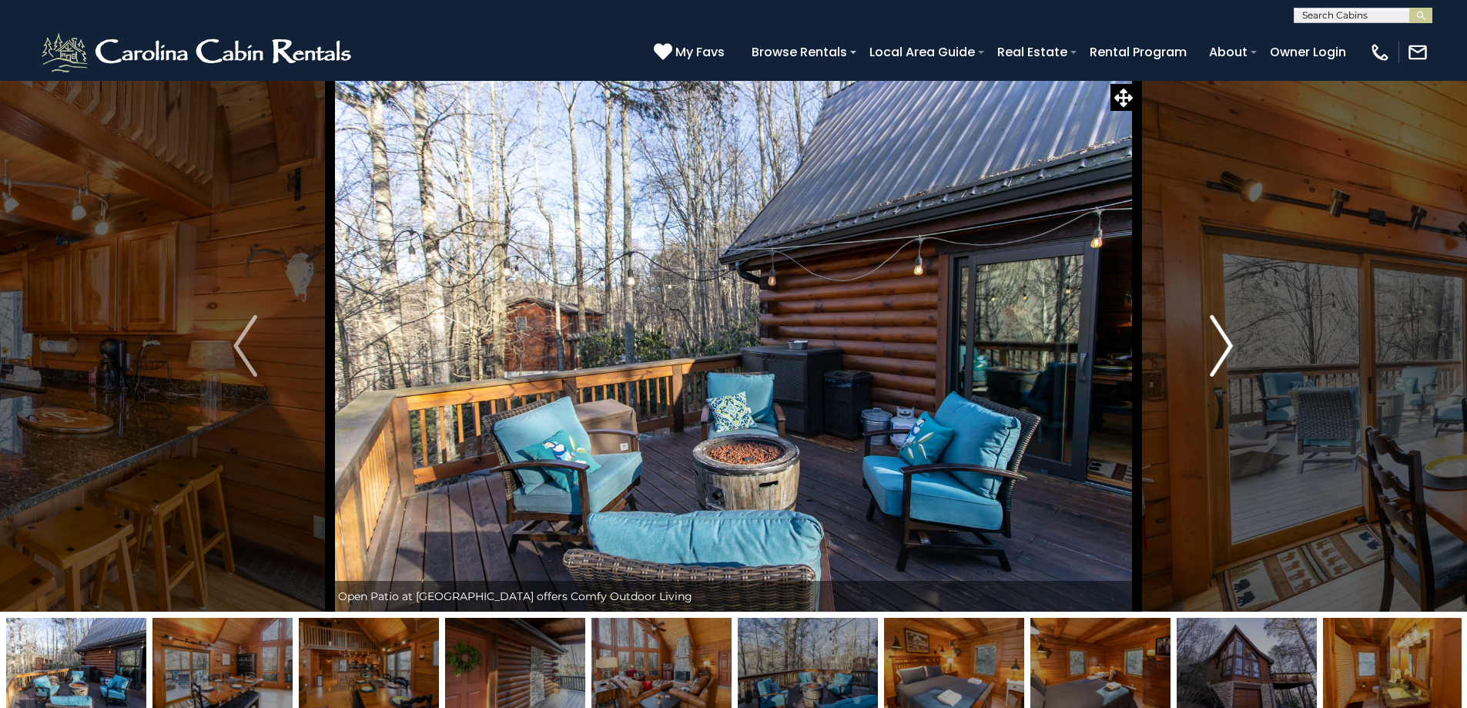
click at [1225, 347] on img "Next" at bounding box center [1221, 346] width 23 height 62
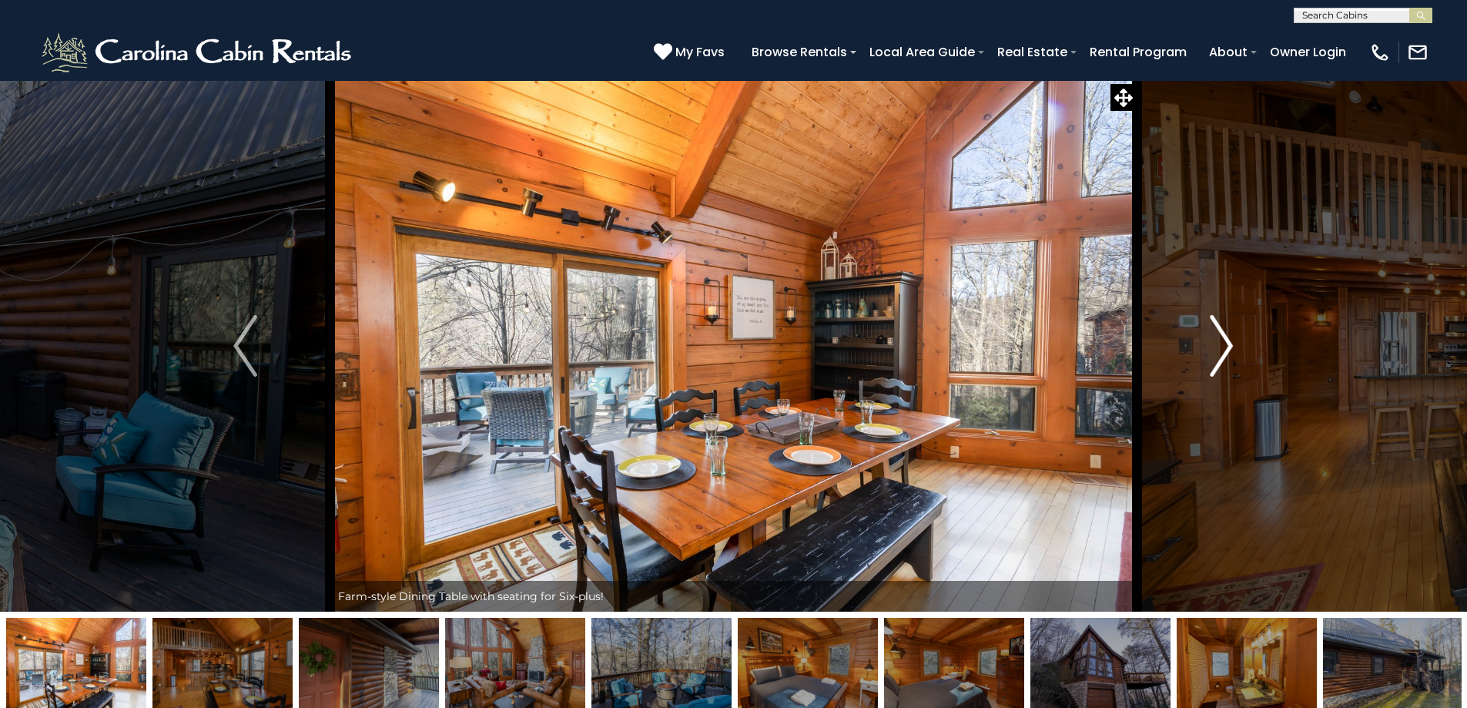
click at [1225, 347] on img "Next" at bounding box center [1221, 346] width 23 height 62
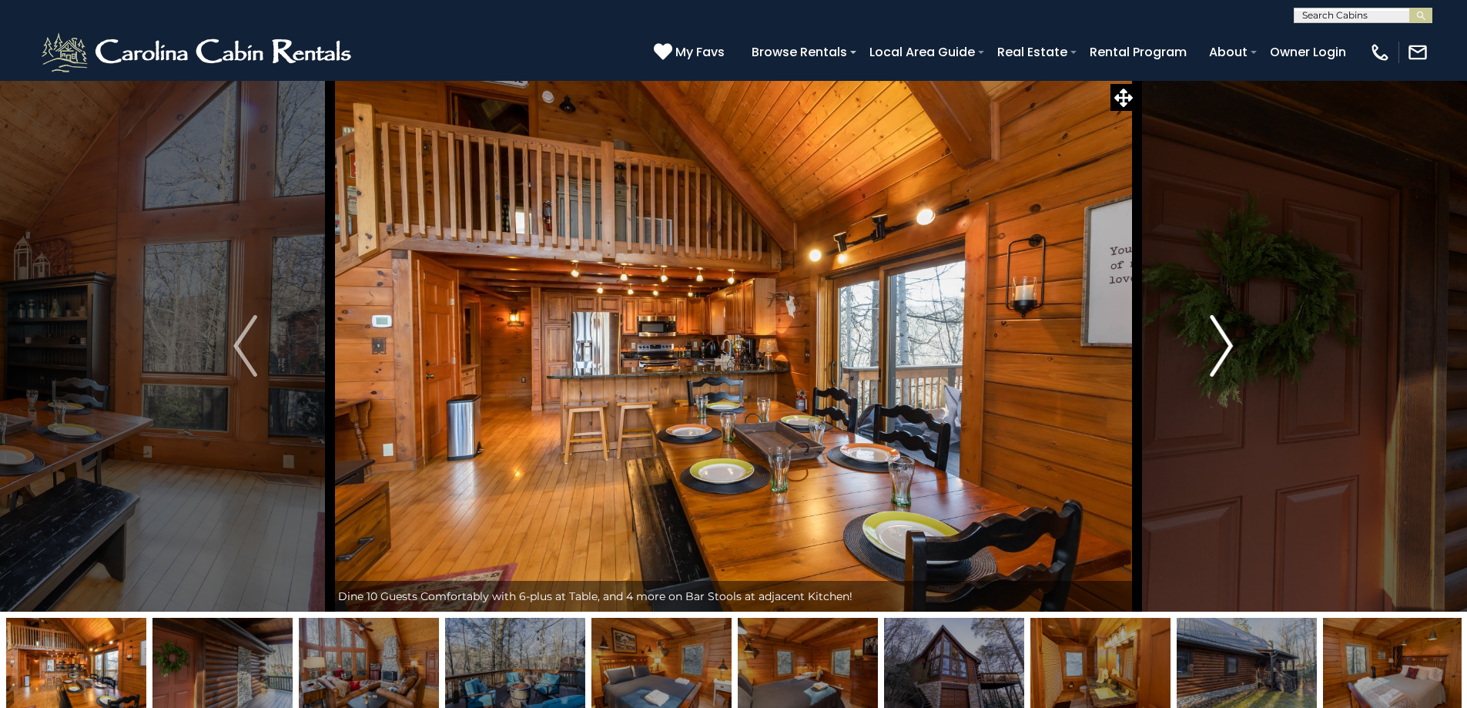
click at [1225, 347] on img "Next" at bounding box center [1221, 346] width 23 height 62
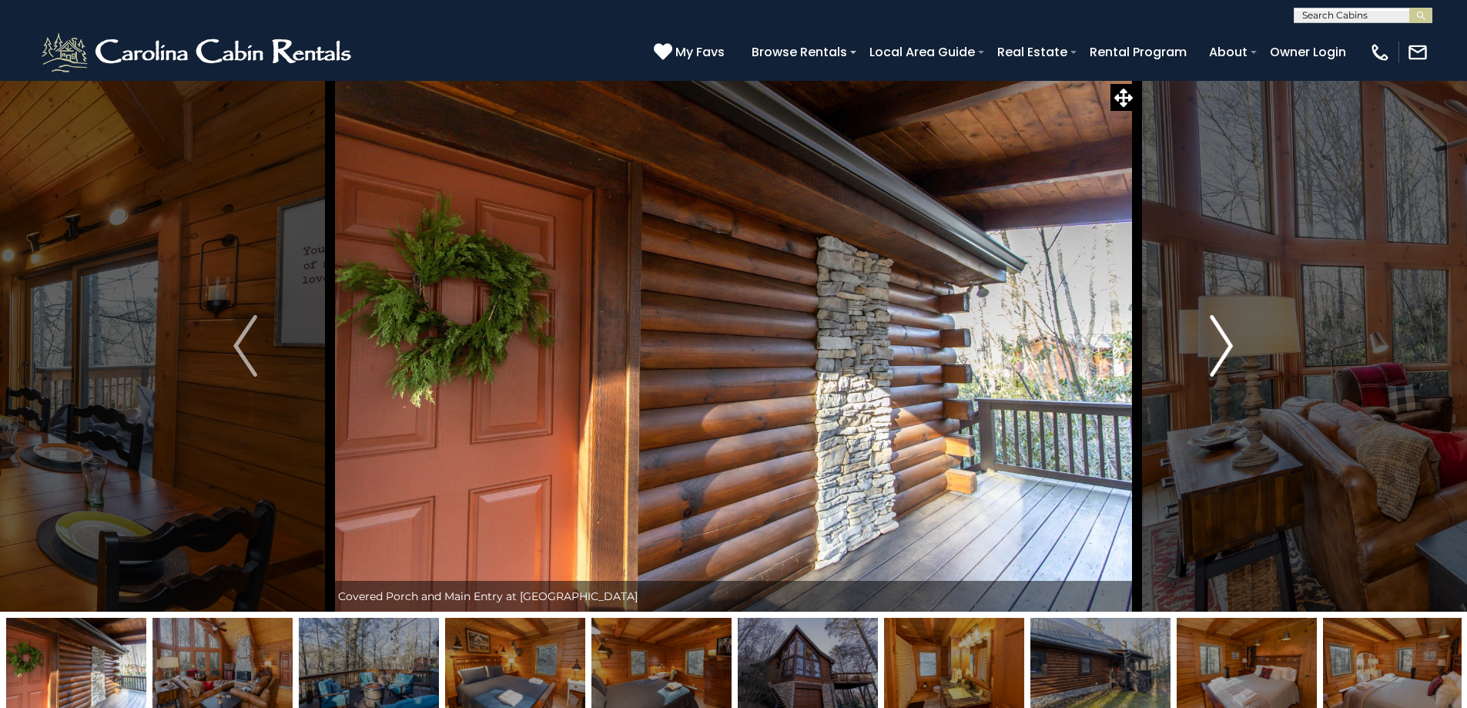
click at [1225, 347] on img "Next" at bounding box center [1221, 346] width 23 height 62
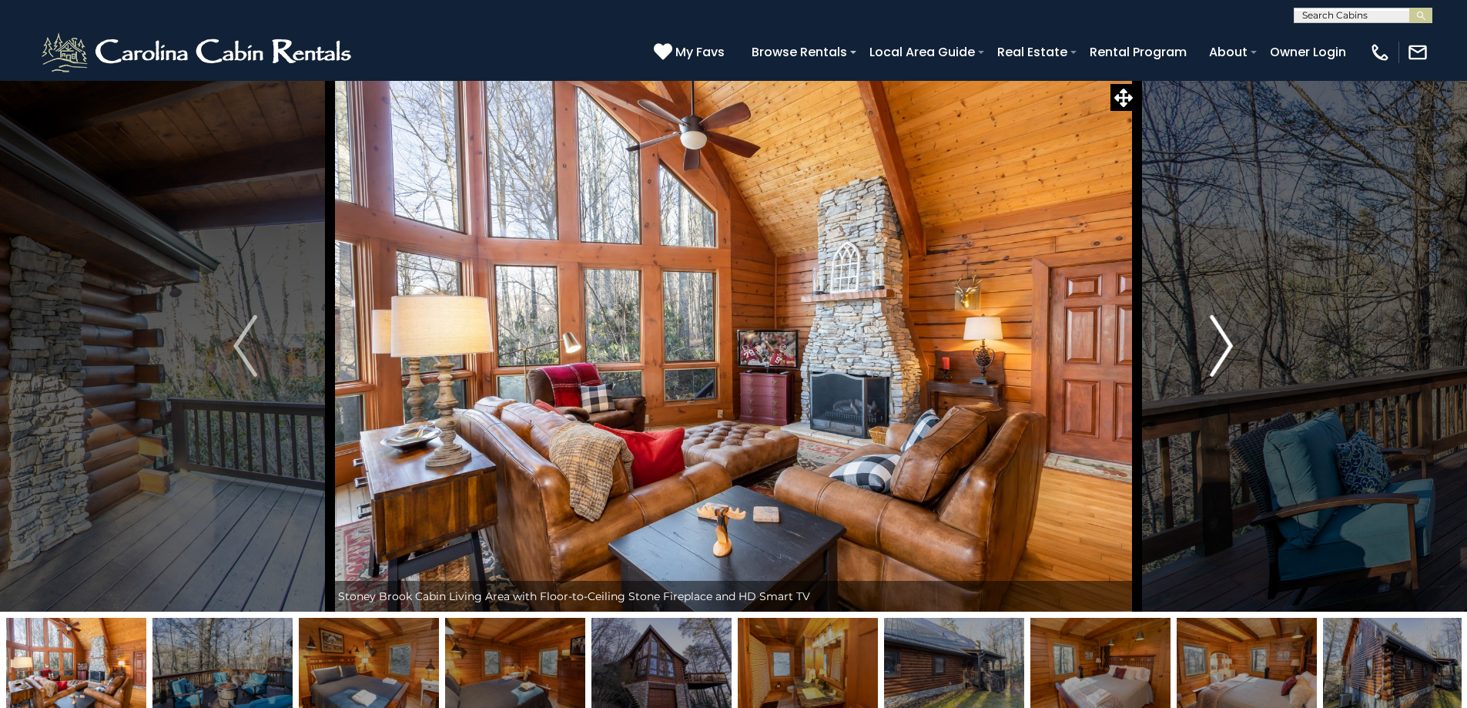
click at [1225, 347] on img "Next" at bounding box center [1221, 346] width 23 height 62
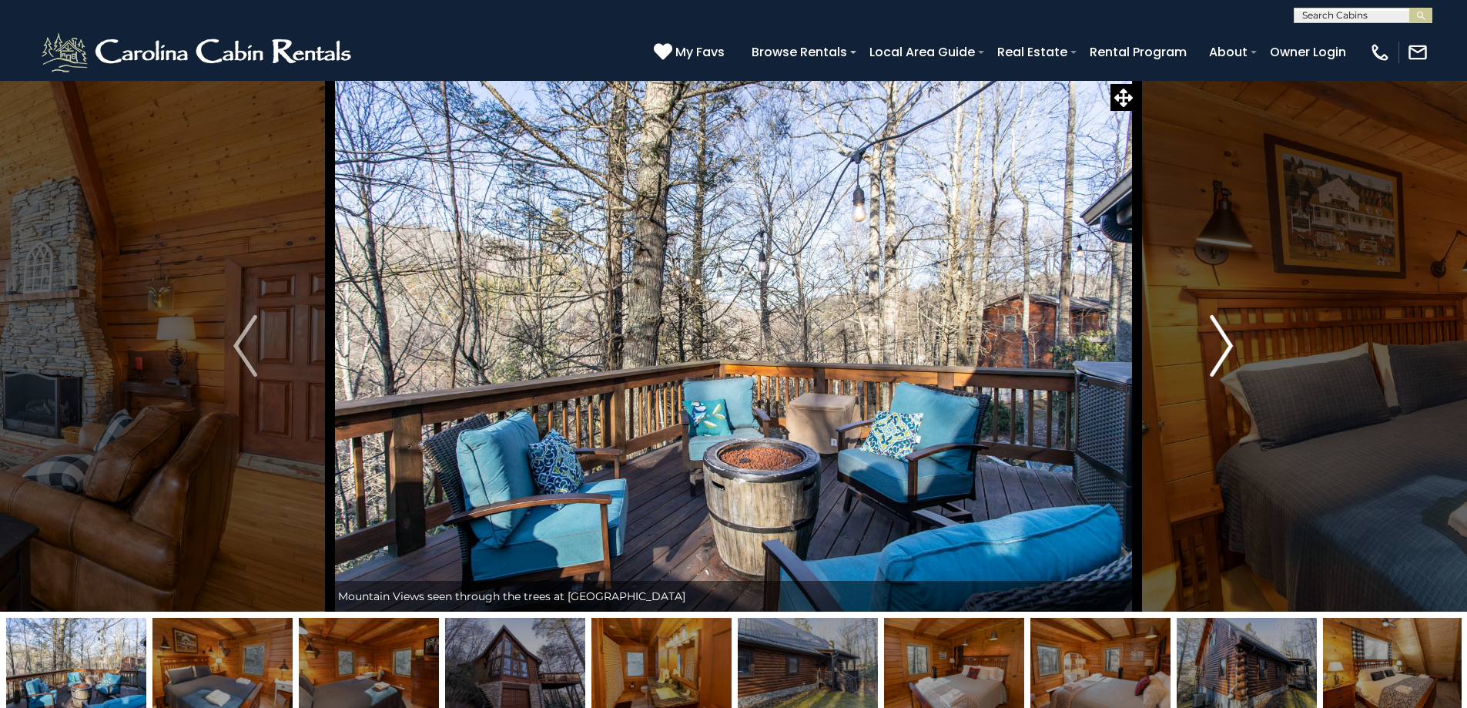
click at [1225, 347] on img "Next" at bounding box center [1221, 346] width 23 height 62
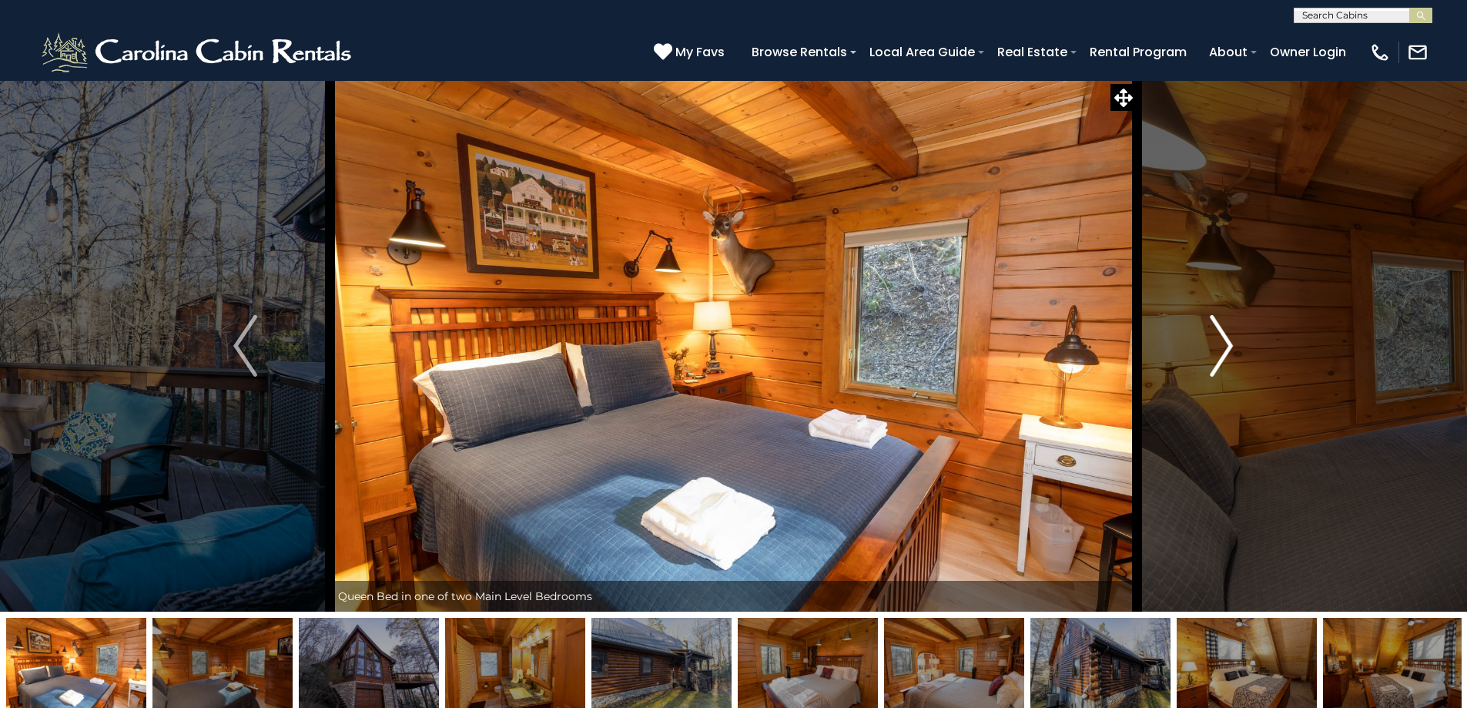
click at [1225, 347] on img "Next" at bounding box center [1221, 346] width 23 height 62
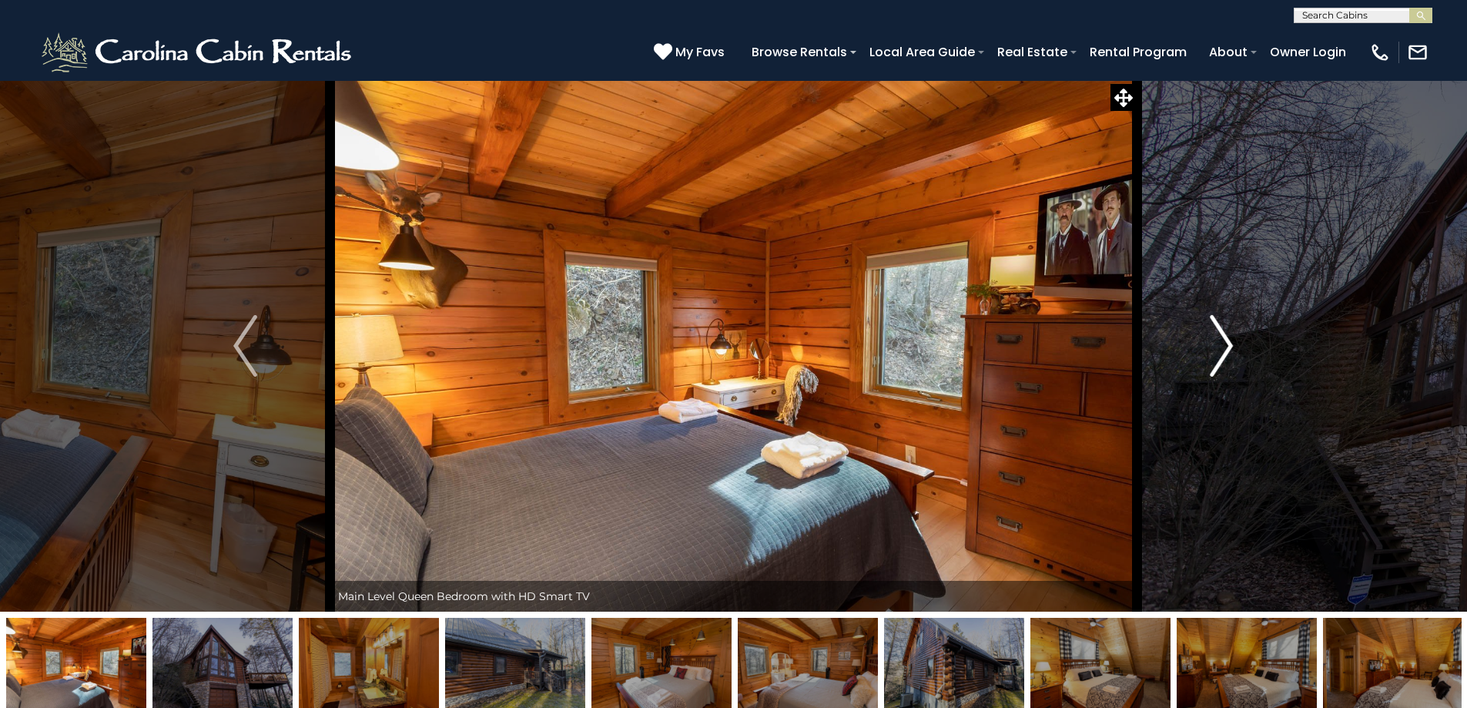
click at [1225, 347] on img "Next" at bounding box center [1221, 346] width 23 height 62
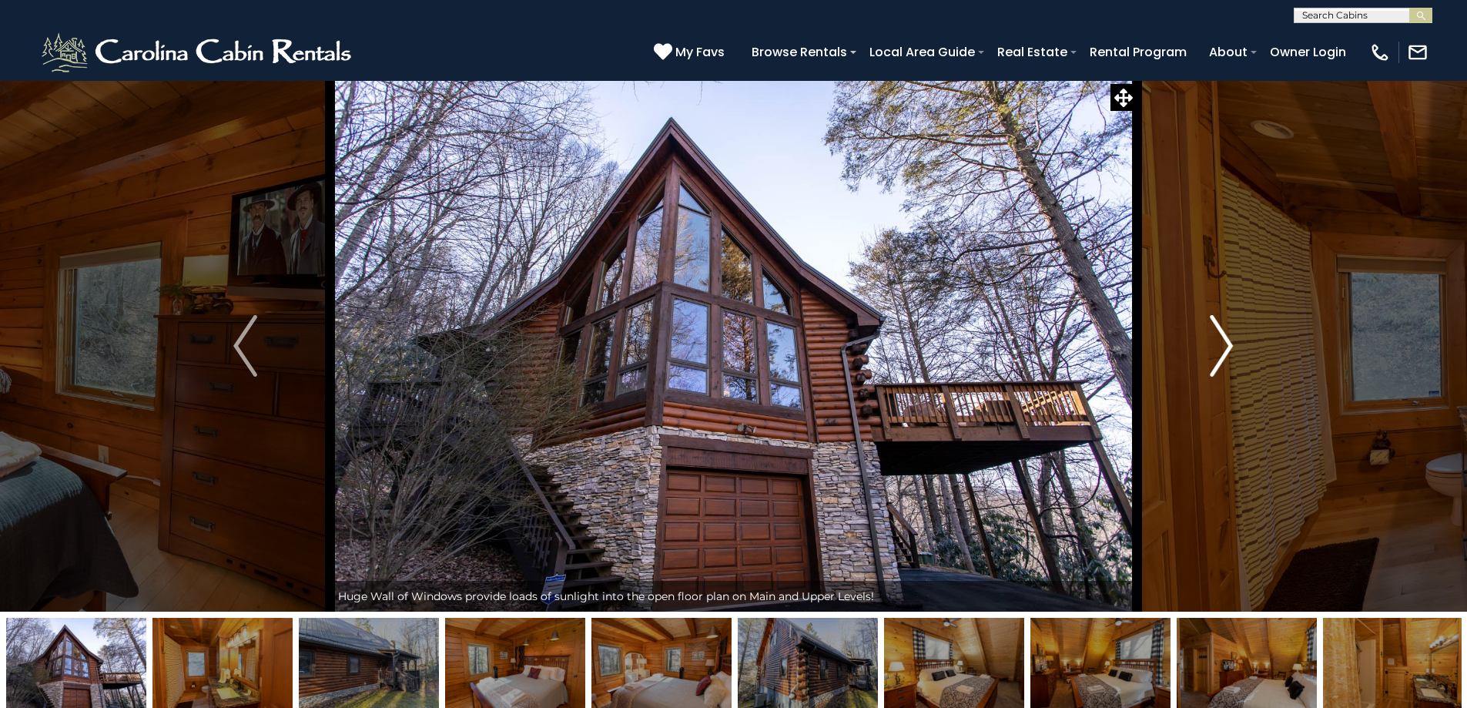
click at [1225, 347] on img "Next" at bounding box center [1221, 346] width 23 height 62
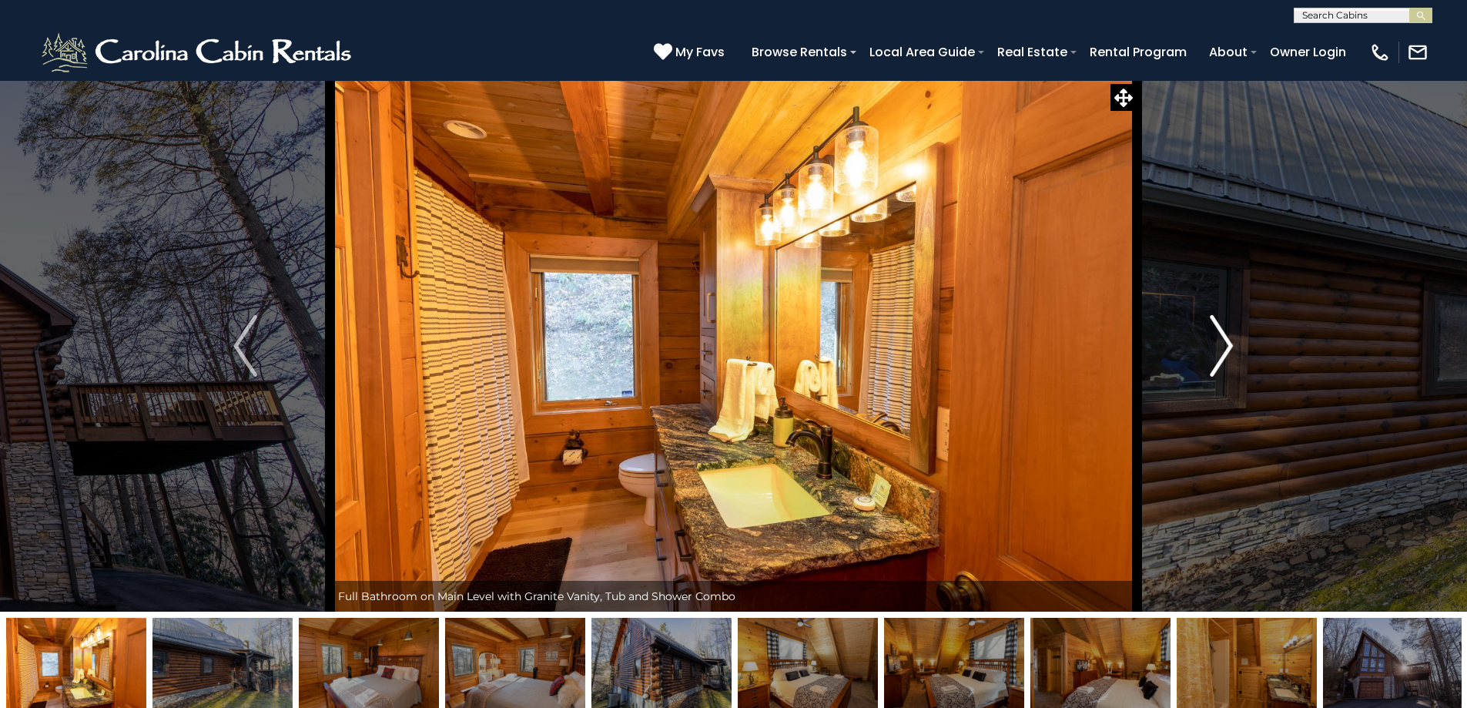
click at [1225, 347] on img "Next" at bounding box center [1221, 346] width 23 height 62
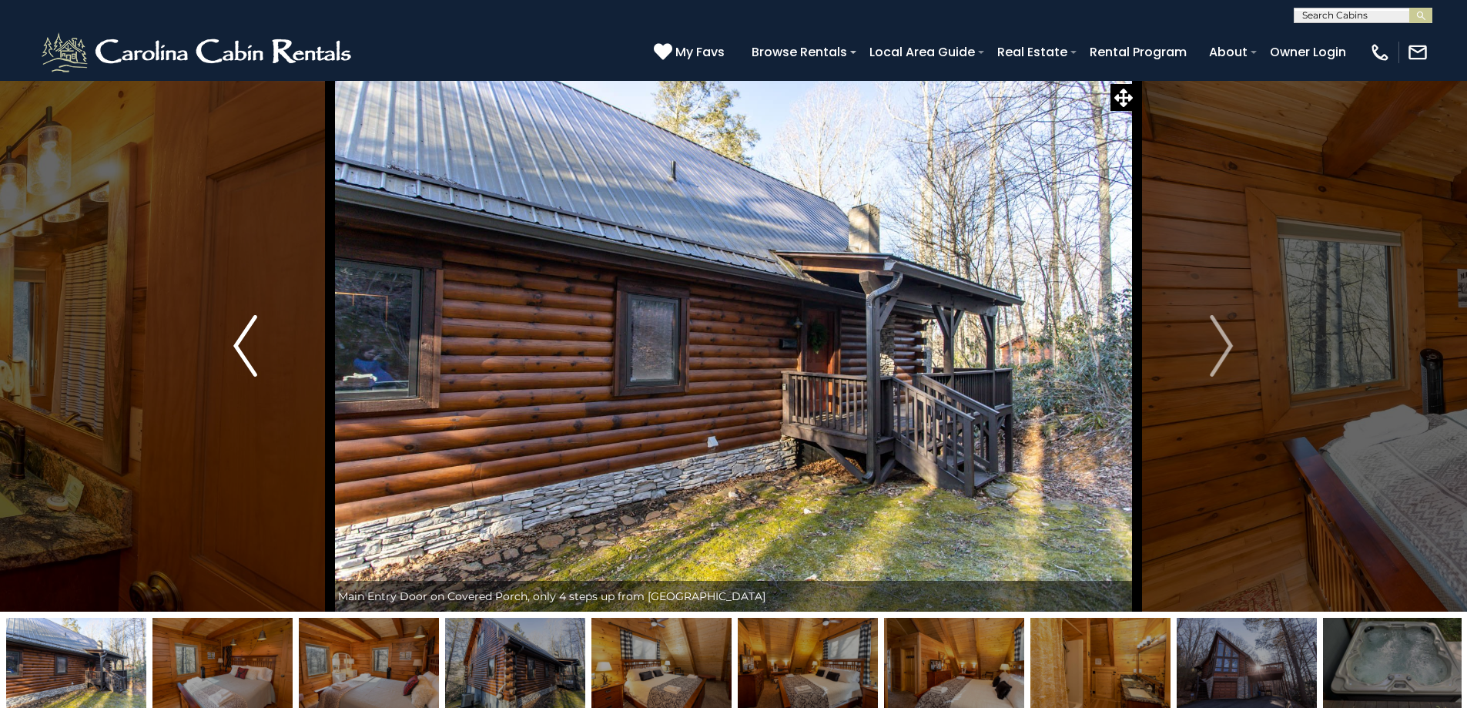
click at [245, 345] on img "Previous" at bounding box center [244, 346] width 23 height 62
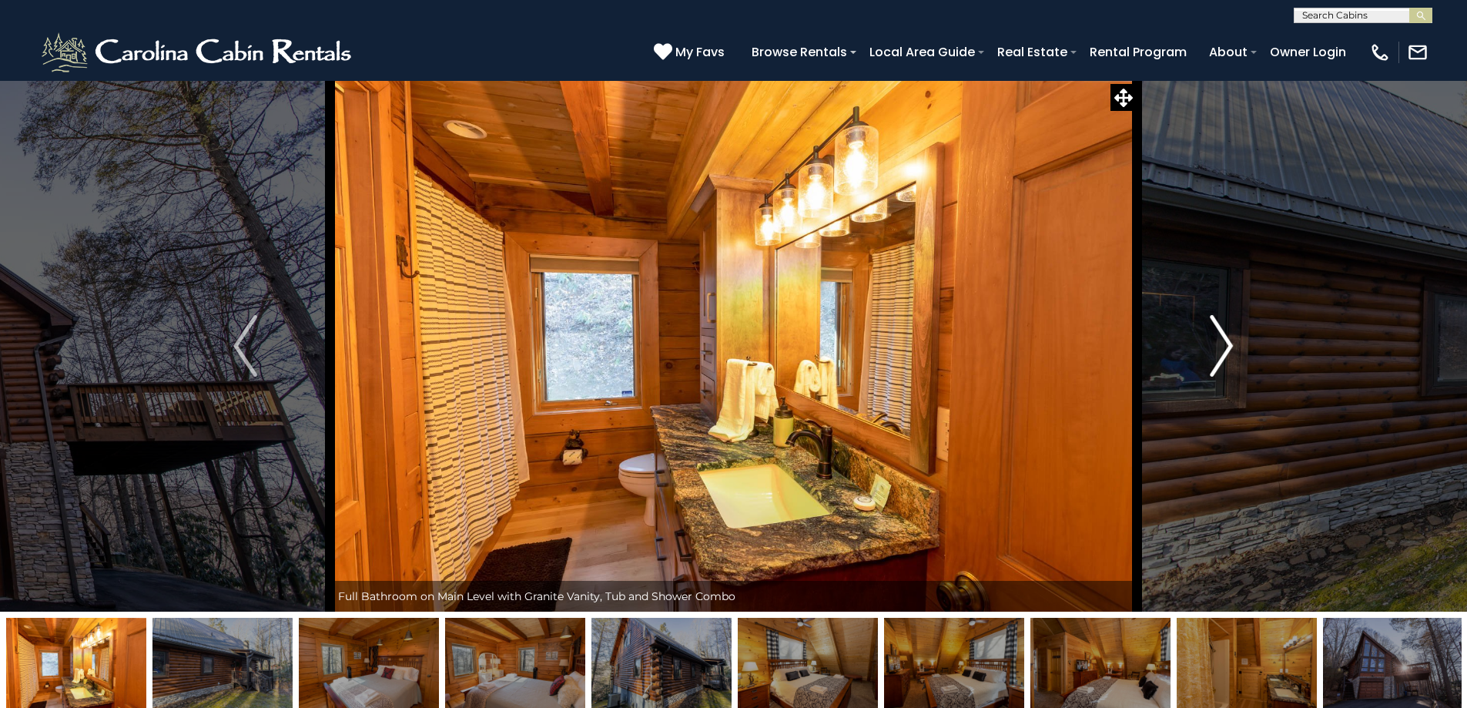
click at [1228, 350] on img "Next" at bounding box center [1221, 346] width 23 height 62
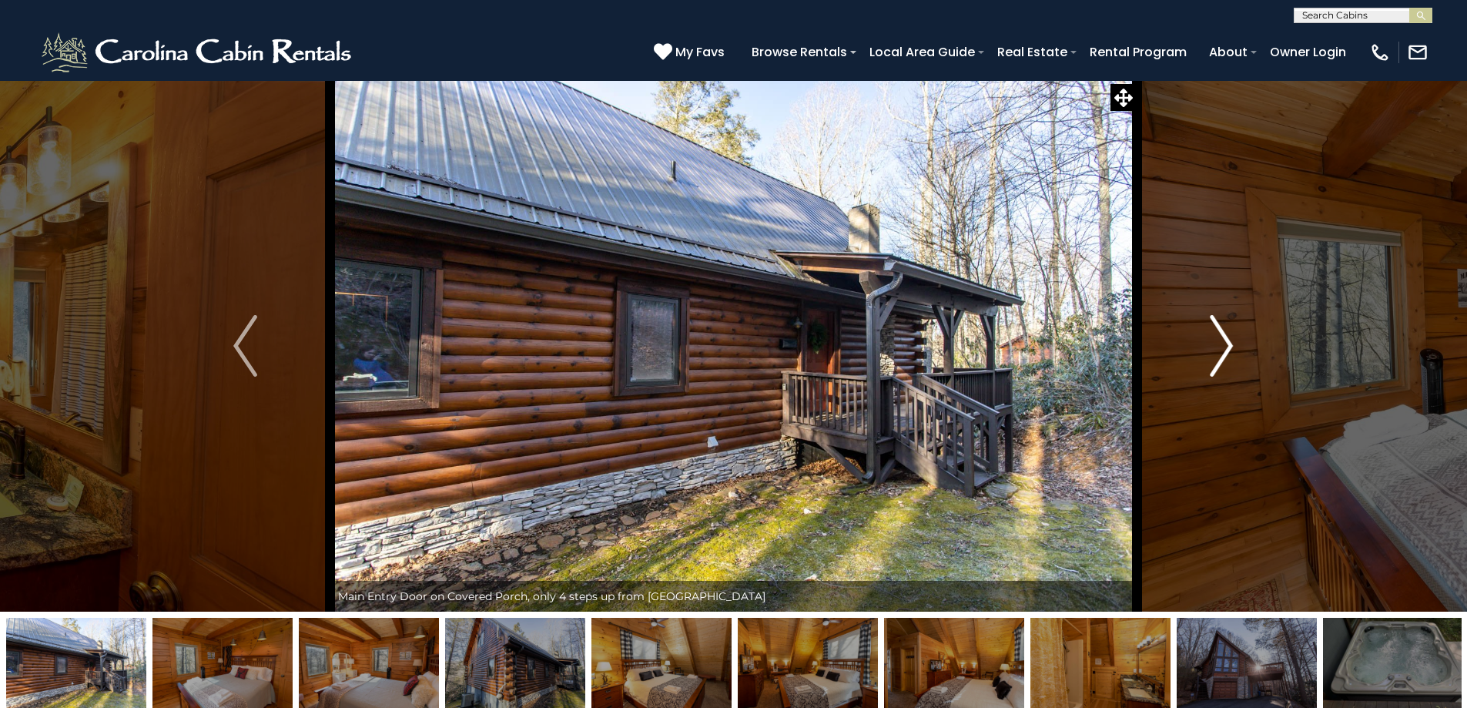
click at [1227, 349] on img "Next" at bounding box center [1221, 346] width 23 height 62
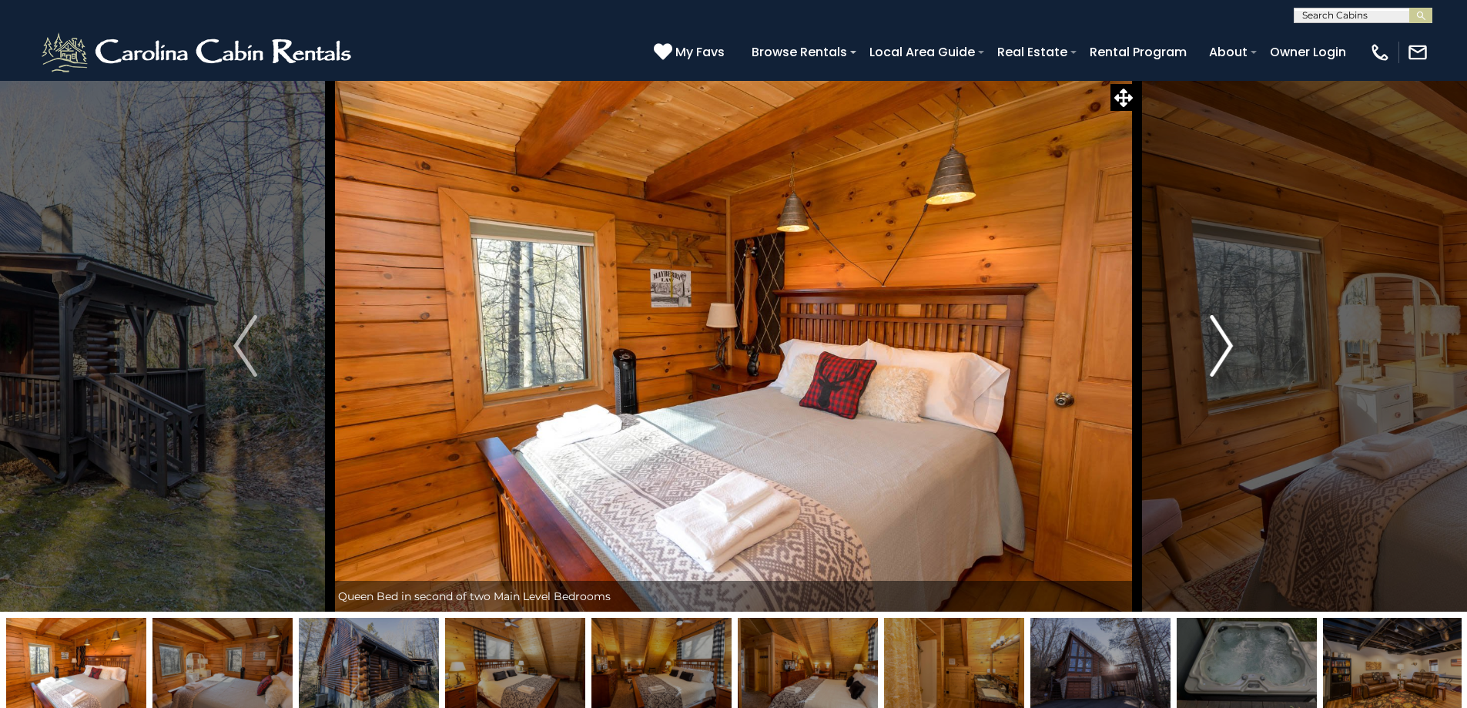
click at [1227, 349] on img "Next" at bounding box center [1221, 346] width 23 height 62
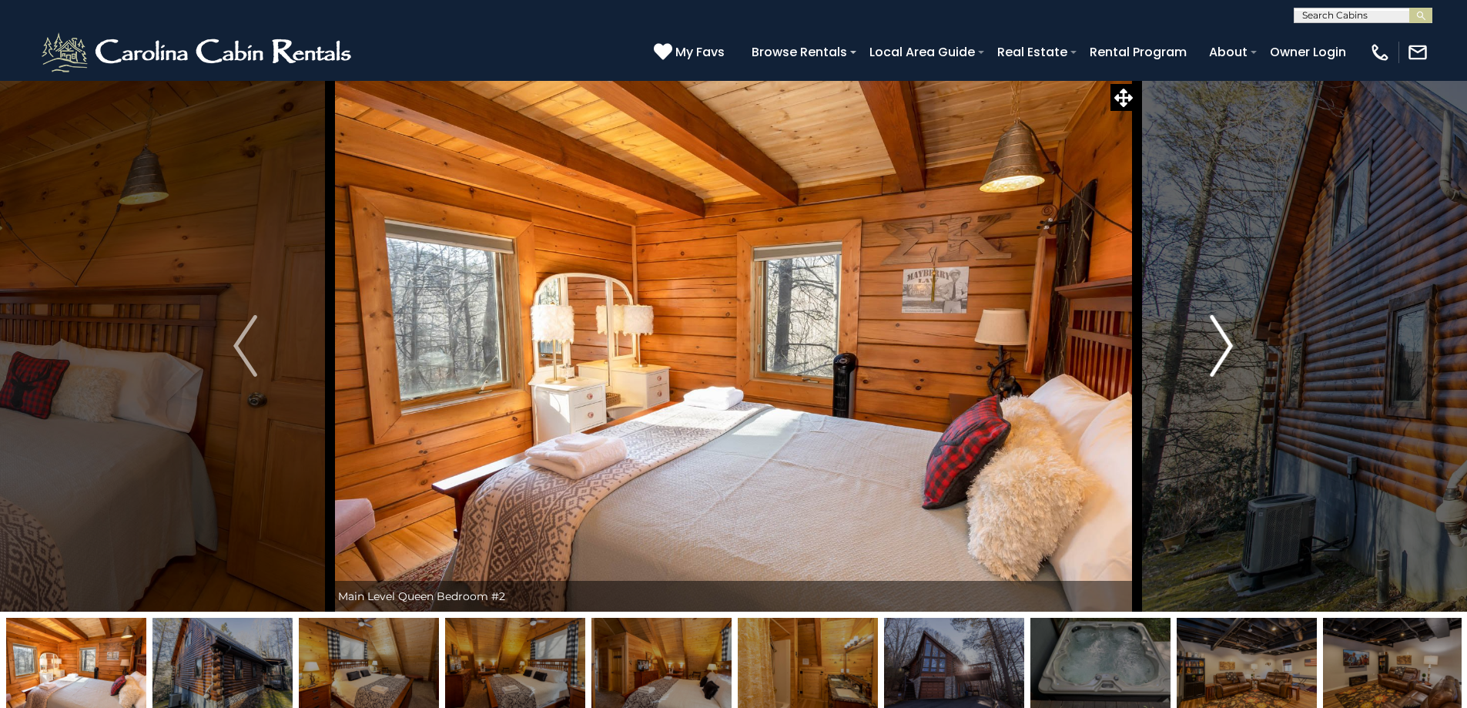
click at [1227, 349] on img "Next" at bounding box center [1221, 346] width 23 height 62
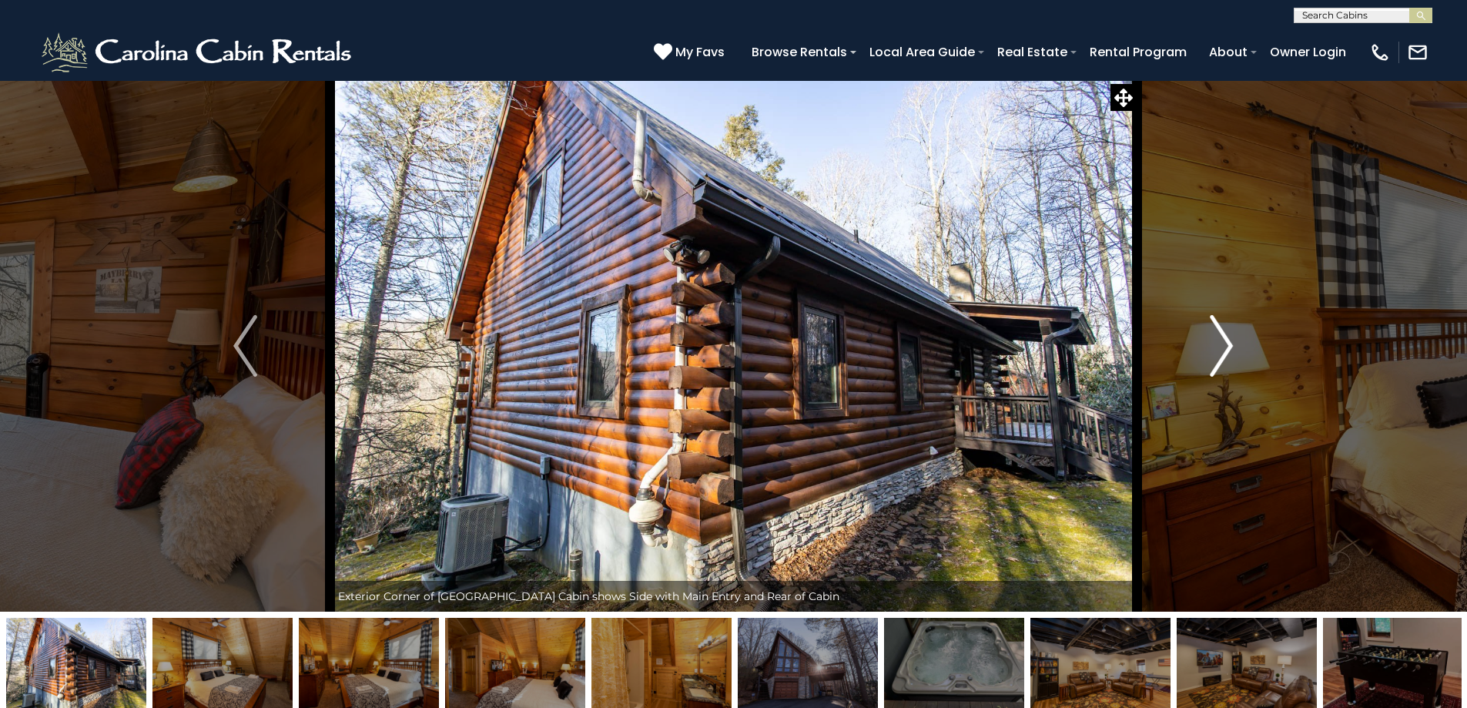
click at [1226, 349] on img "Next" at bounding box center [1221, 346] width 23 height 62
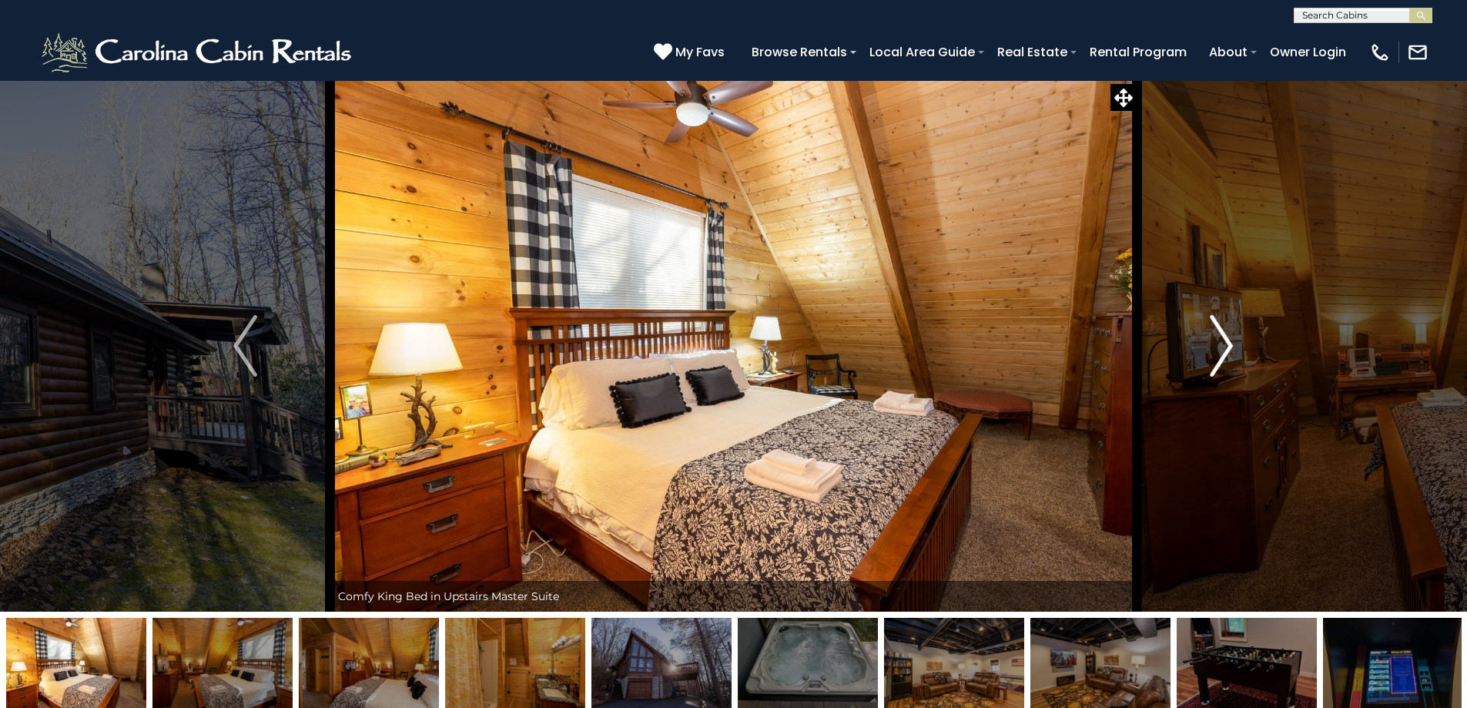
click at [1226, 349] on img "Next" at bounding box center [1221, 346] width 23 height 62
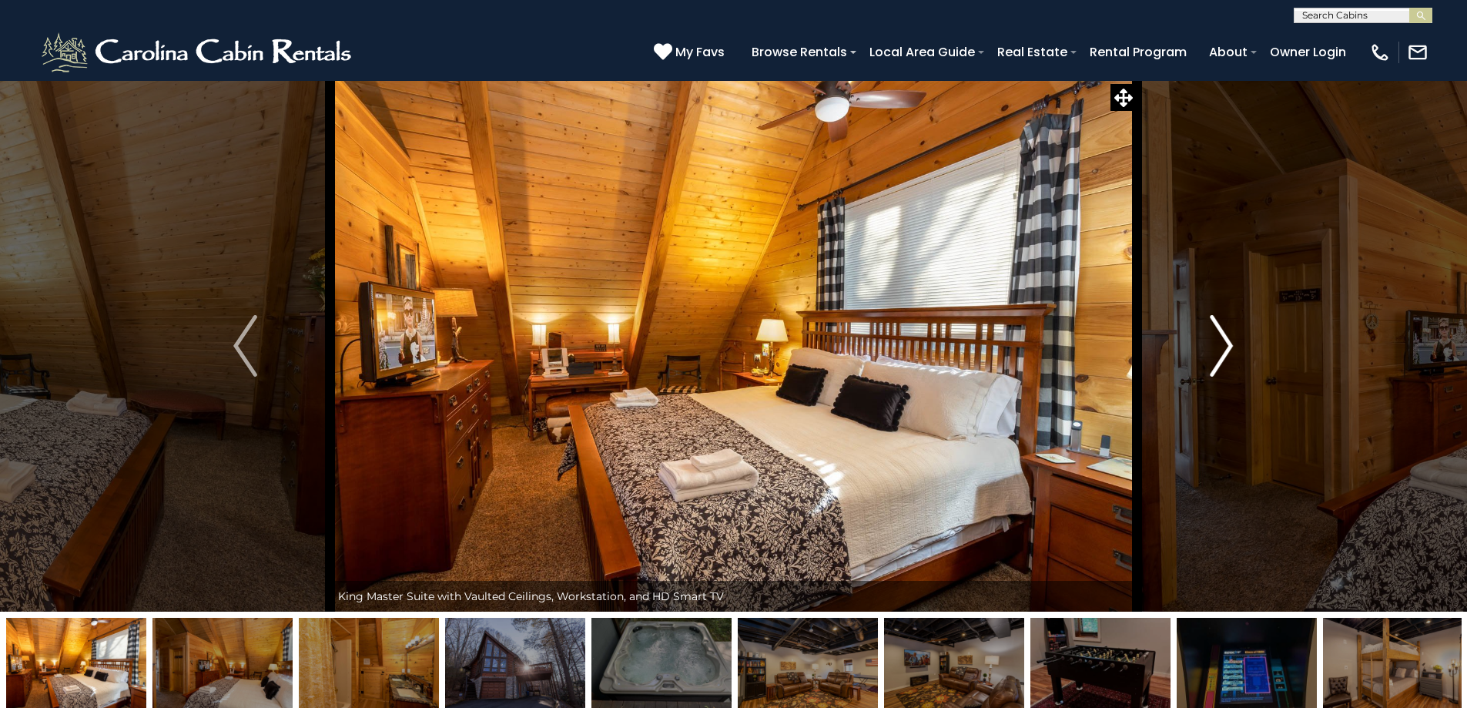
click at [1226, 349] on img "Next" at bounding box center [1221, 346] width 23 height 62
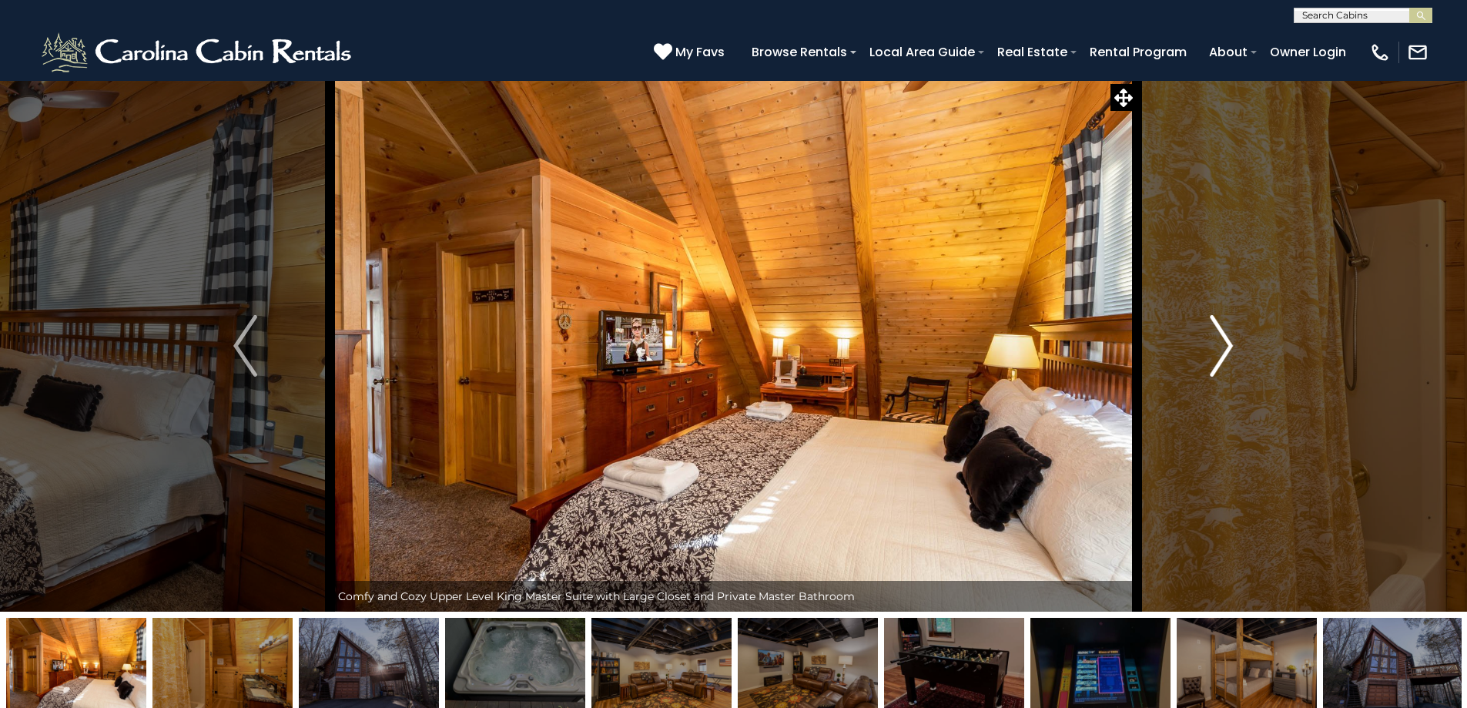
click at [1226, 349] on img "Next" at bounding box center [1221, 346] width 23 height 62
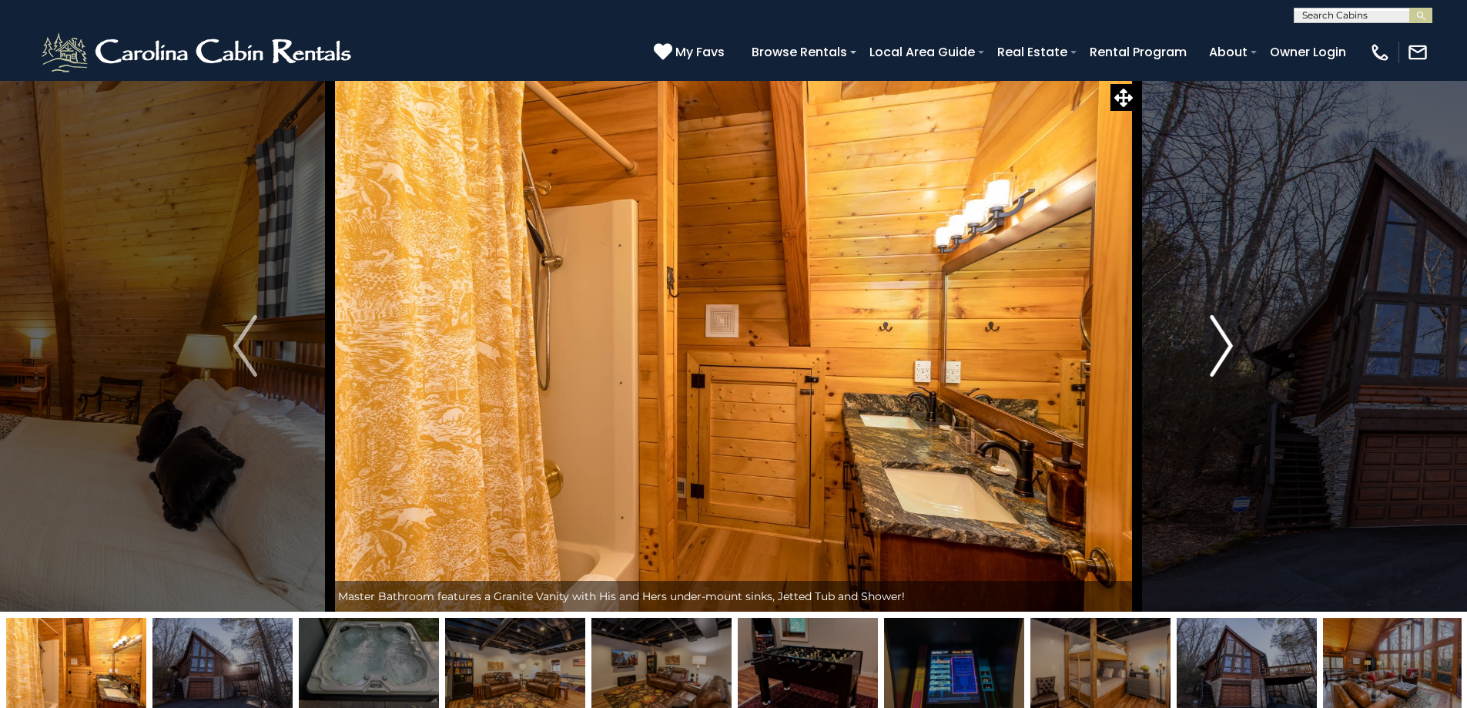
click at [1226, 349] on img "Next" at bounding box center [1221, 346] width 23 height 62
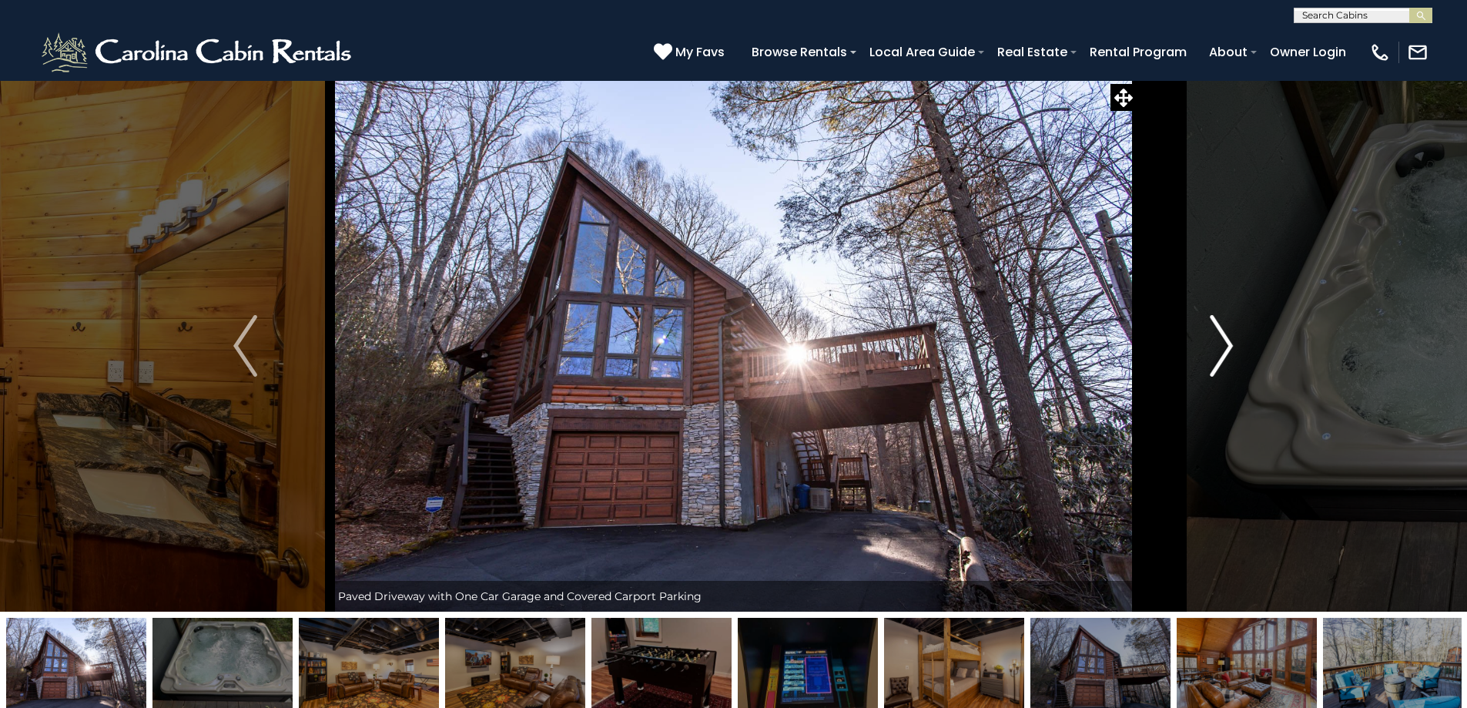
click at [1226, 349] on img "Next" at bounding box center [1221, 346] width 23 height 62
